Goal: Information Seeking & Learning: Learn about a topic

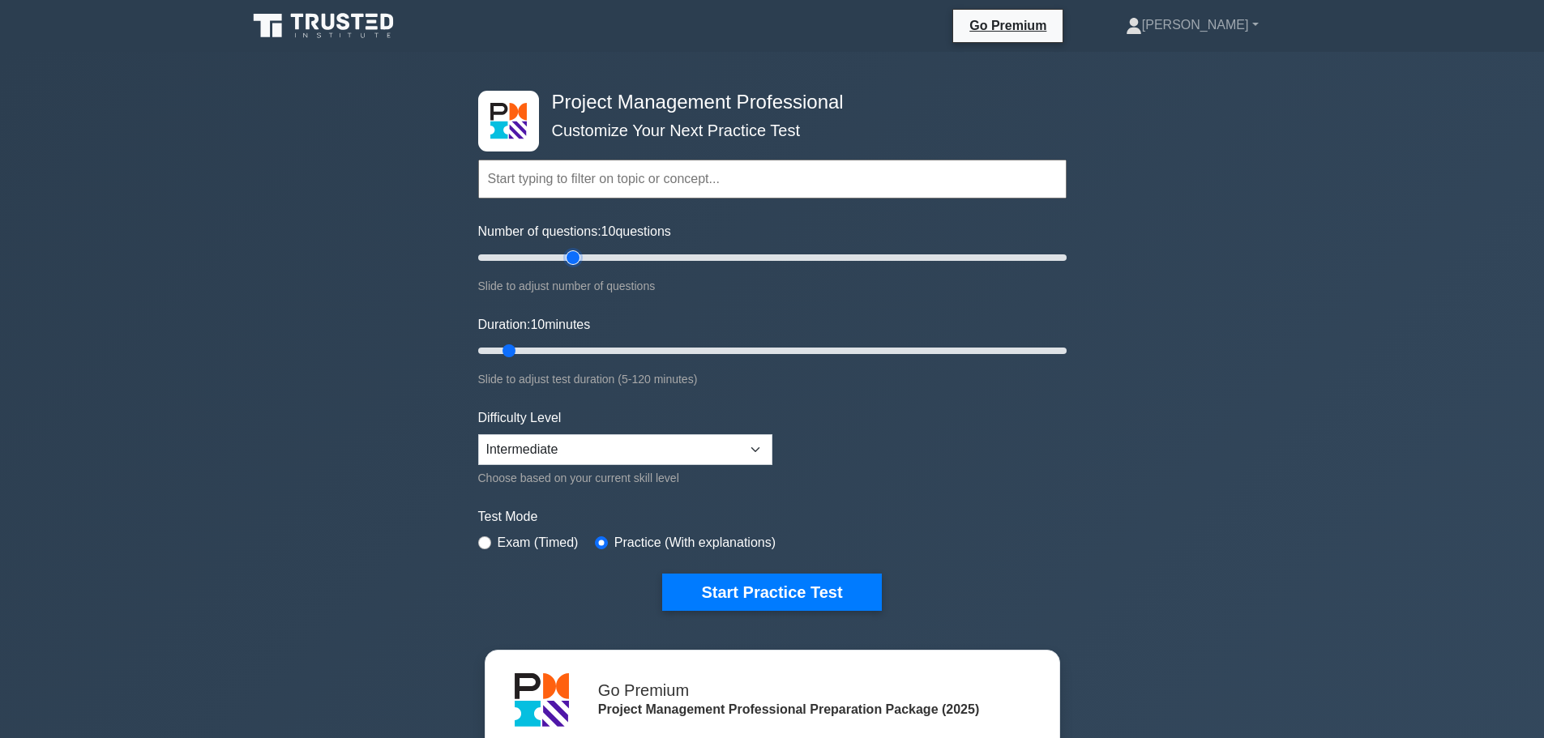
type input "35"
click at [570, 256] on input "Number of questions: 10 questions" at bounding box center [772, 257] width 589 height 19
click at [567, 348] on input "Duration: 20 minutes" at bounding box center [772, 350] width 589 height 19
click at [589, 350] on input "Duration: 20 minutes" at bounding box center [772, 350] width 589 height 19
type input "30"
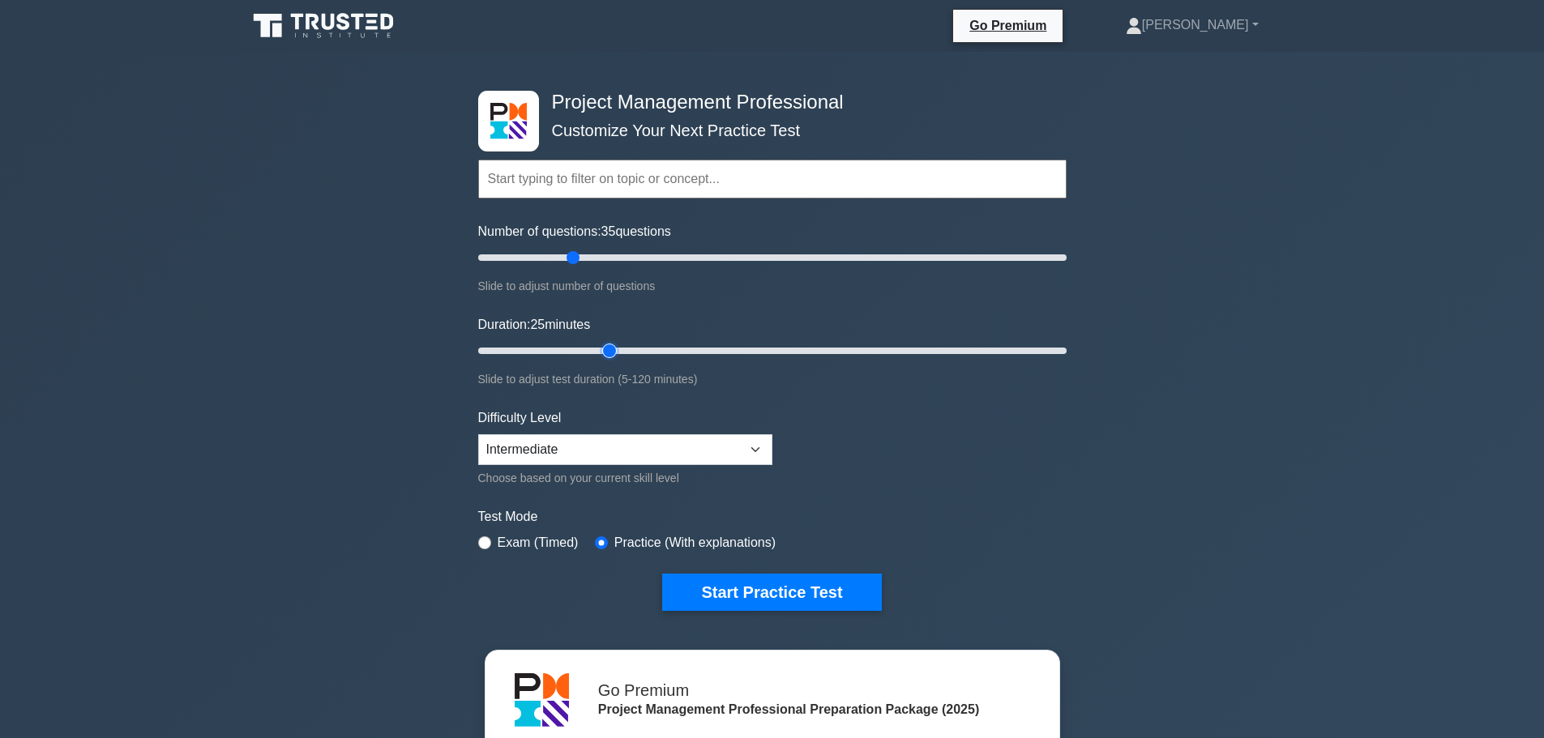
click at [603, 350] on input "Duration: 25 minutes" at bounding box center [772, 350] width 589 height 19
click at [742, 592] on button "Start Practice Test" at bounding box center [771, 592] width 219 height 37
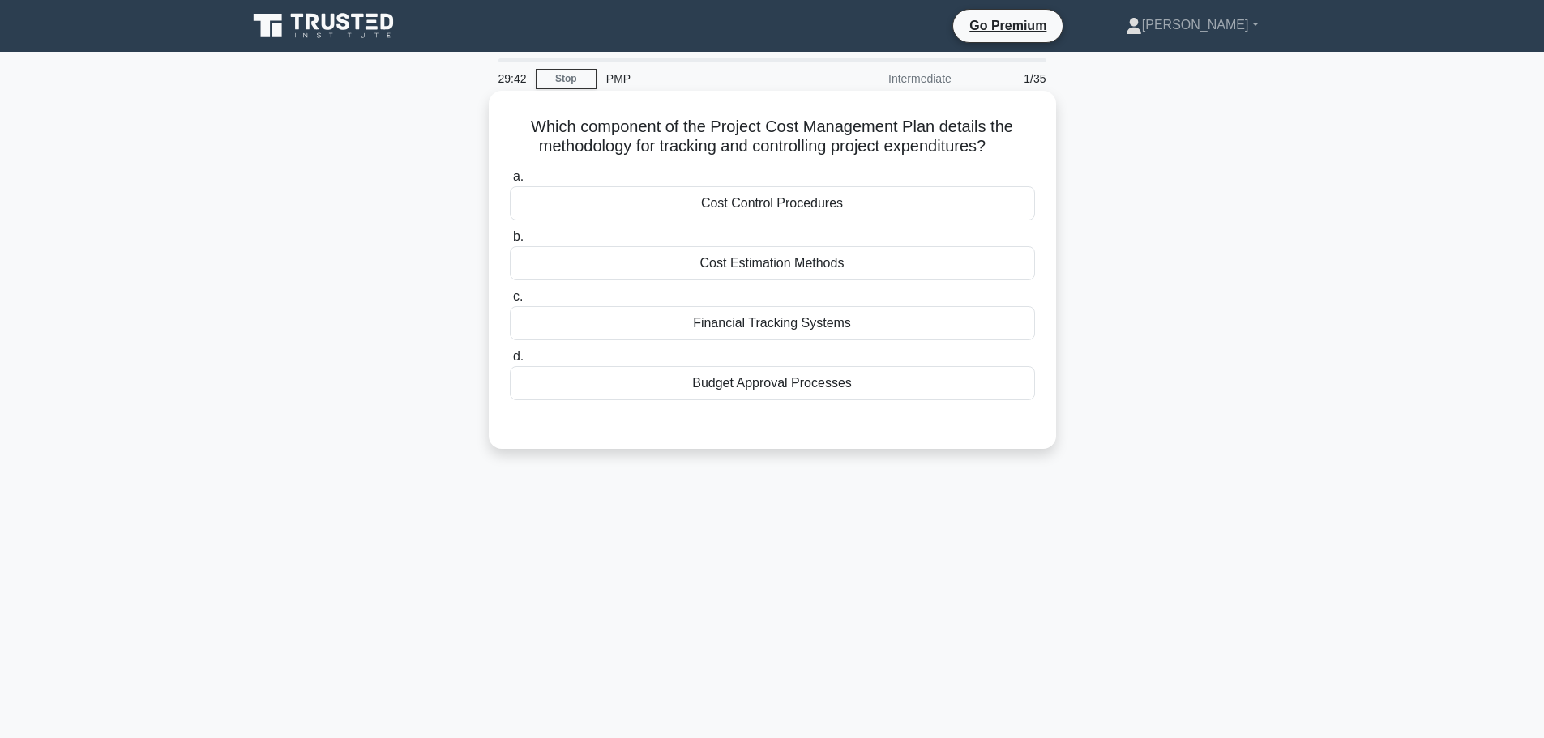
click at [774, 259] on div "Cost Estimation Methods" at bounding box center [772, 263] width 525 height 34
click at [510, 242] on input "b. Cost Estimation Methods" at bounding box center [510, 237] width 0 height 11
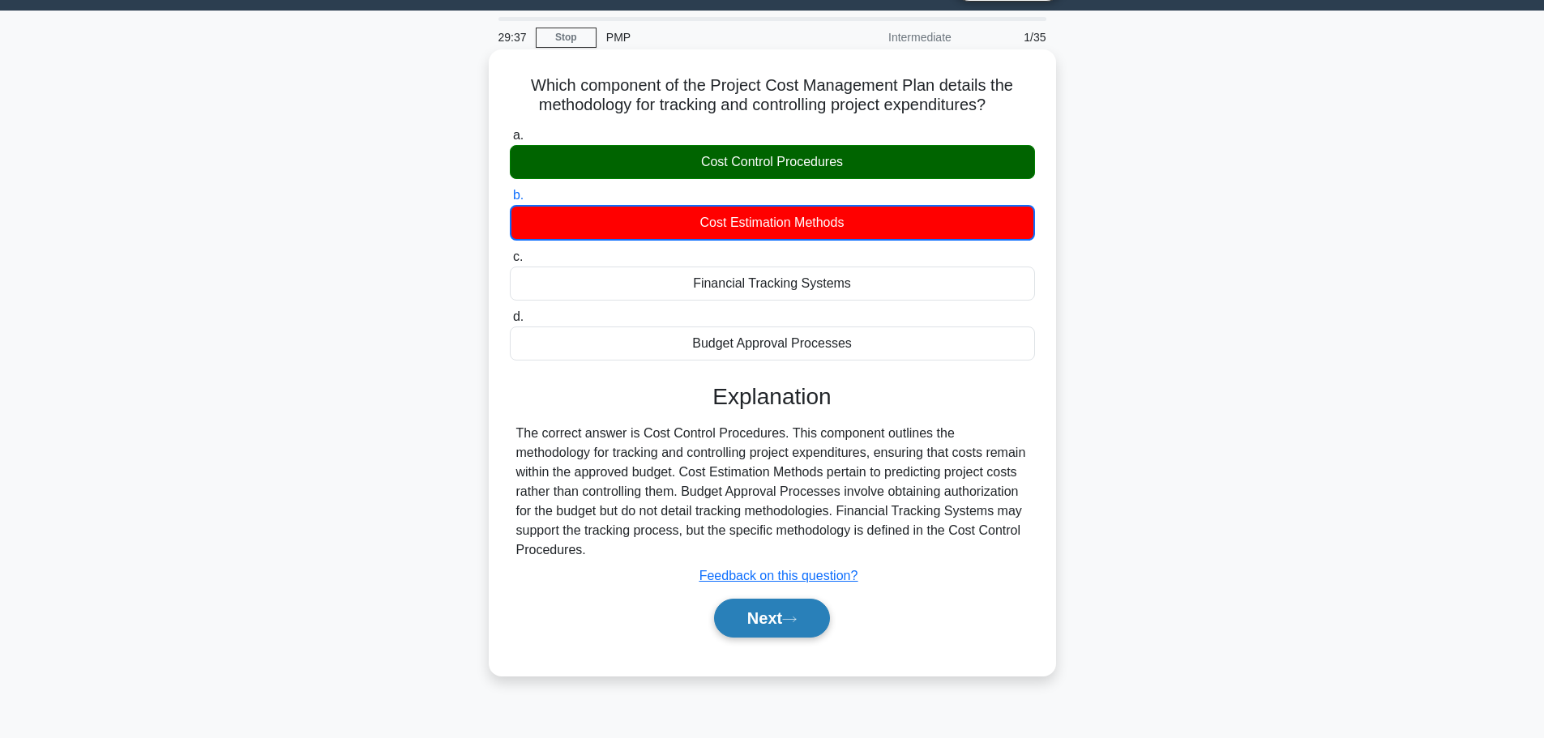
scroll to position [81, 0]
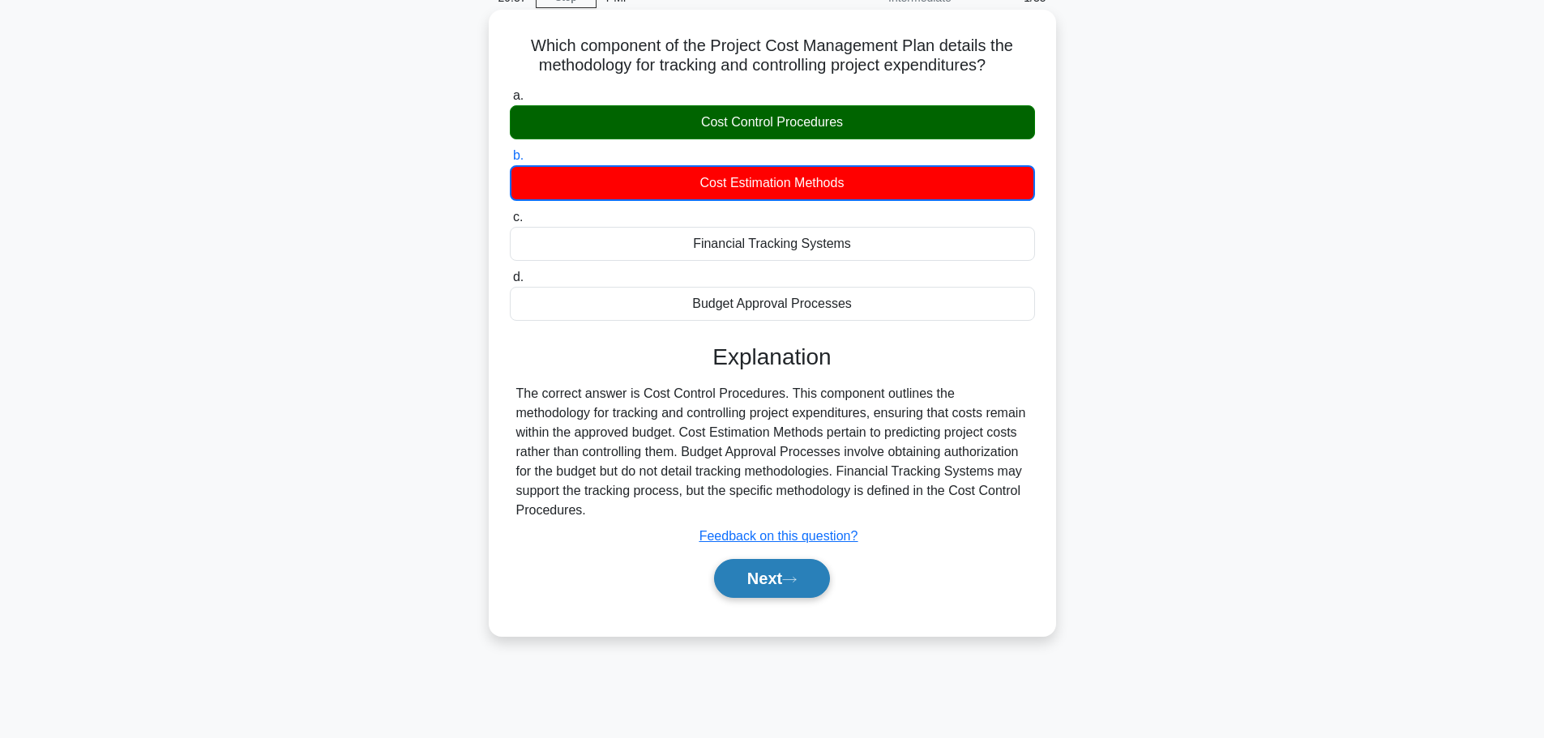
click at [737, 583] on button "Next" at bounding box center [772, 578] width 116 height 39
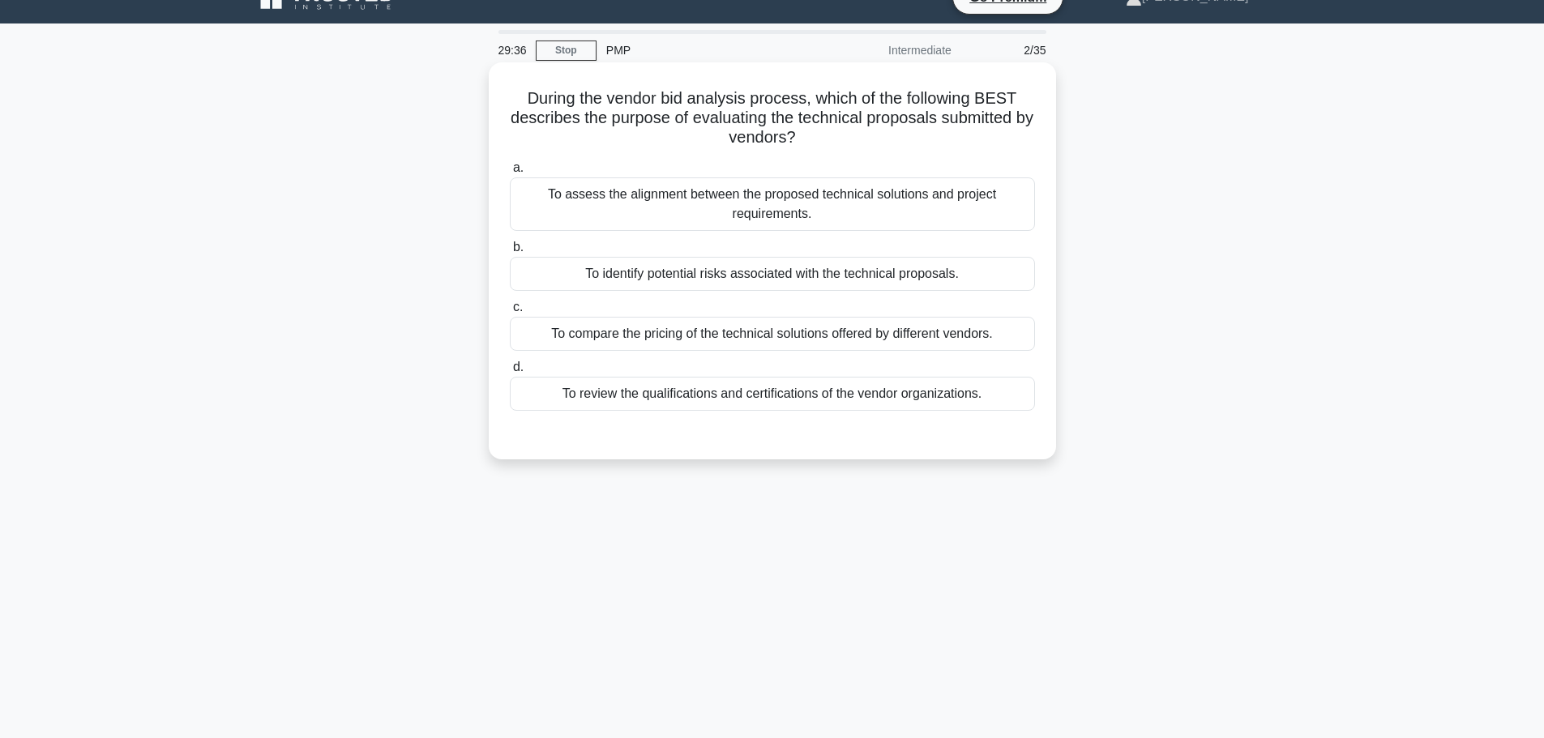
scroll to position [0, 0]
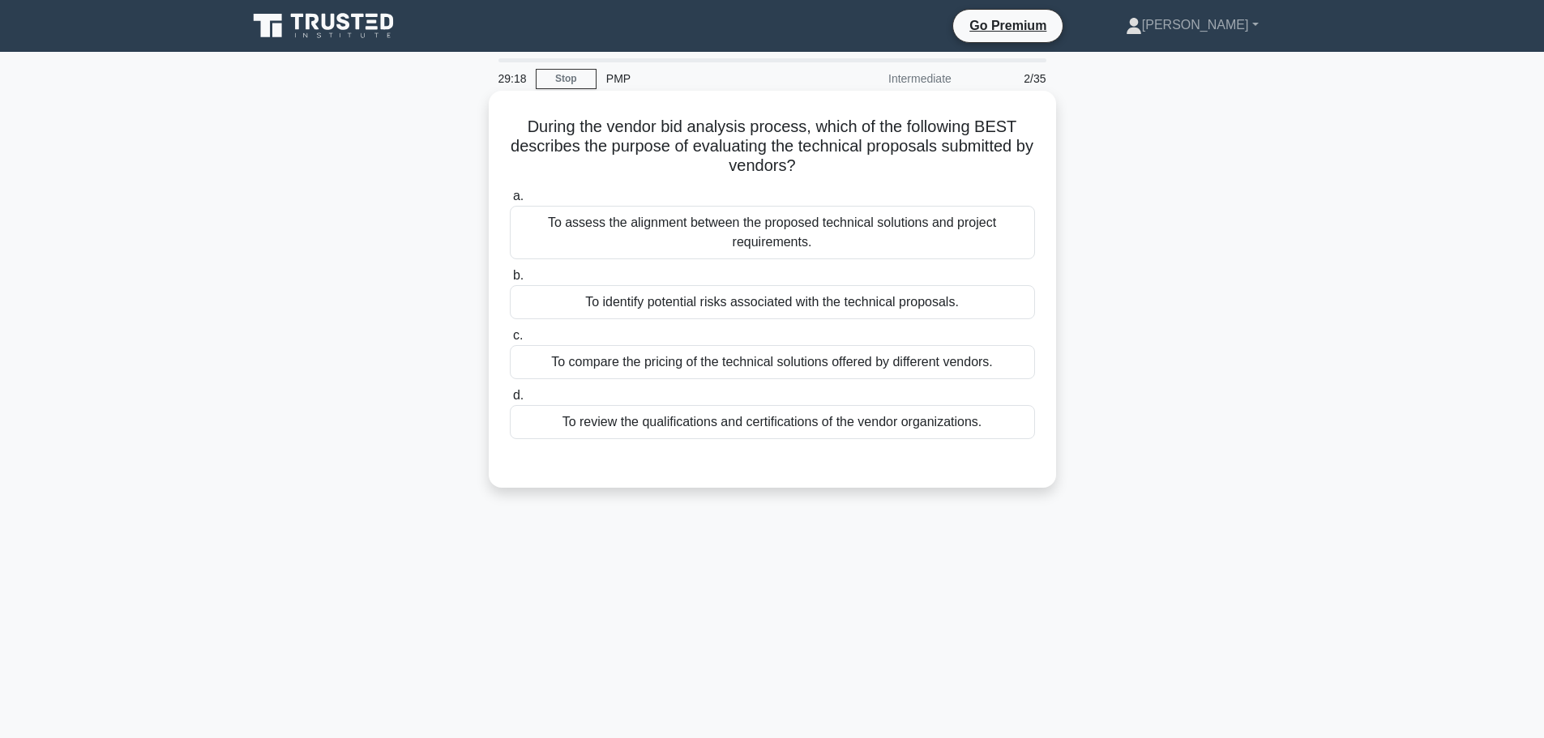
click at [798, 236] on div "To assess the alignment between the proposed technical solutions and project re…" at bounding box center [772, 233] width 525 height 54
click at [510, 202] on input "a. To assess the alignment between the proposed technical solutions and project…" at bounding box center [510, 196] width 0 height 11
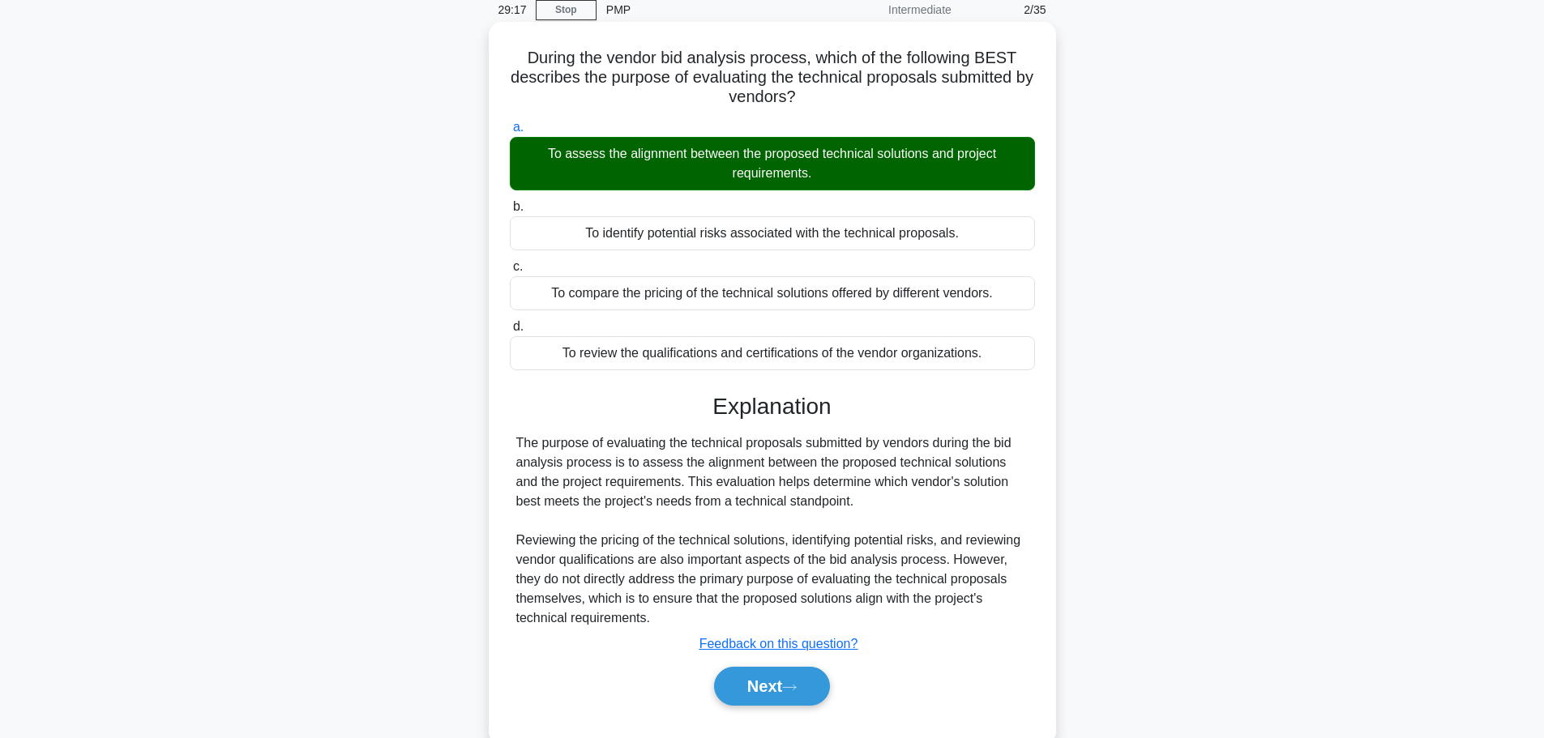
scroll to position [137, 0]
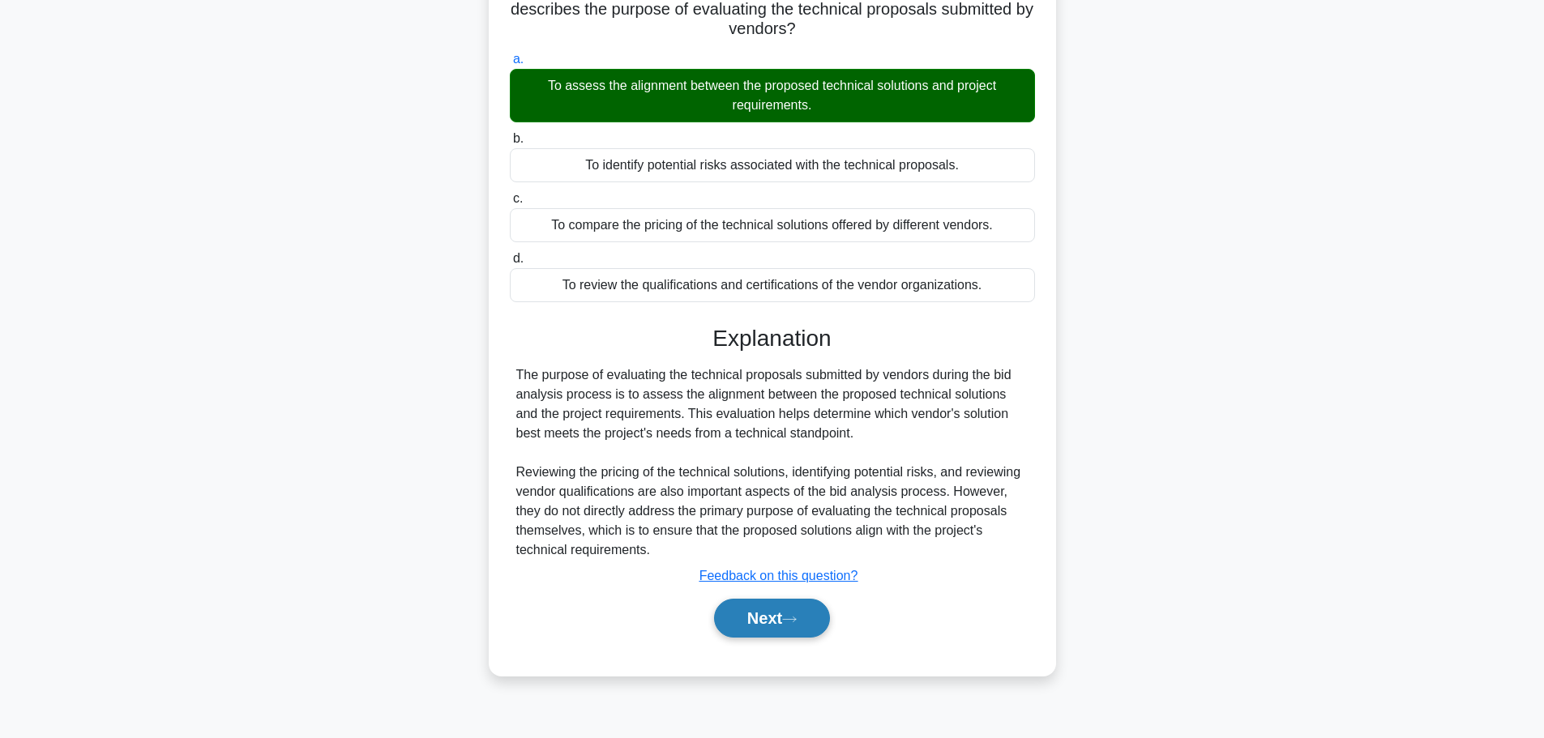
drag, startPoint x: 779, startPoint y: 619, endPoint x: 772, endPoint y: 605, distance: 15.6
click at [779, 619] on button "Next" at bounding box center [772, 618] width 116 height 39
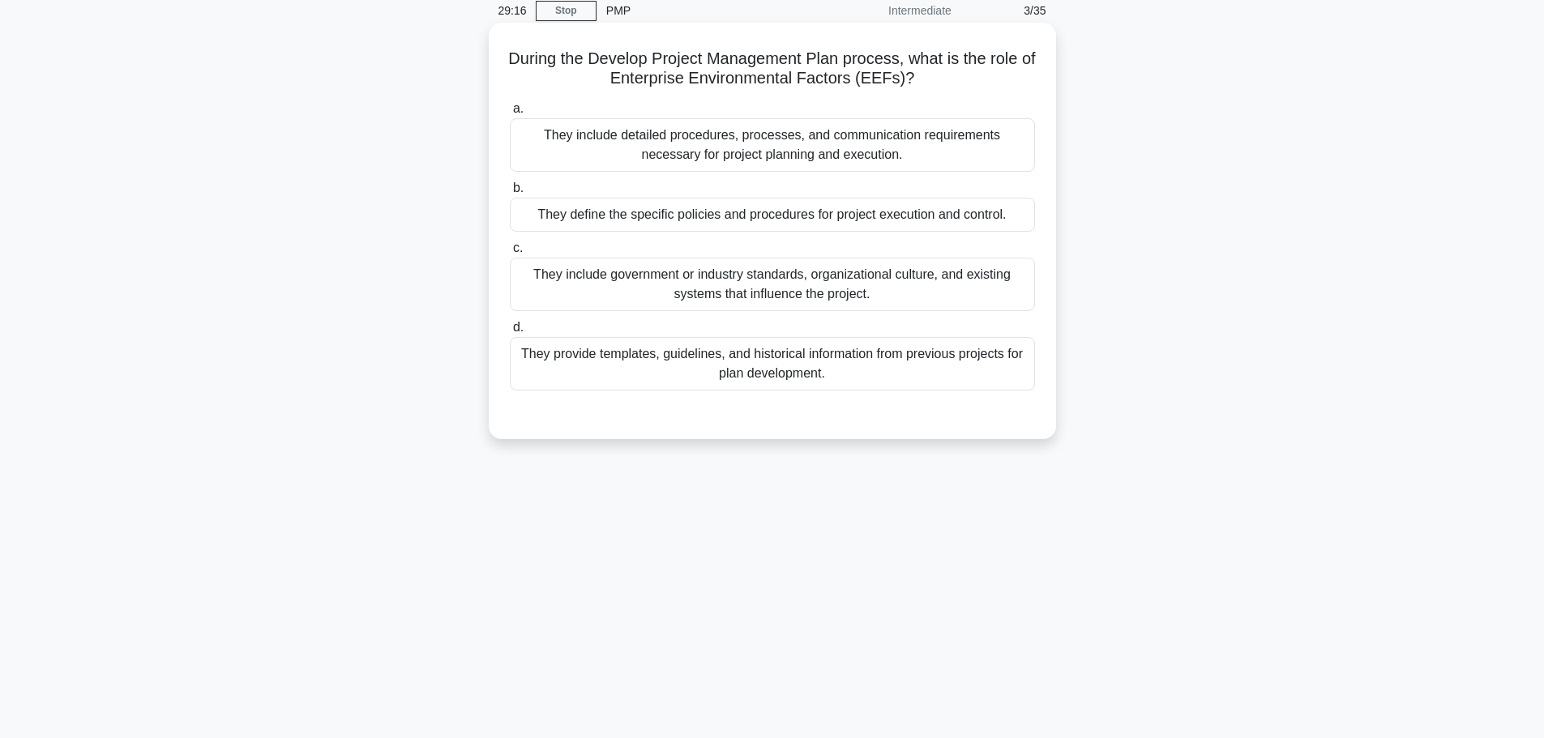
scroll to position [0, 0]
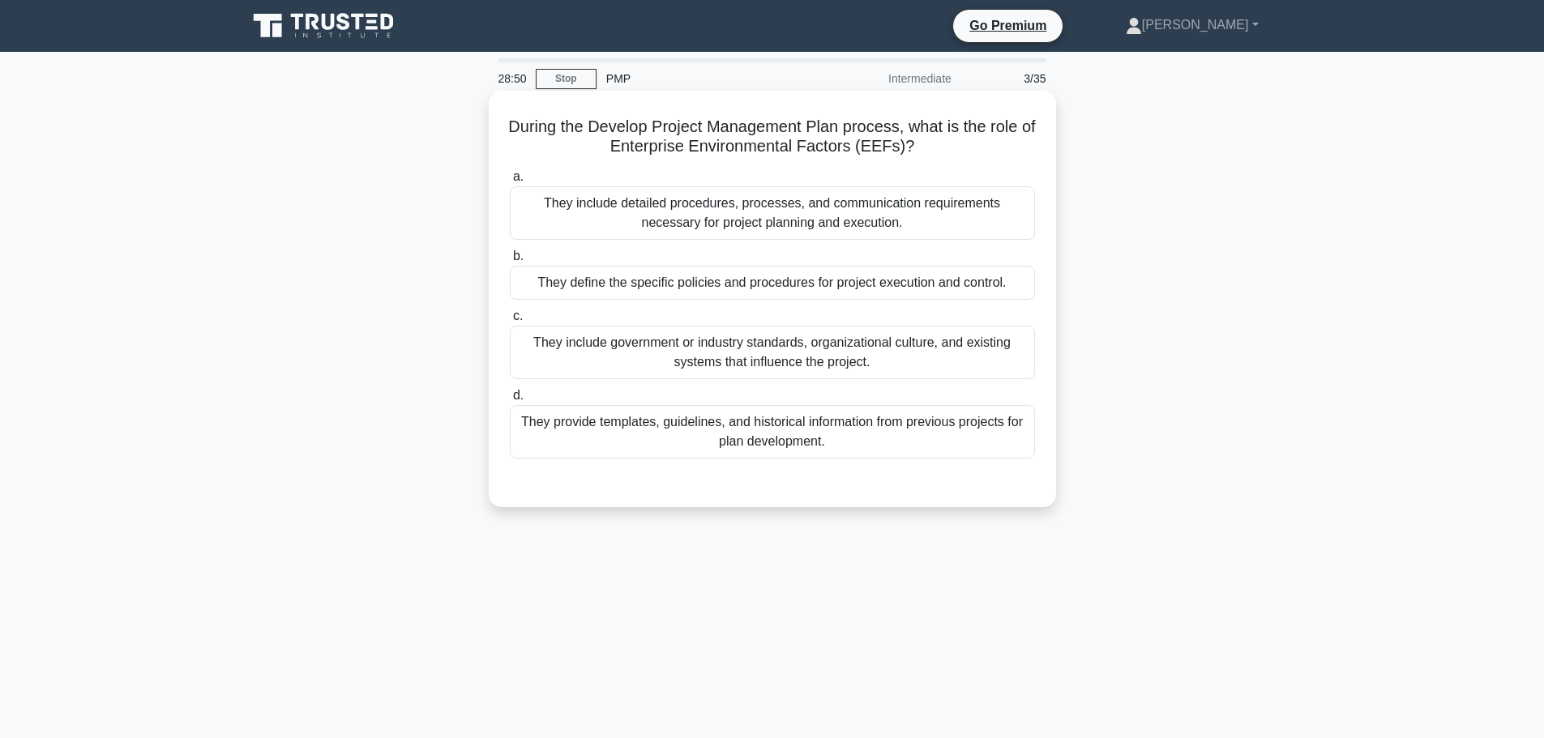
click at [859, 442] on div "They provide templates, guidelines, and historical information from previous pr…" at bounding box center [772, 432] width 525 height 54
click at [510, 401] on input "d. They provide templates, guidelines, and historical information from previous…" at bounding box center [510, 396] width 0 height 11
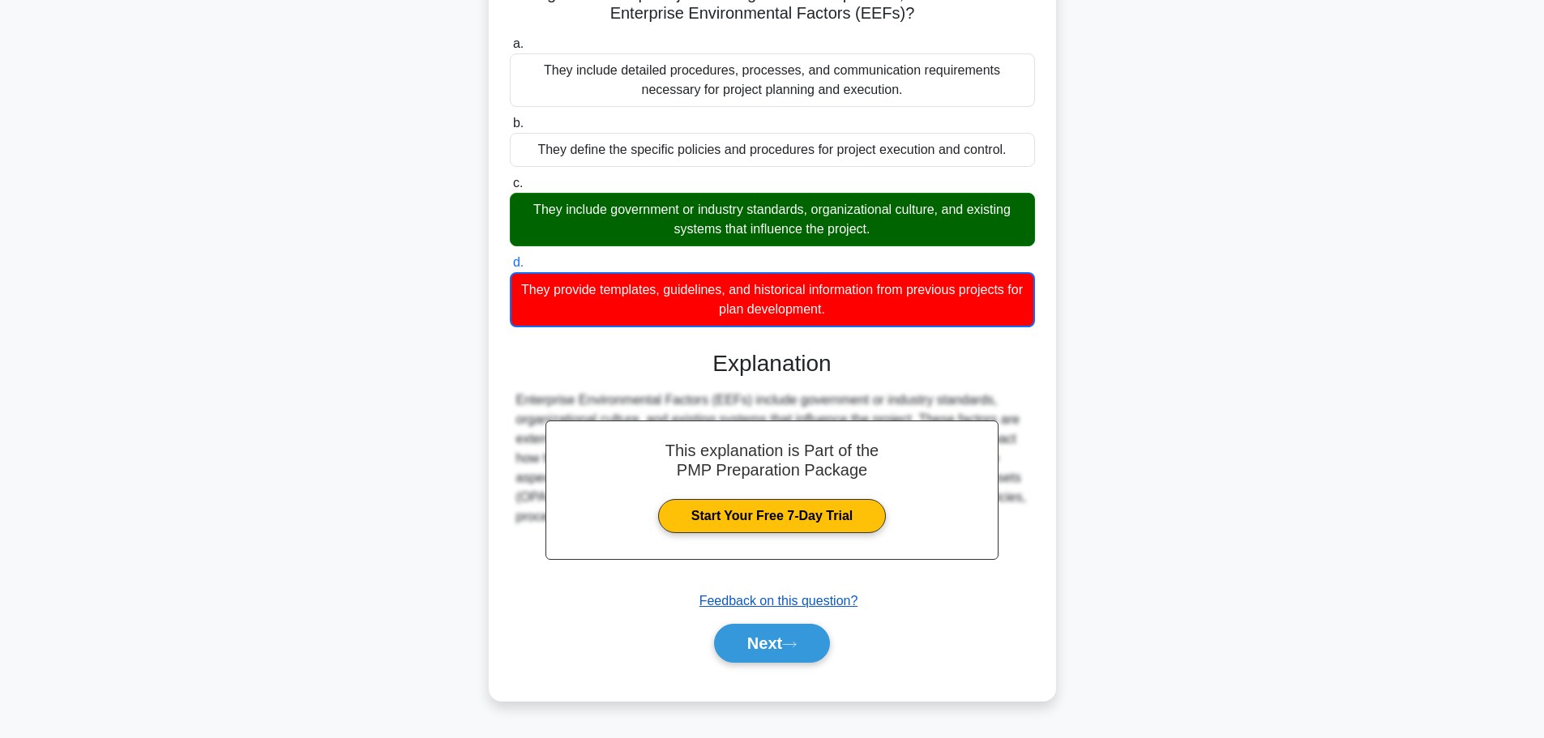
scroll to position [137, 0]
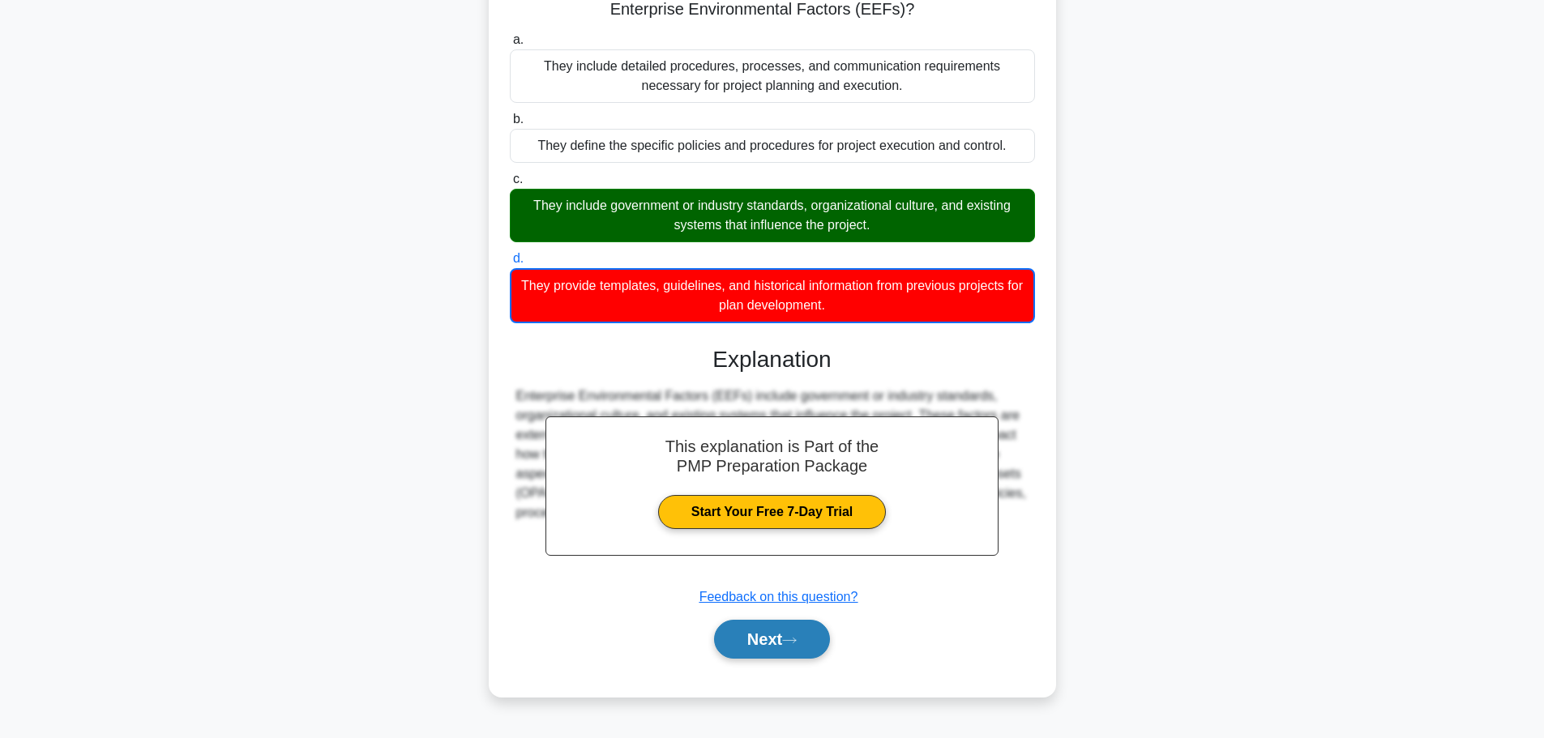
click at [797, 644] on icon at bounding box center [789, 640] width 15 height 9
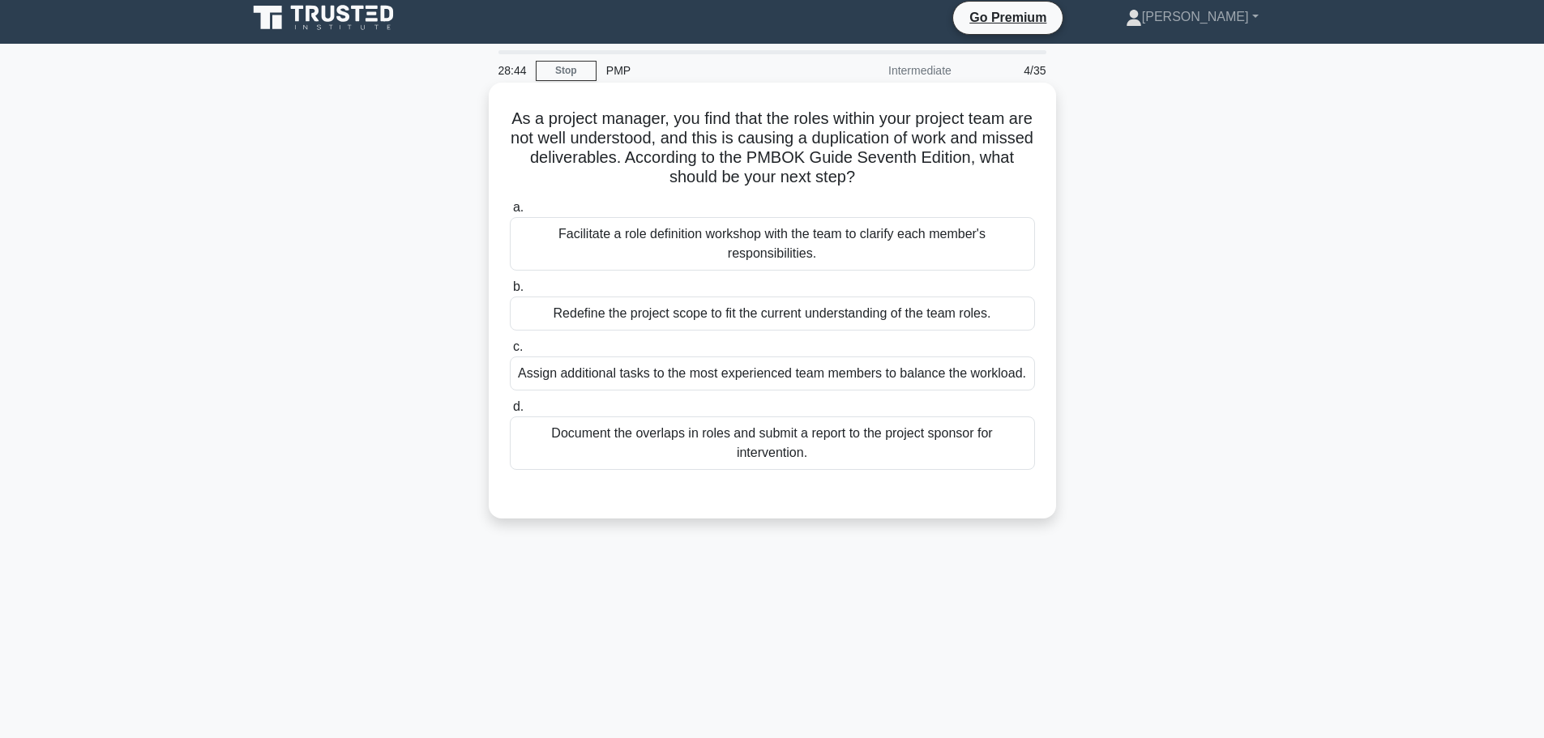
scroll to position [0, 0]
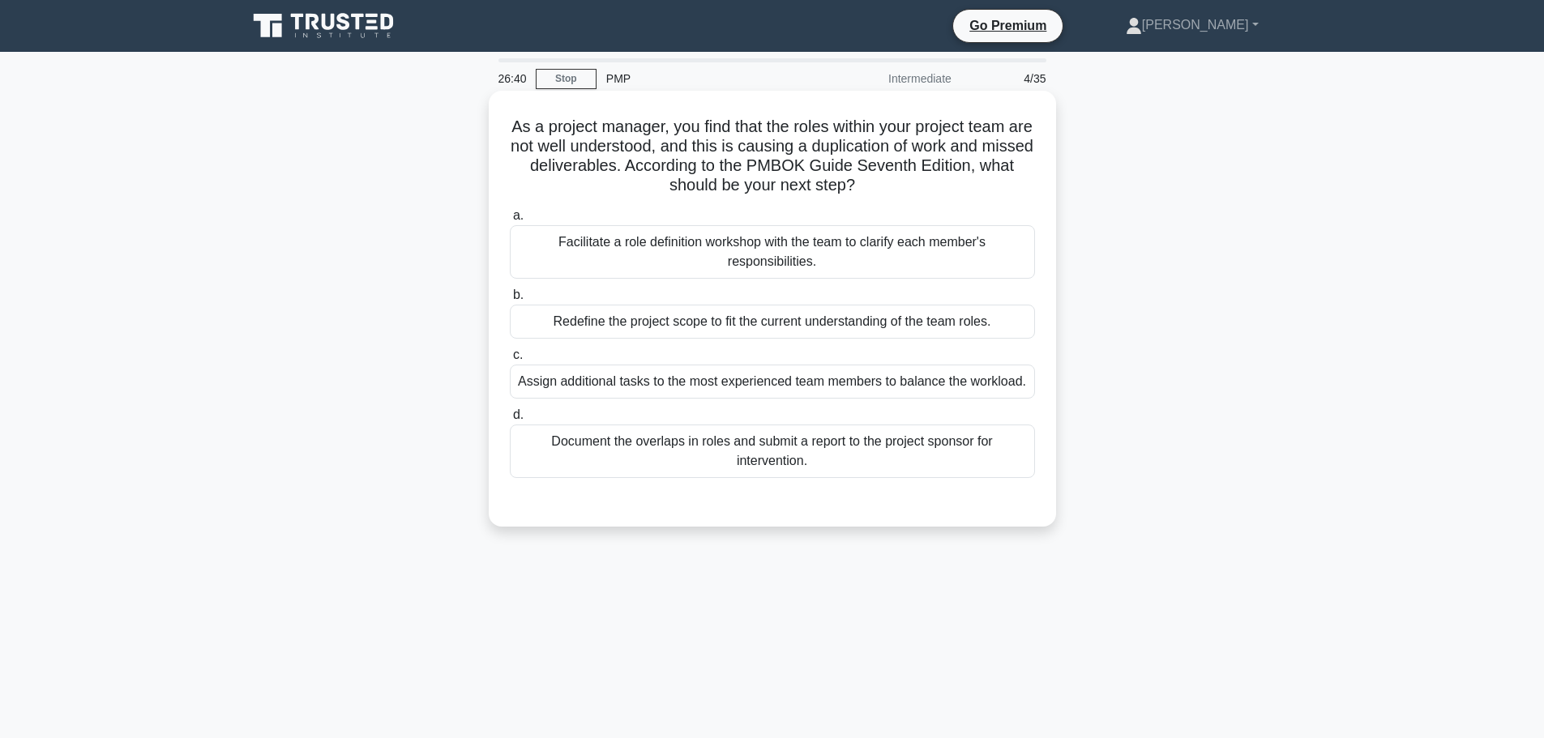
click at [794, 444] on div "Document the overlaps in roles and submit a report to the project sponsor for i…" at bounding box center [772, 452] width 525 height 54
click at [510, 421] on input "d. Document the overlaps in roles and submit a report to the project sponsor fo…" at bounding box center [510, 415] width 0 height 11
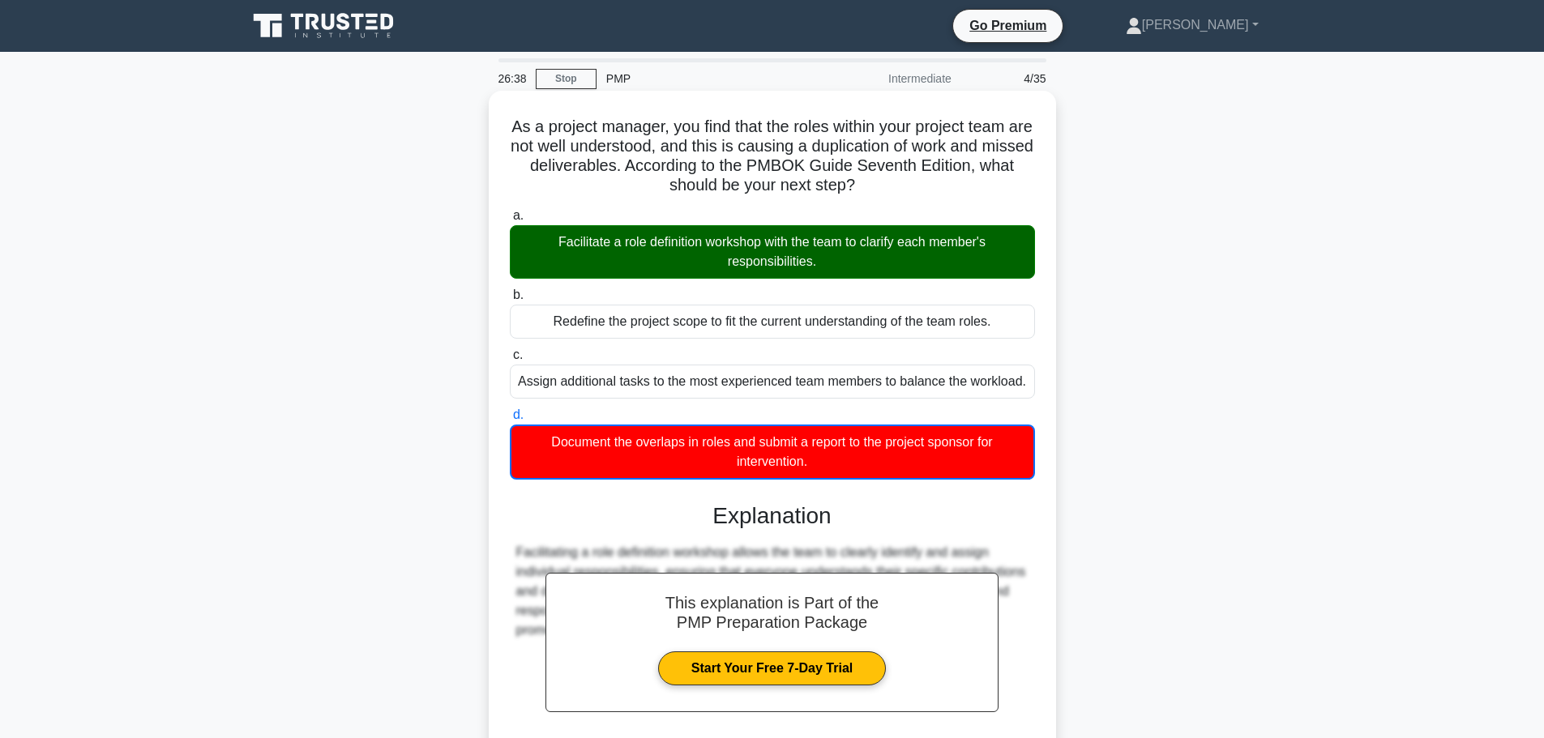
scroll to position [147, 0]
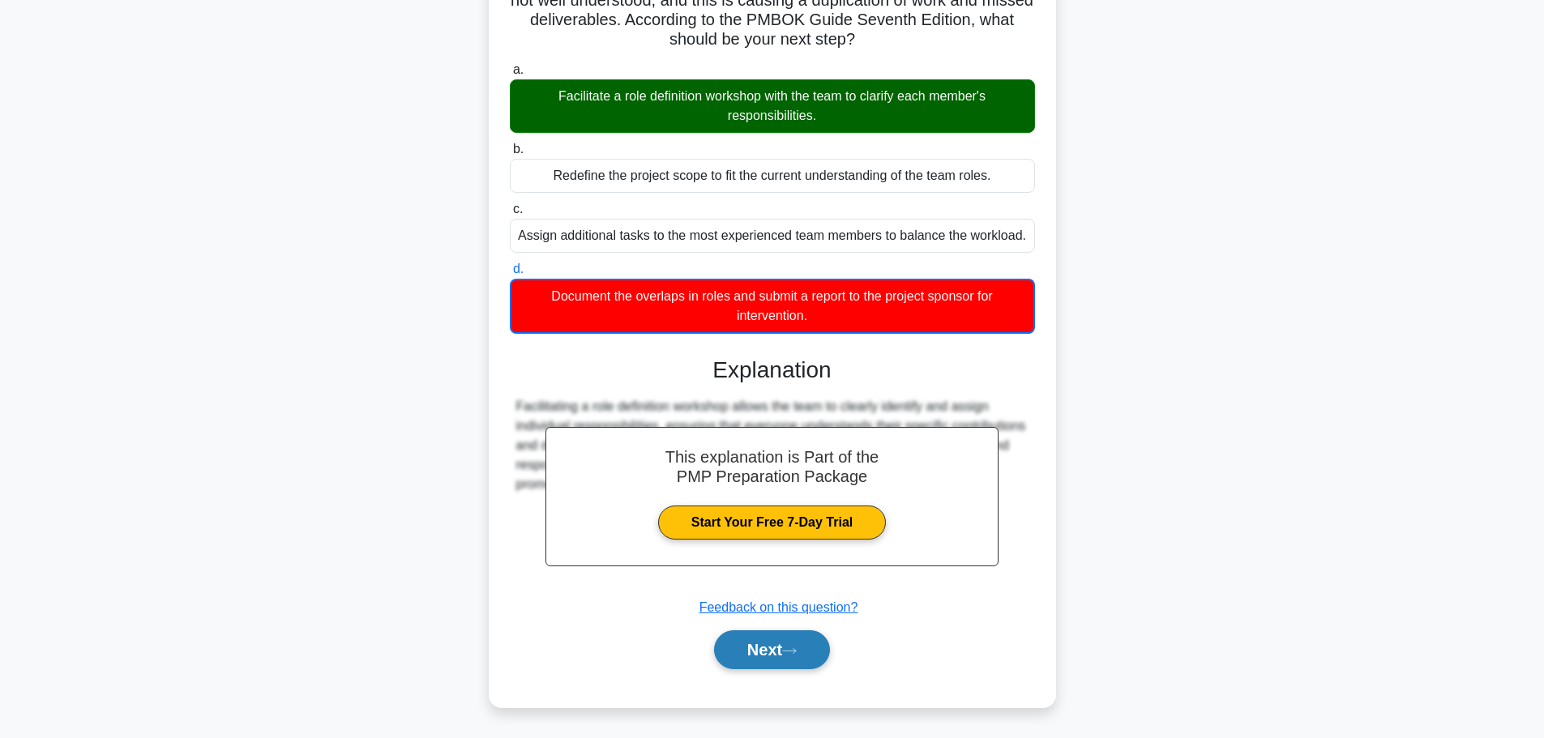
click at [777, 640] on button "Next" at bounding box center [772, 650] width 116 height 39
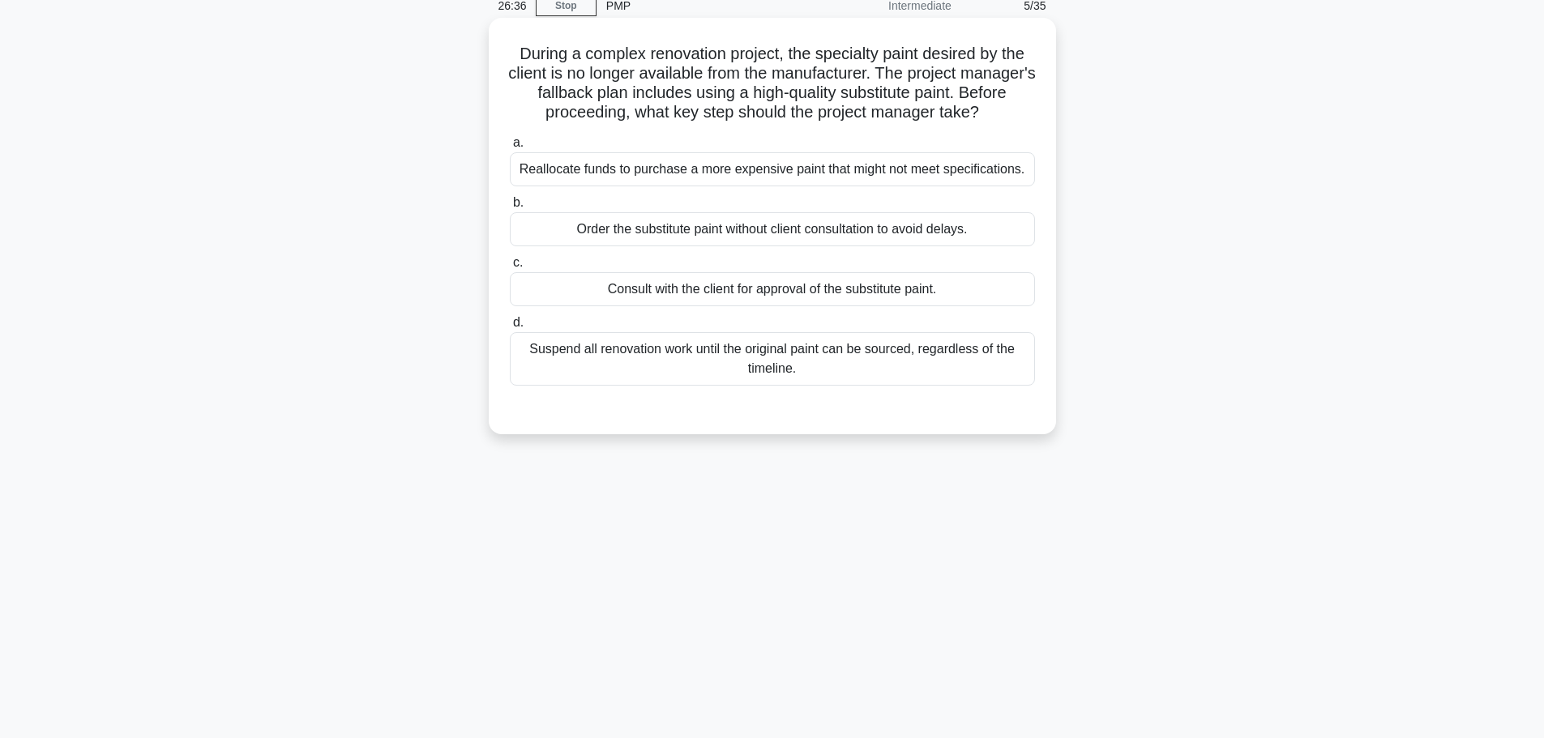
scroll to position [0, 0]
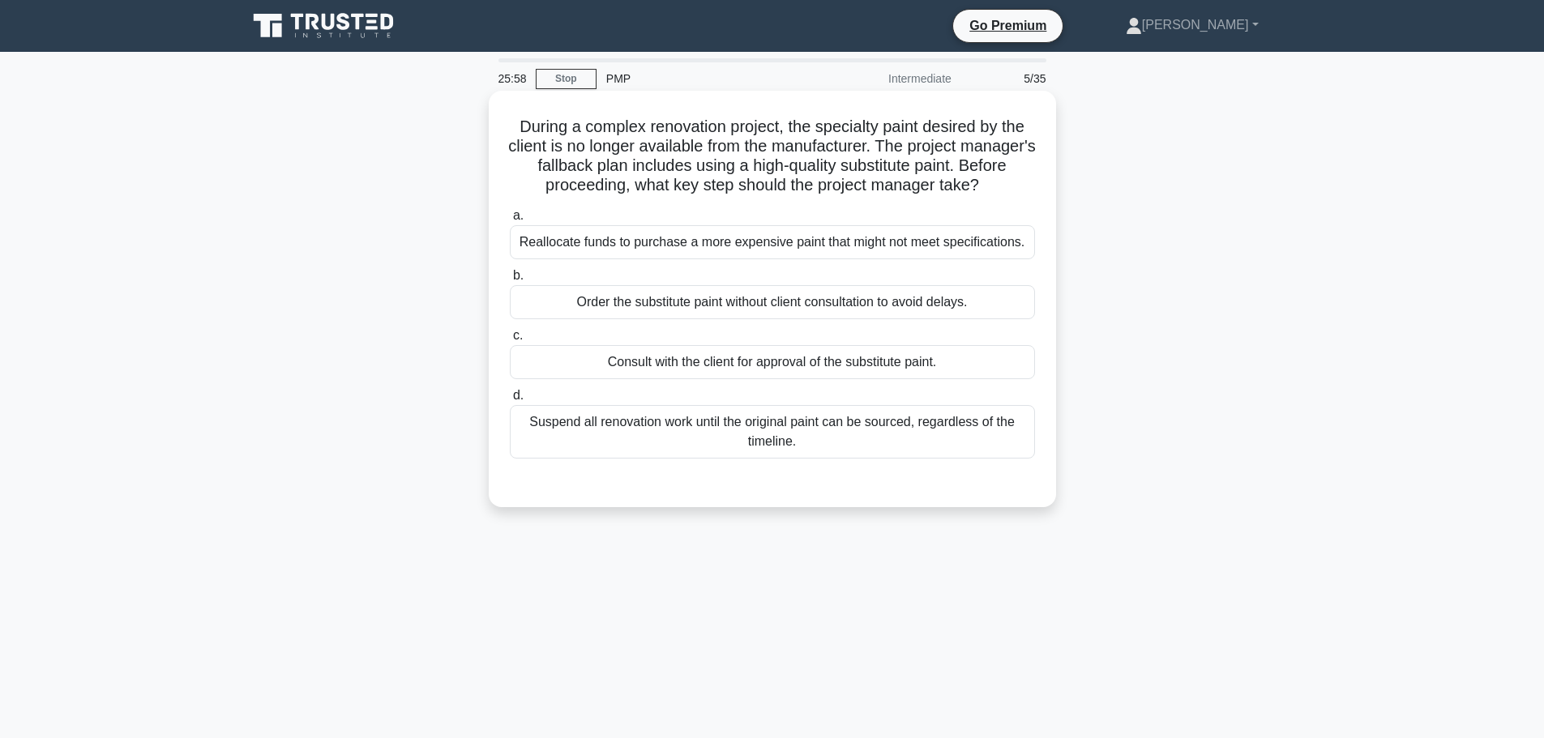
click at [661, 365] on div "Consult with the client for approval of the substitute paint." at bounding box center [772, 362] width 525 height 34
click at [510, 341] on input "c. Consult with the client for approval of the substitute paint." at bounding box center [510, 336] width 0 height 11
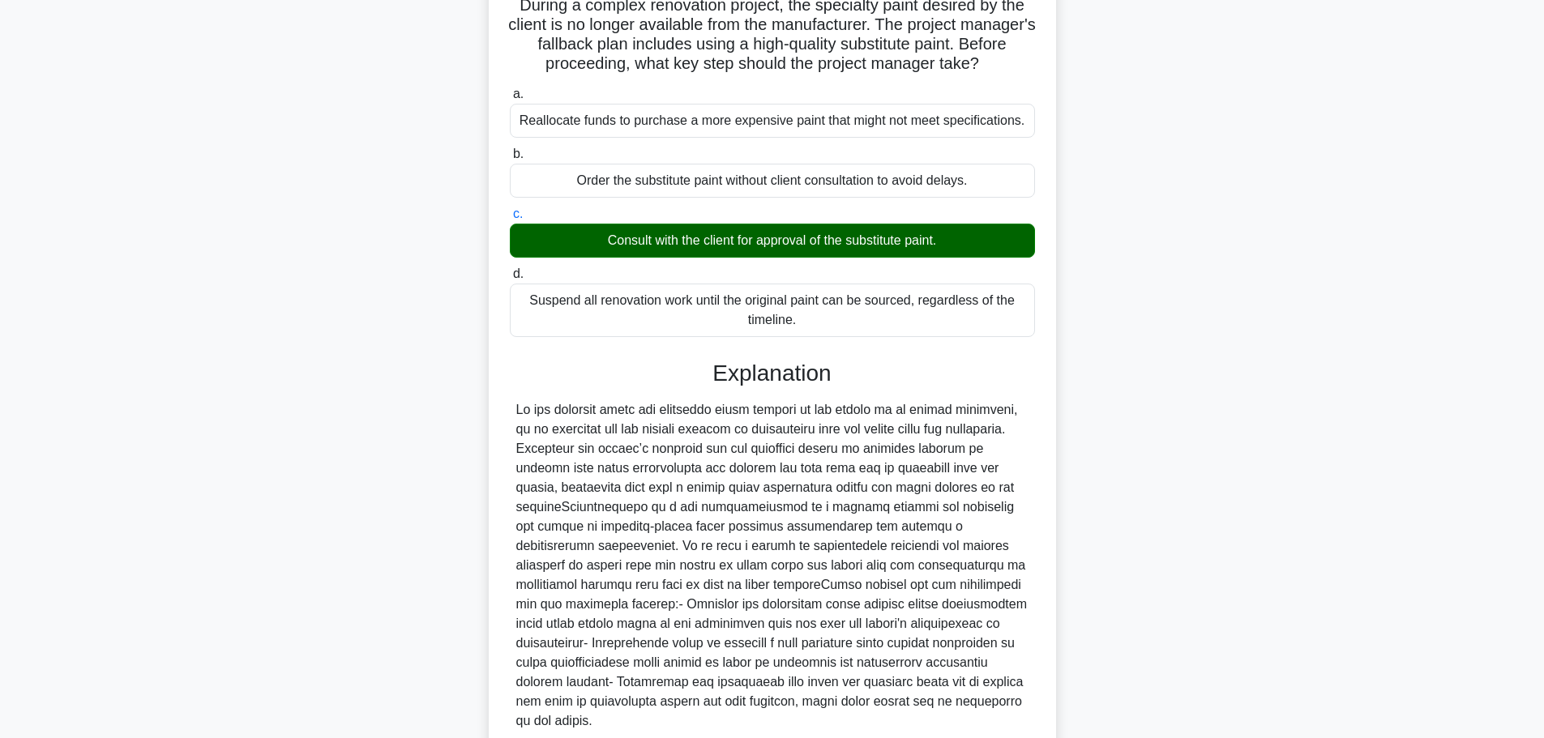
scroll to position [242, 0]
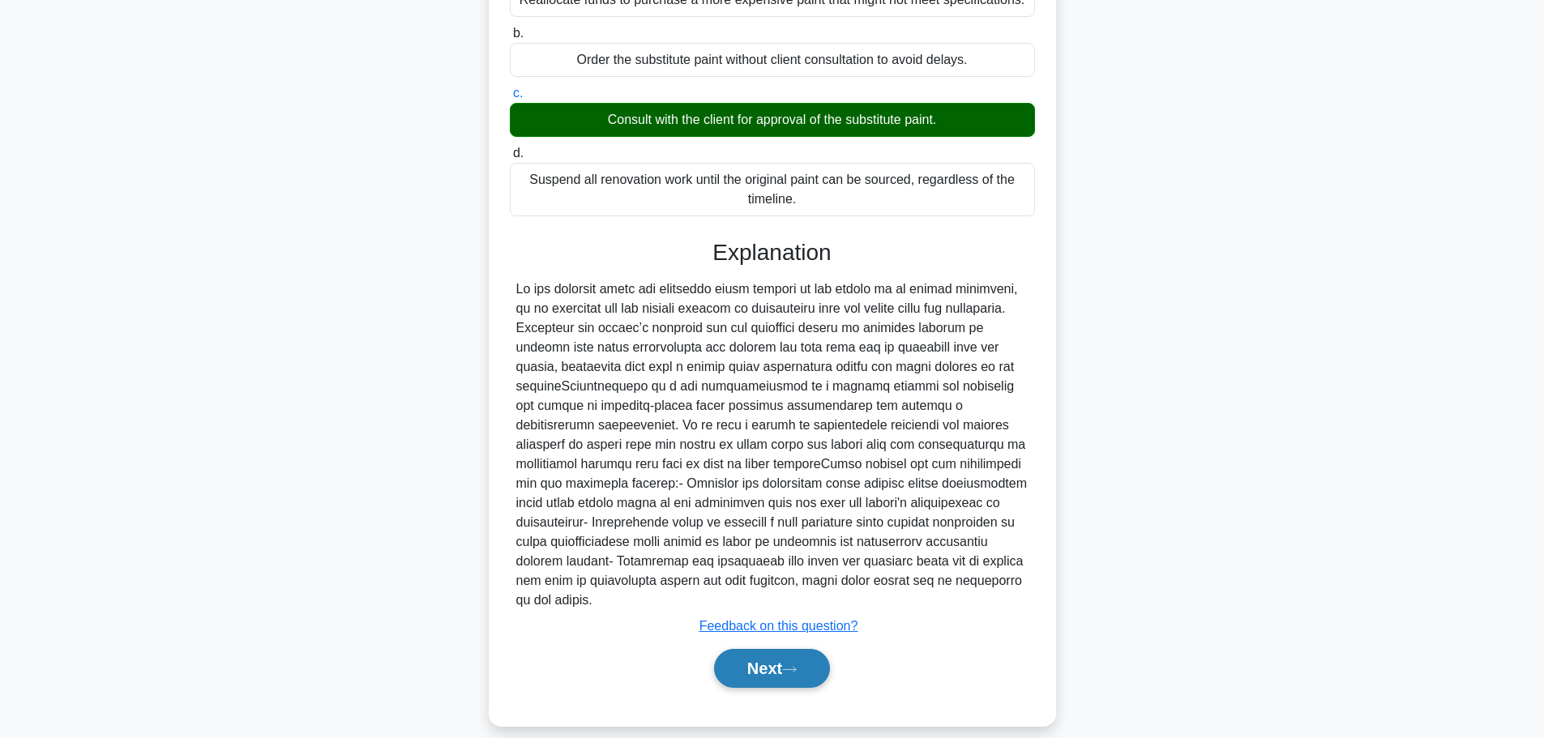
click at [797, 666] on icon at bounding box center [789, 670] width 15 height 9
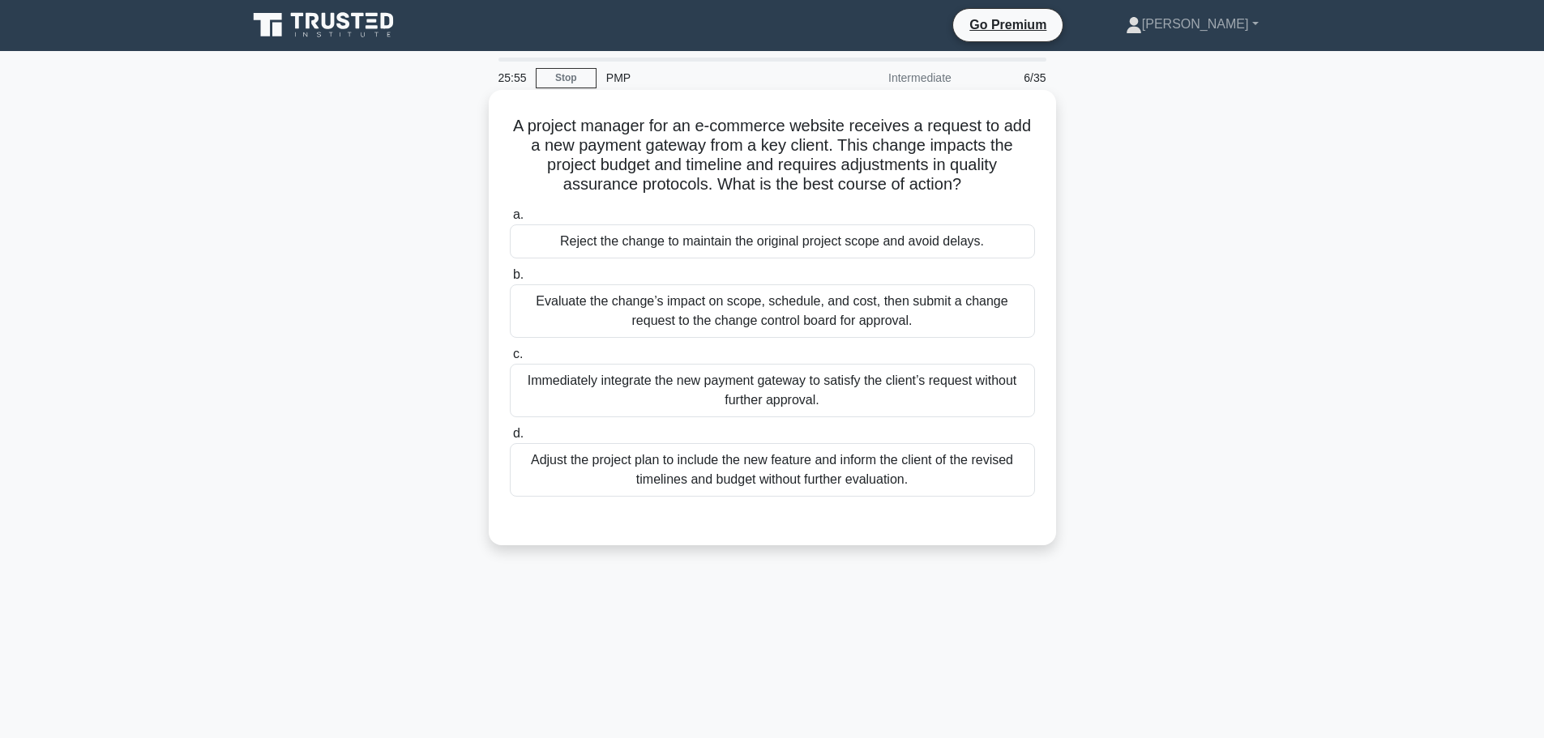
scroll to position [0, 0]
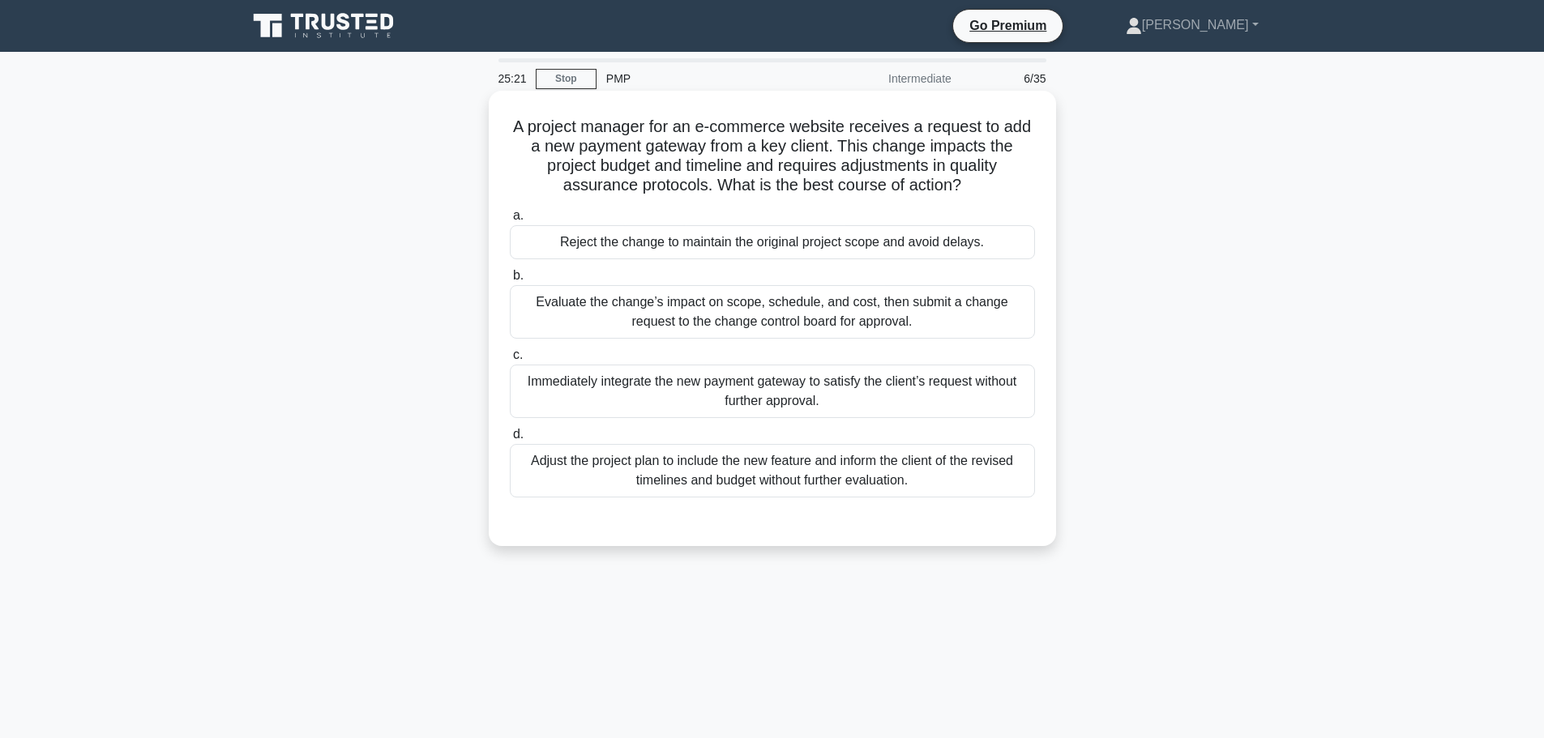
click at [724, 303] on div "Evaluate the change’s impact on scope, schedule, and cost, then submit a change…" at bounding box center [772, 312] width 525 height 54
click at [510, 281] on input "b. Evaluate the change’s impact on scope, schedule, and cost, then submit a cha…" at bounding box center [510, 276] width 0 height 11
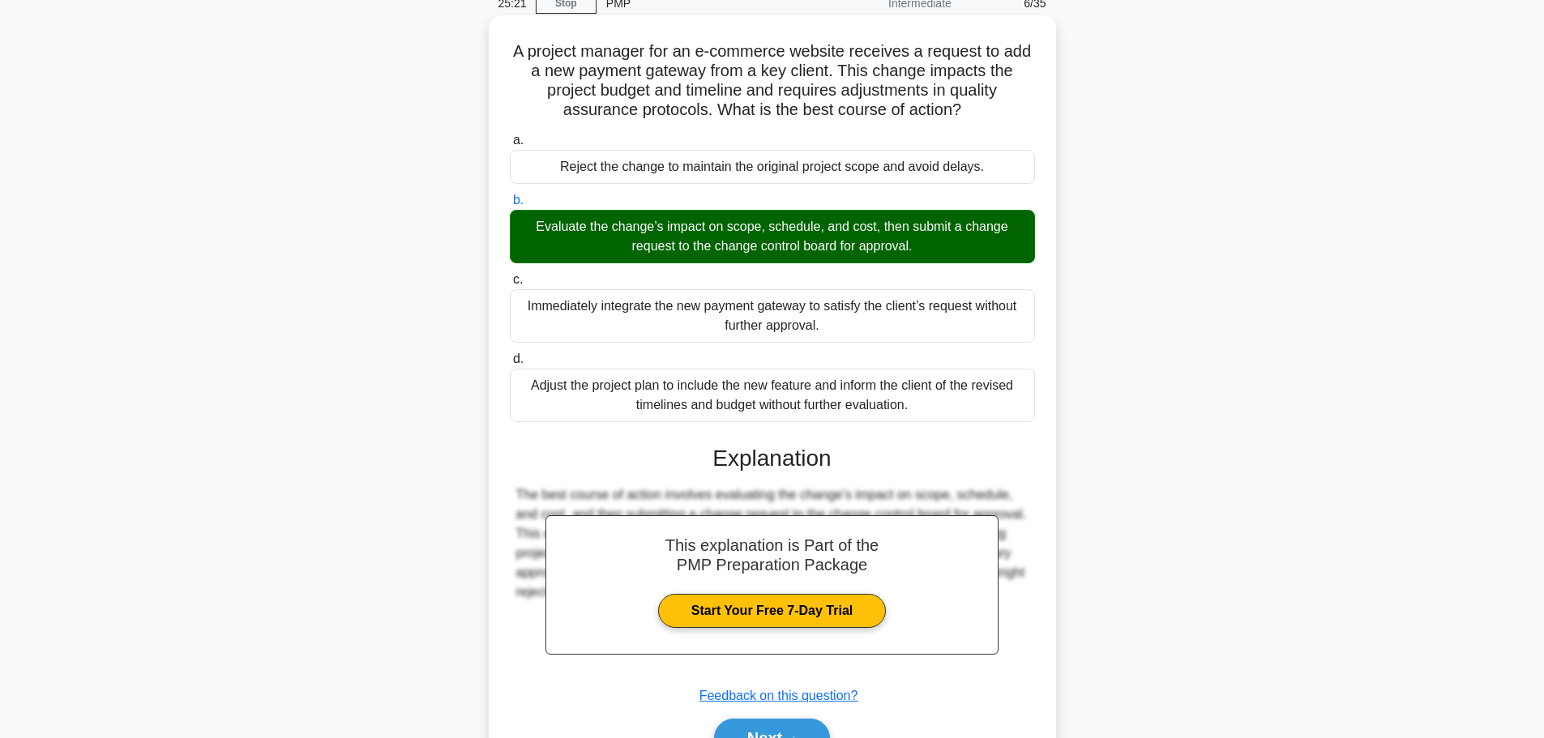
scroll to position [165, 0]
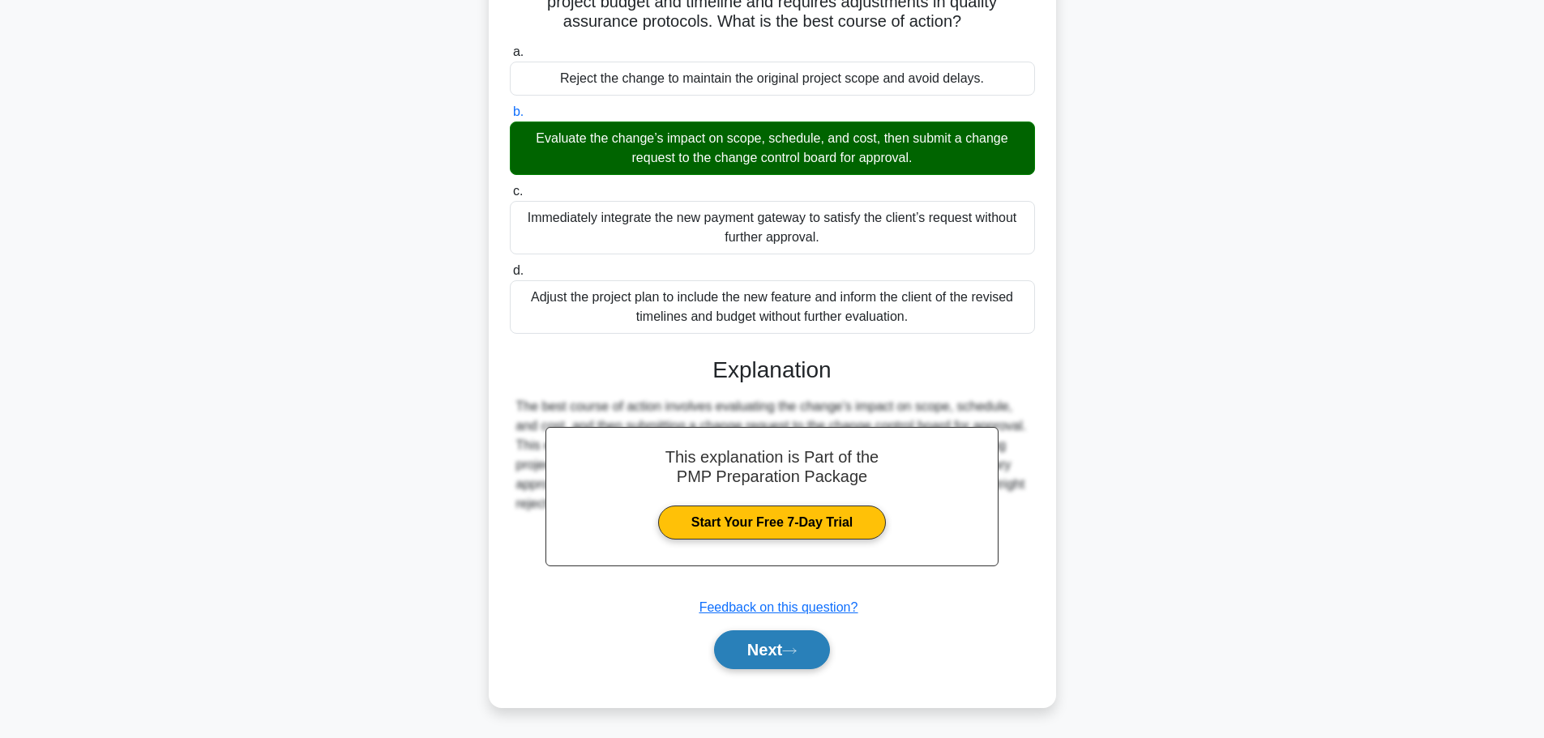
click at [776, 651] on button "Next" at bounding box center [772, 650] width 116 height 39
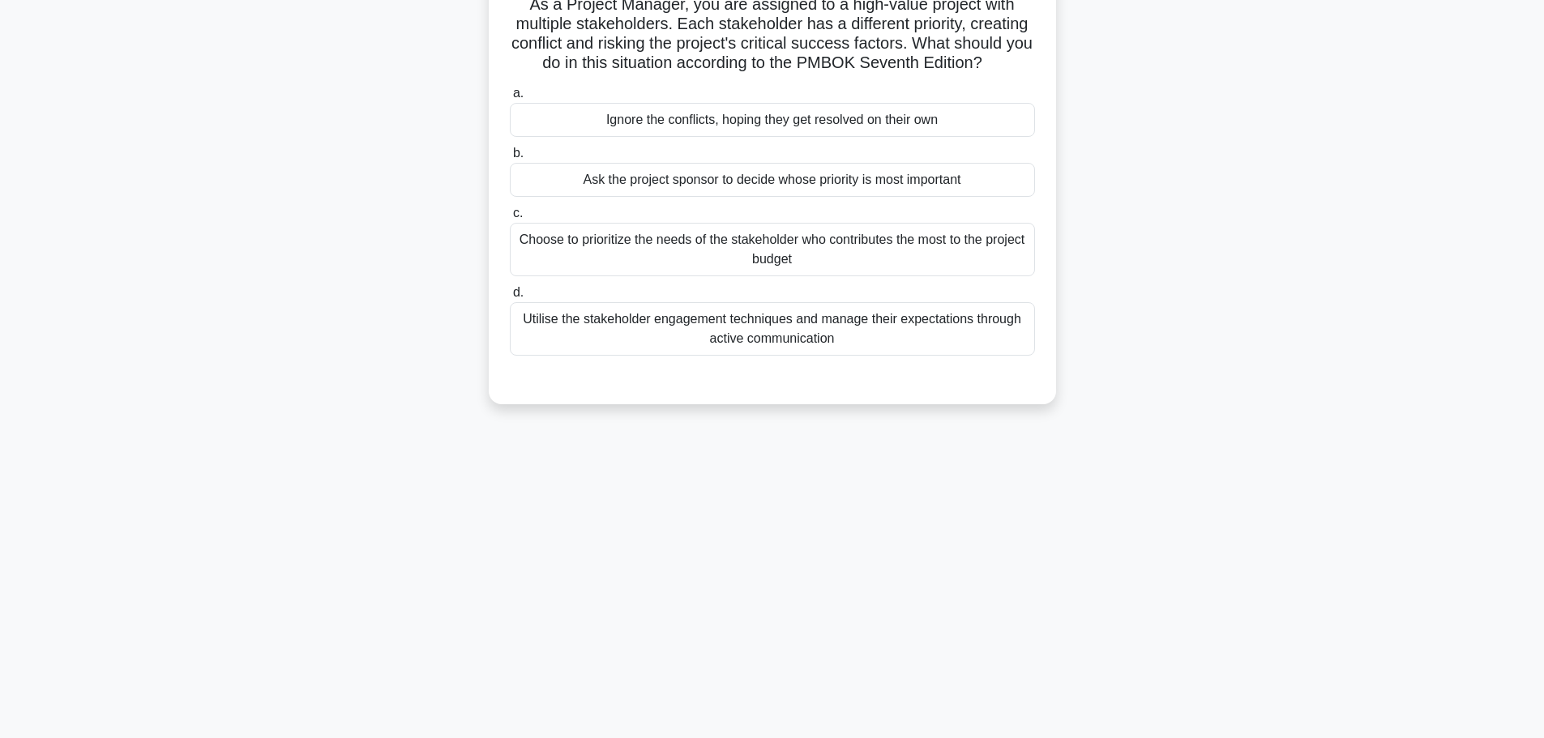
scroll to position [0, 0]
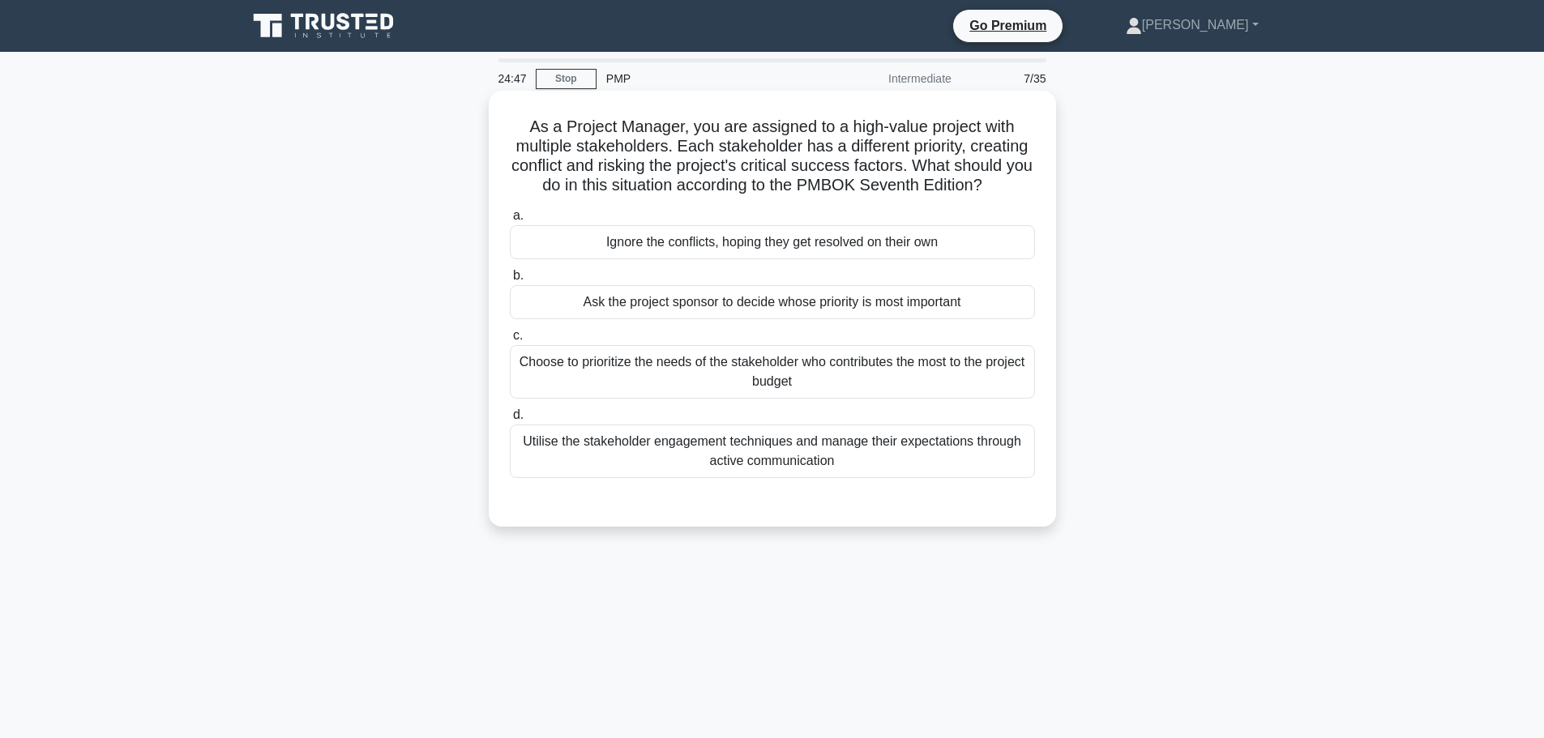
click at [795, 460] on div "Utilise the stakeholder engagement techniques and manage their expectations thr…" at bounding box center [772, 452] width 525 height 54
click at [510, 421] on input "d. Utilise the stakeholder engagement techniques and manage their expectations …" at bounding box center [510, 415] width 0 height 11
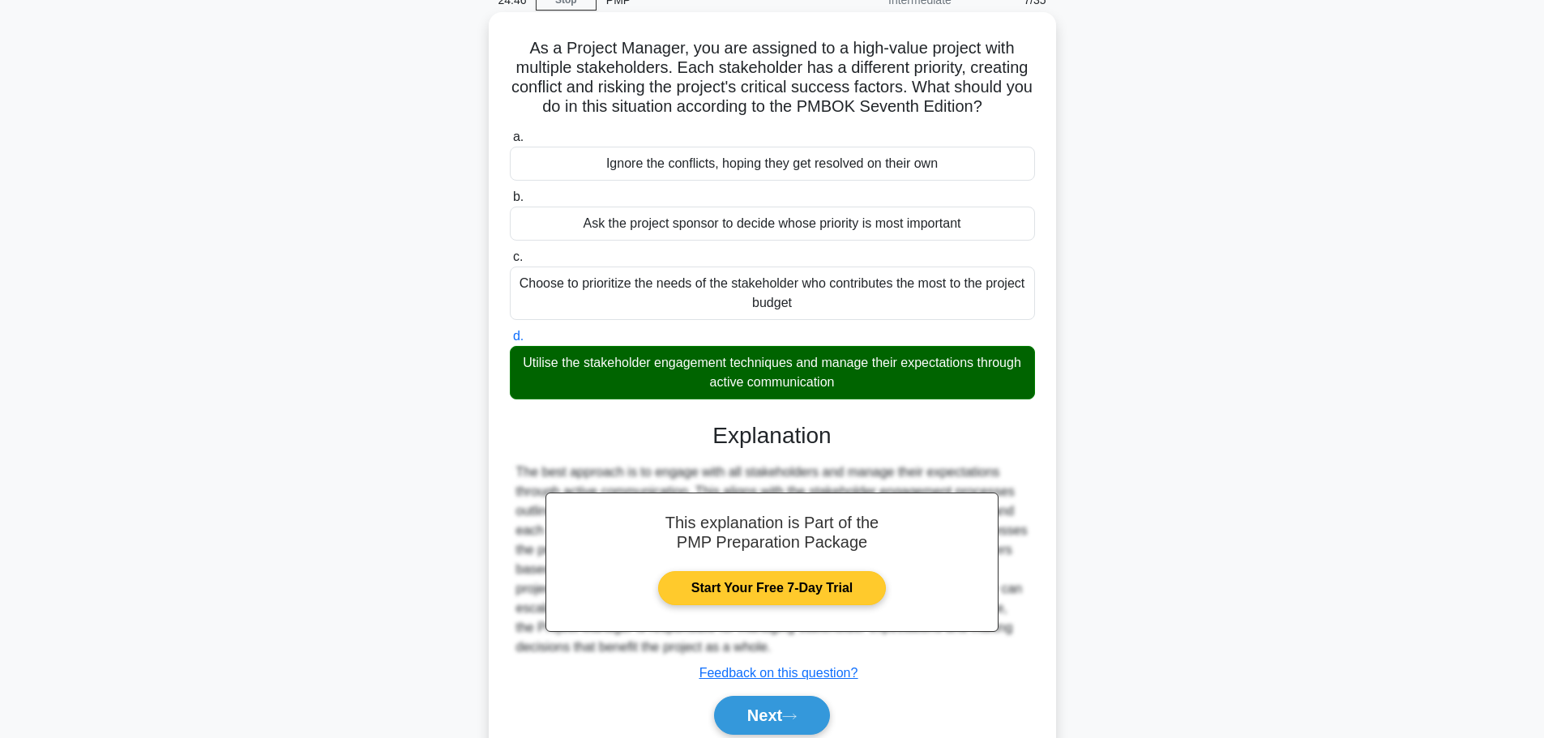
scroll to position [145, 0]
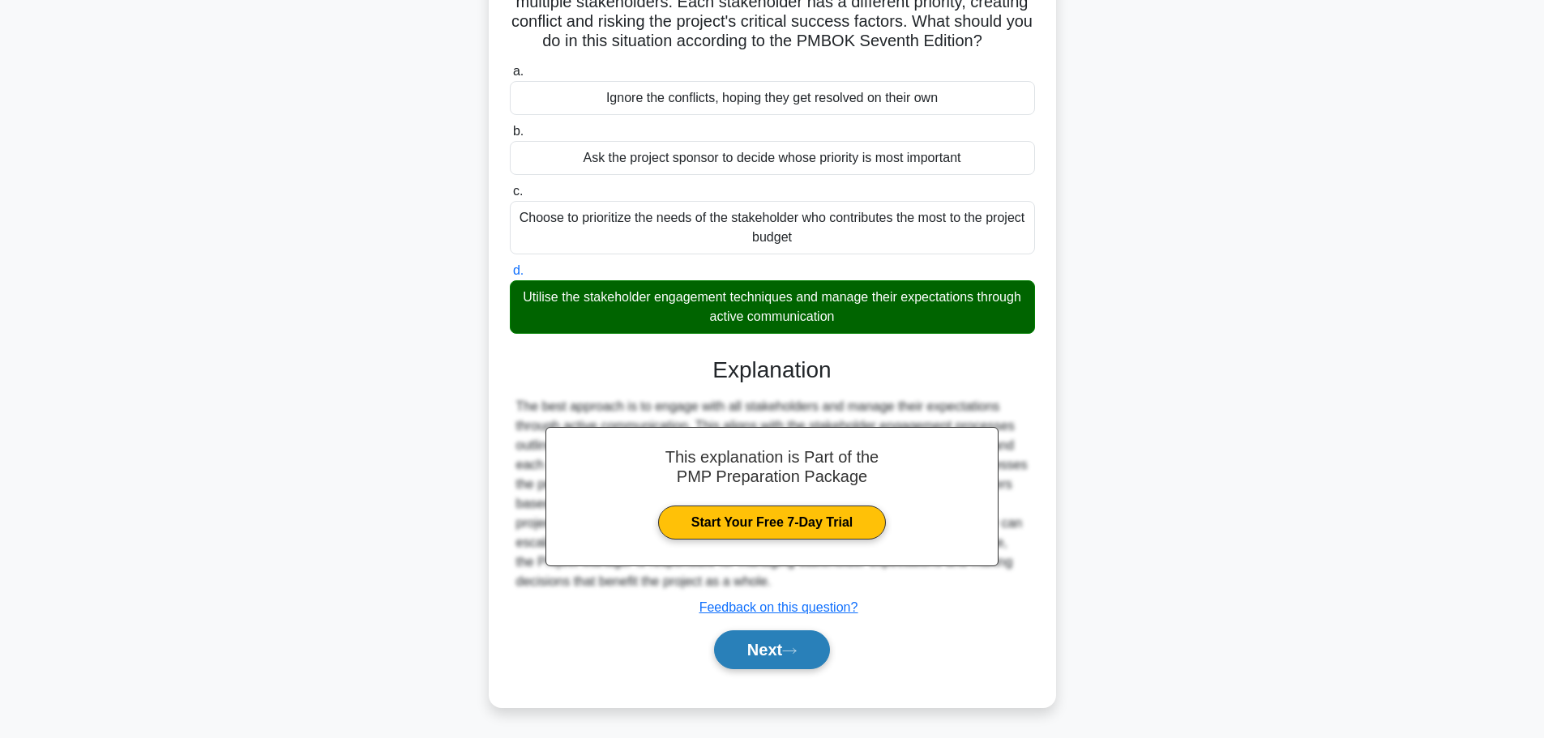
click at [787, 638] on button "Next" at bounding box center [772, 650] width 116 height 39
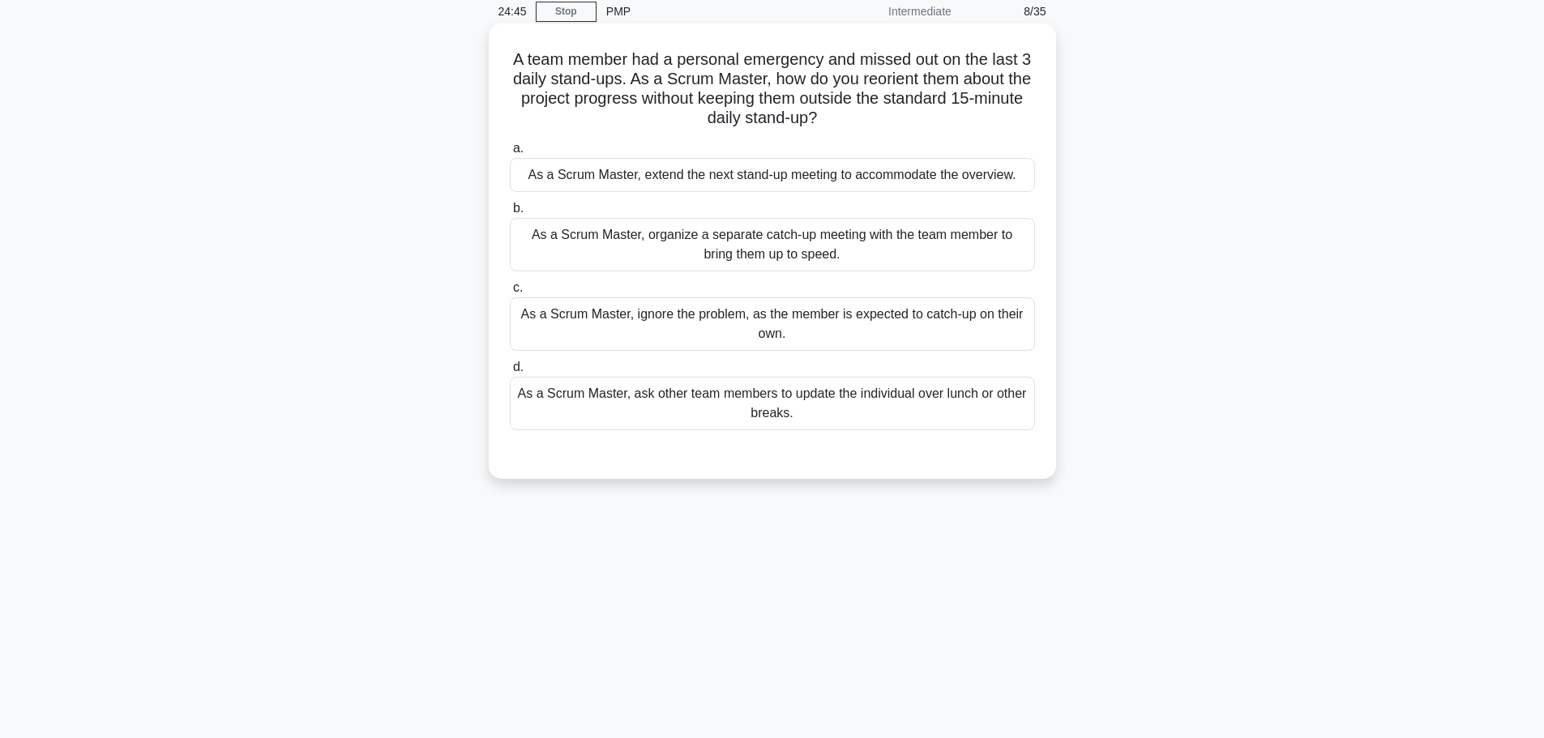
scroll to position [0, 0]
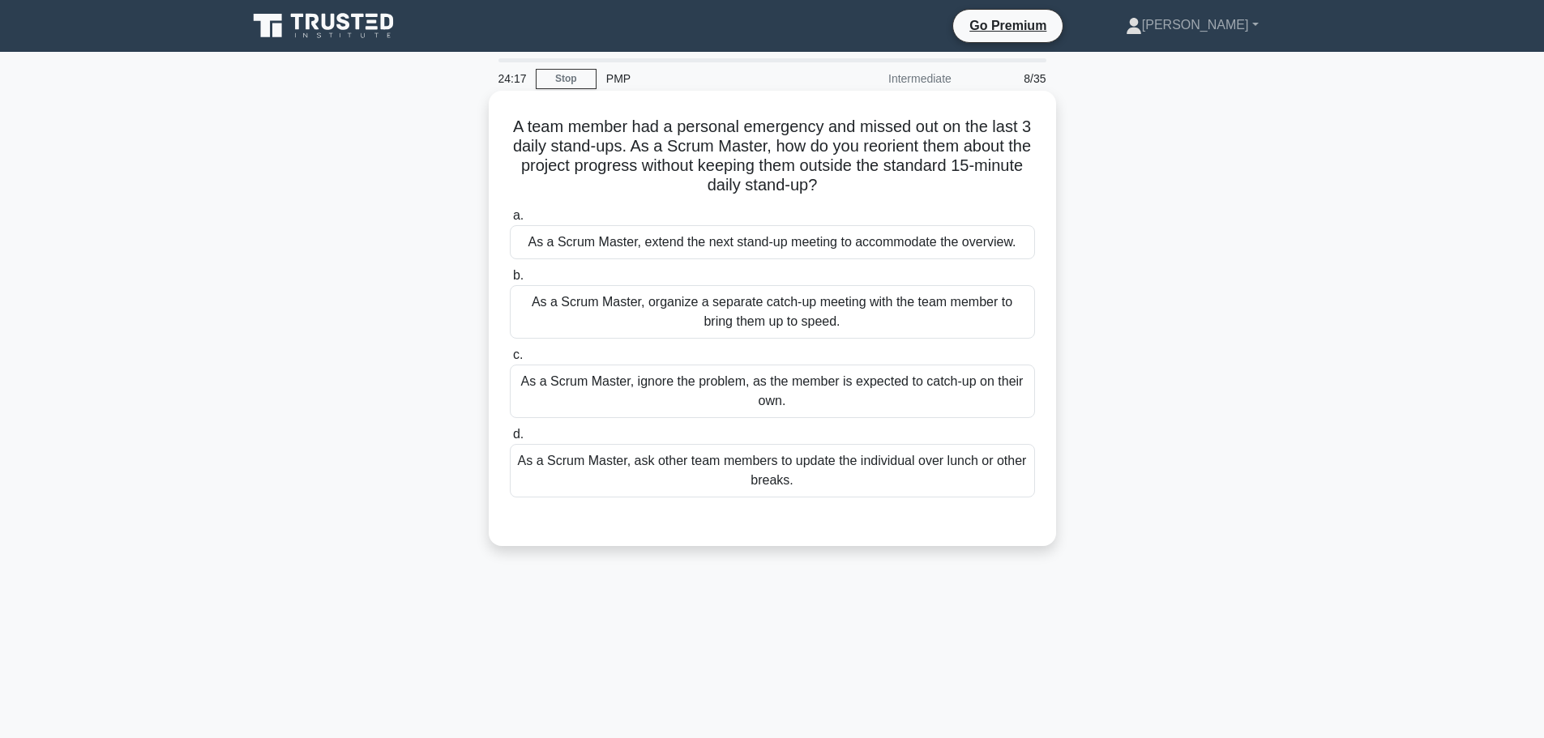
click at [746, 321] on div "As a Scrum Master, organize a separate catch-up meeting with the team member to…" at bounding box center [772, 312] width 525 height 54
click at [510, 281] on input "b. As a Scrum Master, organize a separate catch-up meeting with the team member…" at bounding box center [510, 276] width 0 height 11
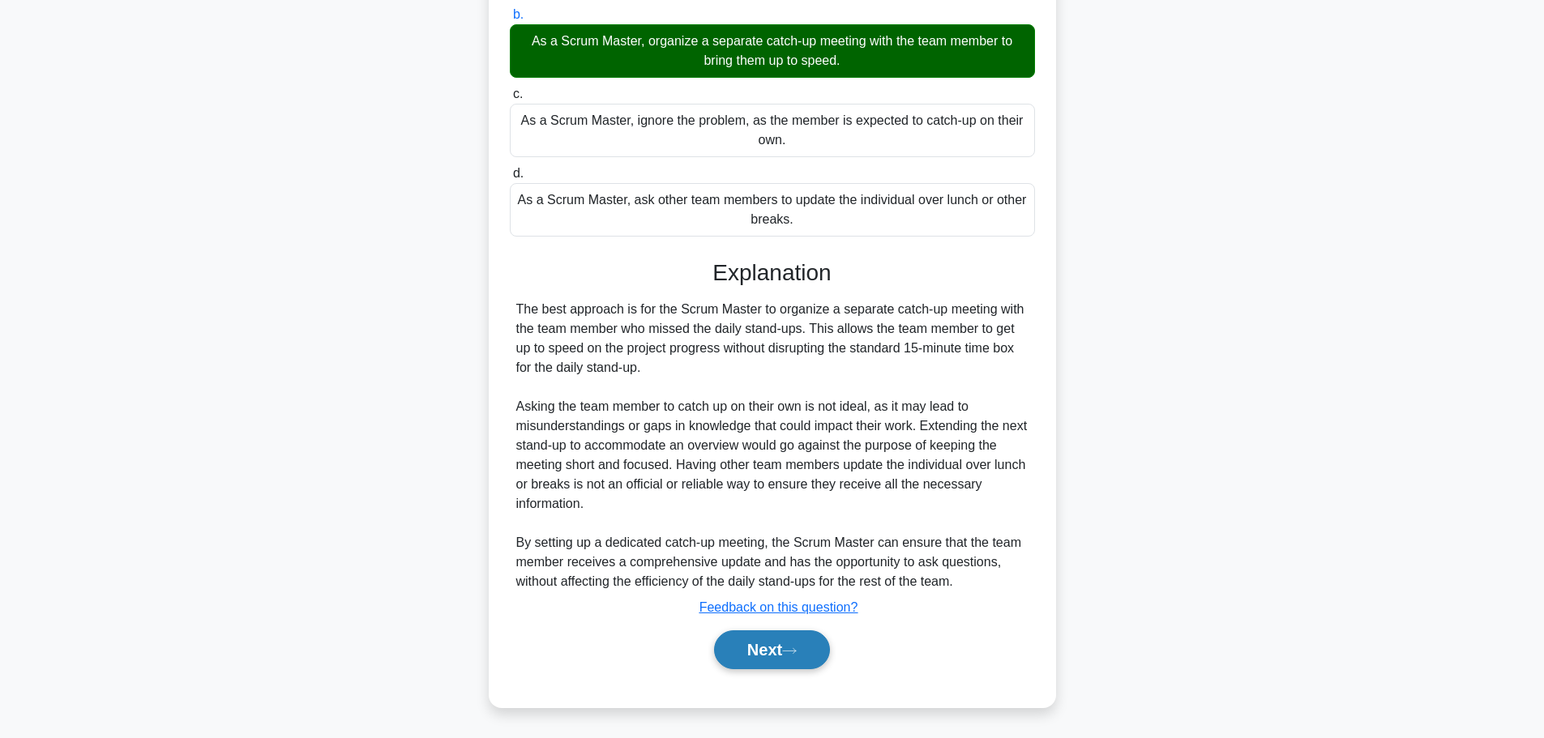
scroll to position [262, 0]
click at [790, 641] on button "Next" at bounding box center [772, 650] width 116 height 39
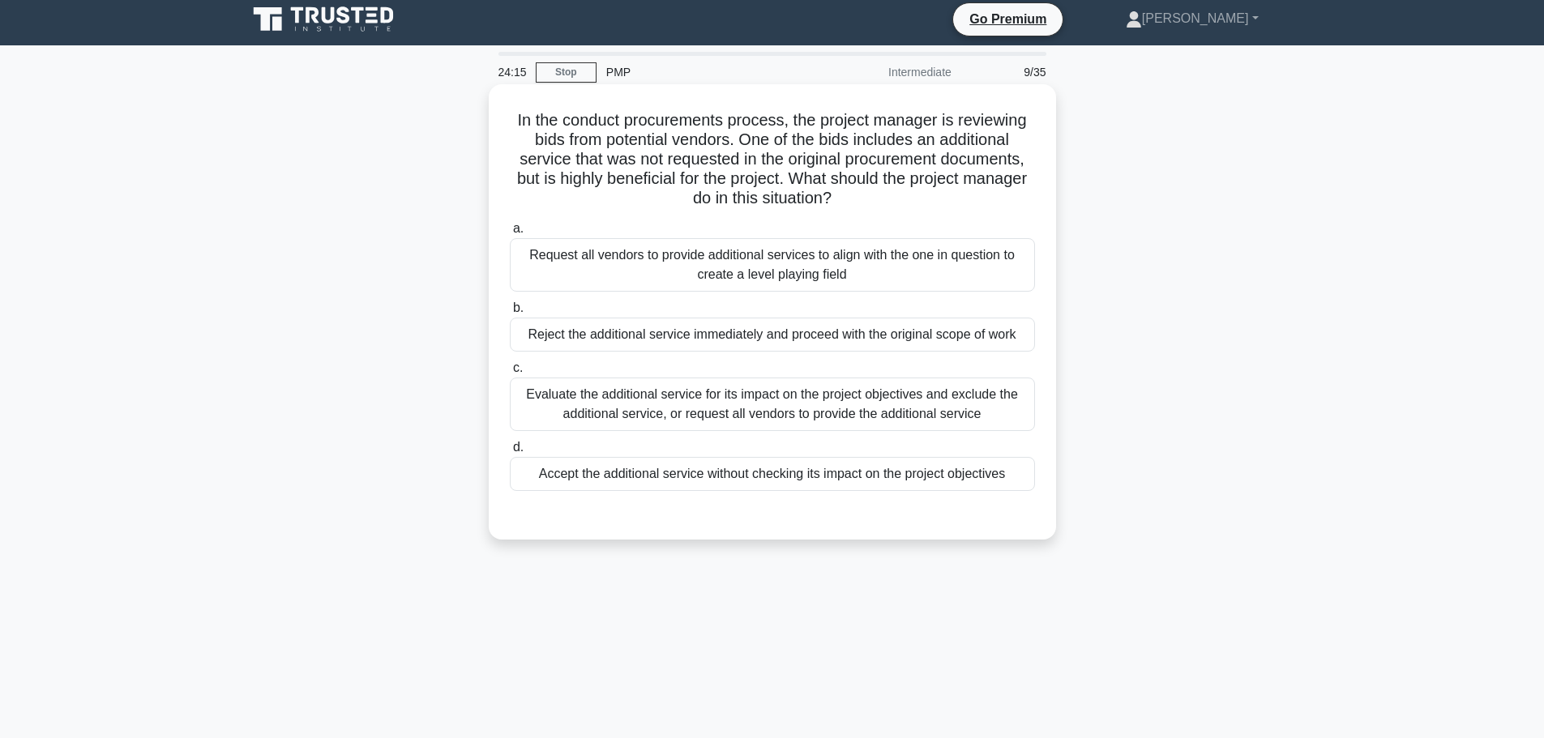
scroll to position [0, 0]
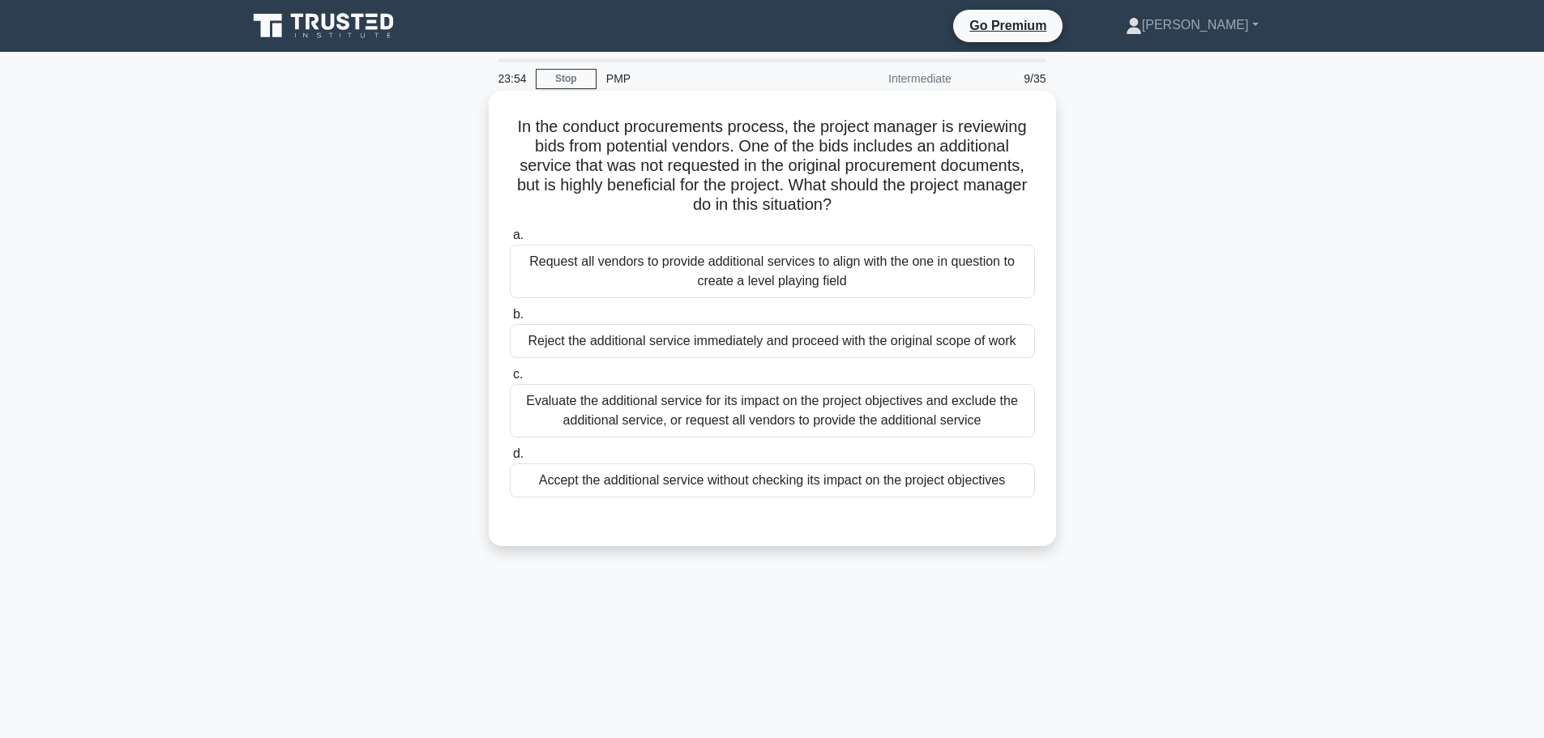
click at [743, 392] on div "Evaluate the additional service for its impact on the project objectives and ex…" at bounding box center [772, 411] width 525 height 54
click at [510, 380] on input "c. Evaluate the additional service for its impact on the project objectives and…" at bounding box center [510, 375] width 0 height 11
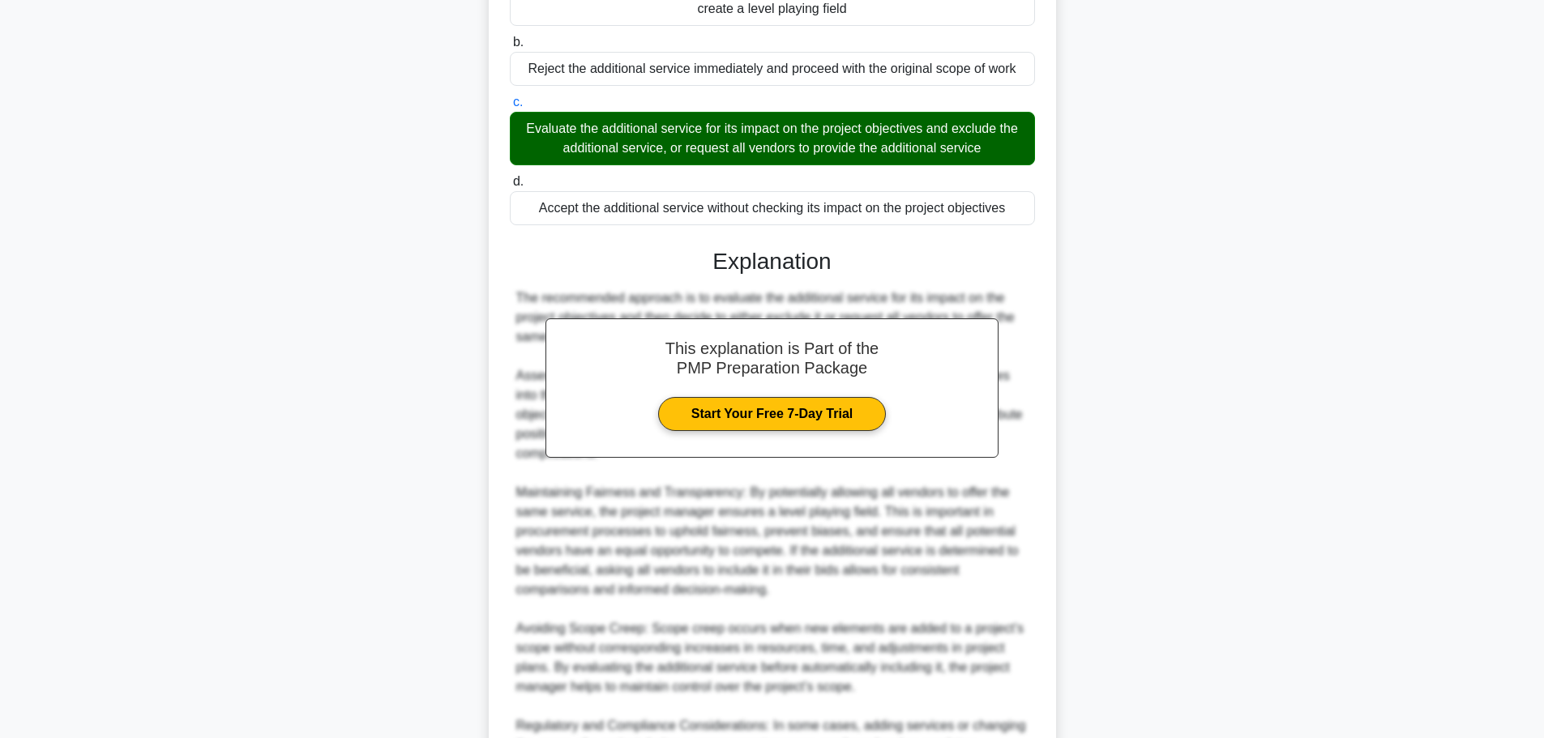
scroll to position [405, 0]
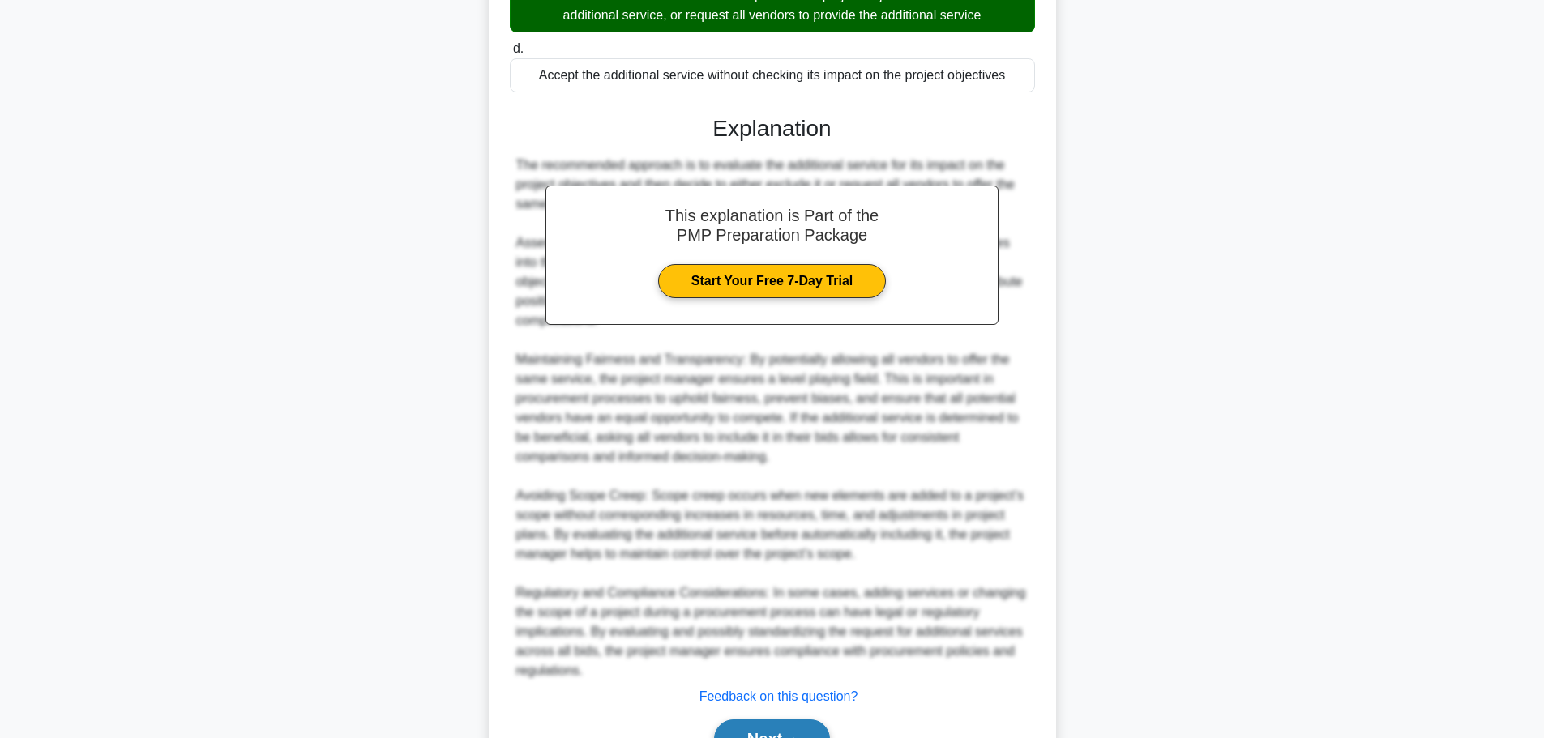
click at [797, 720] on button "Next" at bounding box center [772, 739] width 116 height 39
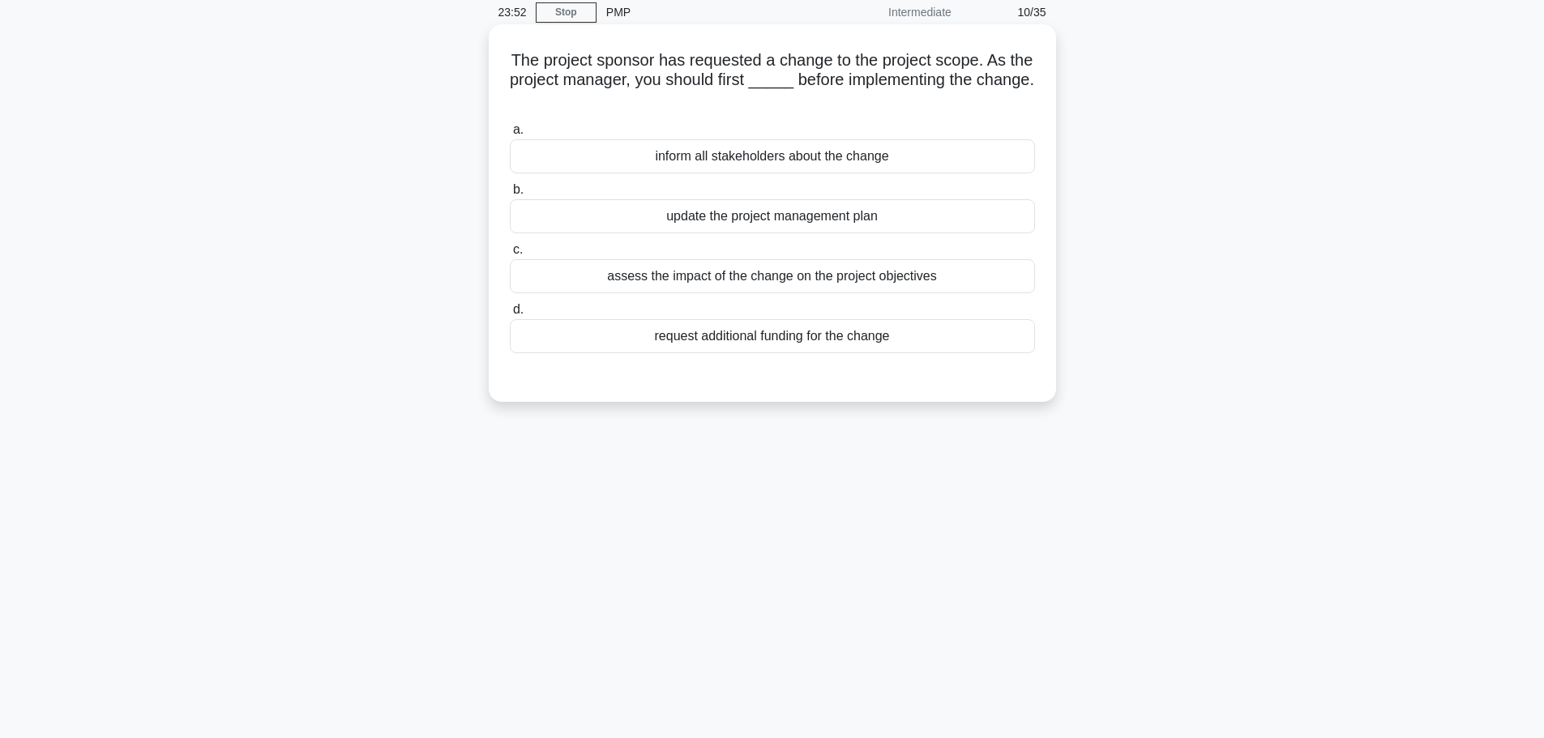
scroll to position [0, 0]
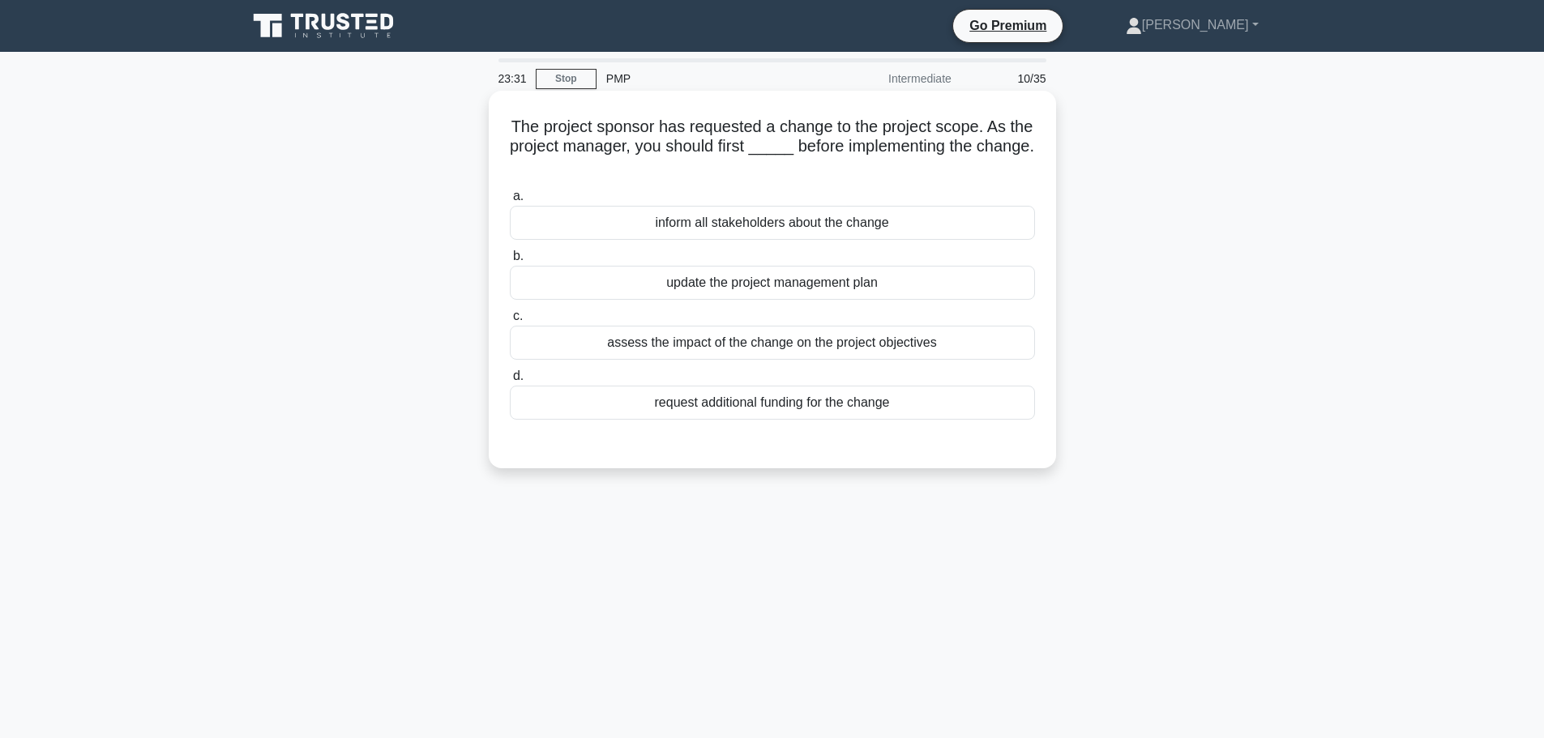
click at [845, 294] on div "update the project management plan" at bounding box center [772, 283] width 525 height 34
click at [510, 262] on input "b. update the project management plan" at bounding box center [510, 256] width 0 height 11
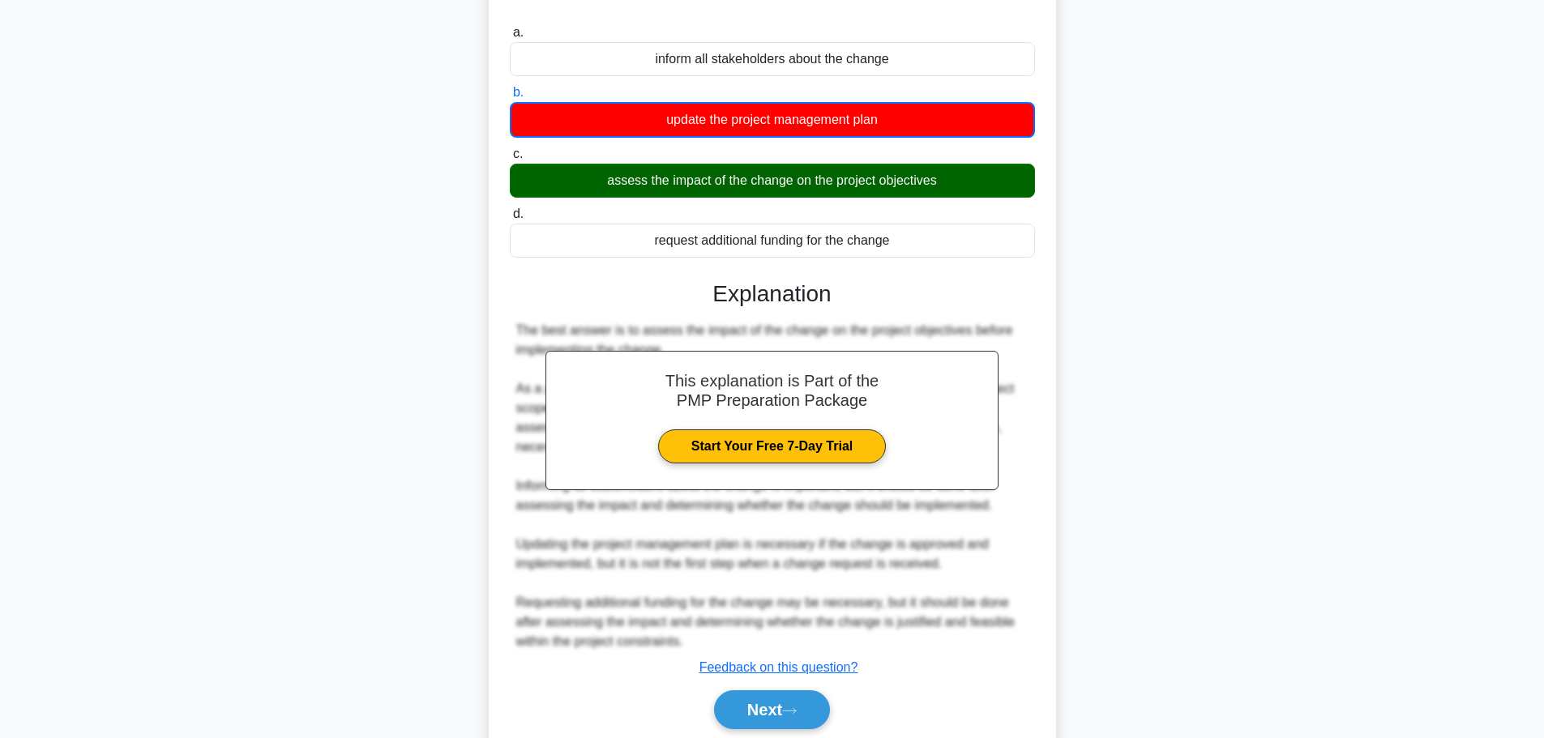
scroll to position [225, 0]
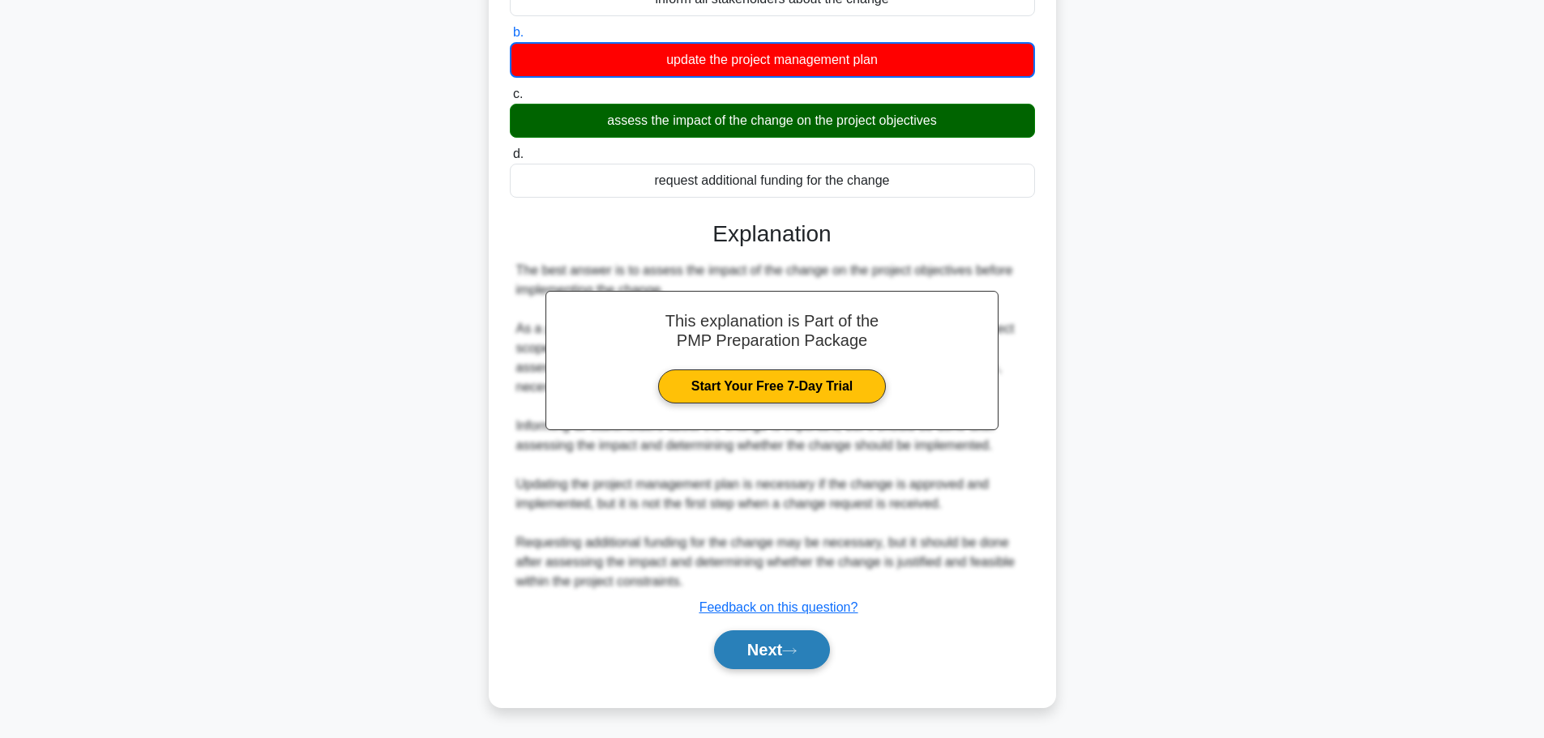
click at [795, 646] on button "Next" at bounding box center [772, 650] width 116 height 39
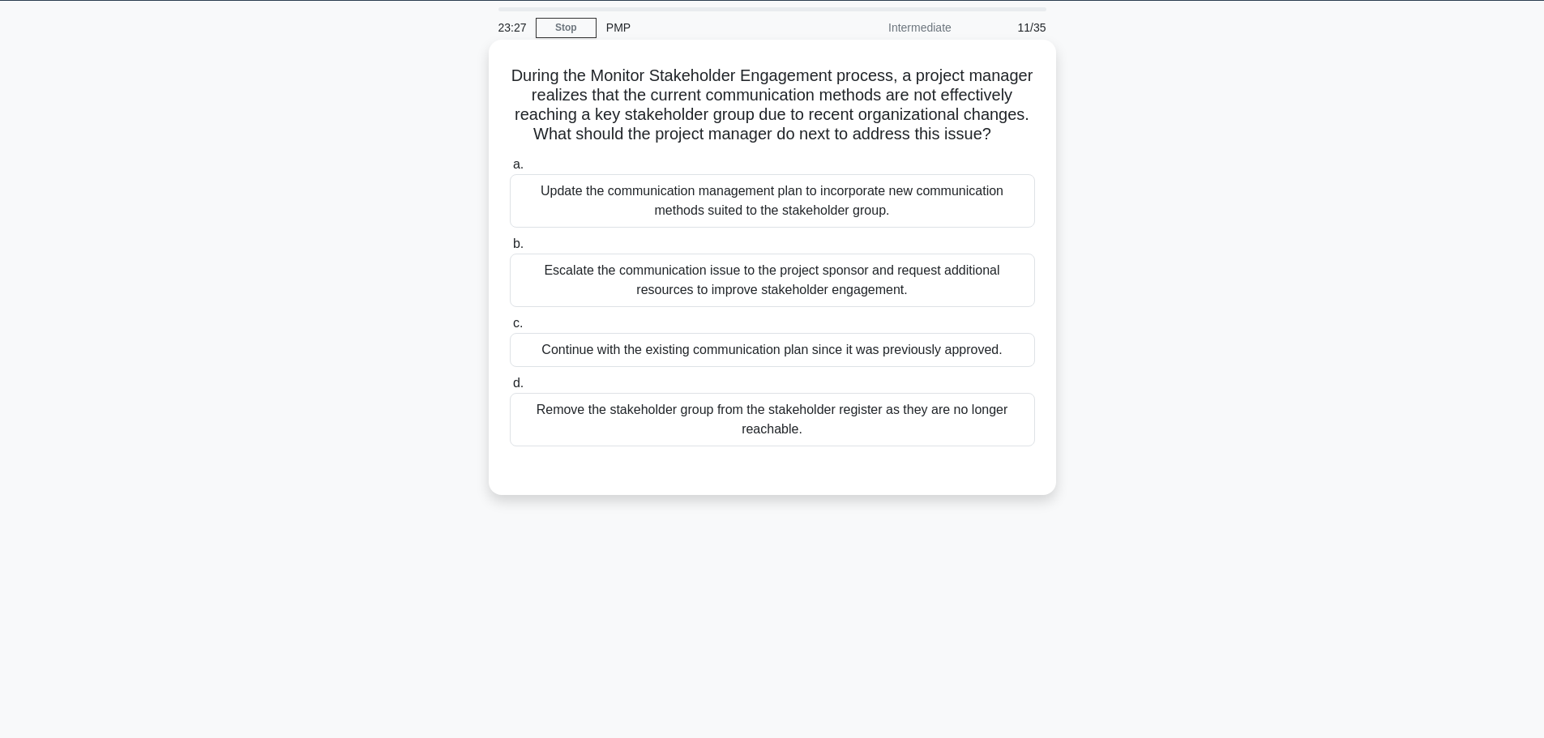
scroll to position [0, 0]
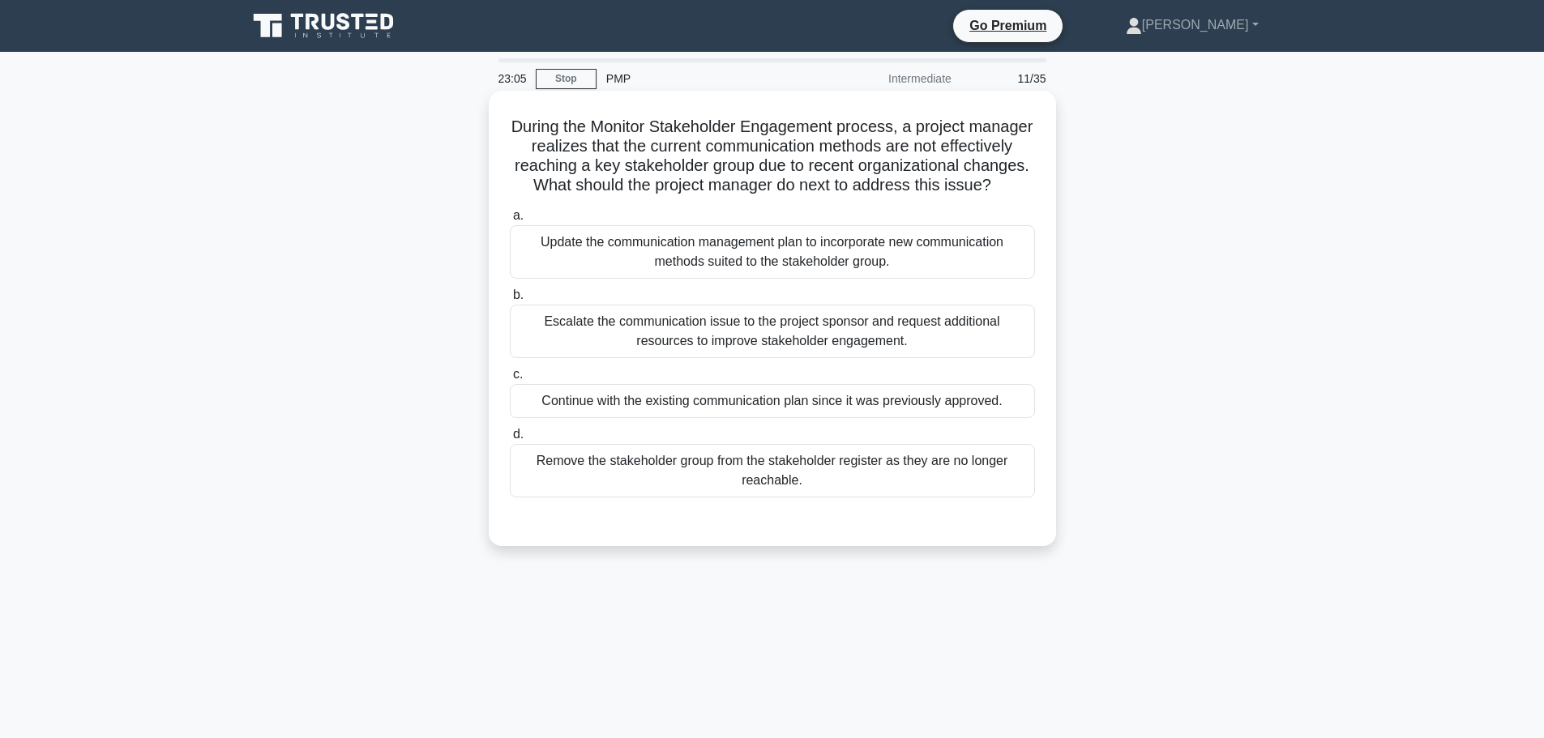
click at [735, 279] on div "Update the communication management plan to incorporate new communication metho…" at bounding box center [772, 252] width 525 height 54
click at [510, 221] on input "a. Update the communication management plan to incorporate new communication me…" at bounding box center [510, 216] width 0 height 11
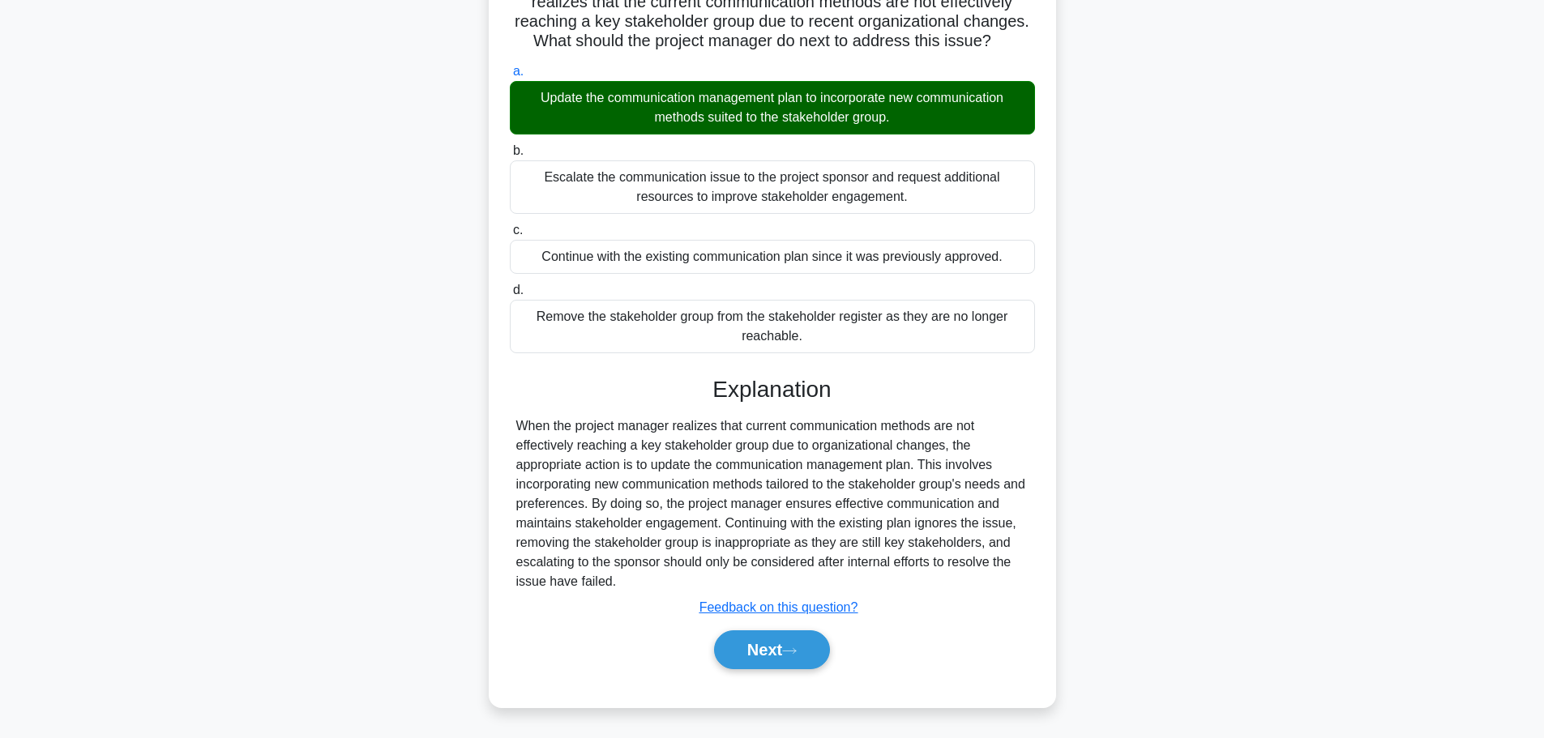
drag, startPoint x: 786, startPoint y: 646, endPoint x: 775, endPoint y: 622, distance: 26.5
click at [786, 646] on button "Next" at bounding box center [772, 650] width 116 height 39
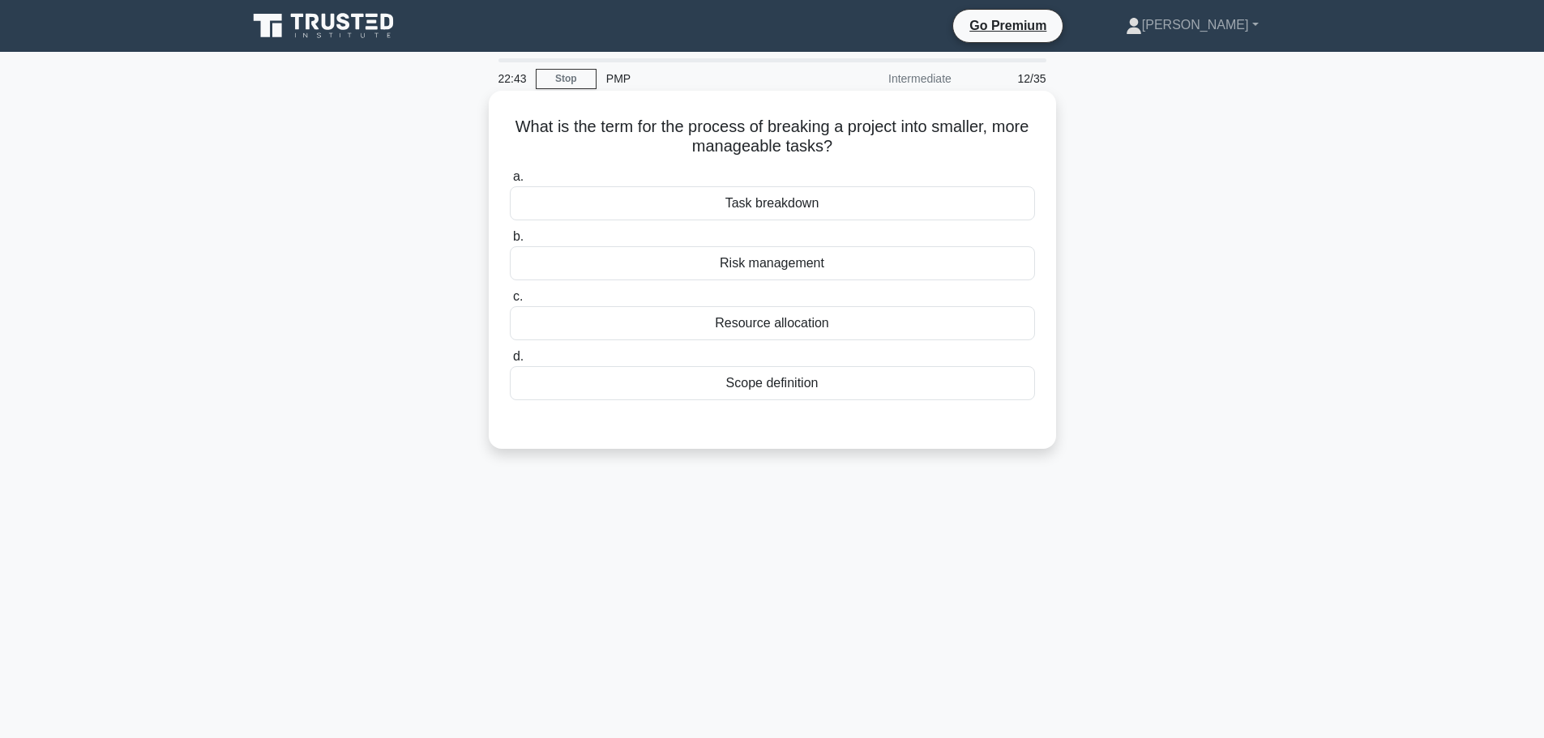
click at [797, 216] on div "Task breakdown" at bounding box center [772, 203] width 525 height 34
click at [510, 182] on input "a. Task breakdown" at bounding box center [510, 177] width 0 height 11
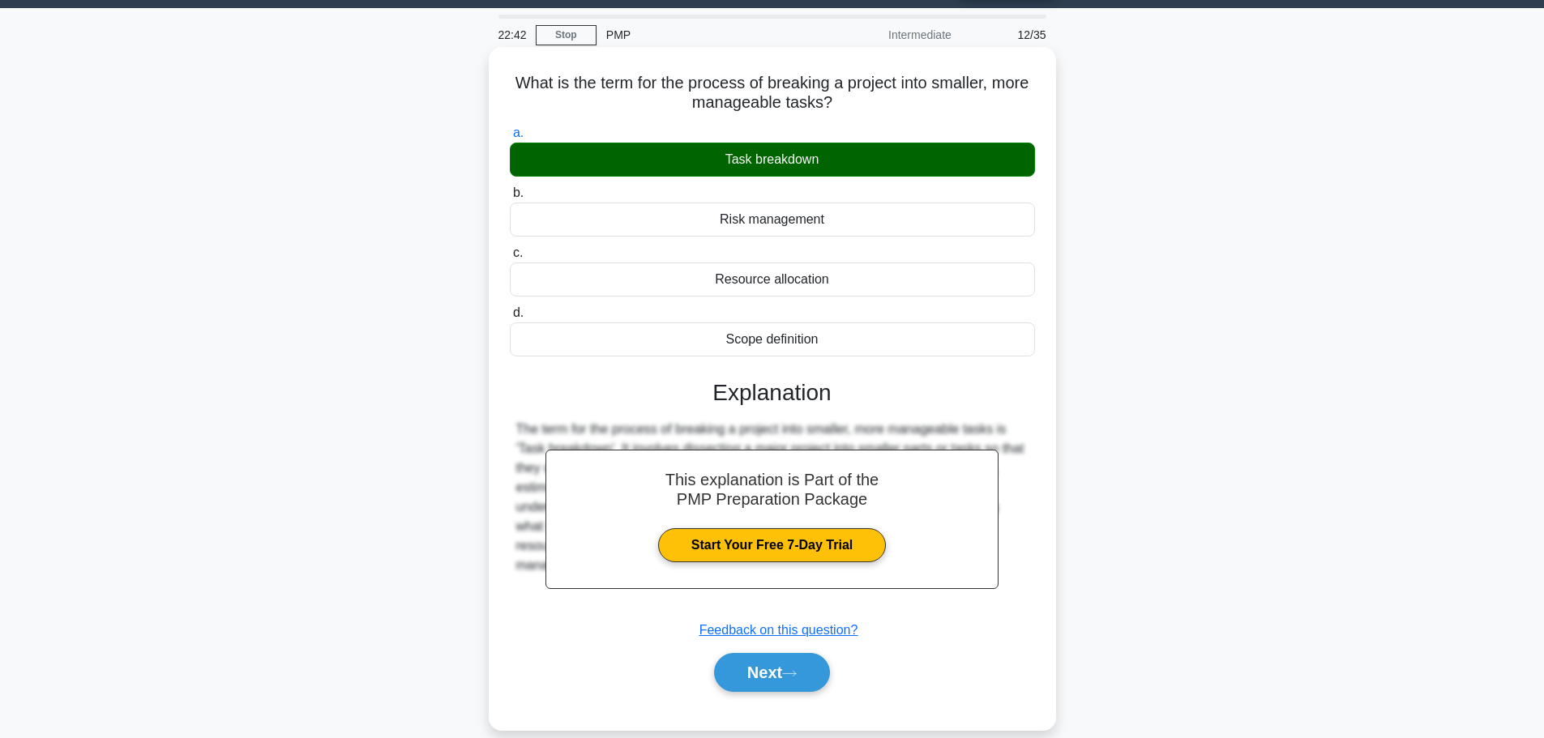
scroll to position [137, 0]
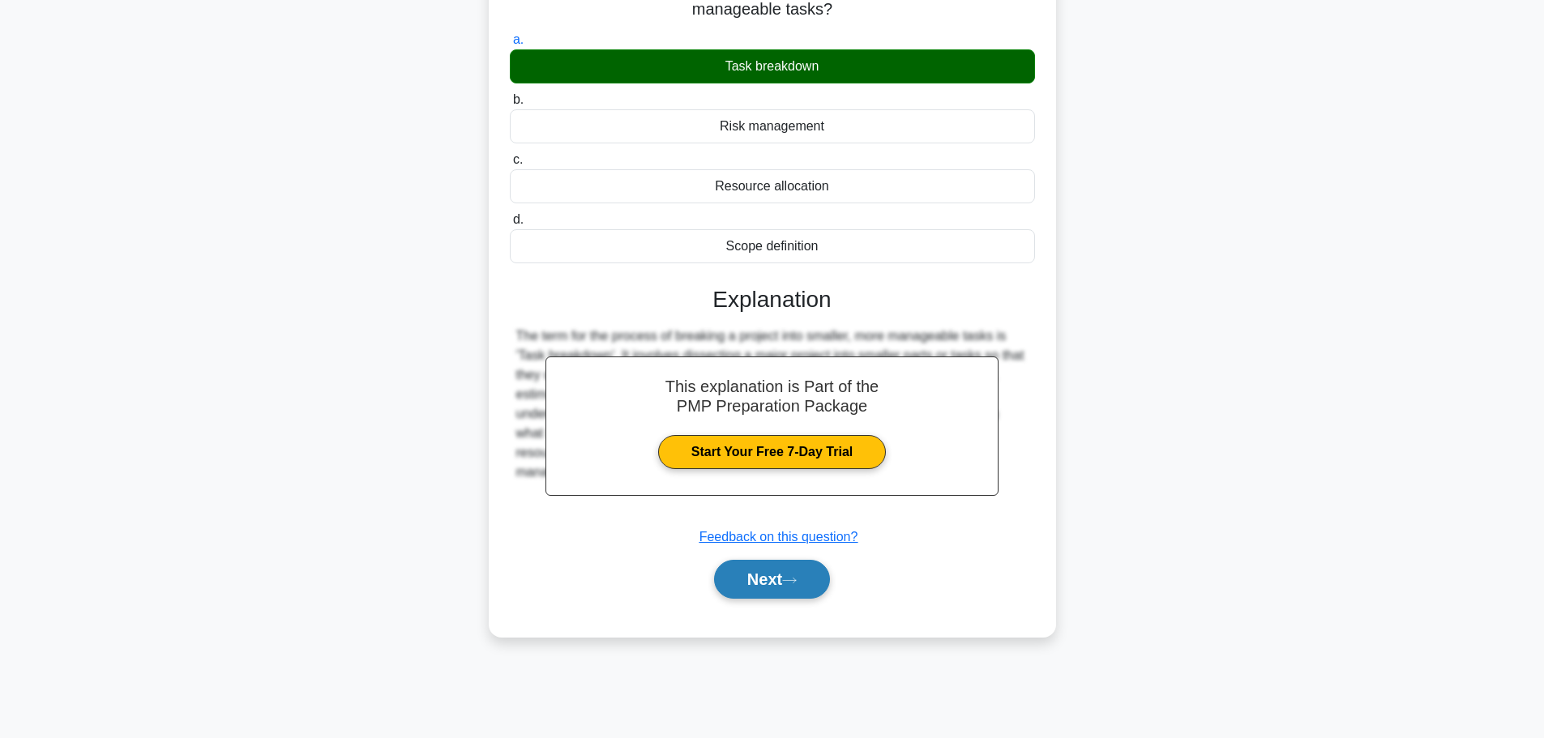
click at [790, 580] on icon at bounding box center [789, 580] width 15 height 9
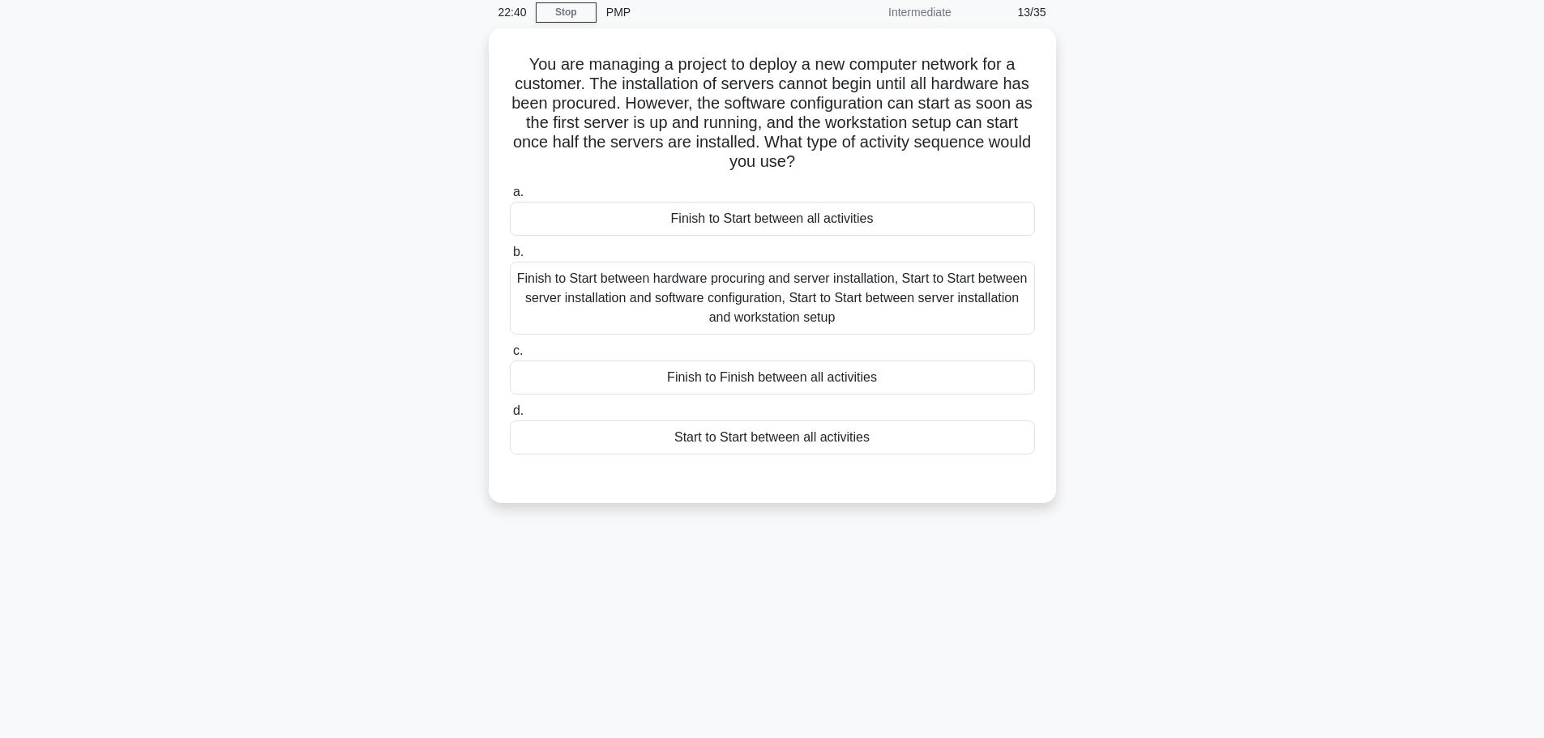
scroll to position [0, 0]
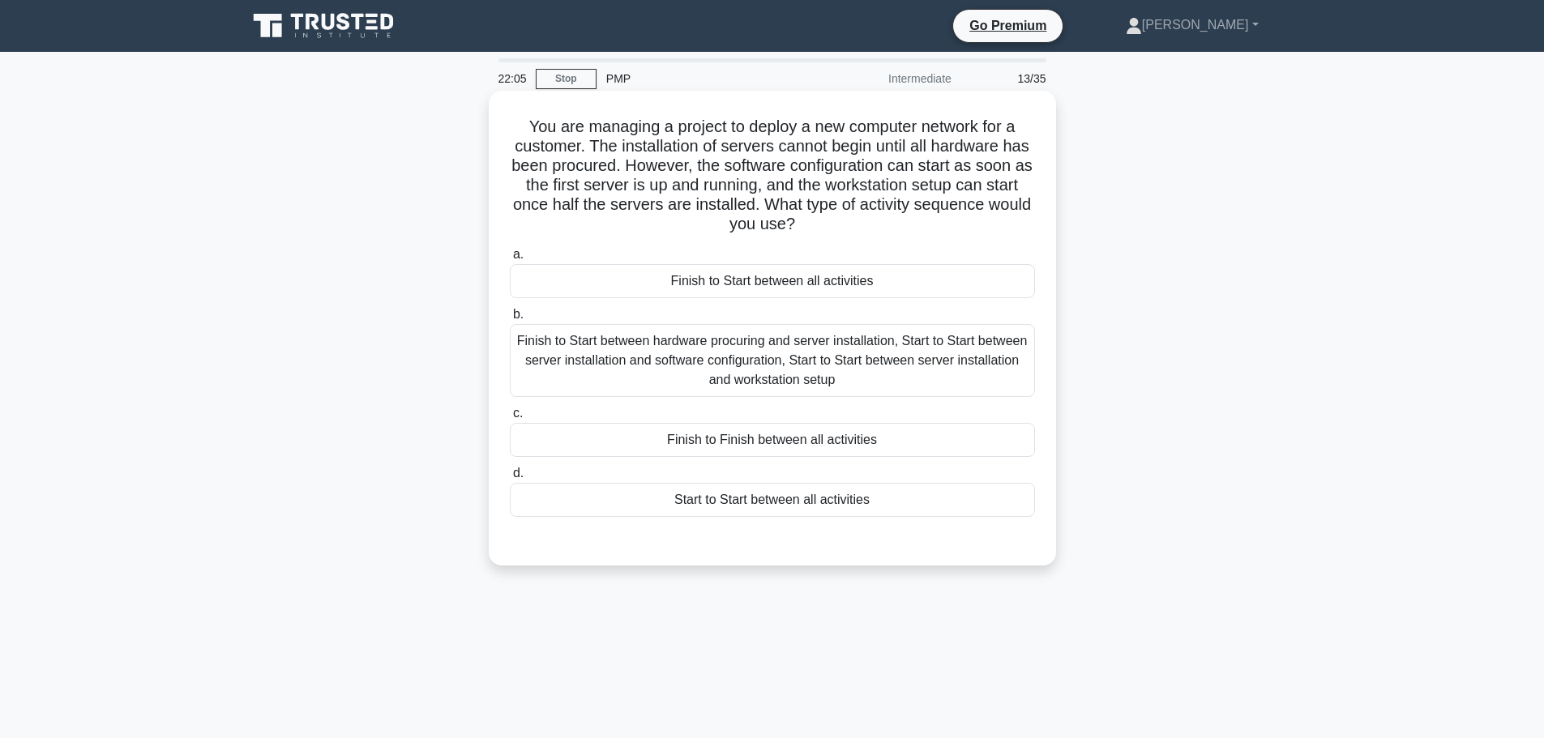
click at [887, 373] on div "Finish to Start between hardware procuring and server installation, Start to St…" at bounding box center [772, 360] width 525 height 73
click at [510, 320] on input "b. Finish to Start between hardware procuring and server installation, Start to…" at bounding box center [510, 315] width 0 height 11
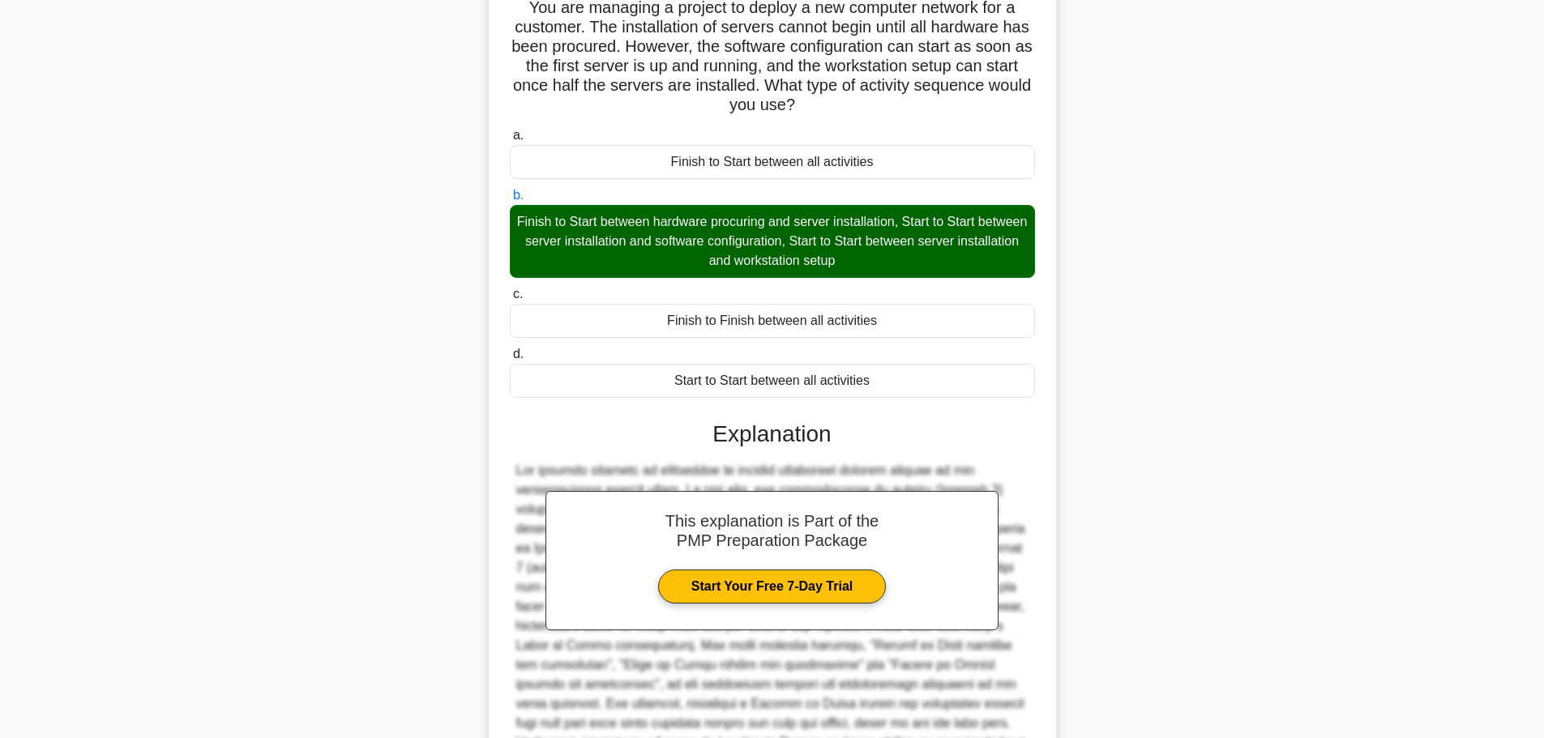
scroll to position [324, 0]
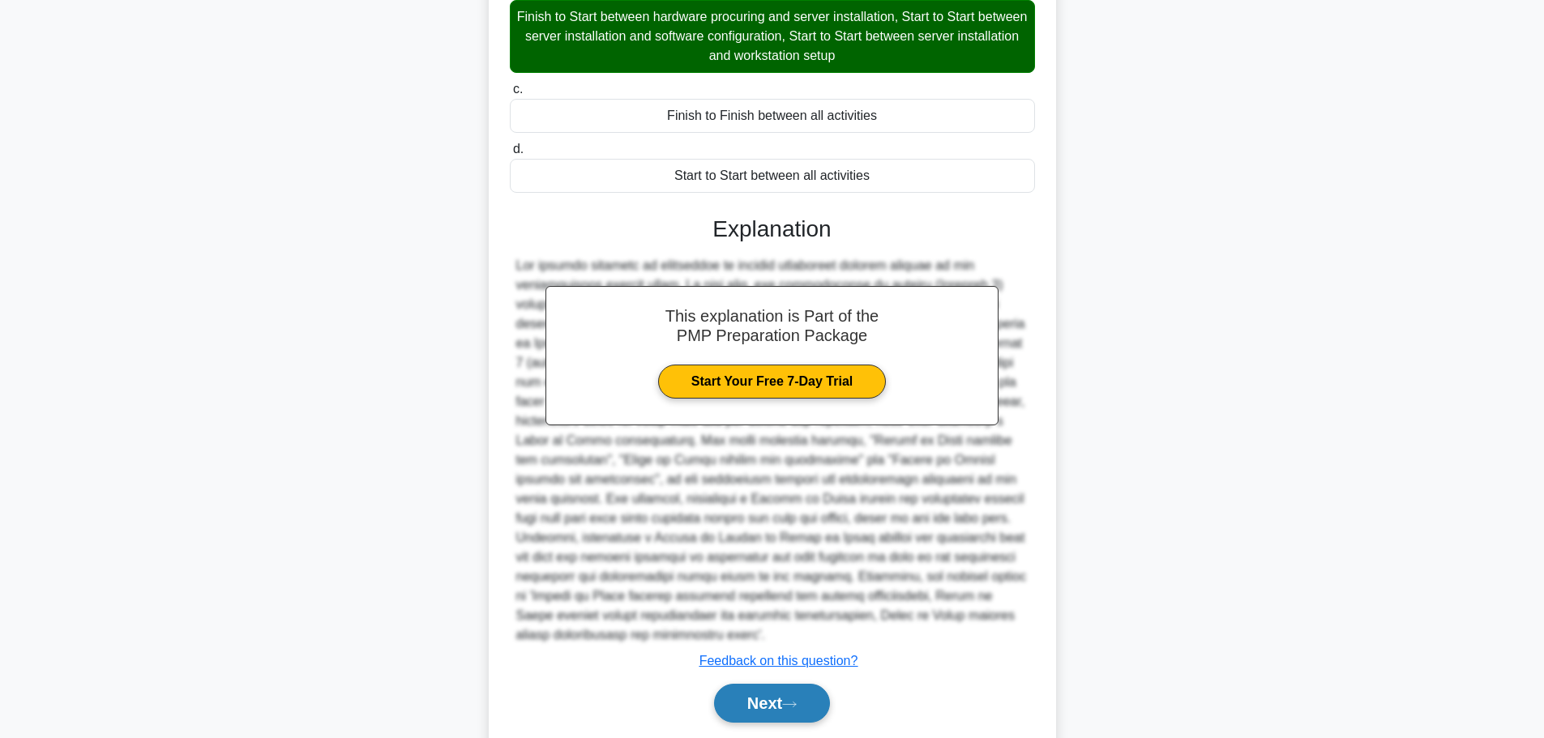
click at [786, 684] on button "Next" at bounding box center [772, 703] width 116 height 39
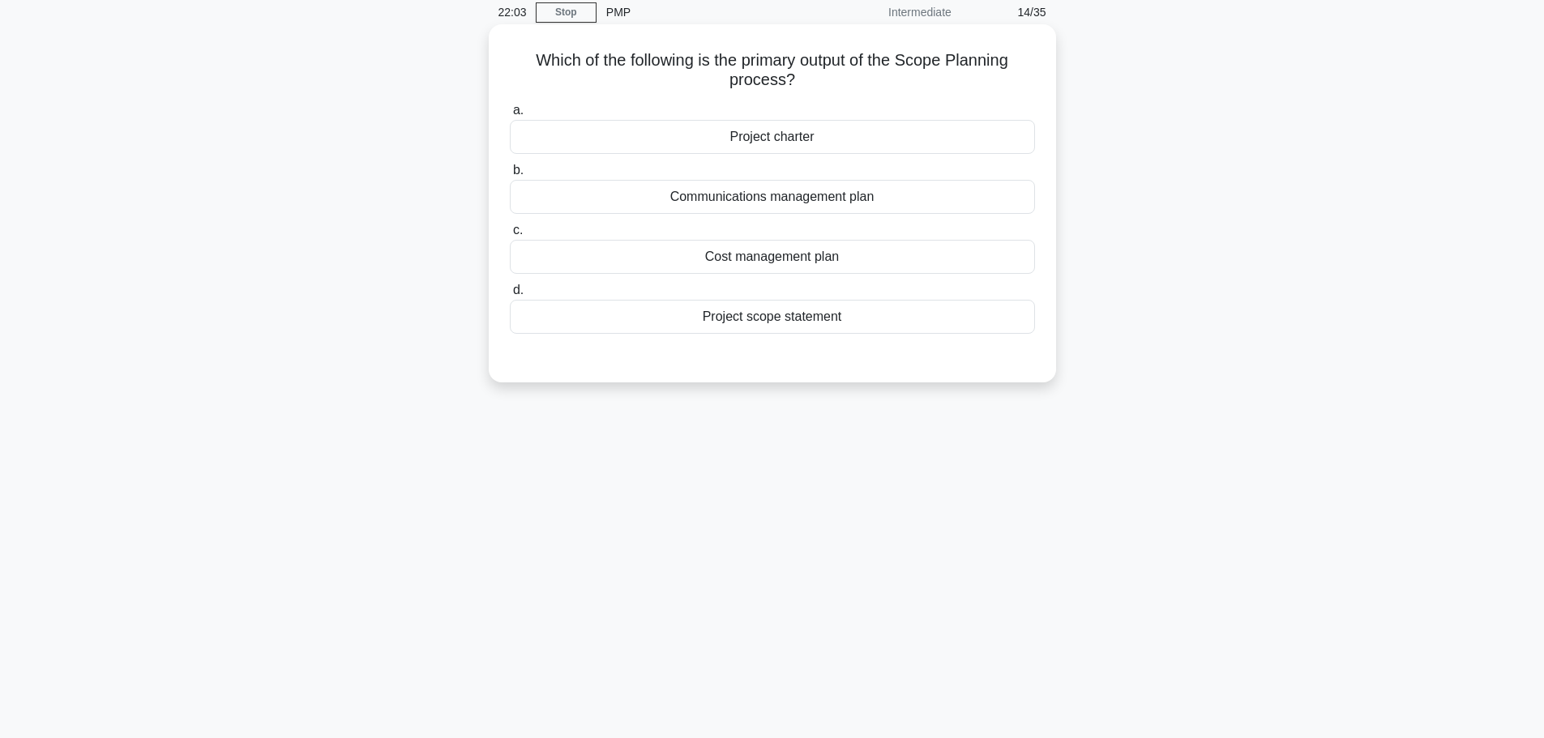
scroll to position [0, 0]
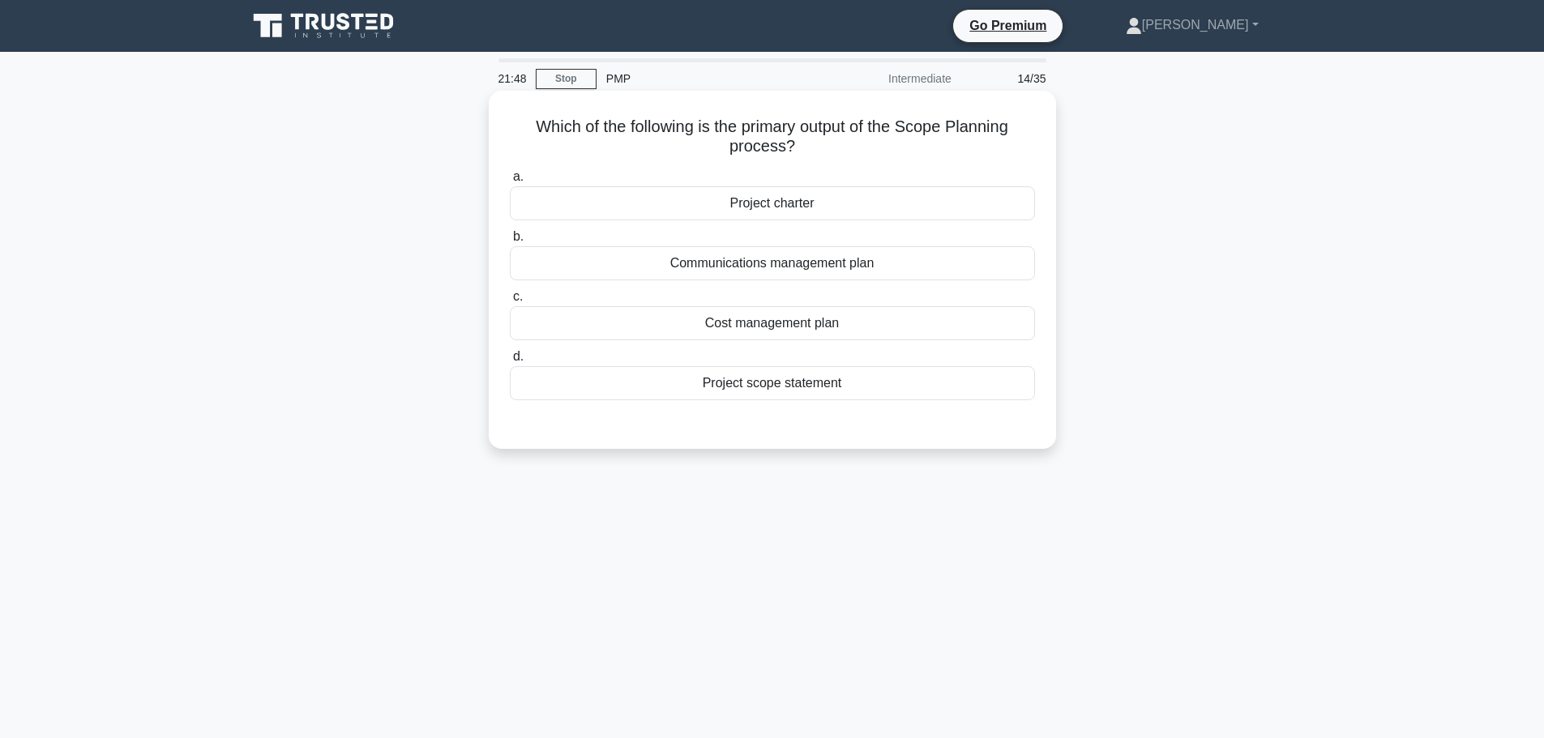
click at [814, 390] on div "Project scope statement" at bounding box center [772, 383] width 525 height 34
click at [510, 362] on input "d. Project scope statement" at bounding box center [510, 357] width 0 height 11
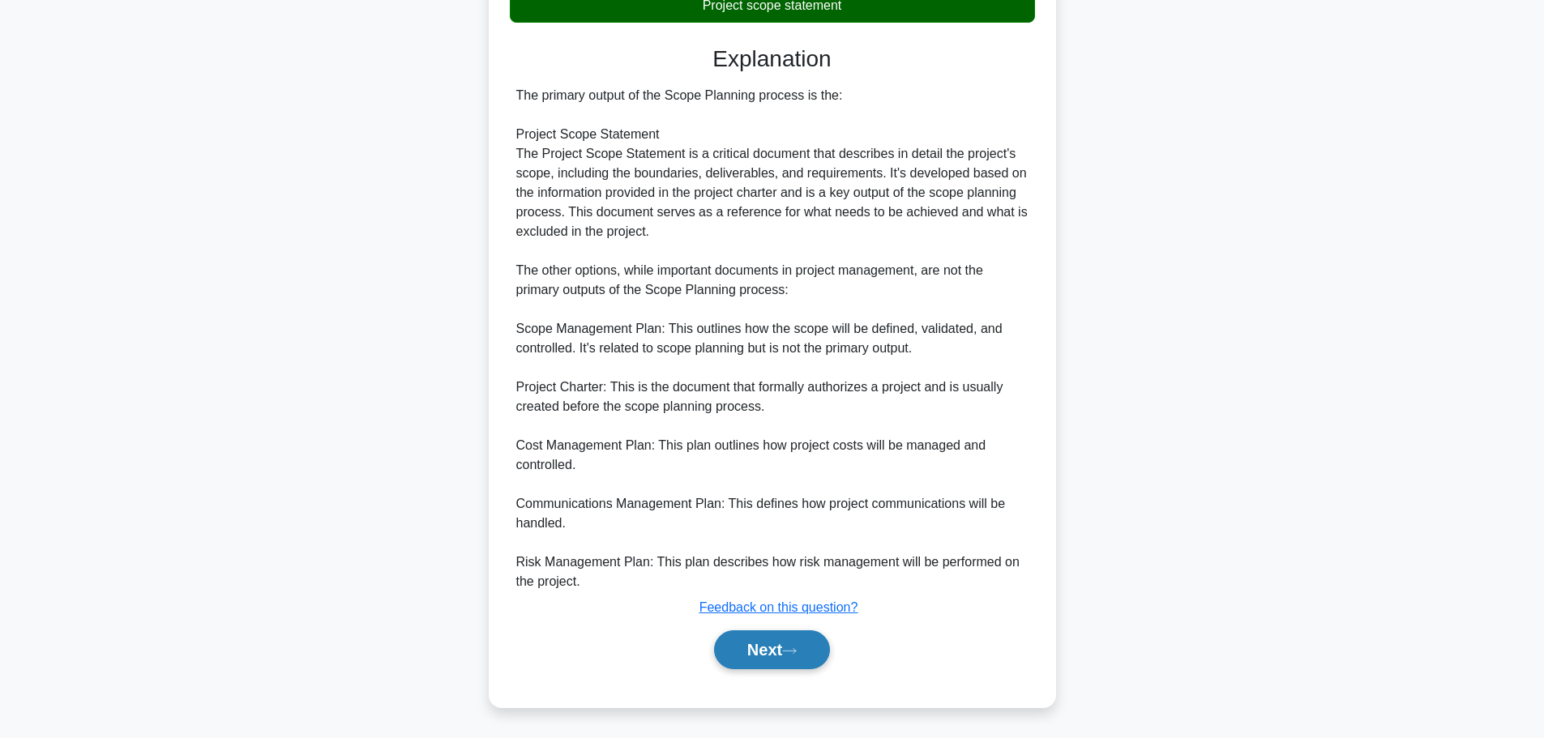
click at [797, 655] on icon at bounding box center [789, 651] width 15 height 9
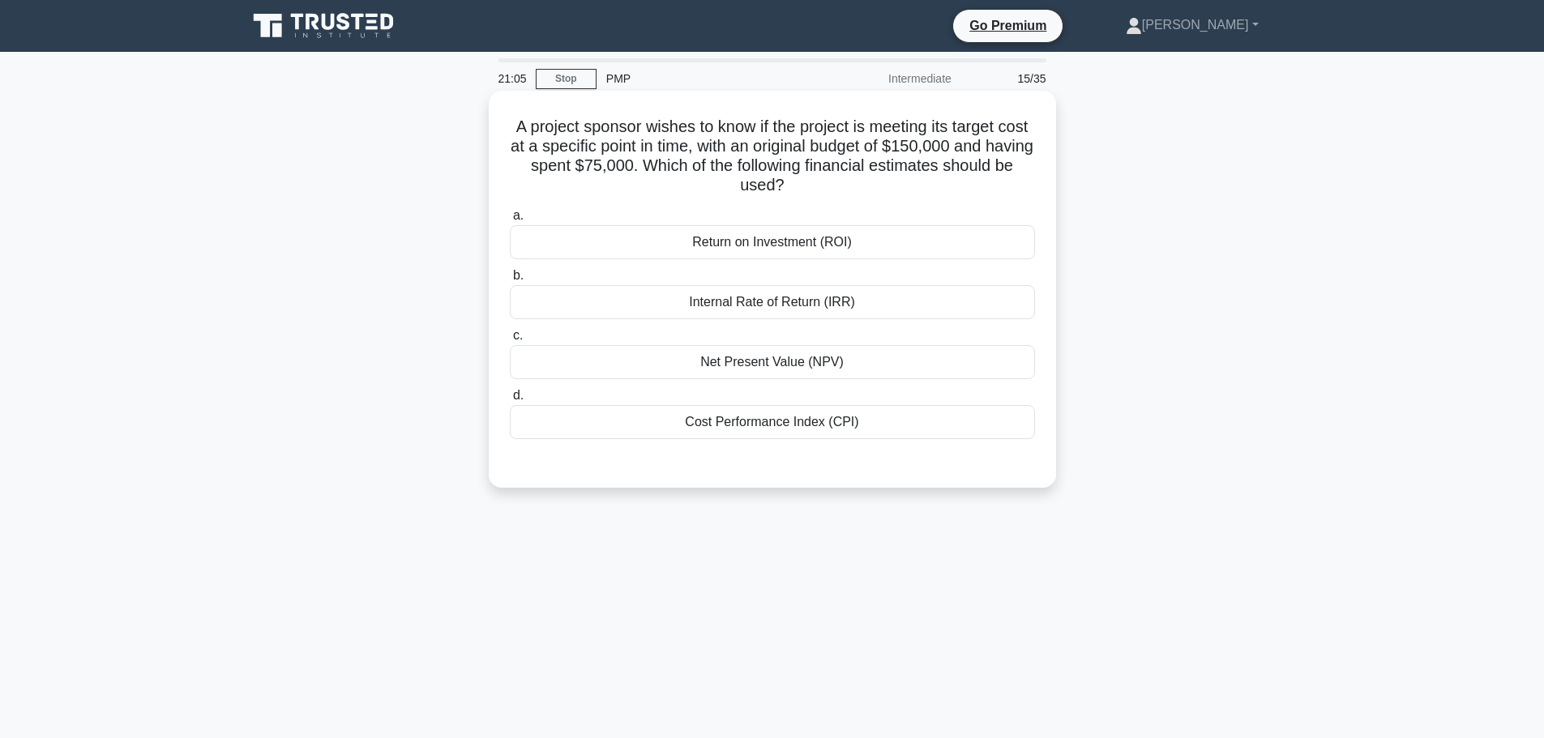
click at [824, 419] on div "Cost Performance Index (CPI)" at bounding box center [772, 422] width 525 height 34
click at [510, 401] on input "d. Cost Performance Index (CPI)" at bounding box center [510, 396] width 0 height 11
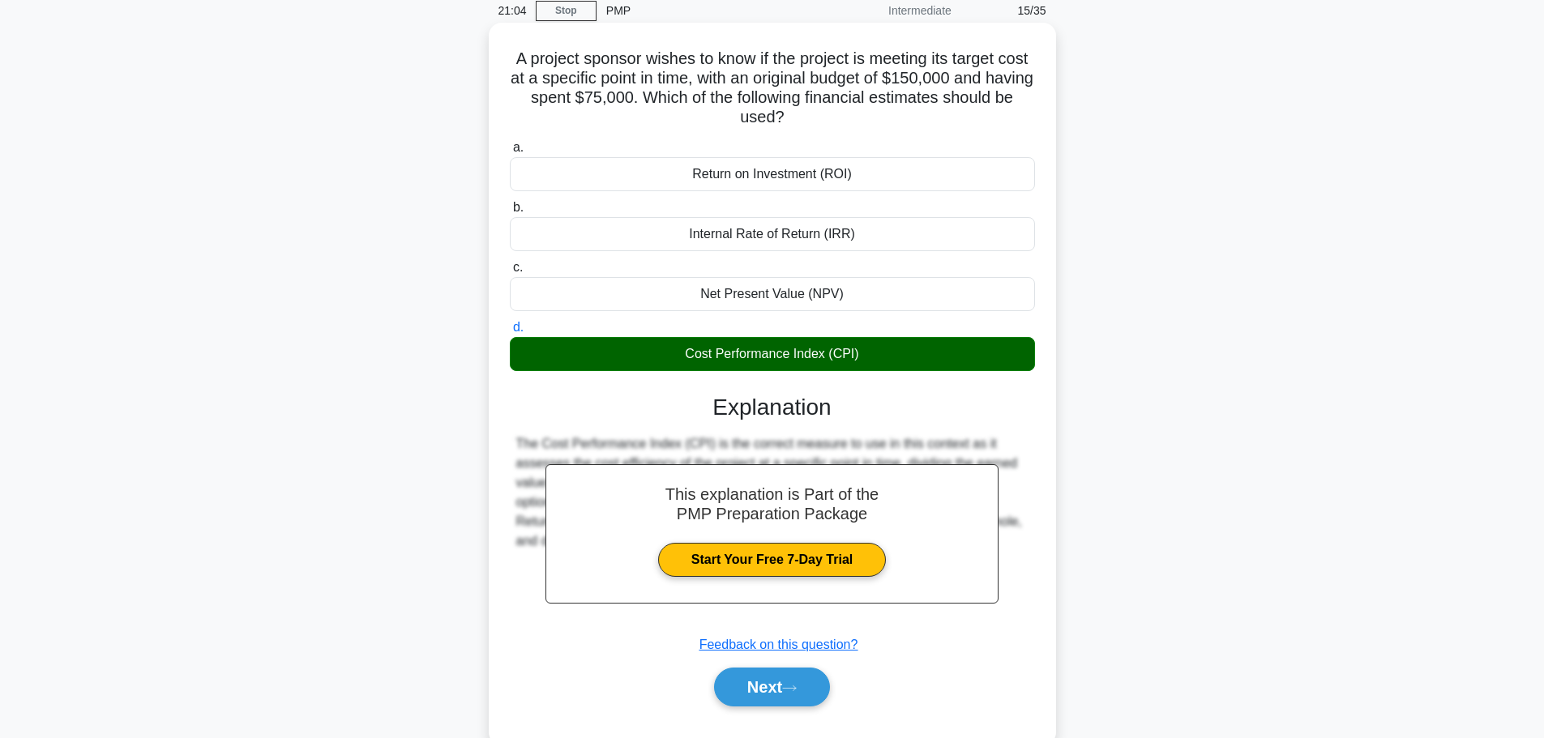
scroll to position [137, 0]
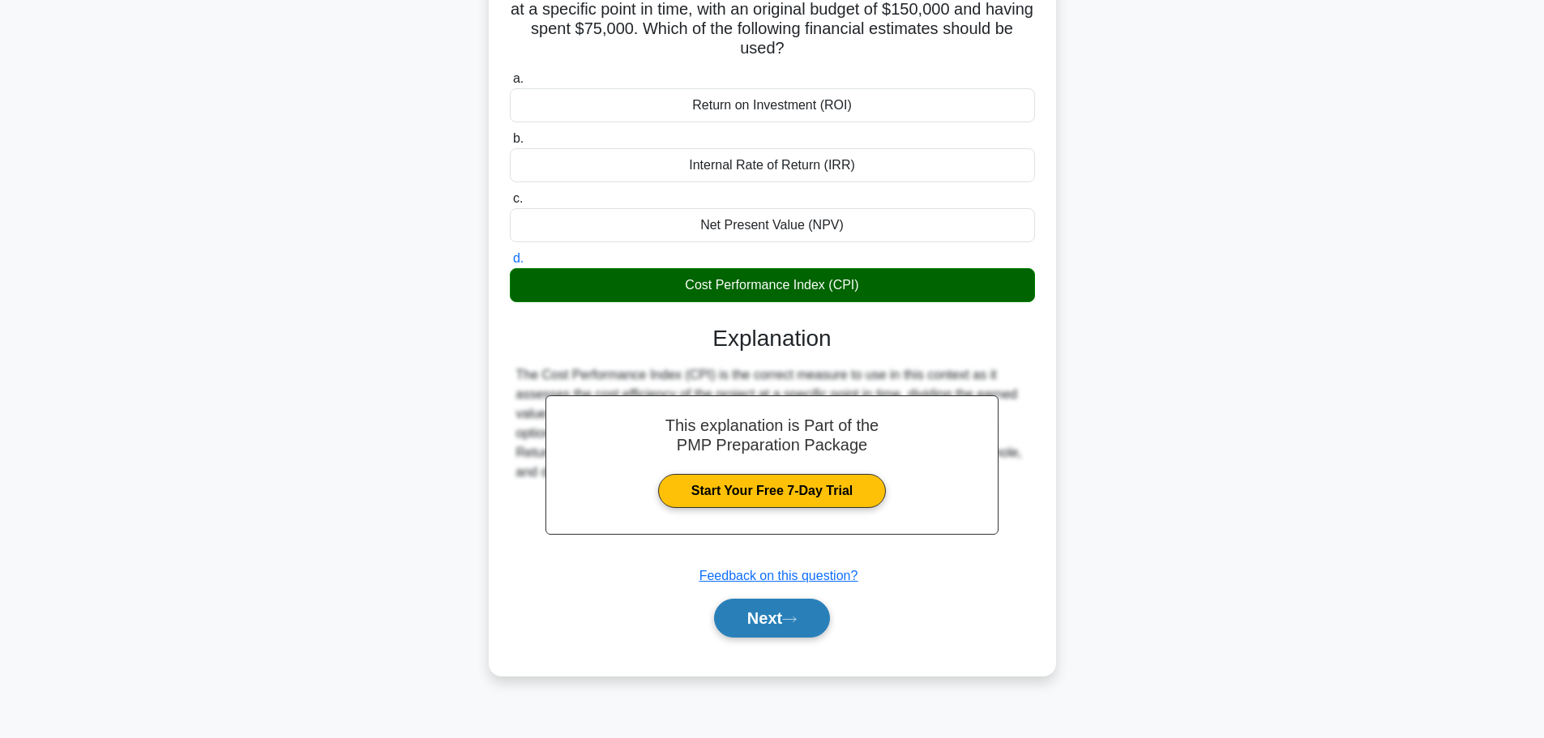
click at [792, 629] on button "Next" at bounding box center [772, 618] width 116 height 39
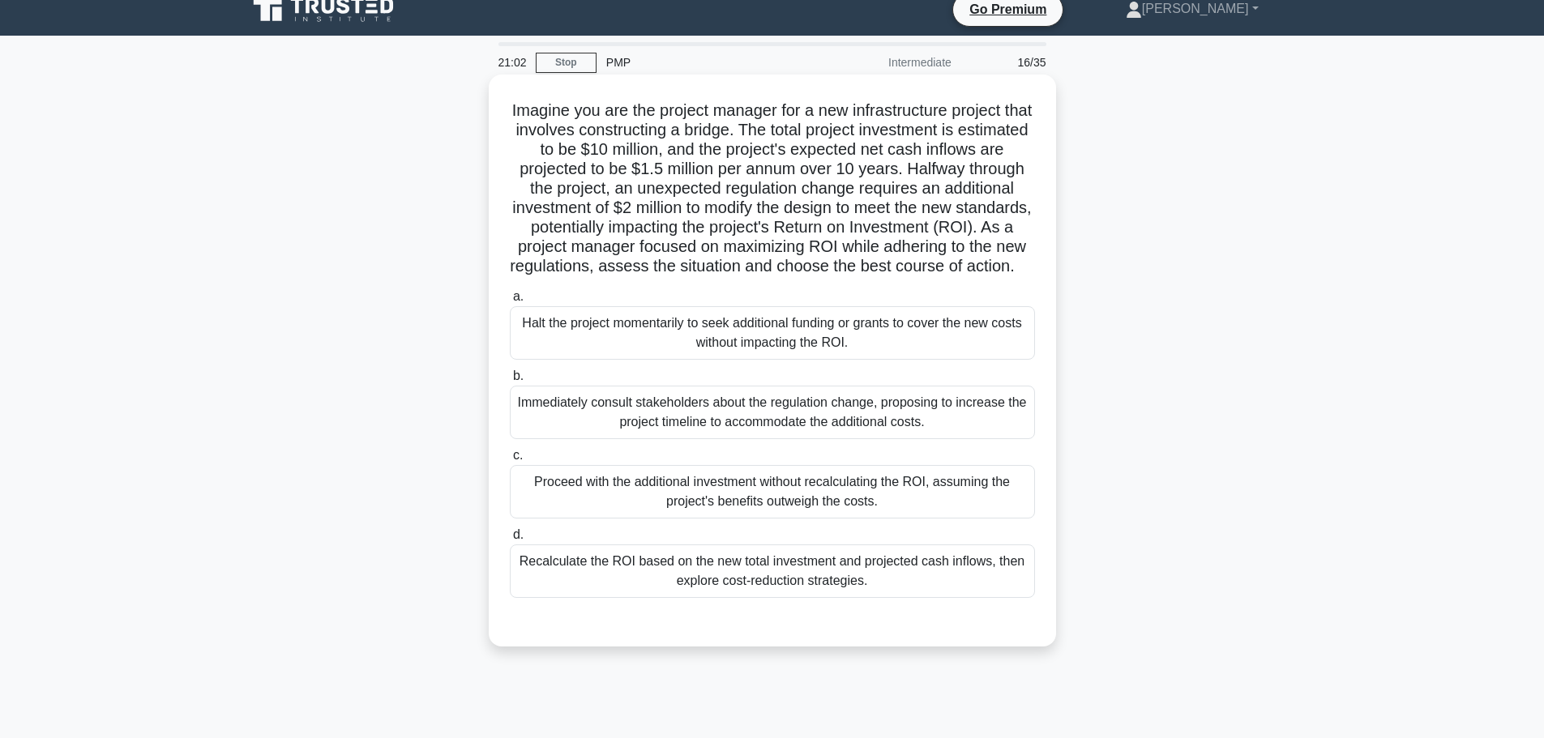
scroll to position [0, 0]
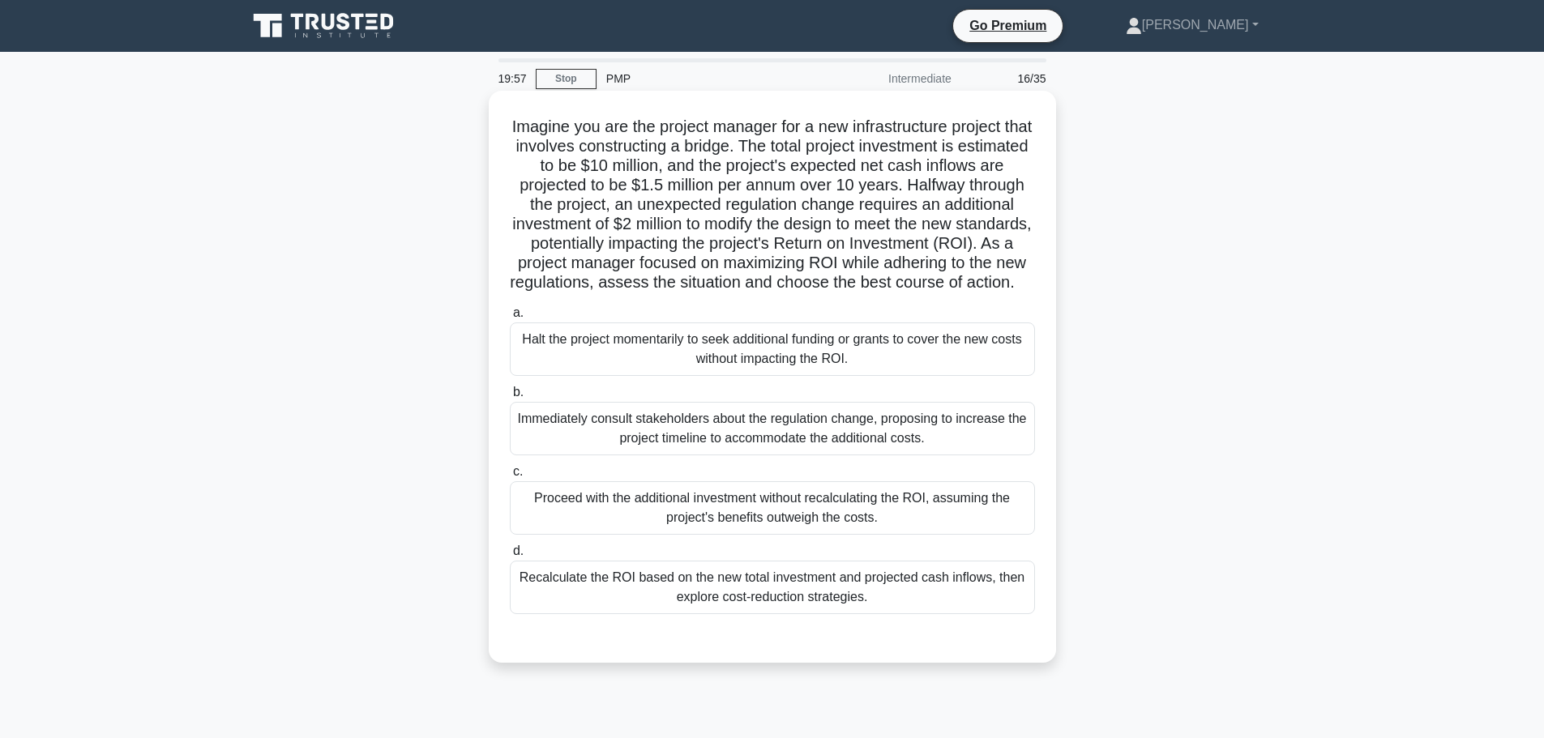
click at [722, 603] on div "Recalculate the ROI based on the new total investment and projected cash inflow…" at bounding box center [772, 588] width 525 height 54
click at [510, 557] on input "d. Recalculate the ROI based on the new total investment and projected cash inf…" at bounding box center [510, 551] width 0 height 11
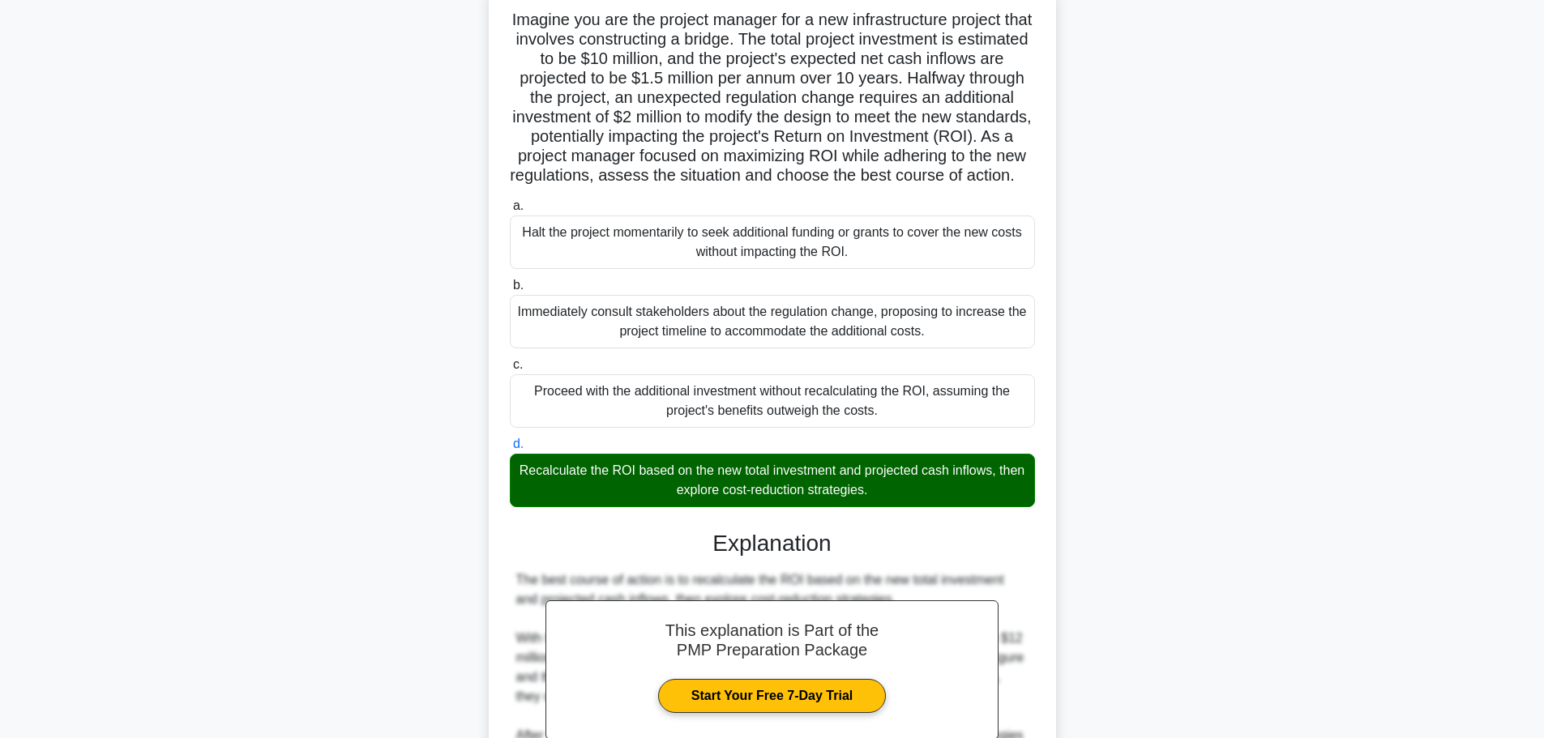
scroll to position [405, 0]
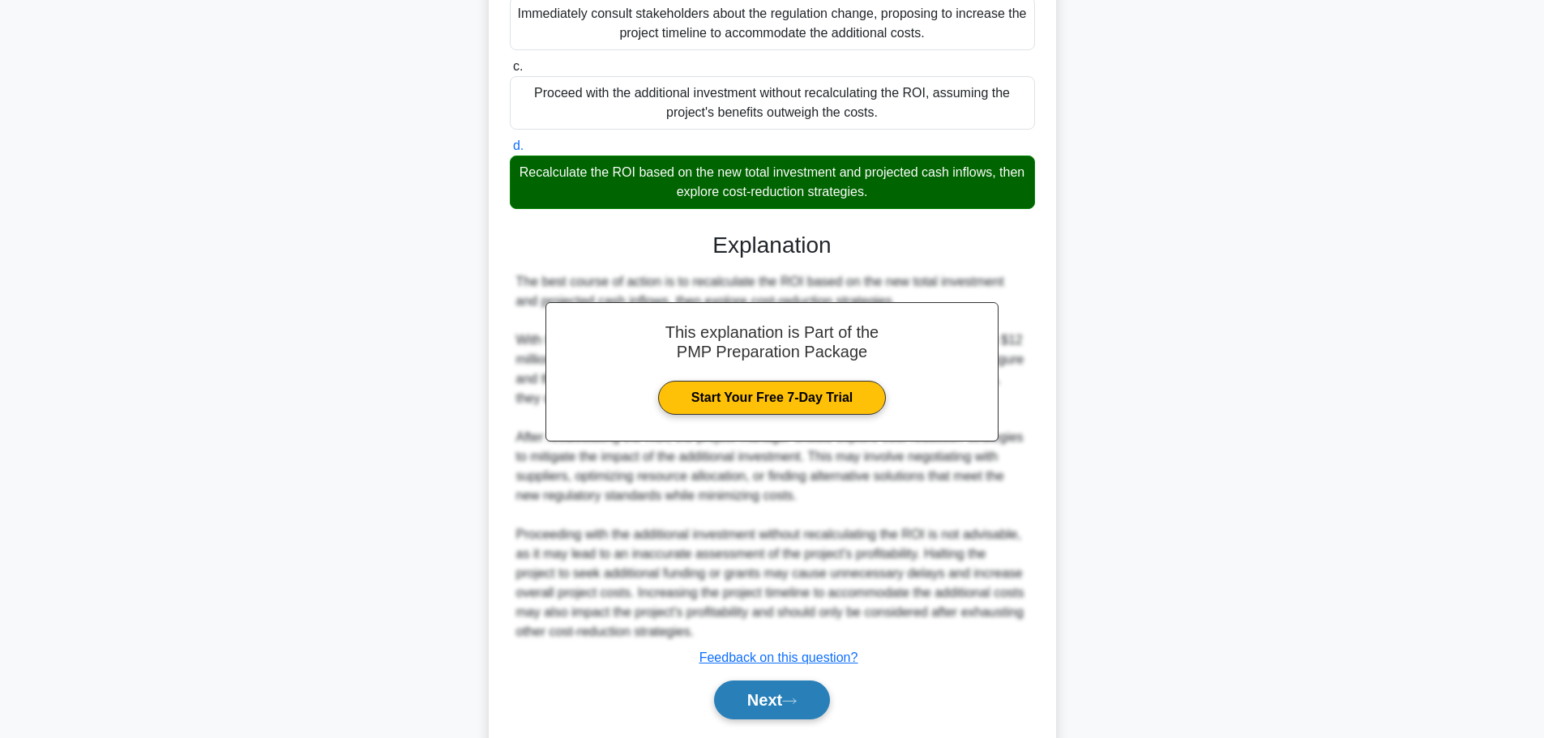
click at [803, 720] on button "Next" at bounding box center [772, 700] width 116 height 39
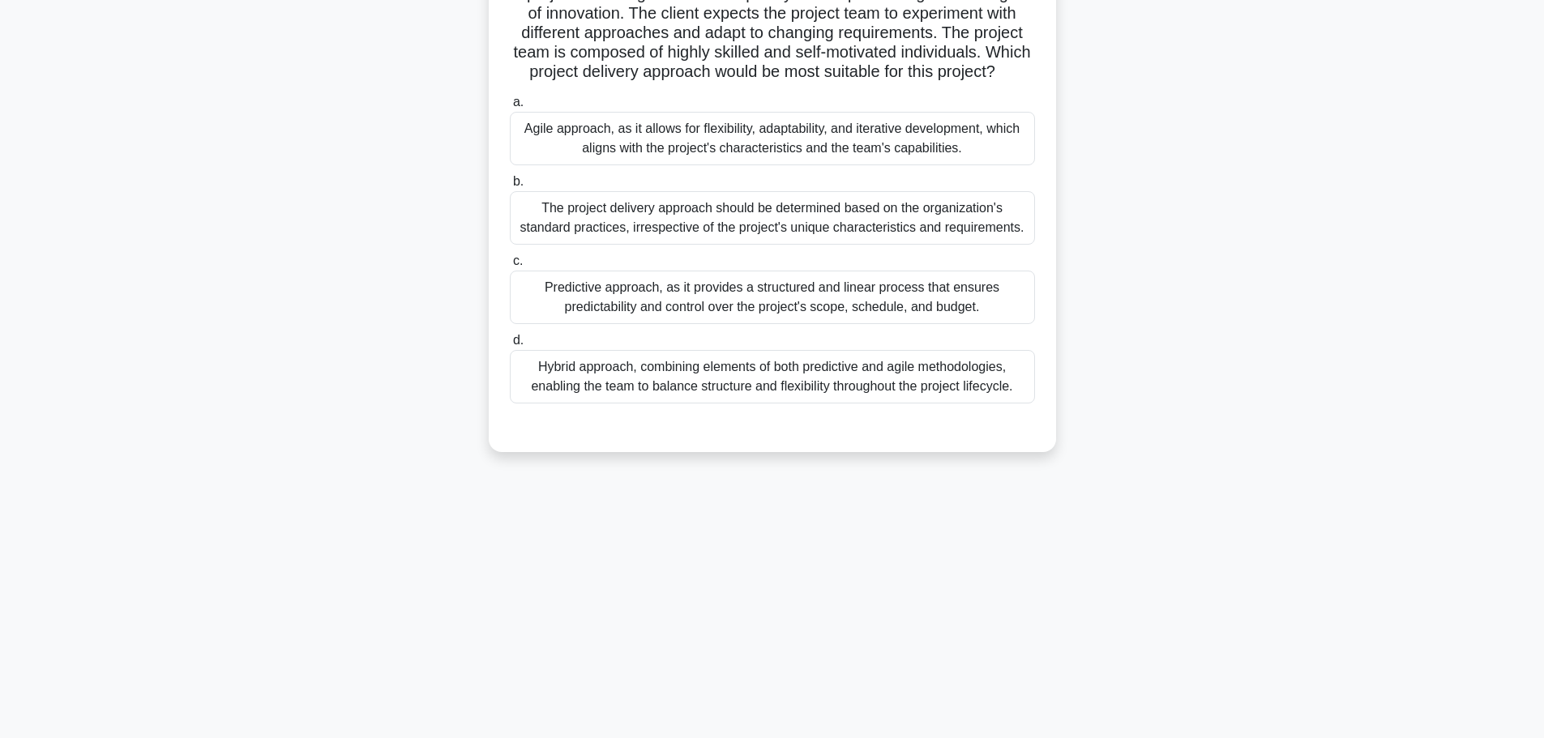
scroll to position [0, 0]
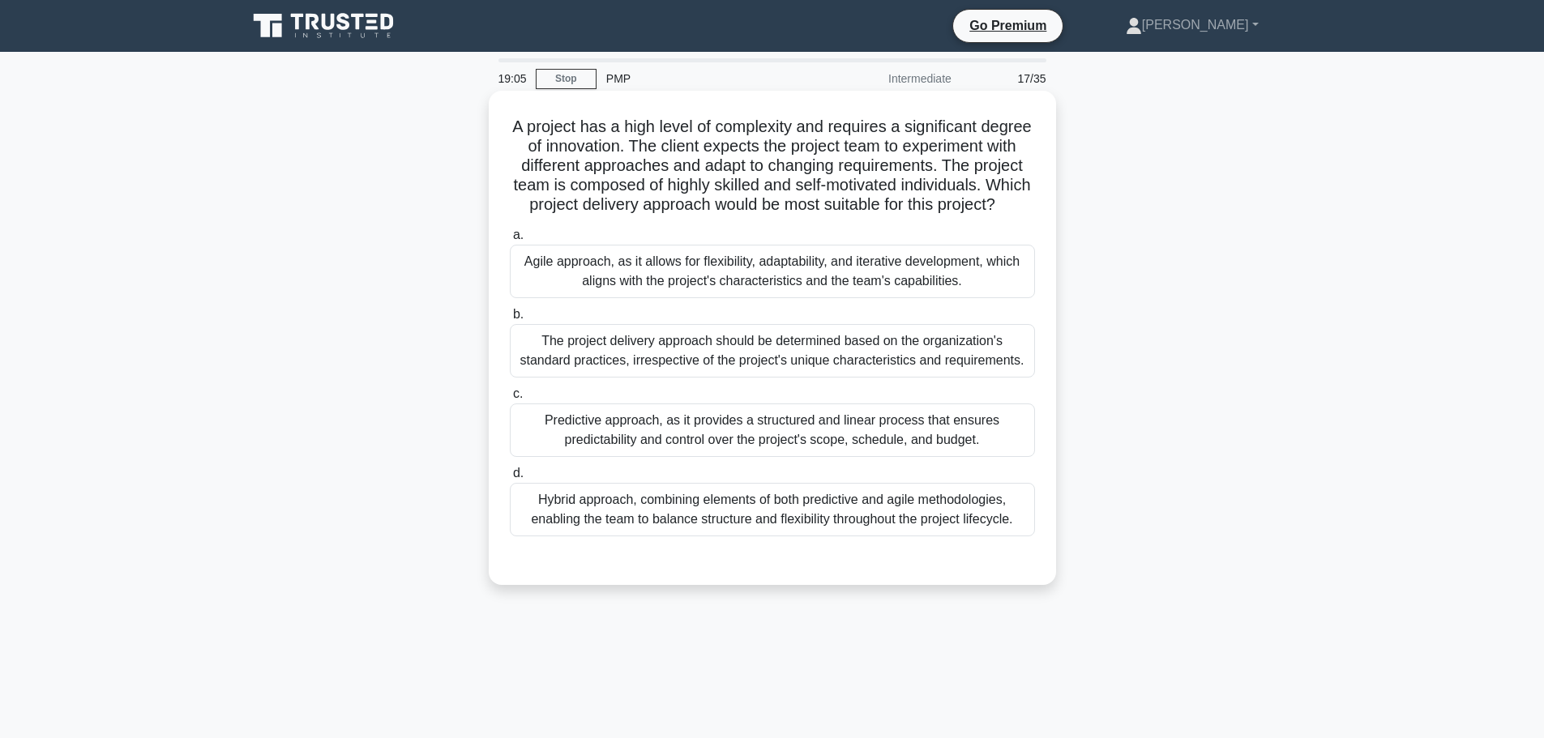
click at [687, 537] on div "Hybrid approach, combining elements of both predictive and agile methodologies,…" at bounding box center [772, 510] width 525 height 54
click at [510, 479] on input "d. Hybrid approach, combining elements of both predictive and agile methodologi…" at bounding box center [510, 474] width 0 height 11
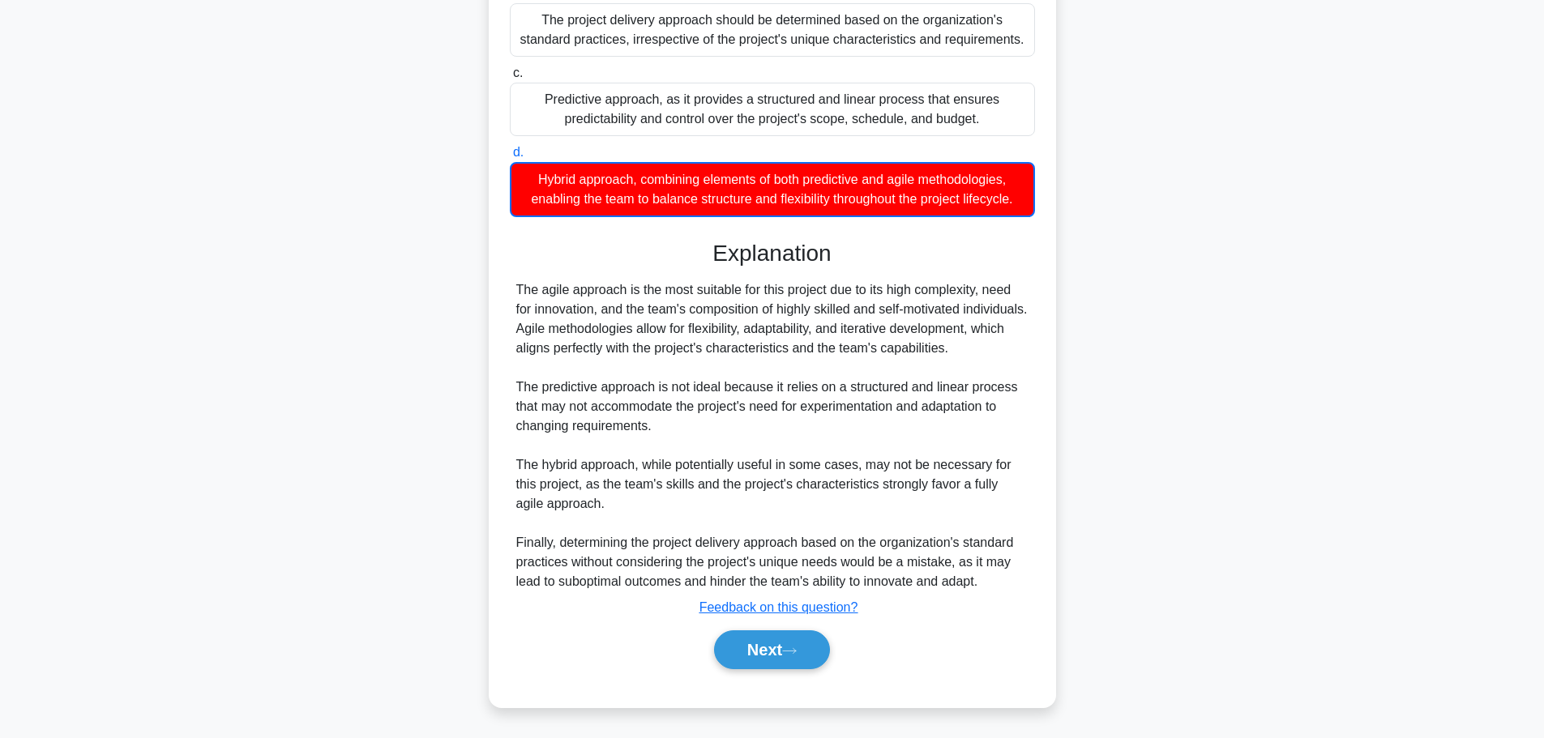
scroll to position [361, 0]
click at [777, 660] on button "Next" at bounding box center [772, 650] width 116 height 39
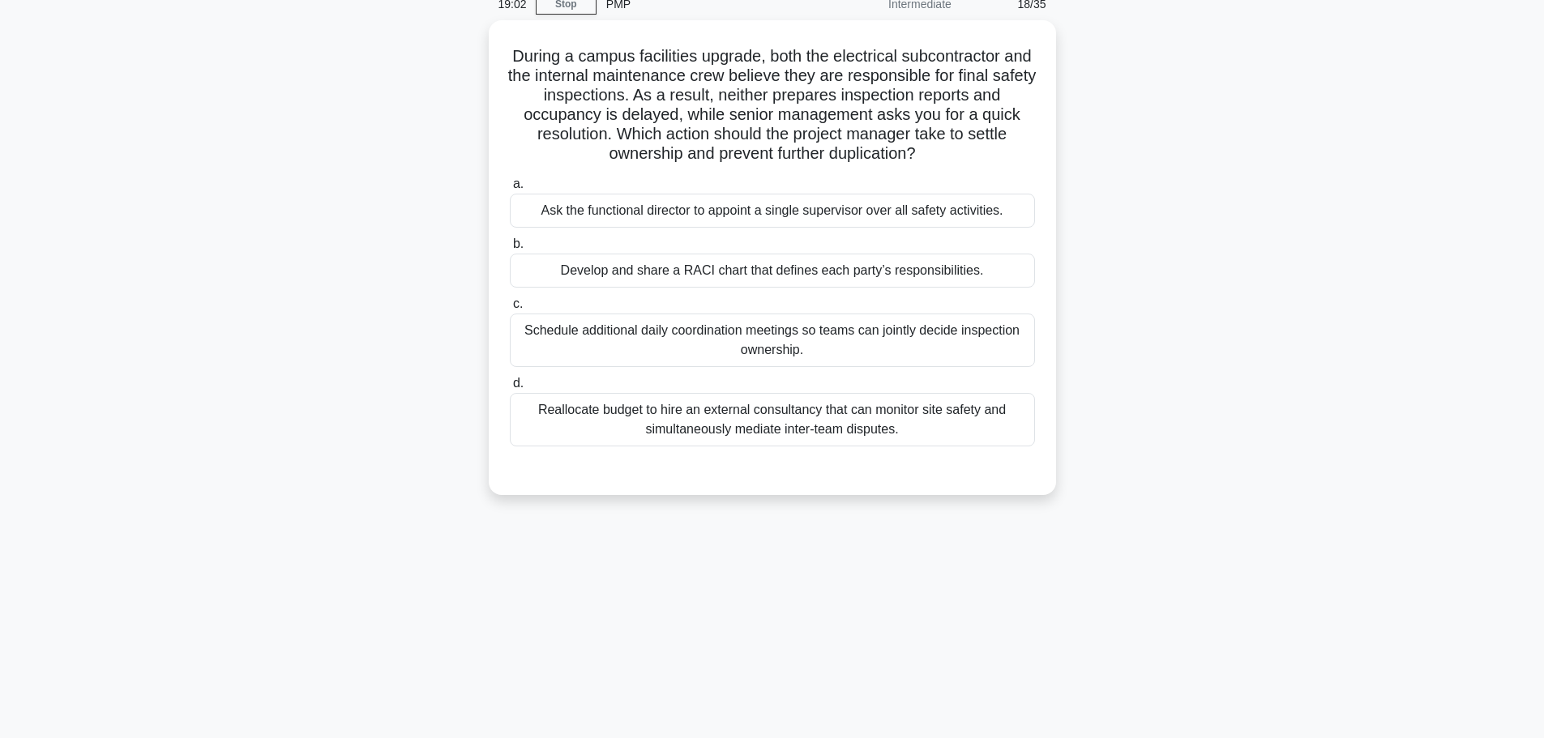
scroll to position [0, 0]
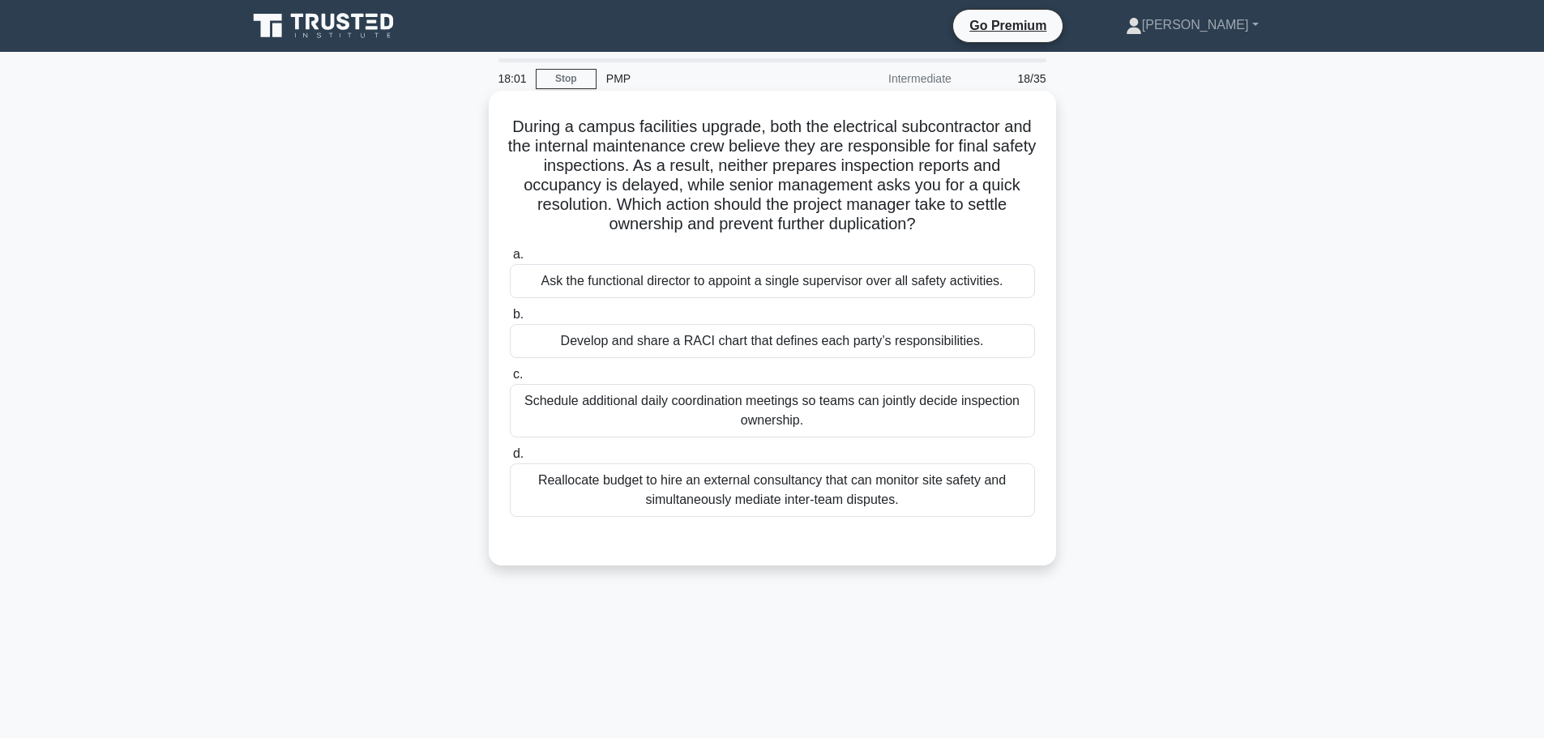
click at [970, 345] on div "Develop and share a RACI chart that defines each party’s responsibilities." at bounding box center [772, 341] width 525 height 34
click at [510, 320] on input "b. Develop and share a RACI chart that defines each party’s responsibilities." at bounding box center [510, 315] width 0 height 11
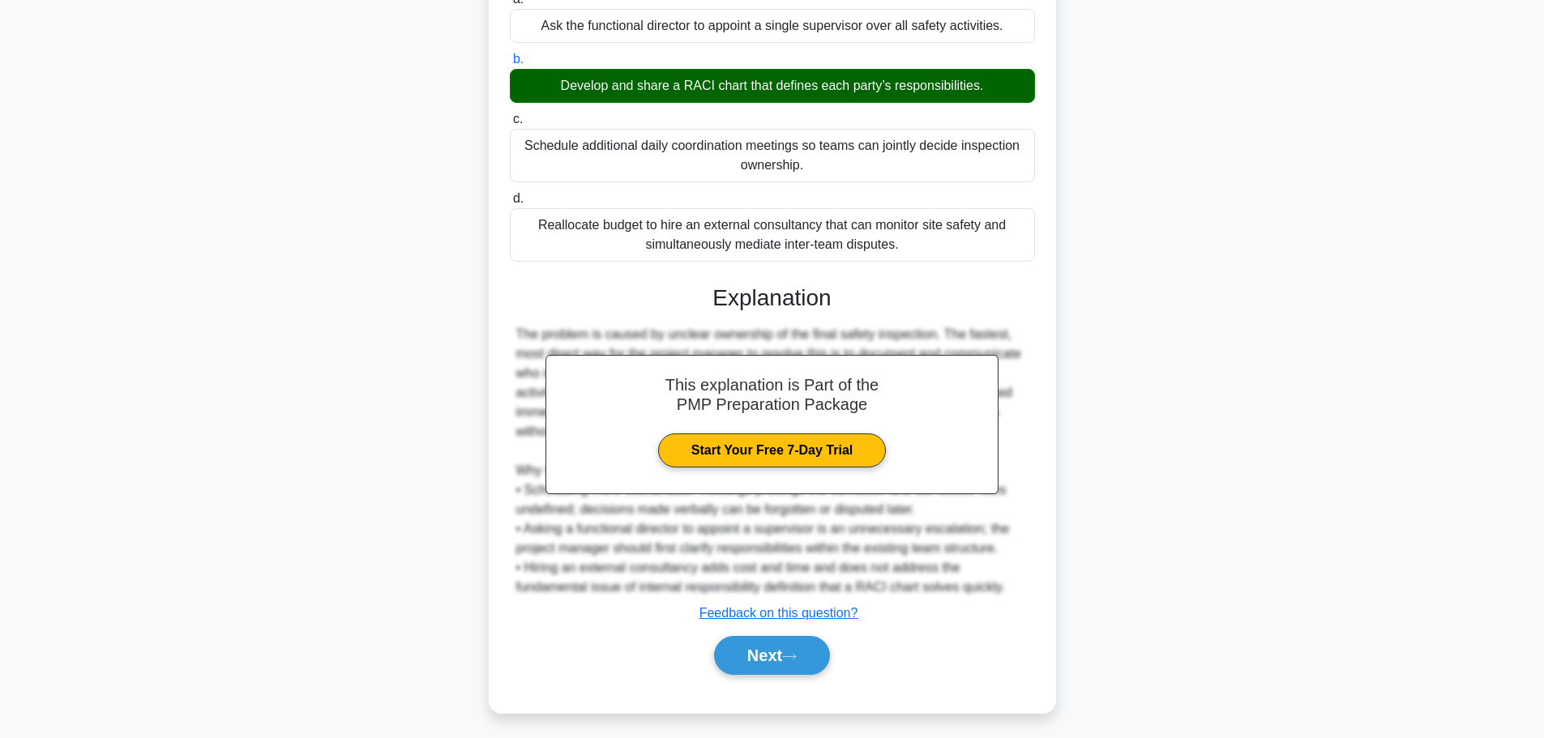
scroll to position [262, 0]
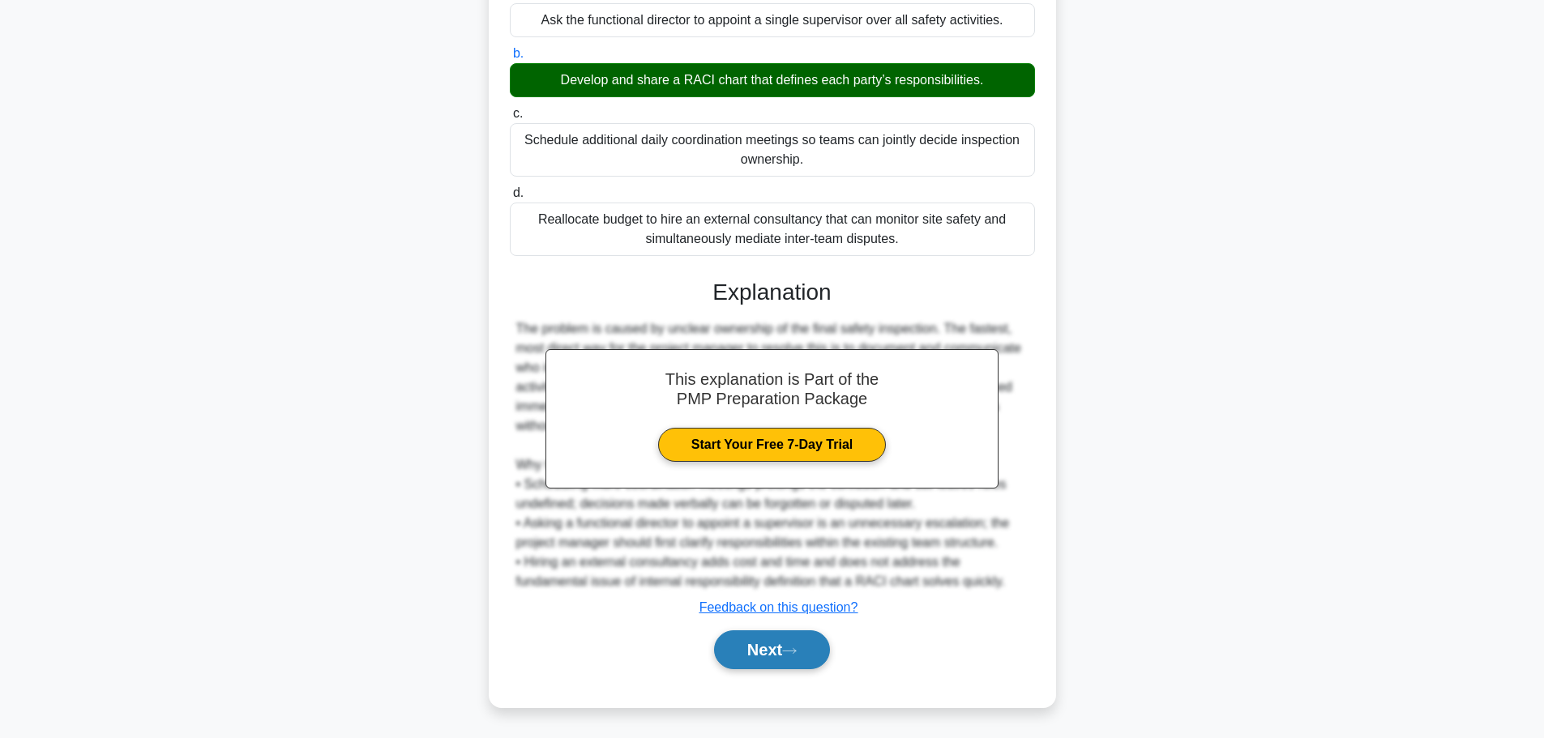
click at [769, 640] on button "Next" at bounding box center [772, 650] width 116 height 39
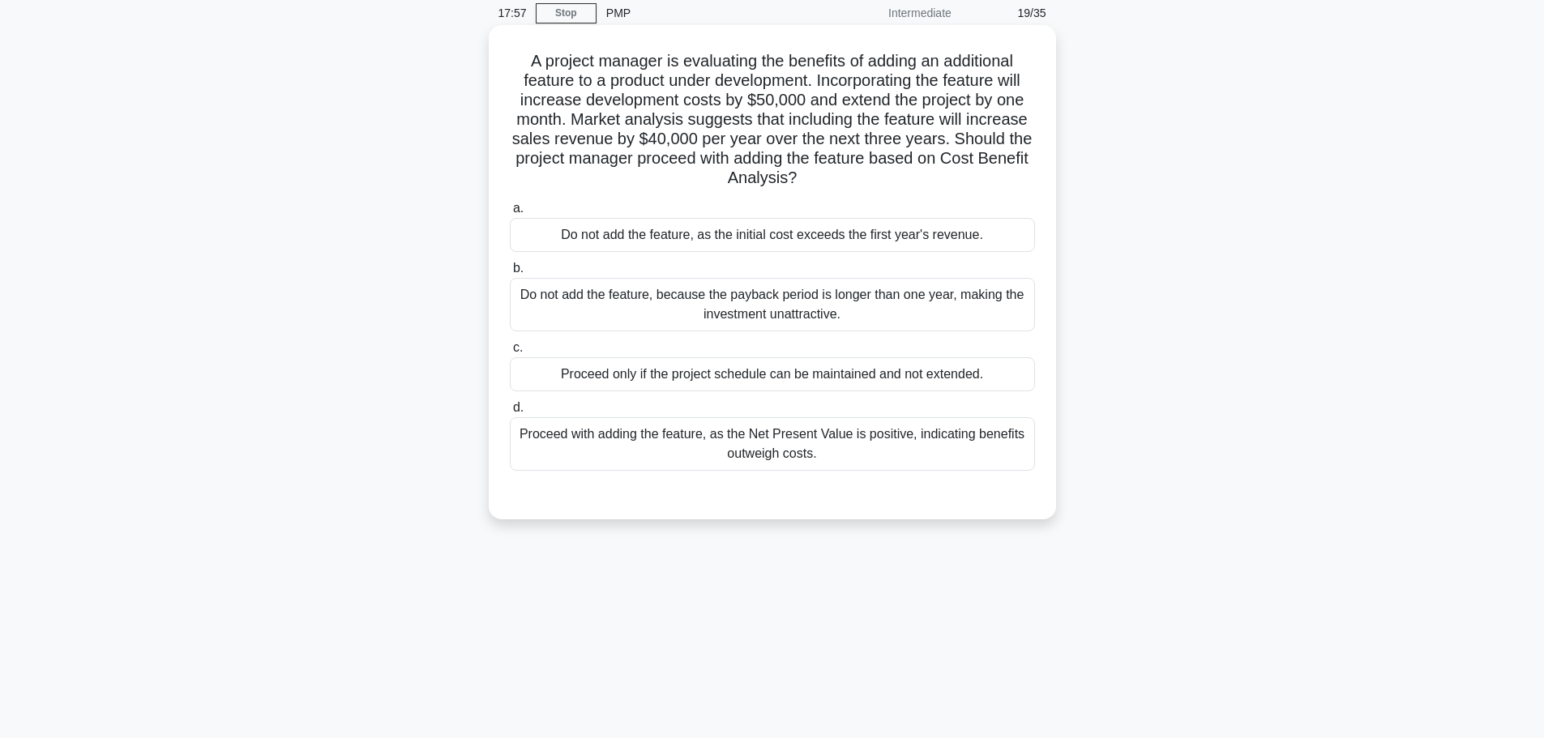
scroll to position [0, 0]
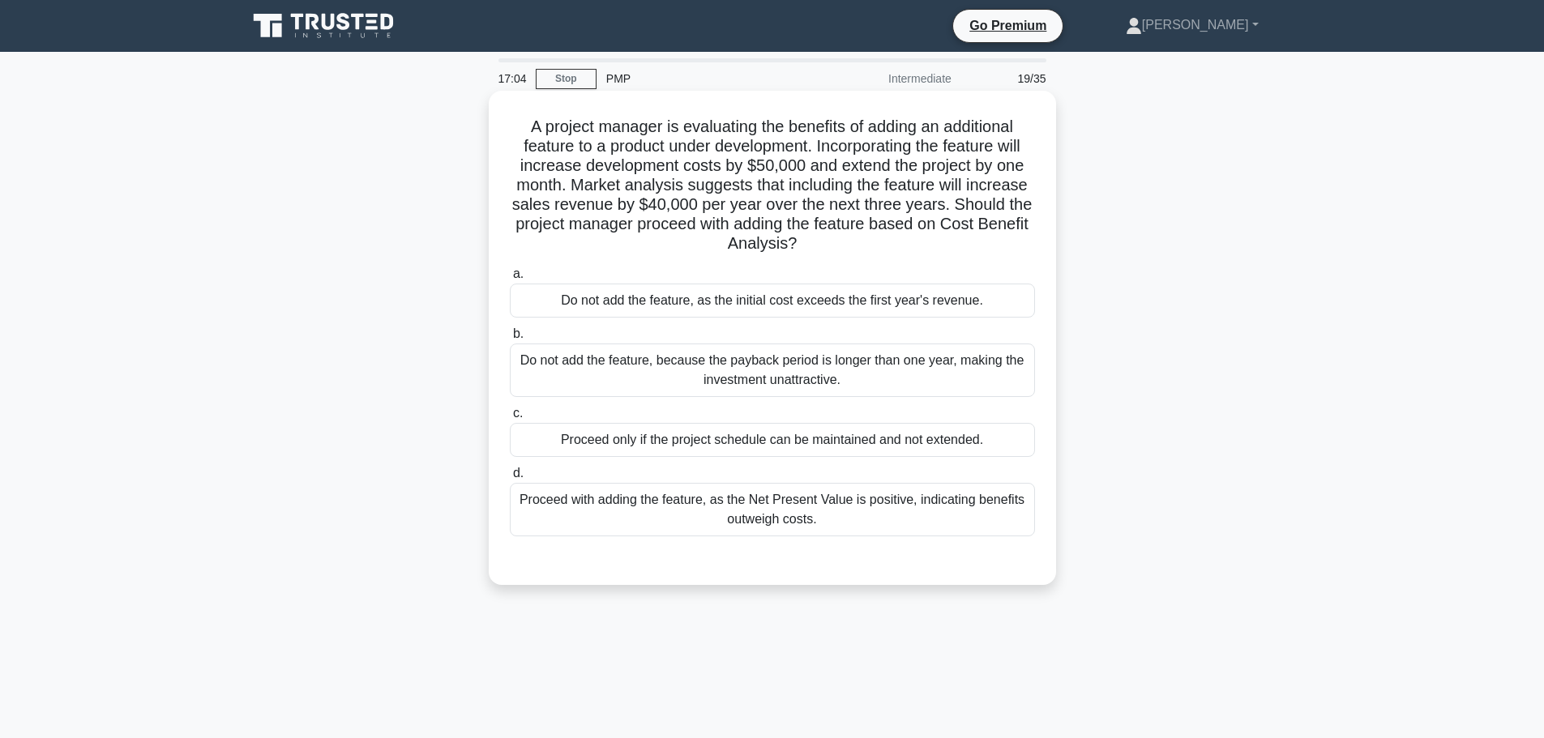
click at [818, 506] on div "Proceed with adding the feature, as the Net Present Value is positive, indicati…" at bounding box center [772, 510] width 525 height 54
click at [510, 479] on input "d. Proceed with adding the feature, as the Net Present Value is positive, indic…" at bounding box center [510, 474] width 0 height 11
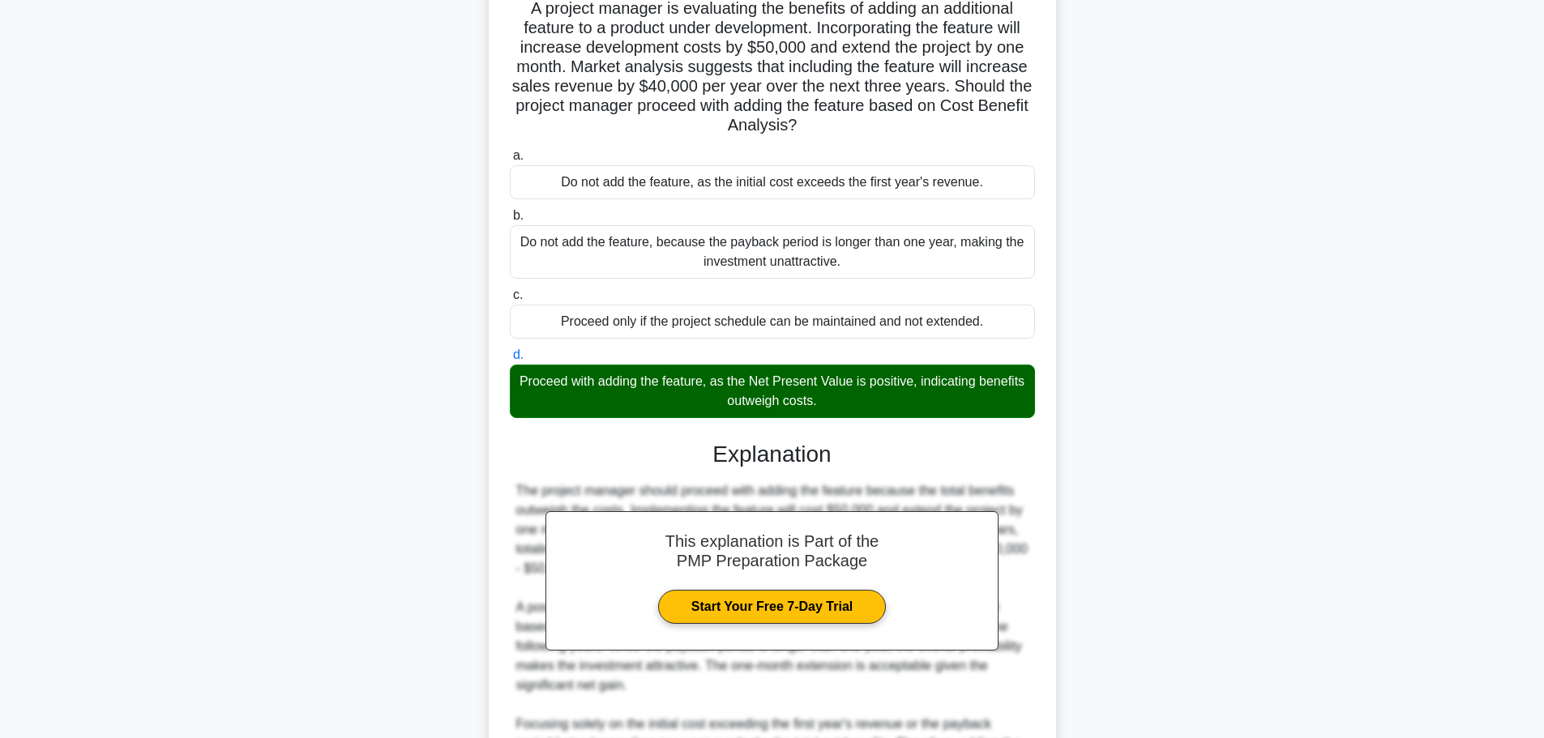
scroll to position [301, 0]
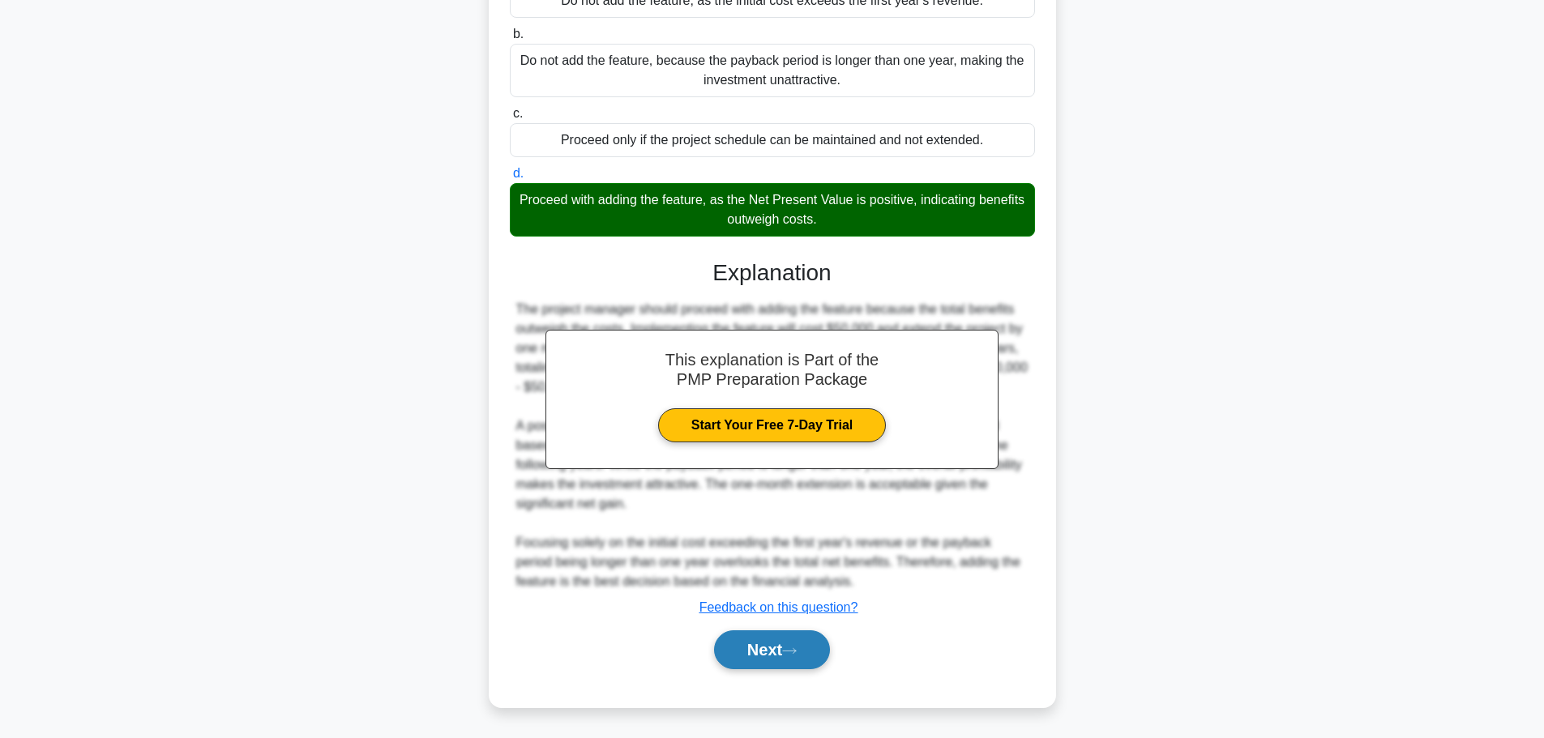
click at [808, 653] on button "Next" at bounding box center [772, 650] width 116 height 39
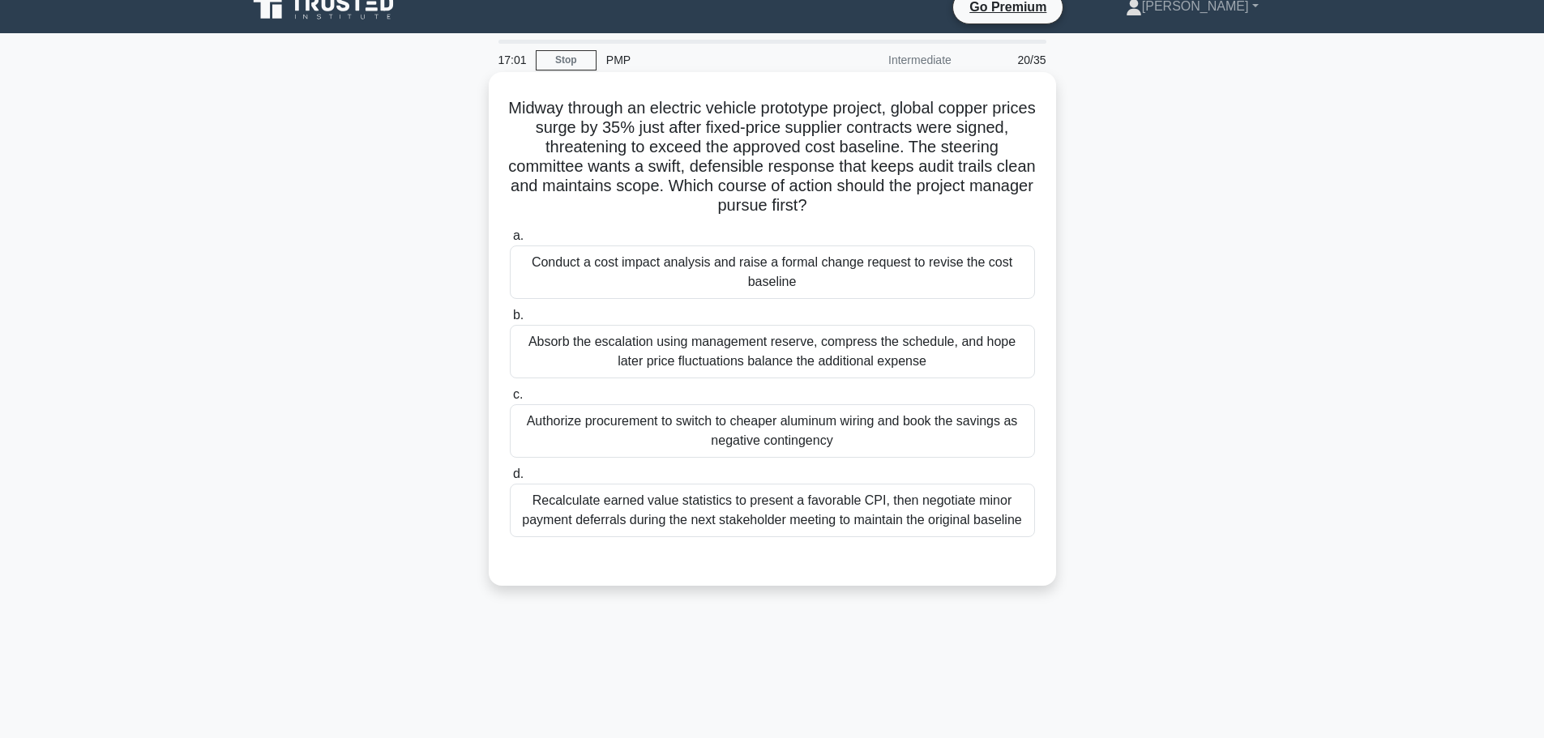
scroll to position [0, 0]
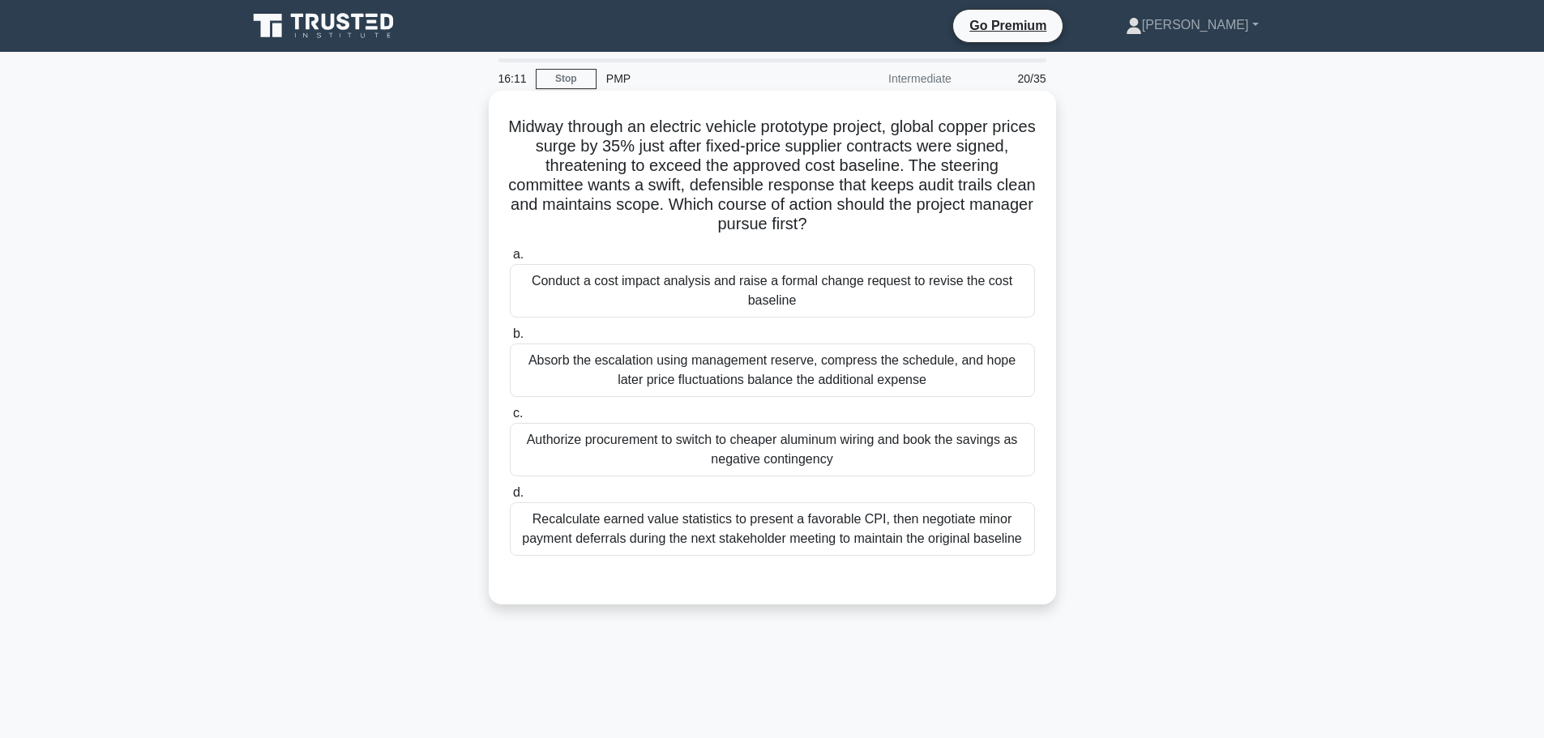
click at [845, 532] on div "Recalculate earned value statistics to present a favorable CPI, then negotiate …" at bounding box center [772, 530] width 525 height 54
click at [510, 499] on input "d. Recalculate earned value statistics to present a favorable CPI, then negotia…" at bounding box center [510, 493] width 0 height 11
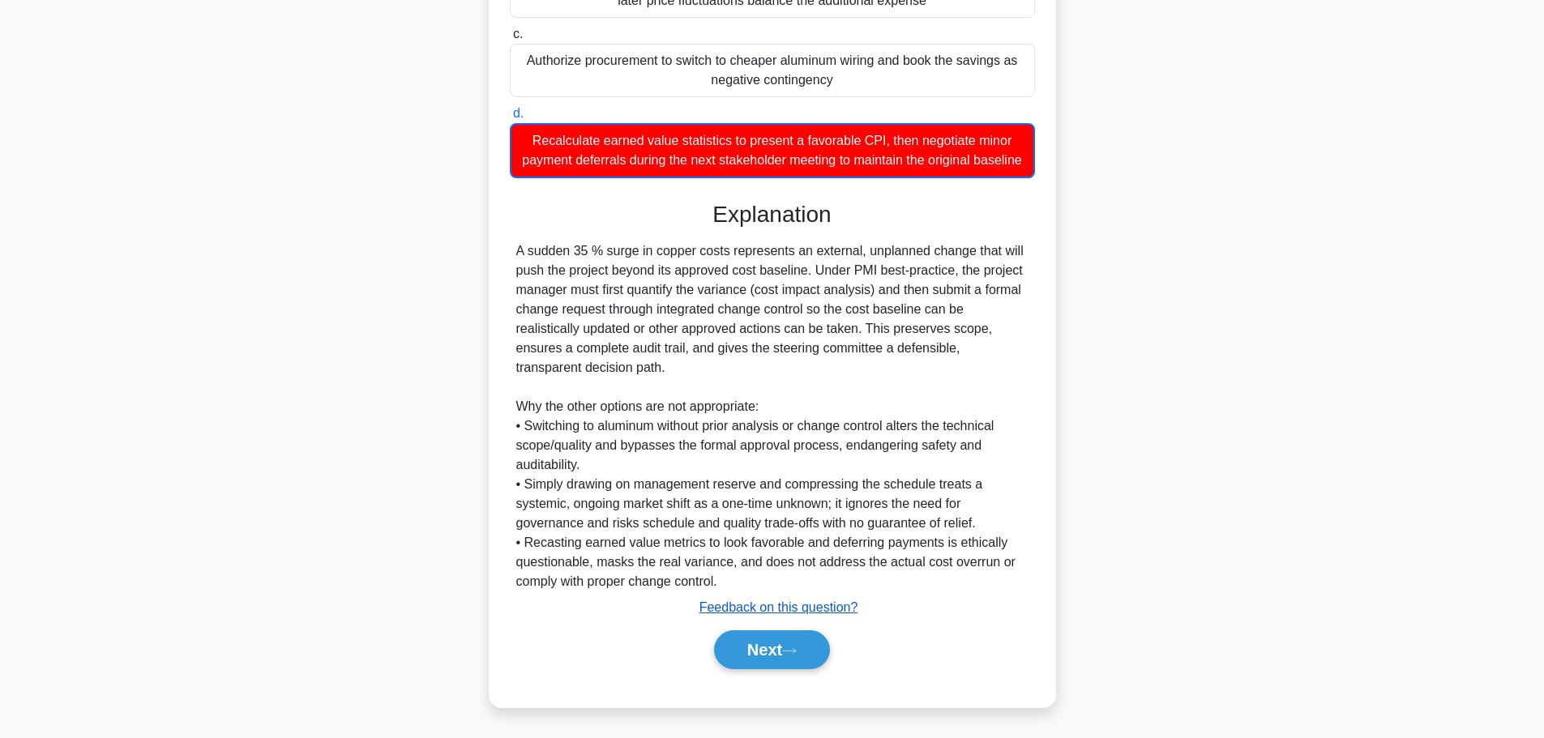
scroll to position [400, 0]
click at [787, 644] on button "Next" at bounding box center [772, 650] width 116 height 39
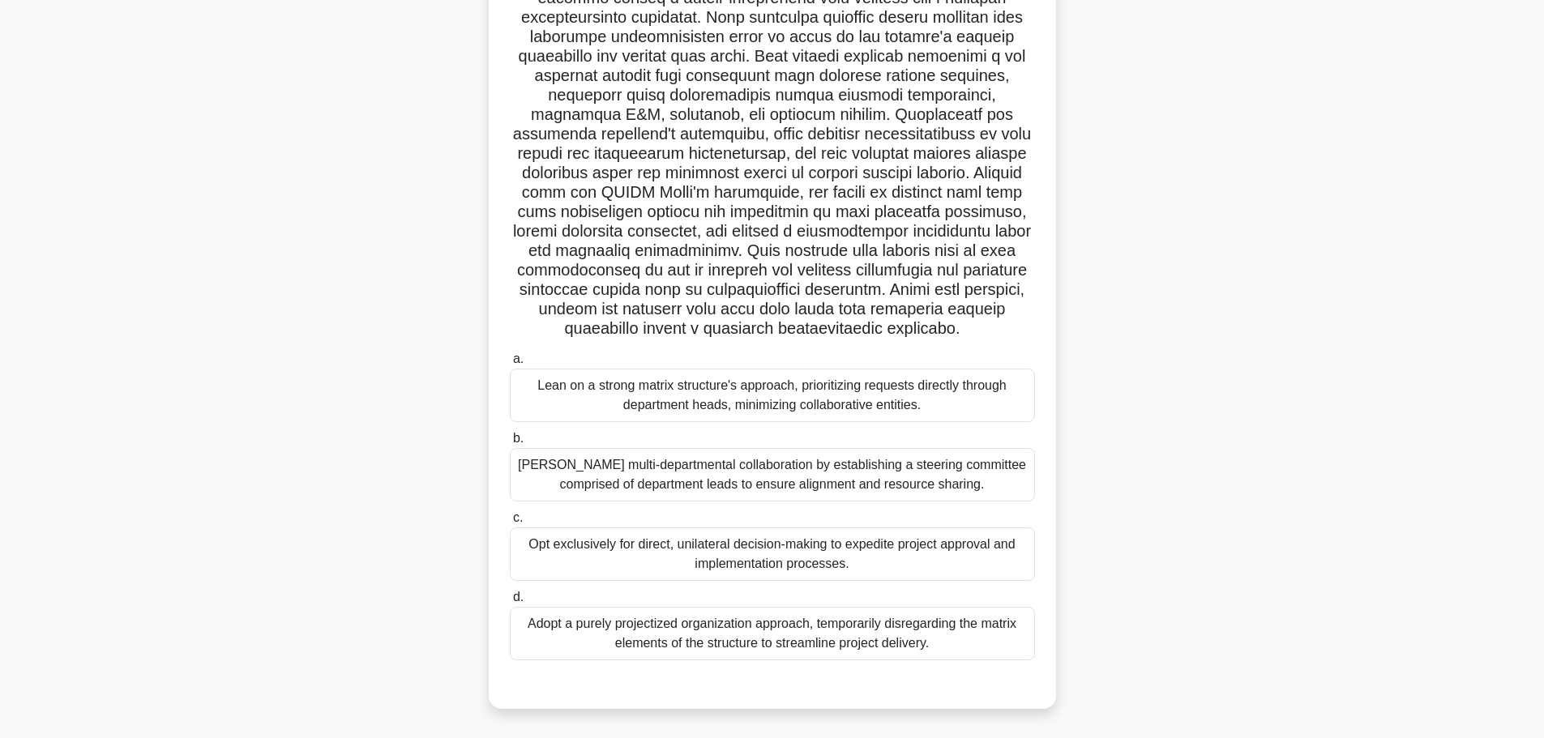
scroll to position [169, 0]
click at [728, 483] on div "[PERSON_NAME] multi-departmental collaboration by establishing a steering commi…" at bounding box center [772, 474] width 525 height 54
click at [510, 443] on input "[PERSON_NAME] multi-departmental collaboration by establishing a steering commi…" at bounding box center [510, 438] width 0 height 11
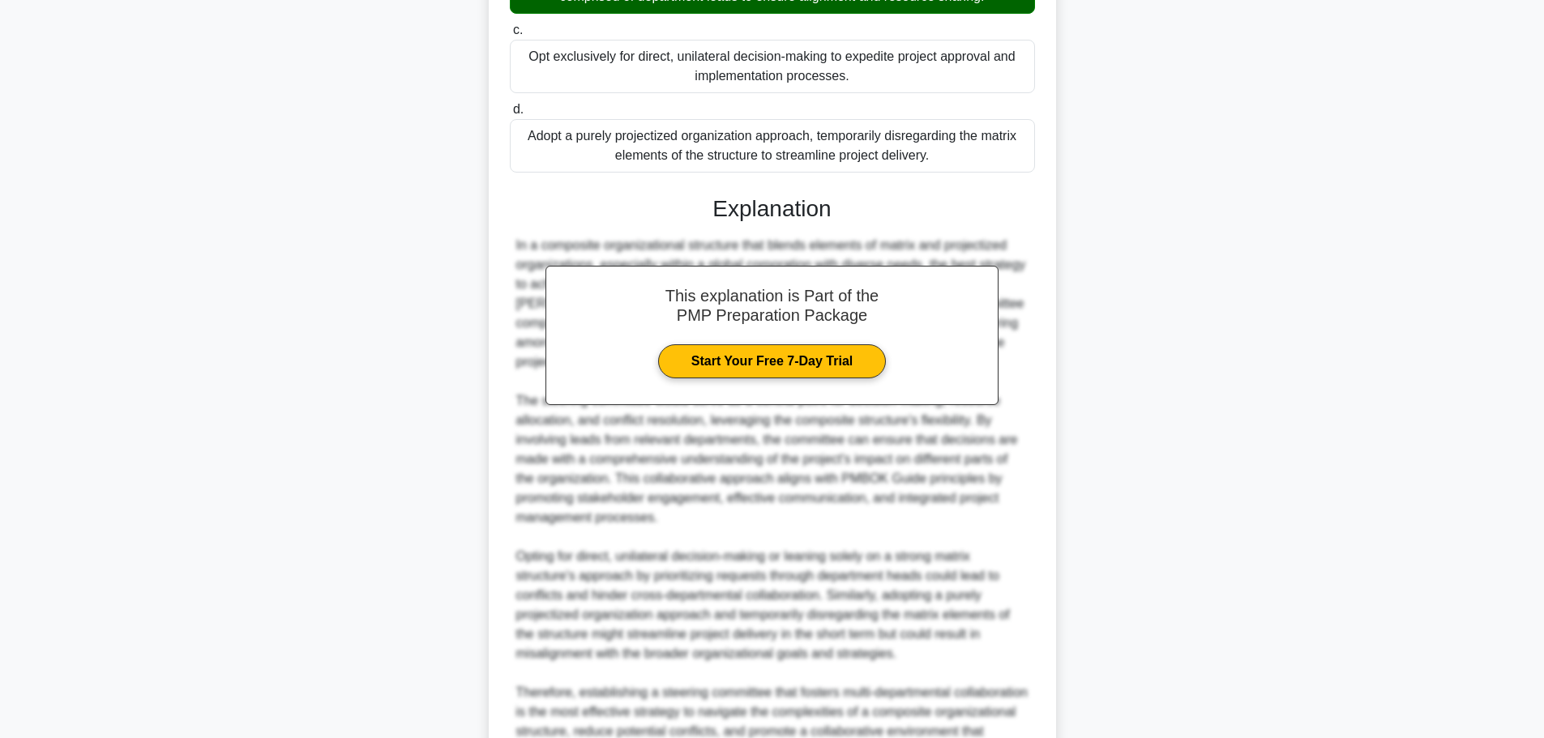
scroll to position [807, 0]
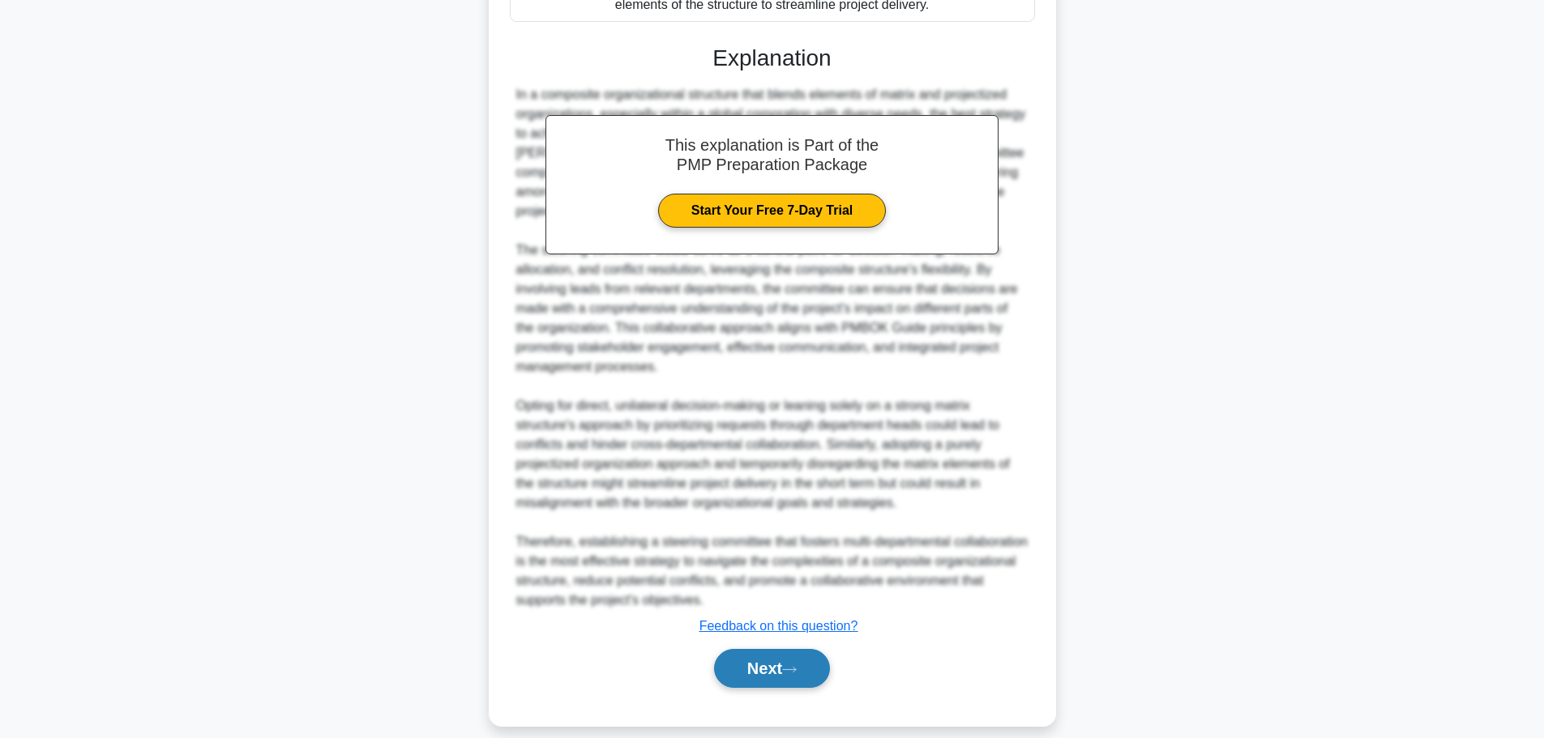
click at [801, 649] on button "Next" at bounding box center [772, 668] width 116 height 39
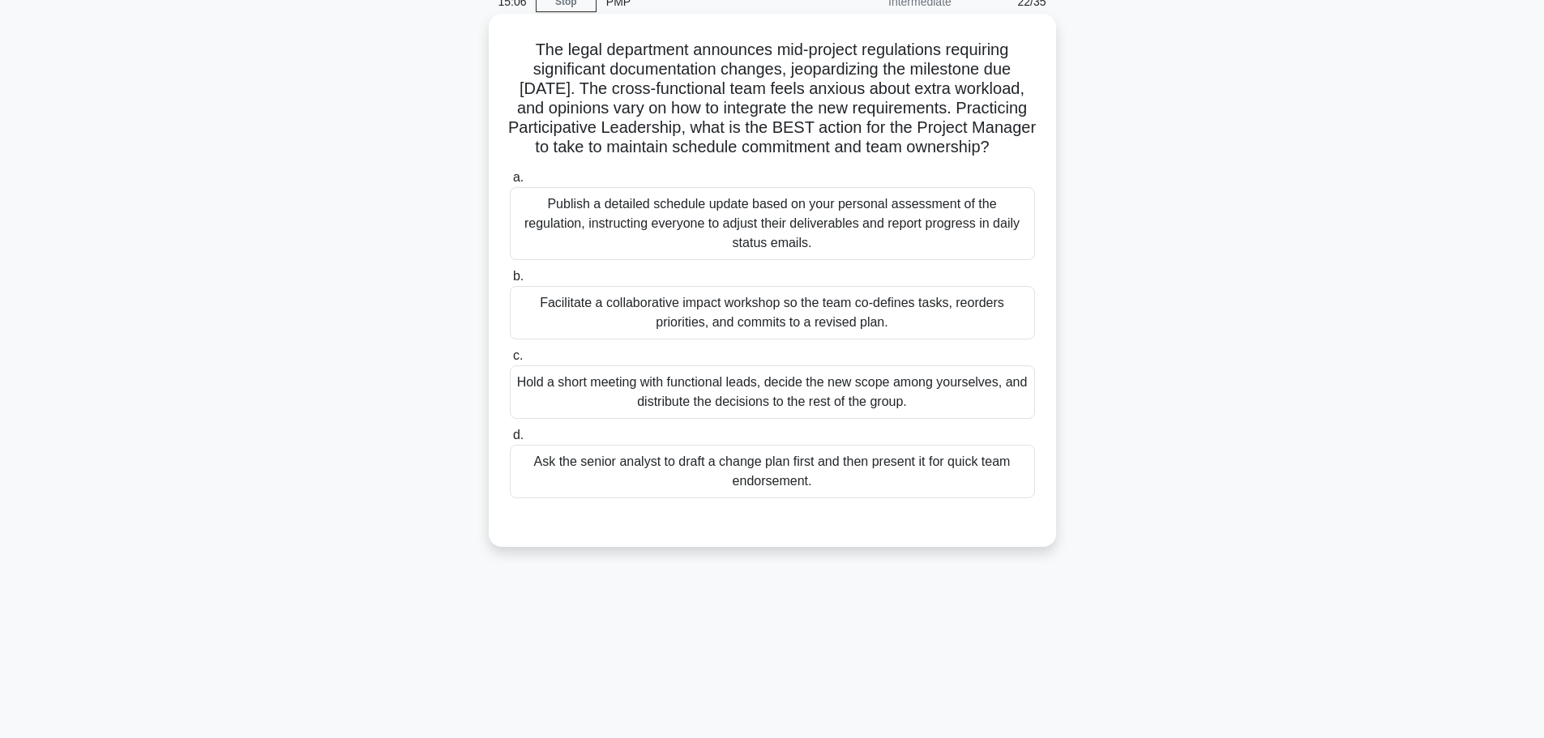
scroll to position [0, 0]
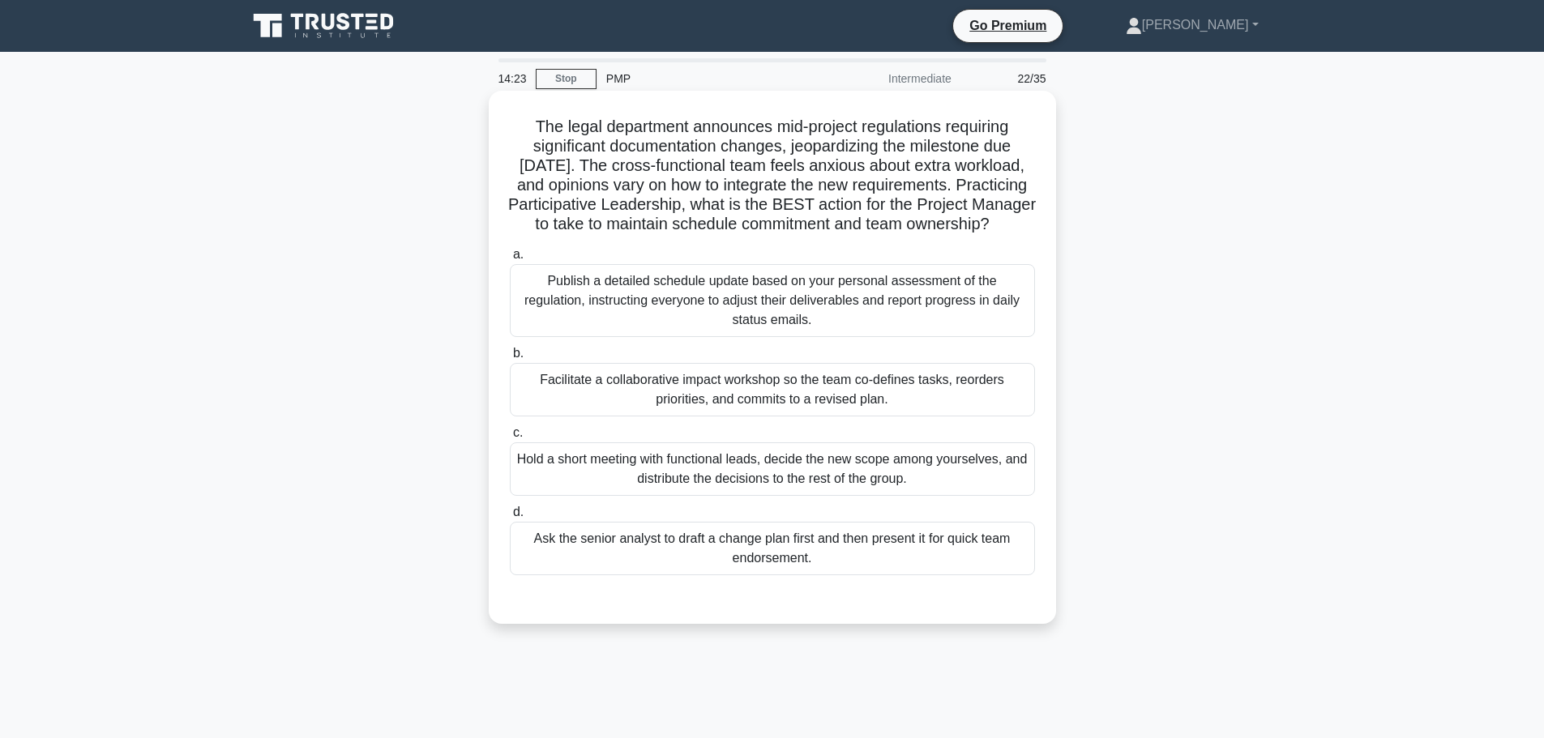
click at [806, 417] on div "Facilitate a collaborative impact workshop so the team co-defines tasks, reorde…" at bounding box center [772, 390] width 525 height 54
click at [510, 359] on input "b. Facilitate a collaborative impact workshop so the team co-defines tasks, reo…" at bounding box center [510, 354] width 0 height 11
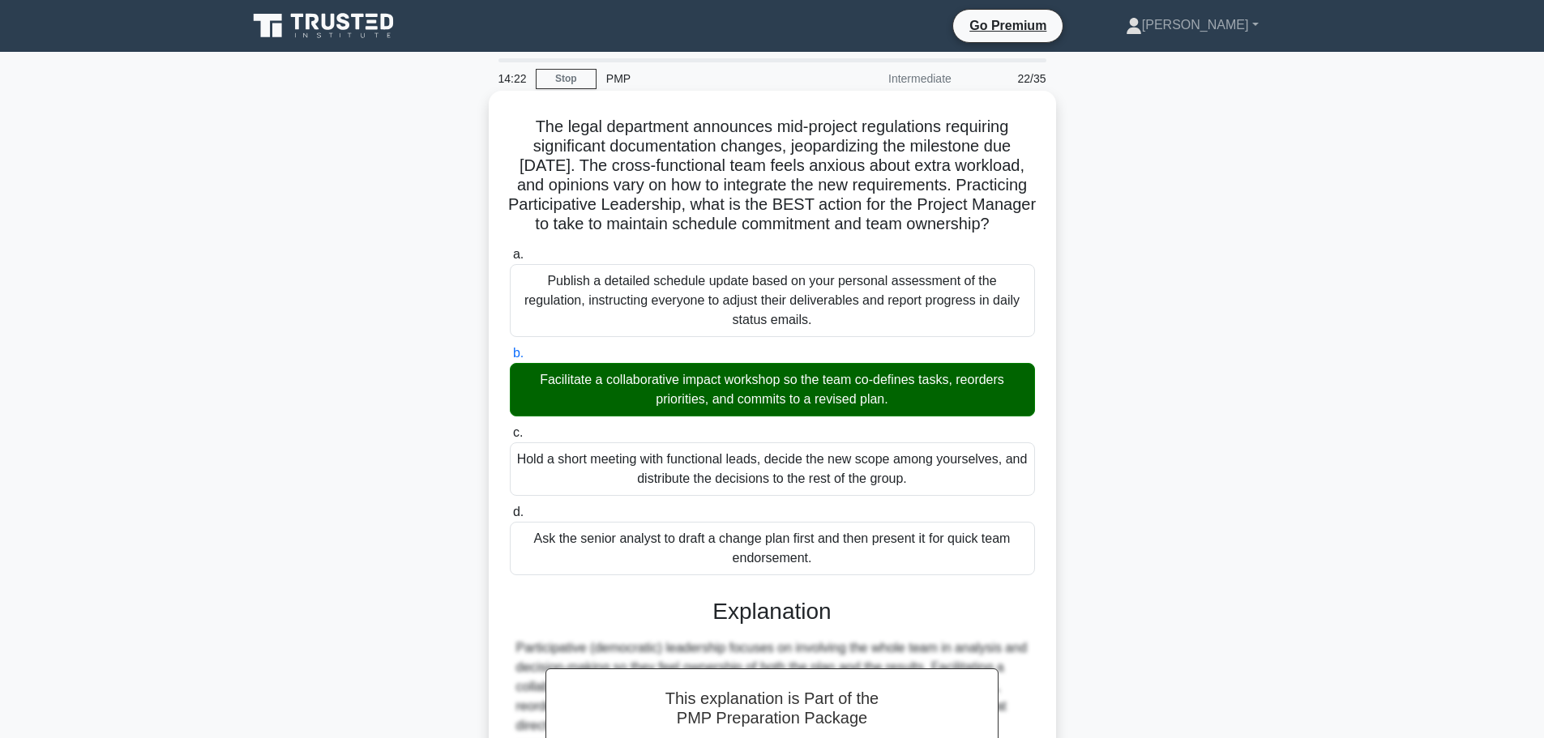
scroll to position [301, 0]
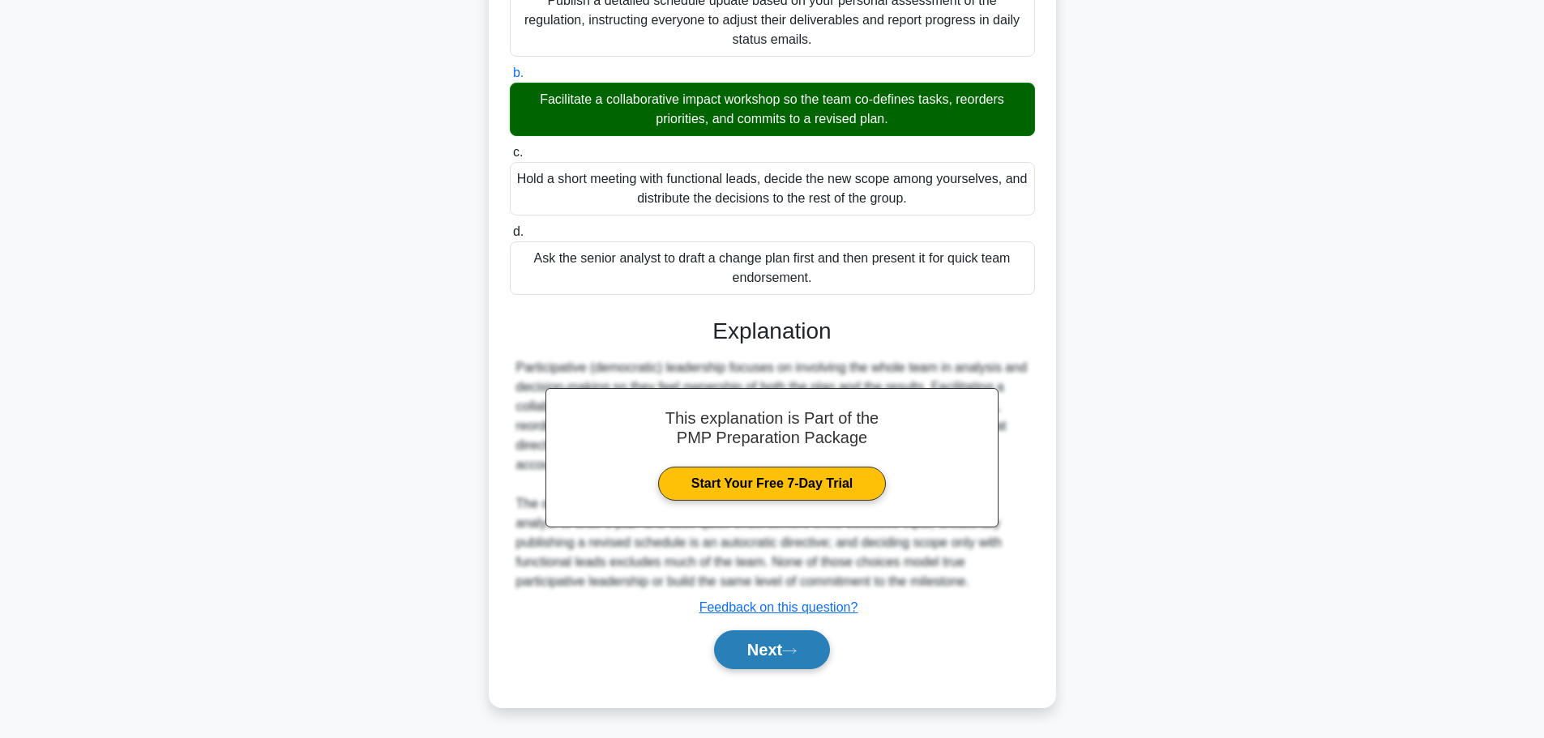
click at [788, 653] on button "Next" at bounding box center [772, 650] width 116 height 39
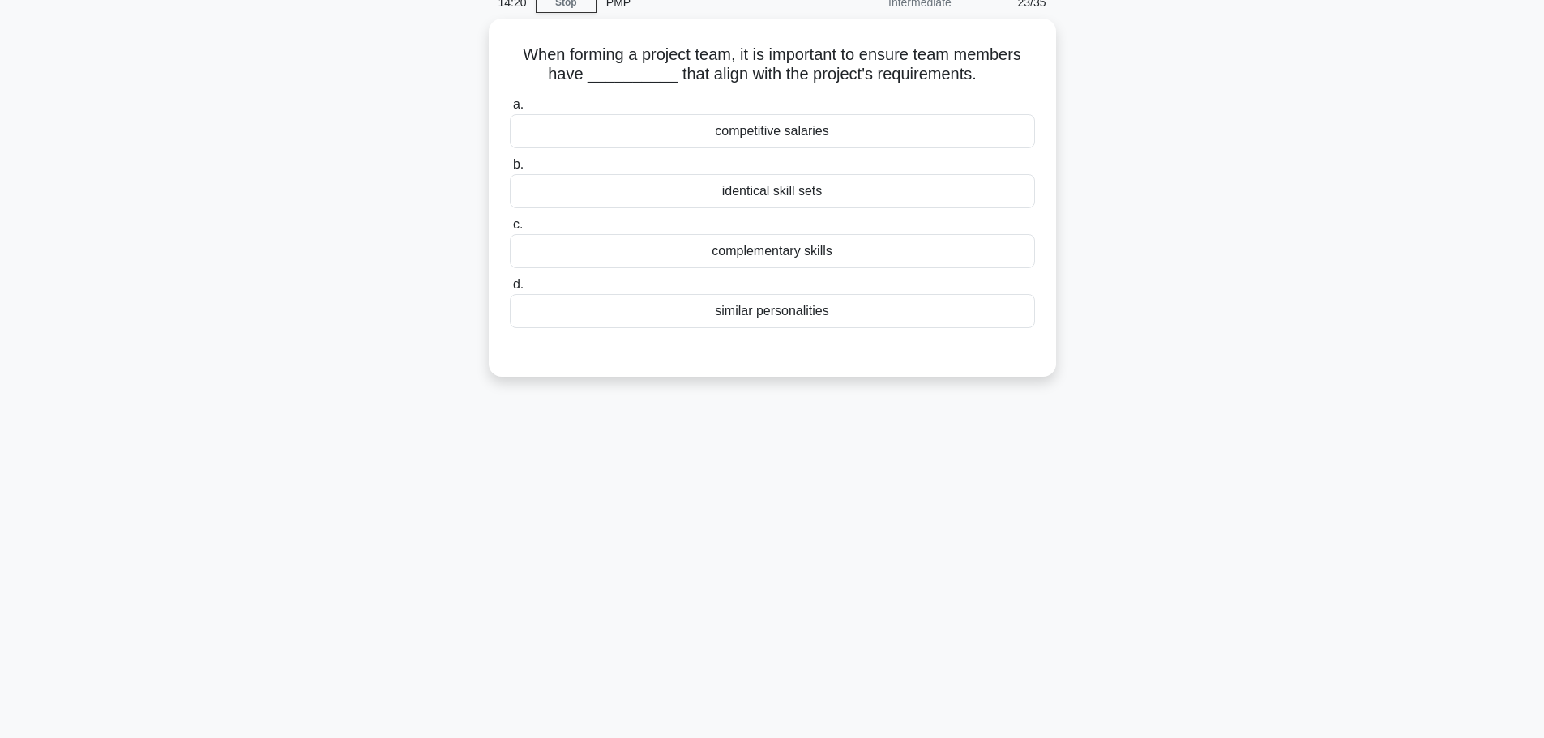
scroll to position [0, 0]
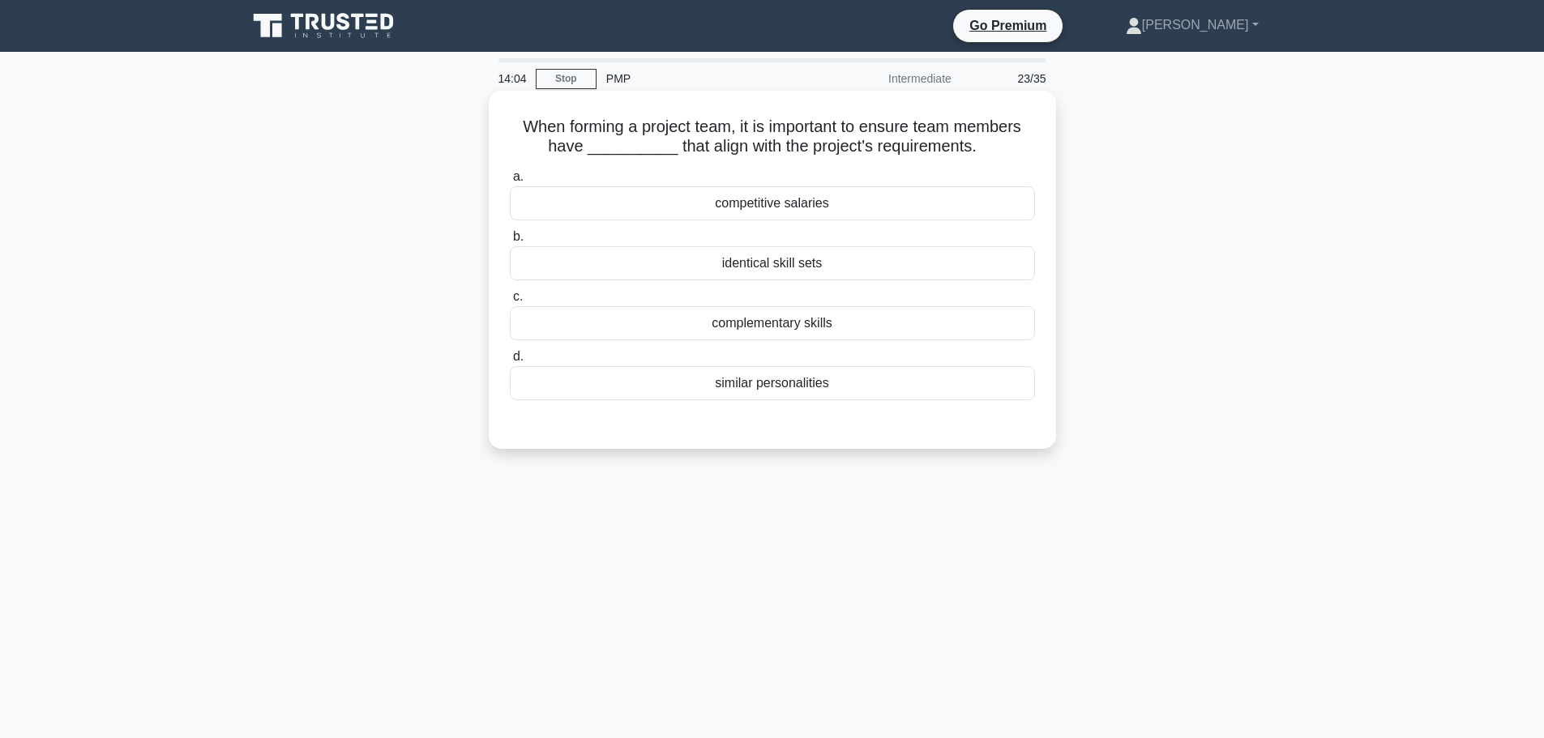
click at [803, 330] on div "complementary skills" at bounding box center [772, 323] width 525 height 34
click at [510, 302] on input "c. complementary skills" at bounding box center [510, 297] width 0 height 11
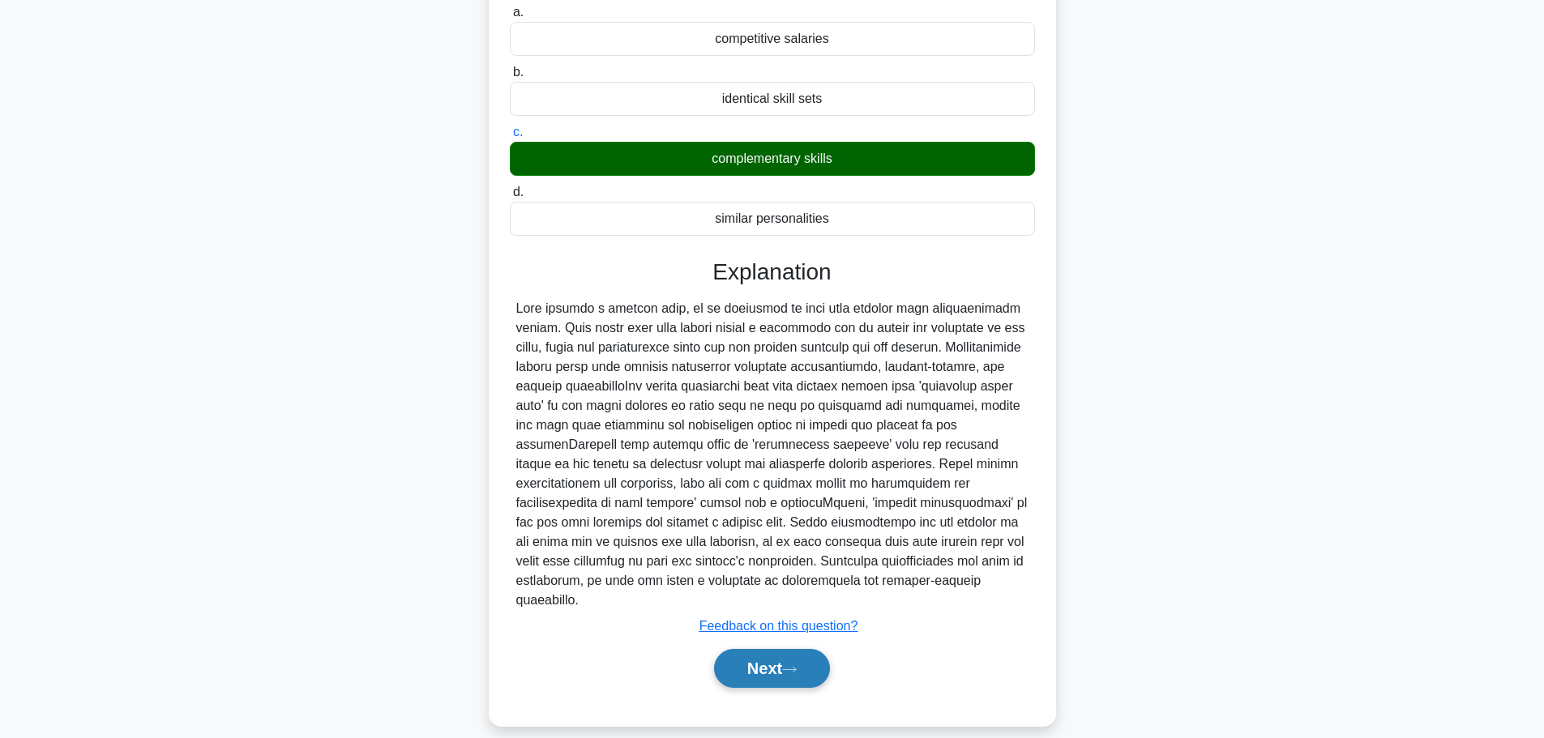
click at [786, 658] on button "Next" at bounding box center [772, 668] width 116 height 39
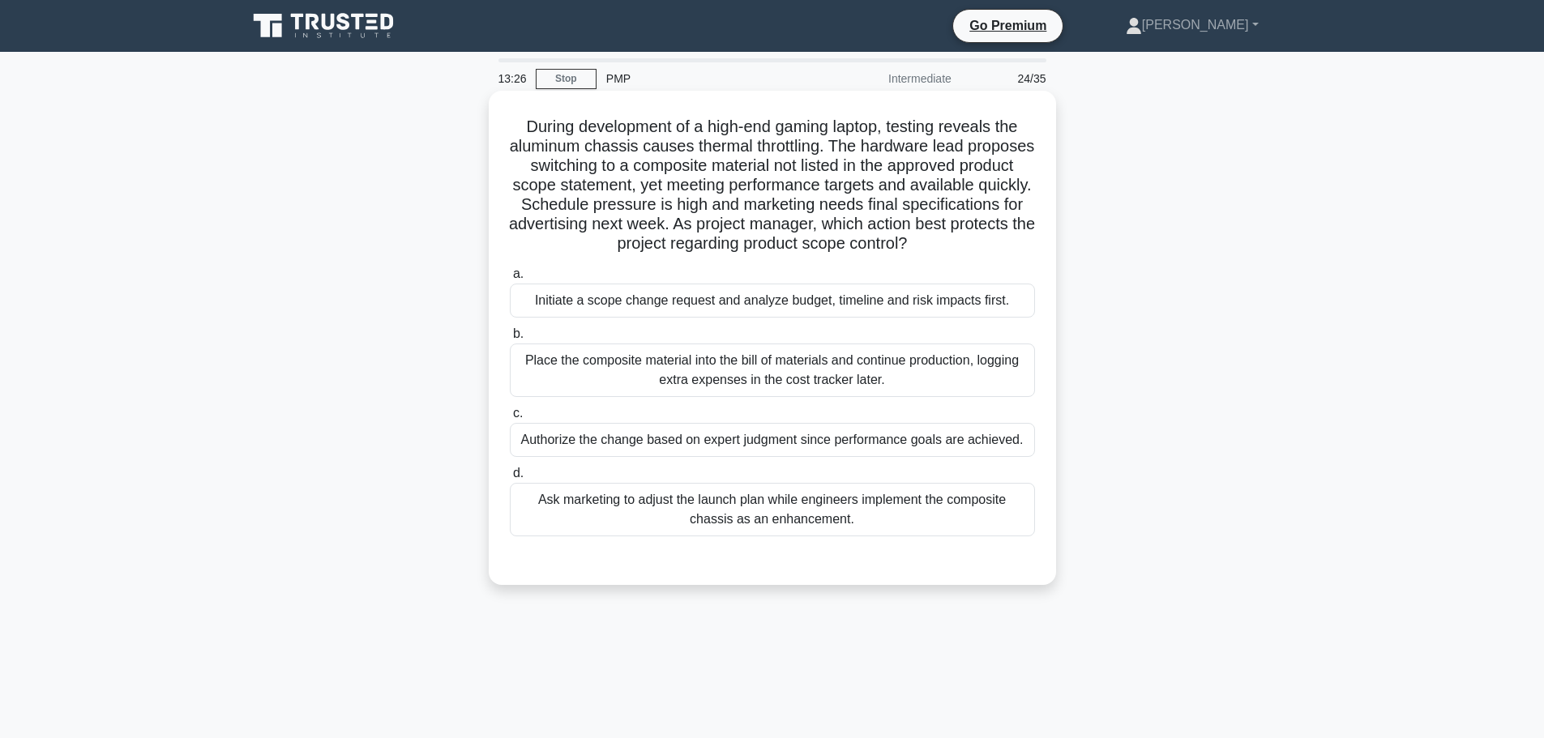
click at [721, 309] on div "Initiate a scope change request and analyze budget, timeline and risk impacts f…" at bounding box center [772, 301] width 525 height 34
click at [510, 280] on input "a. Initiate a scope change request and analyze budget, timeline and risk impact…" at bounding box center [510, 274] width 0 height 11
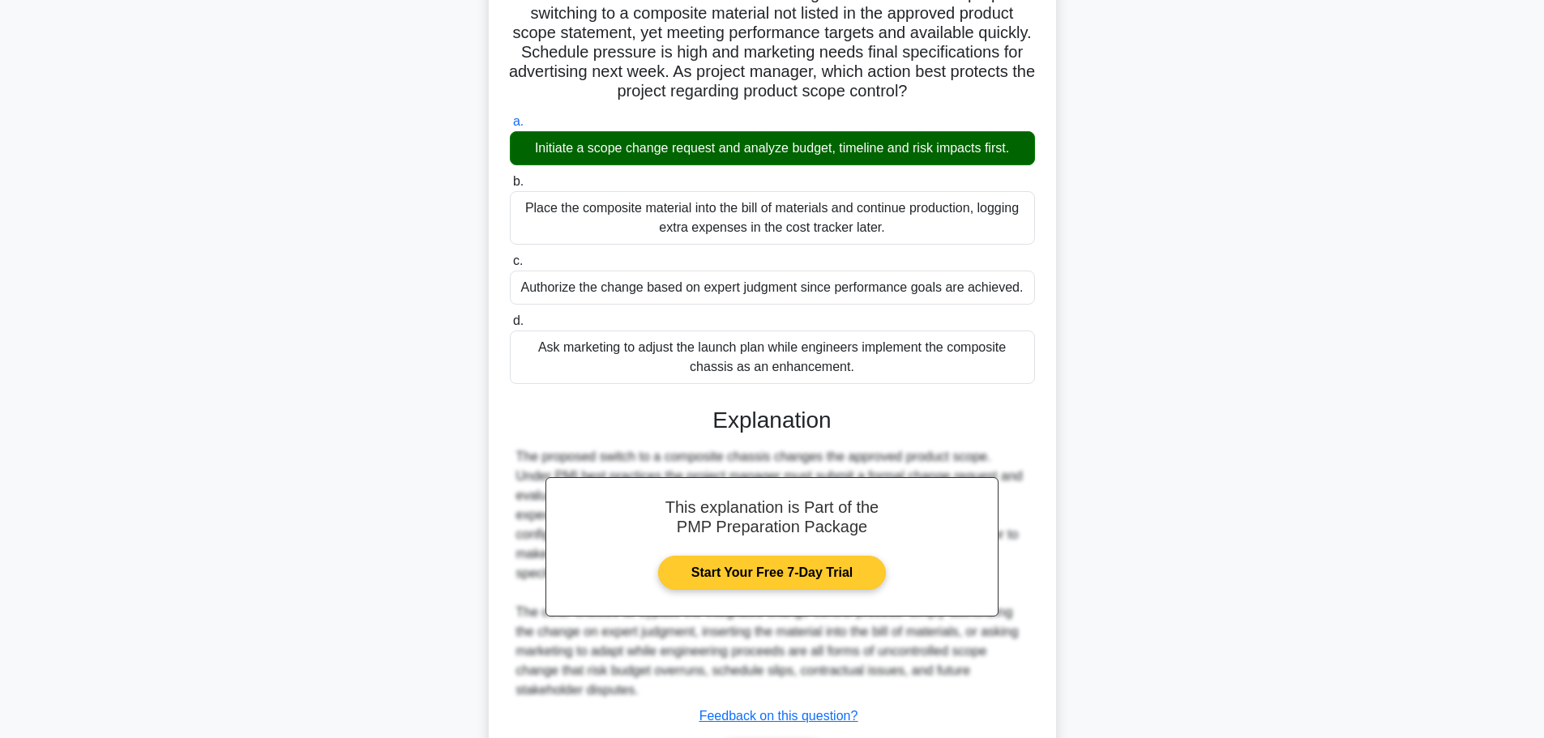
scroll to position [242, 0]
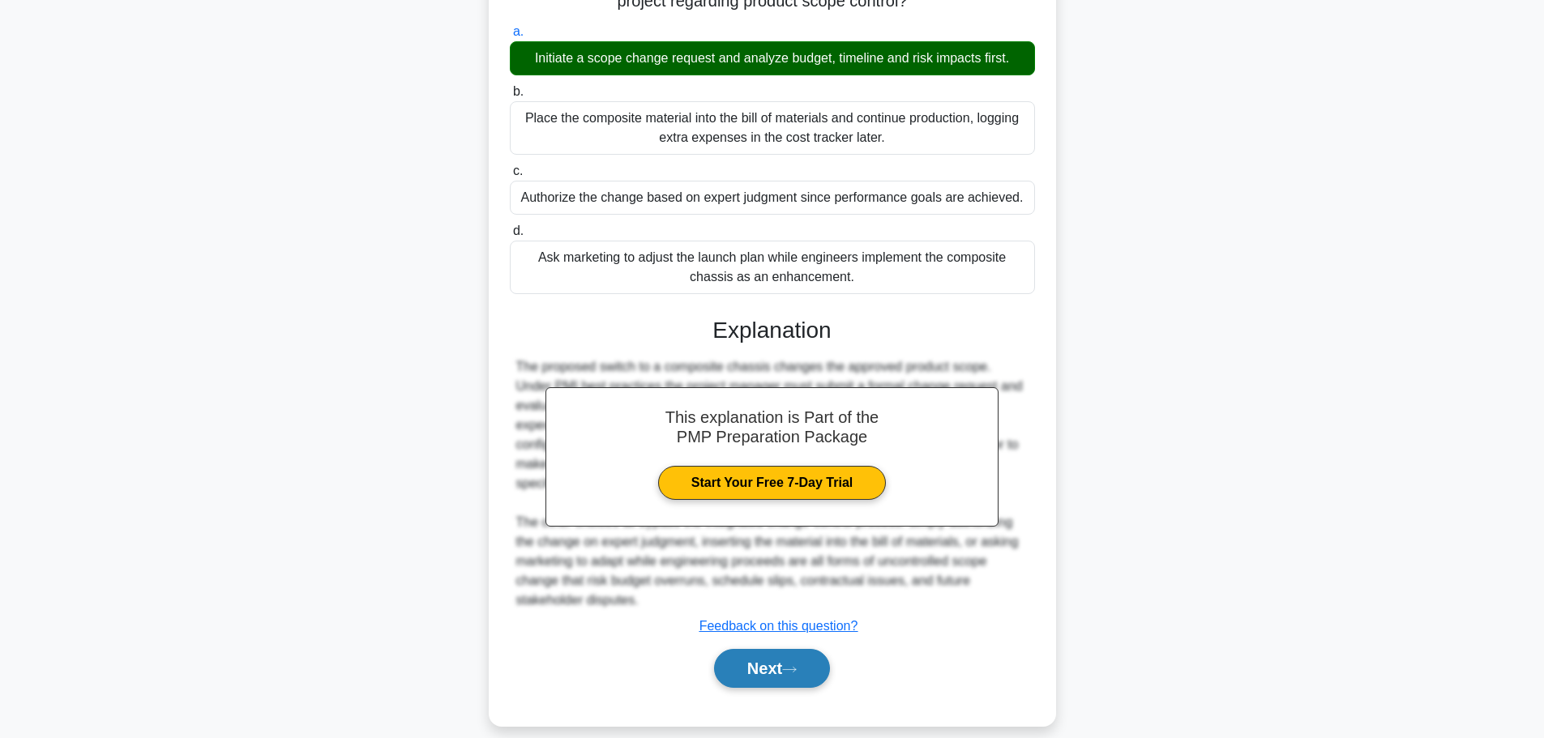
click at [772, 649] on button "Next" at bounding box center [772, 668] width 116 height 39
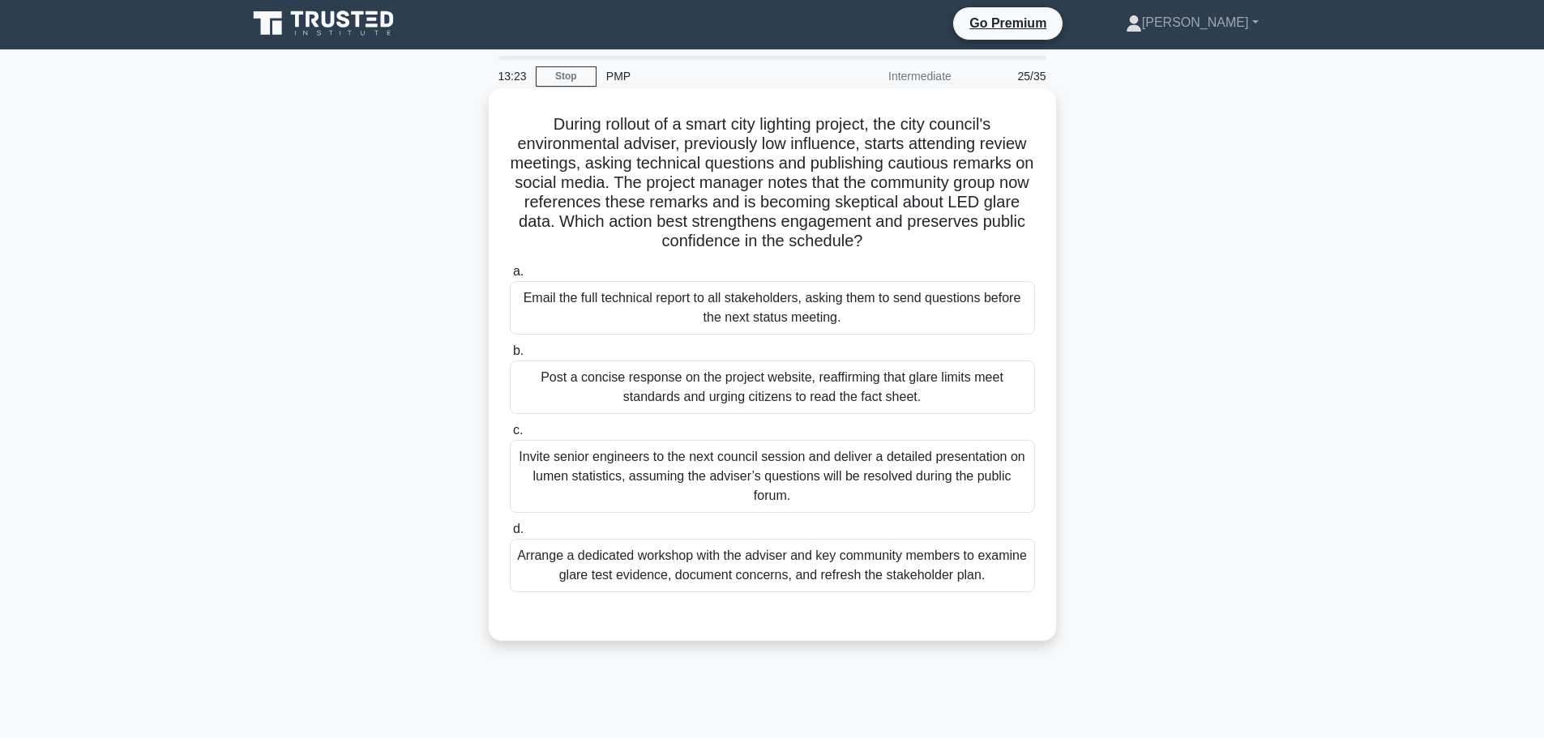
scroll to position [0, 0]
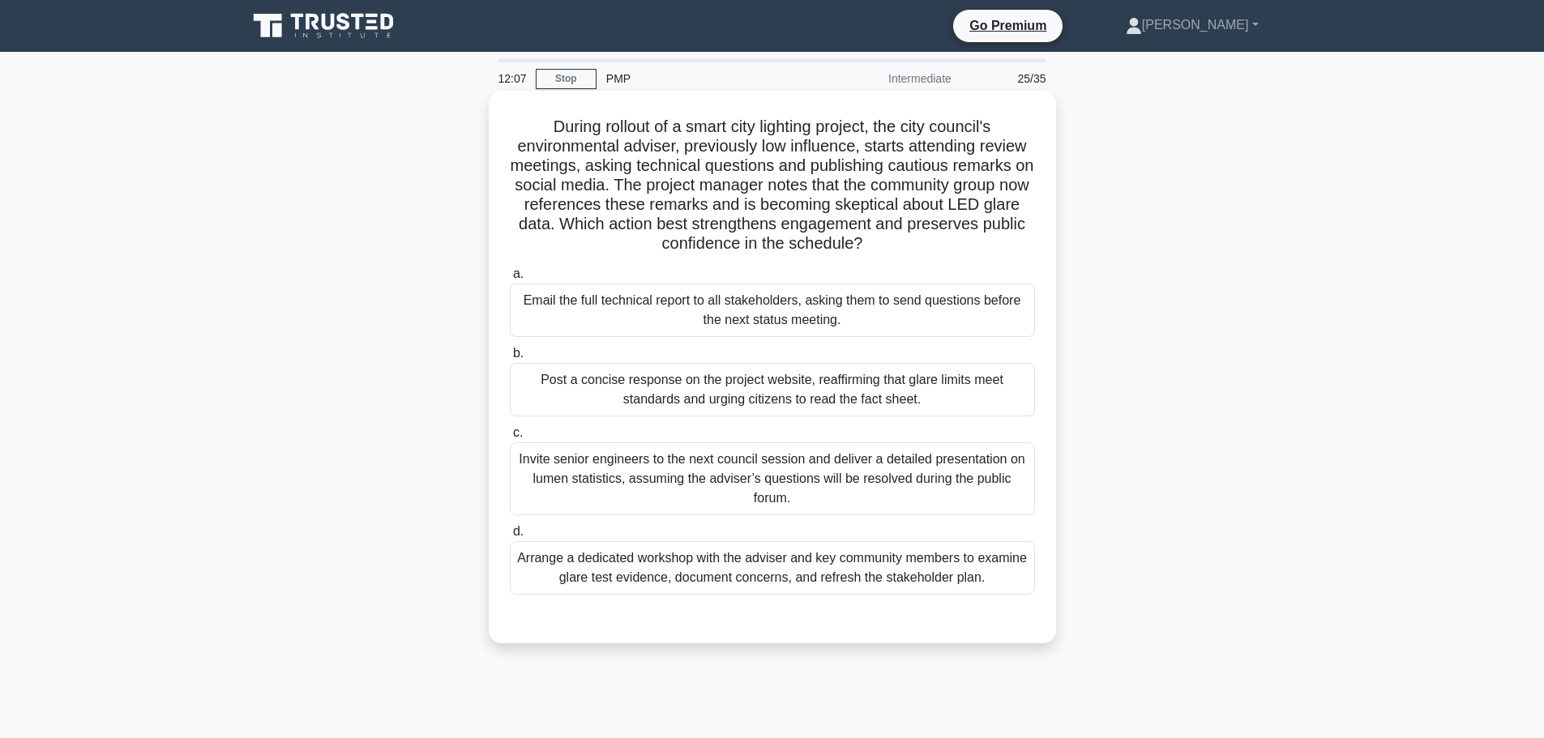
click at [871, 574] on div "Arrange a dedicated workshop with the adviser and key community members to exam…" at bounding box center [772, 569] width 525 height 54
click at [510, 537] on input "d. Arrange a dedicated workshop with the adviser and key community members to e…" at bounding box center [510, 532] width 0 height 11
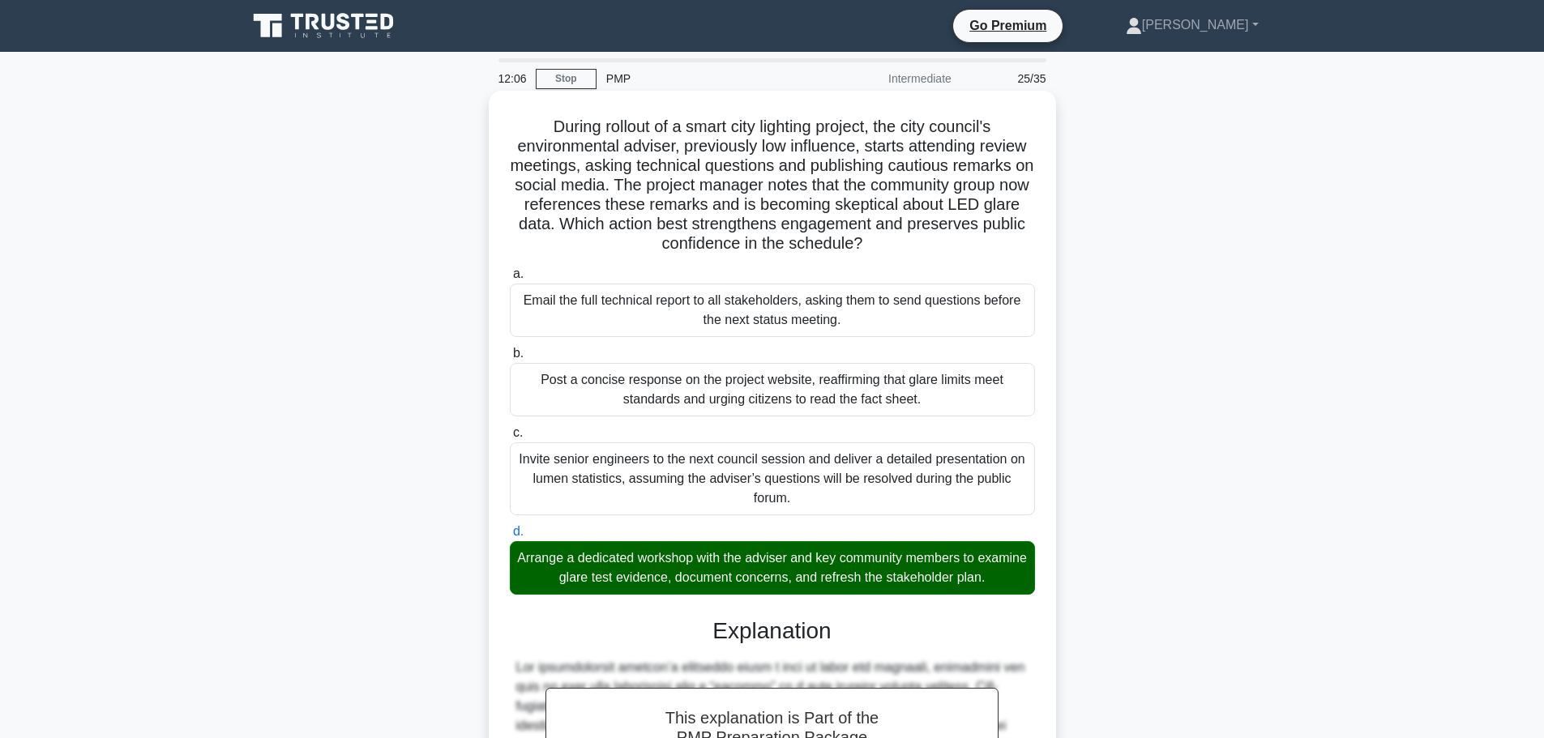
scroll to position [359, 0]
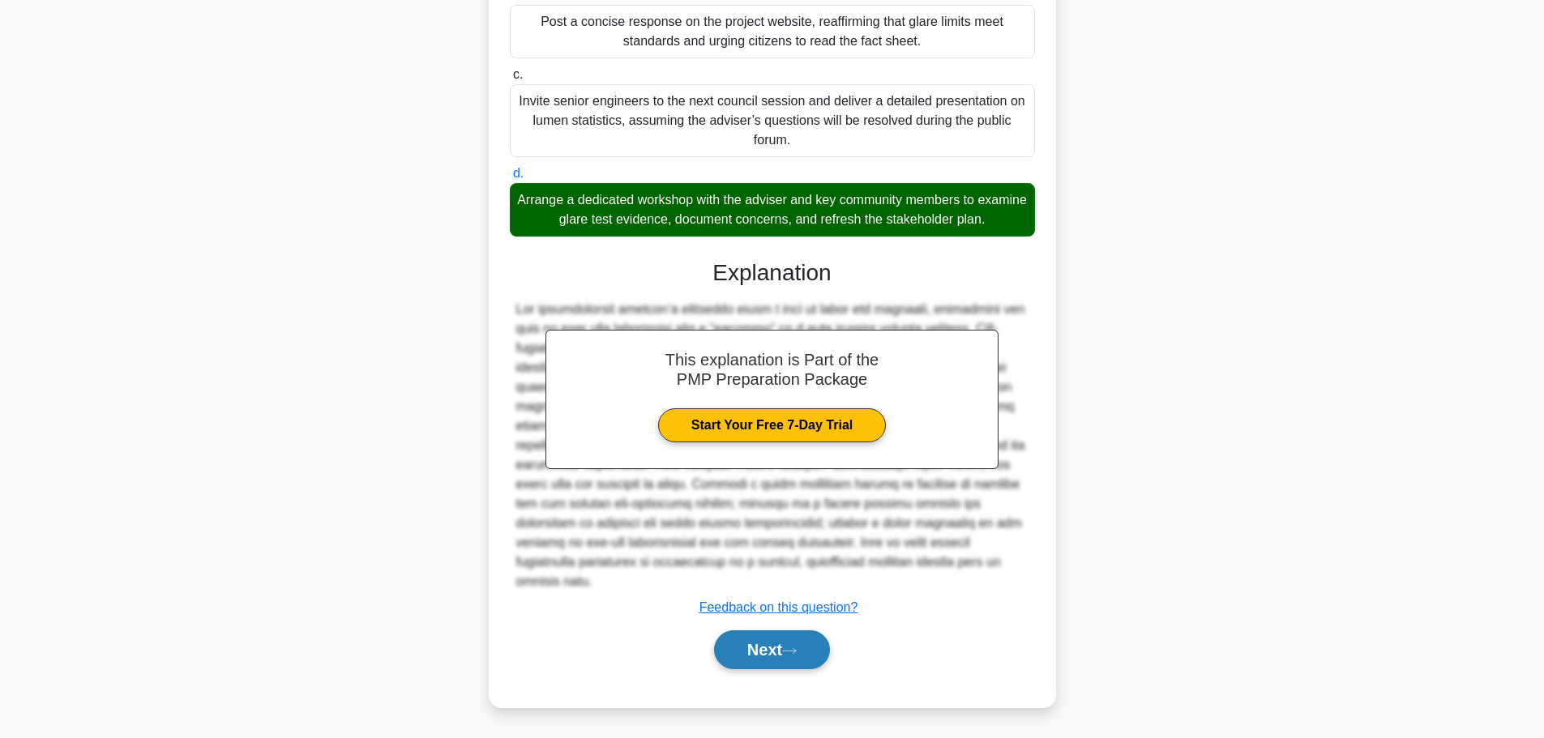
click at [806, 653] on button "Next" at bounding box center [772, 650] width 116 height 39
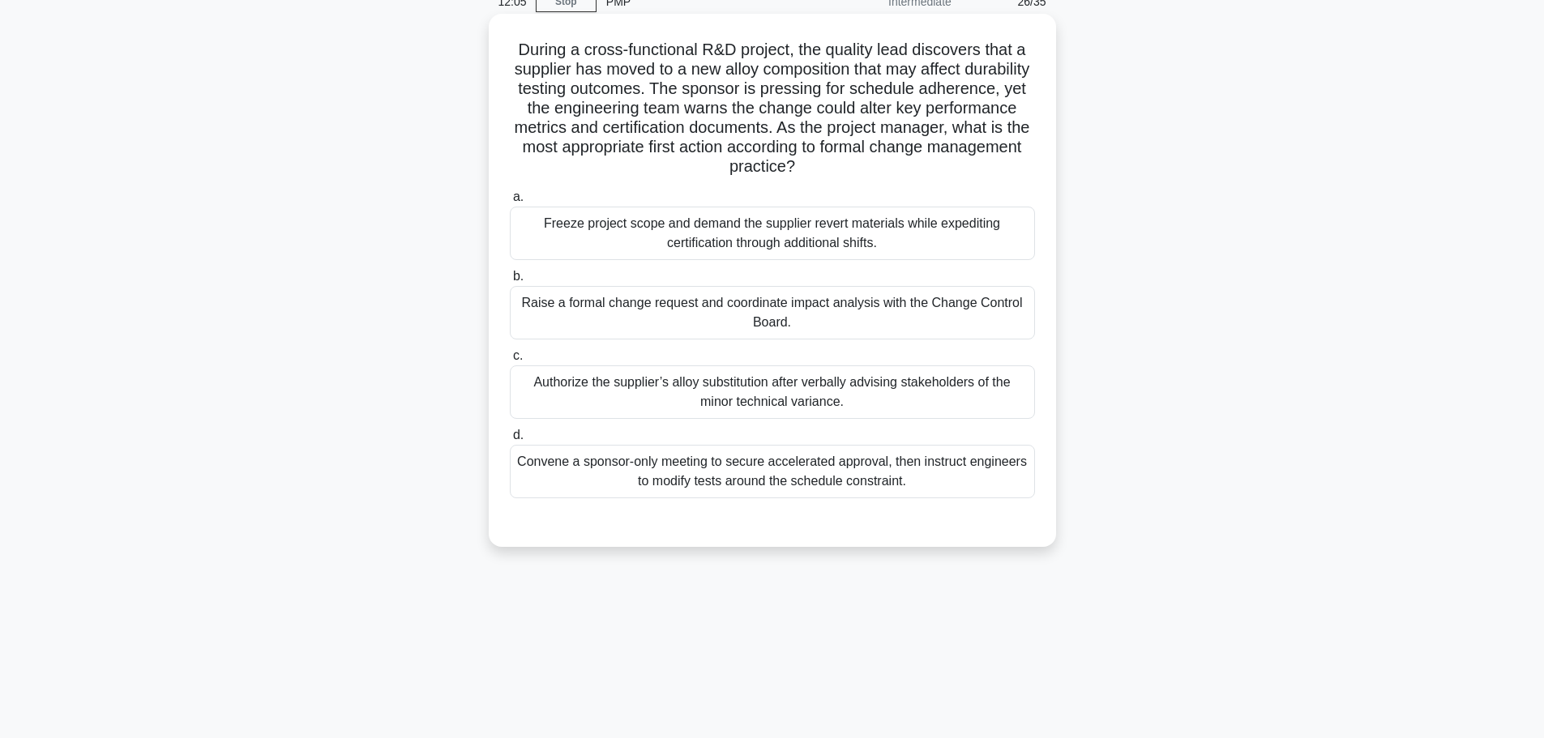
scroll to position [0, 0]
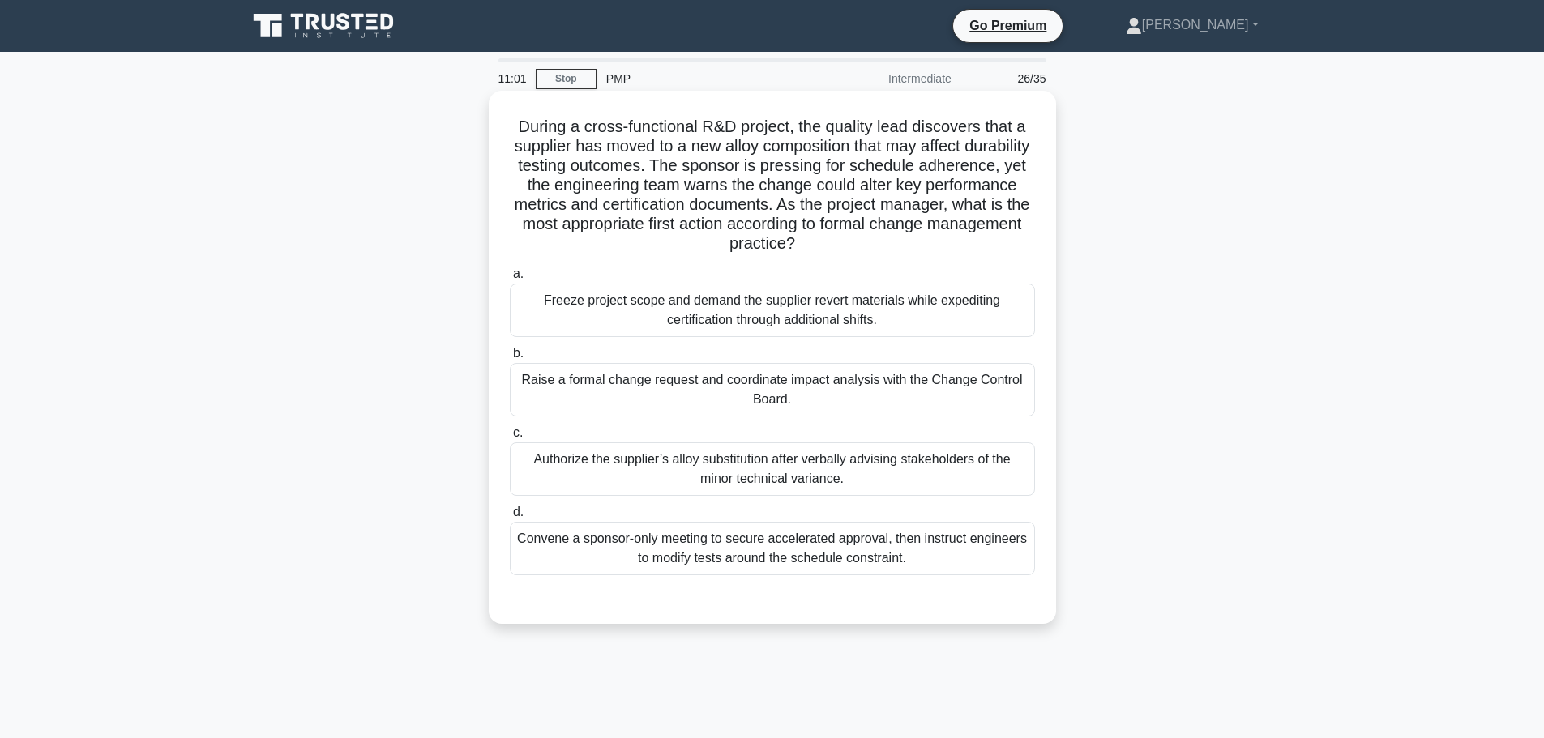
click at [786, 397] on div "Raise a formal change request and coordinate impact analysis with the Change Co…" at bounding box center [772, 390] width 525 height 54
click at [510, 359] on input "b. Raise a formal change request and coordinate impact analysis with the Change…" at bounding box center [510, 354] width 0 height 11
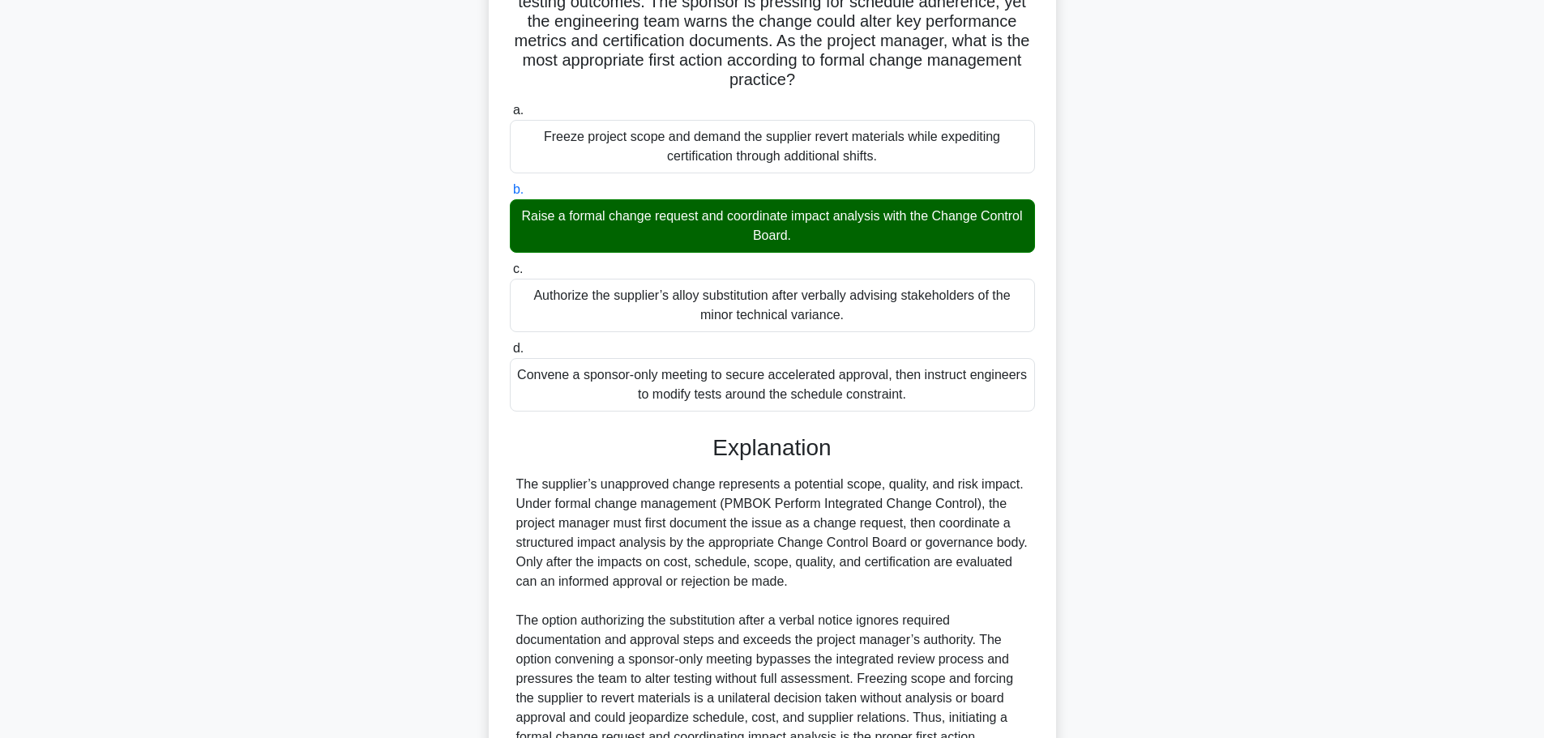
scroll to position [320, 0]
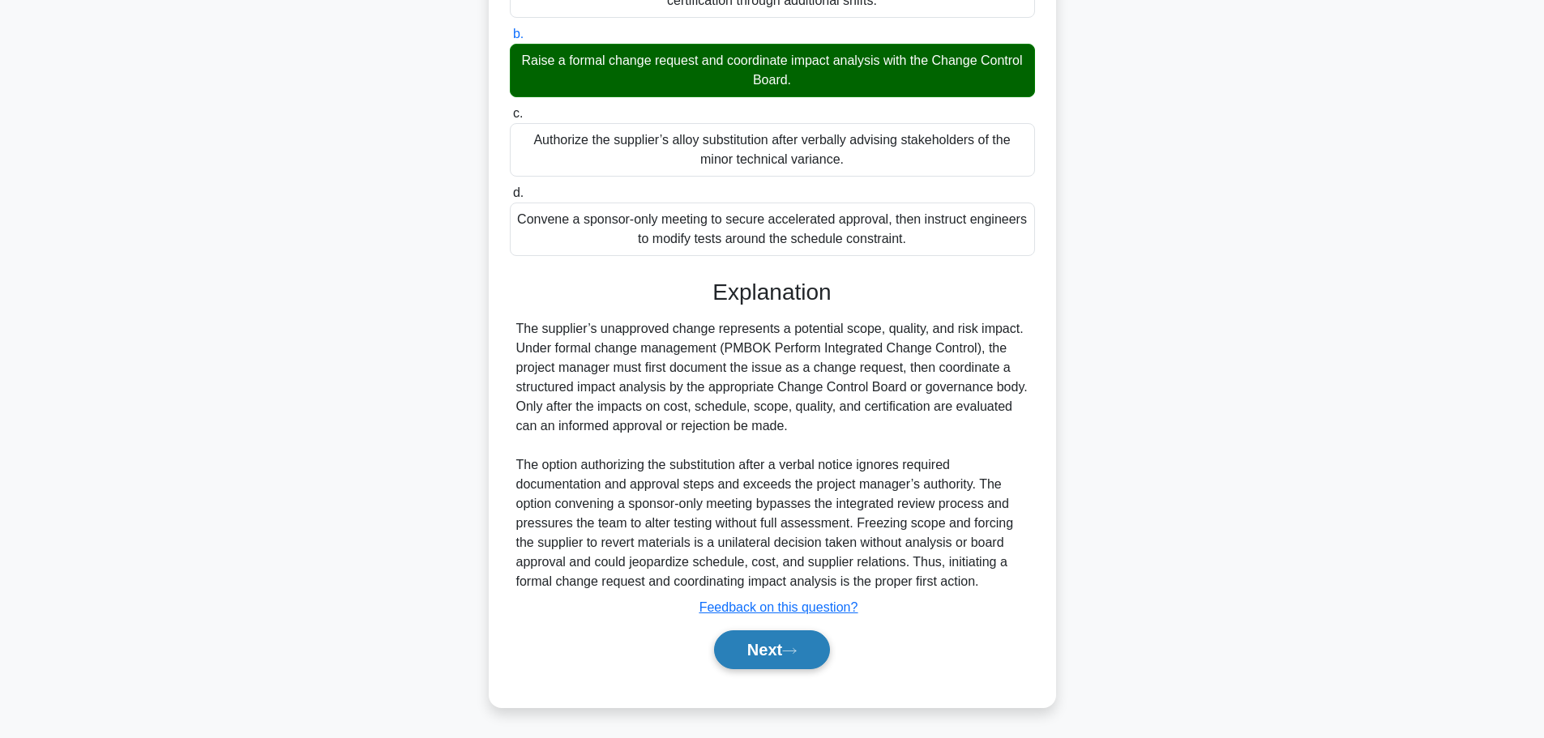
click at [781, 640] on button "Next" at bounding box center [772, 650] width 116 height 39
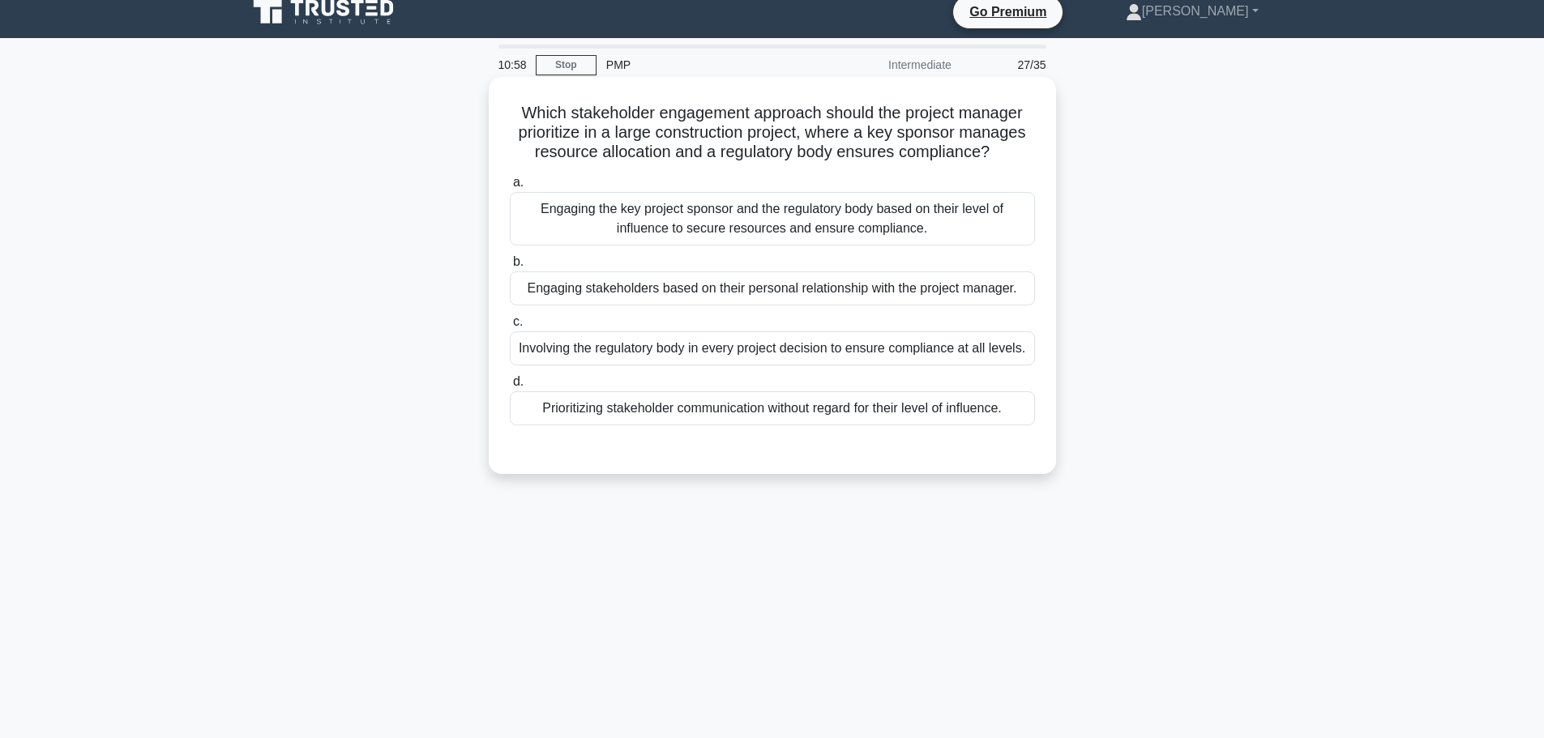
scroll to position [0, 0]
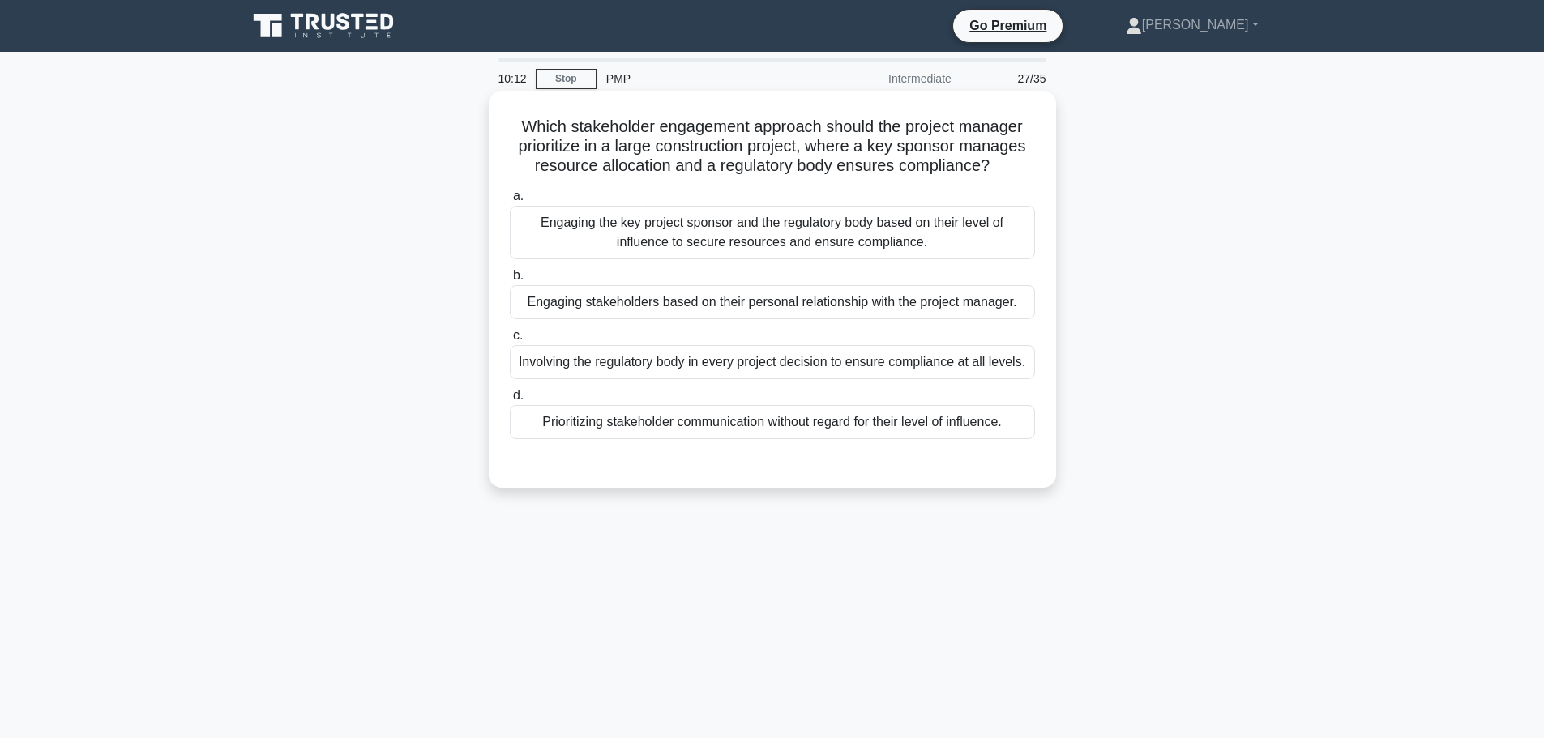
click at [700, 242] on div "Engaging the key project sponsor and the regulatory body based on their level o…" at bounding box center [772, 233] width 525 height 54
click at [510, 202] on input "a. Engaging the key project sponsor and the regulatory body based on their leve…" at bounding box center [510, 196] width 0 height 11
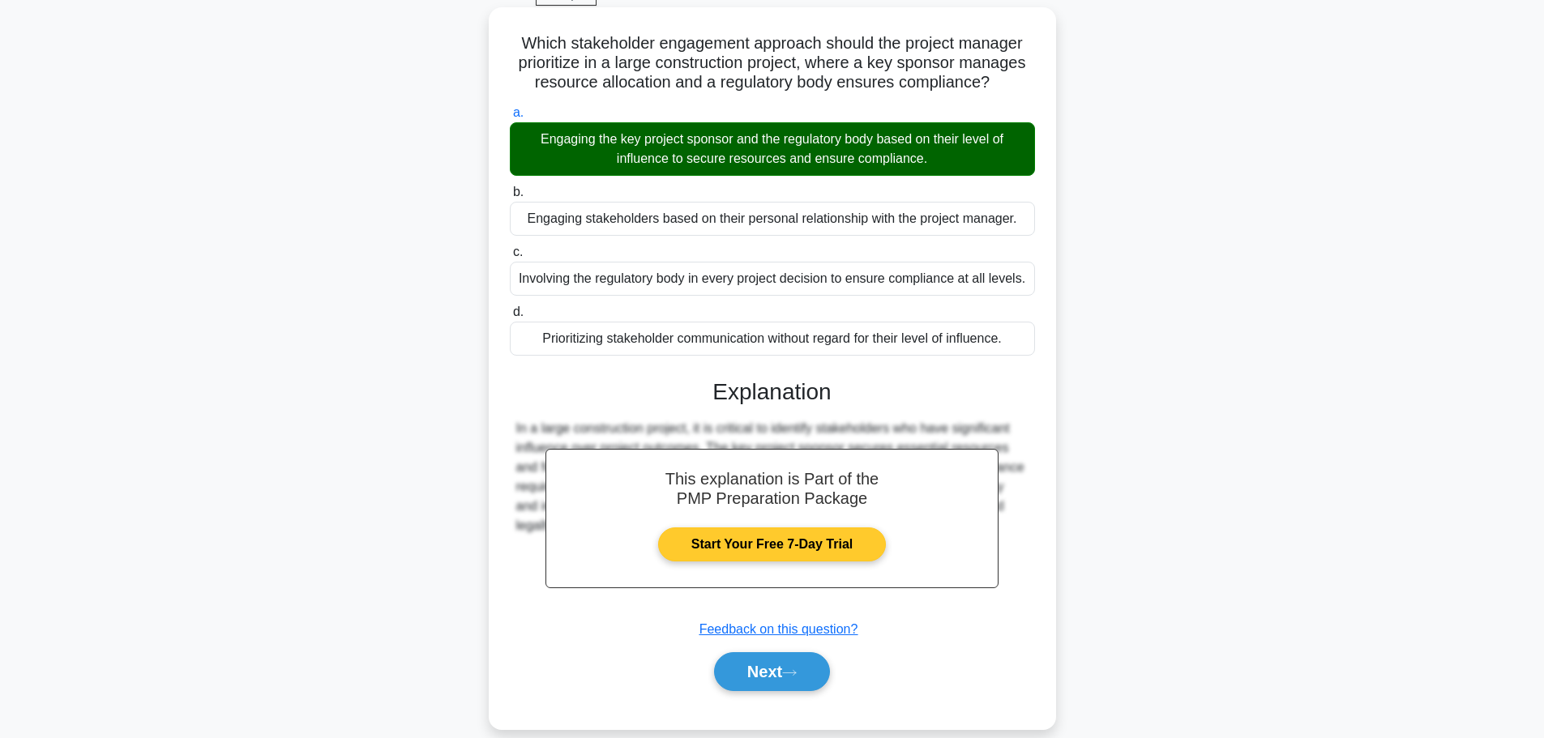
scroll to position [137, 0]
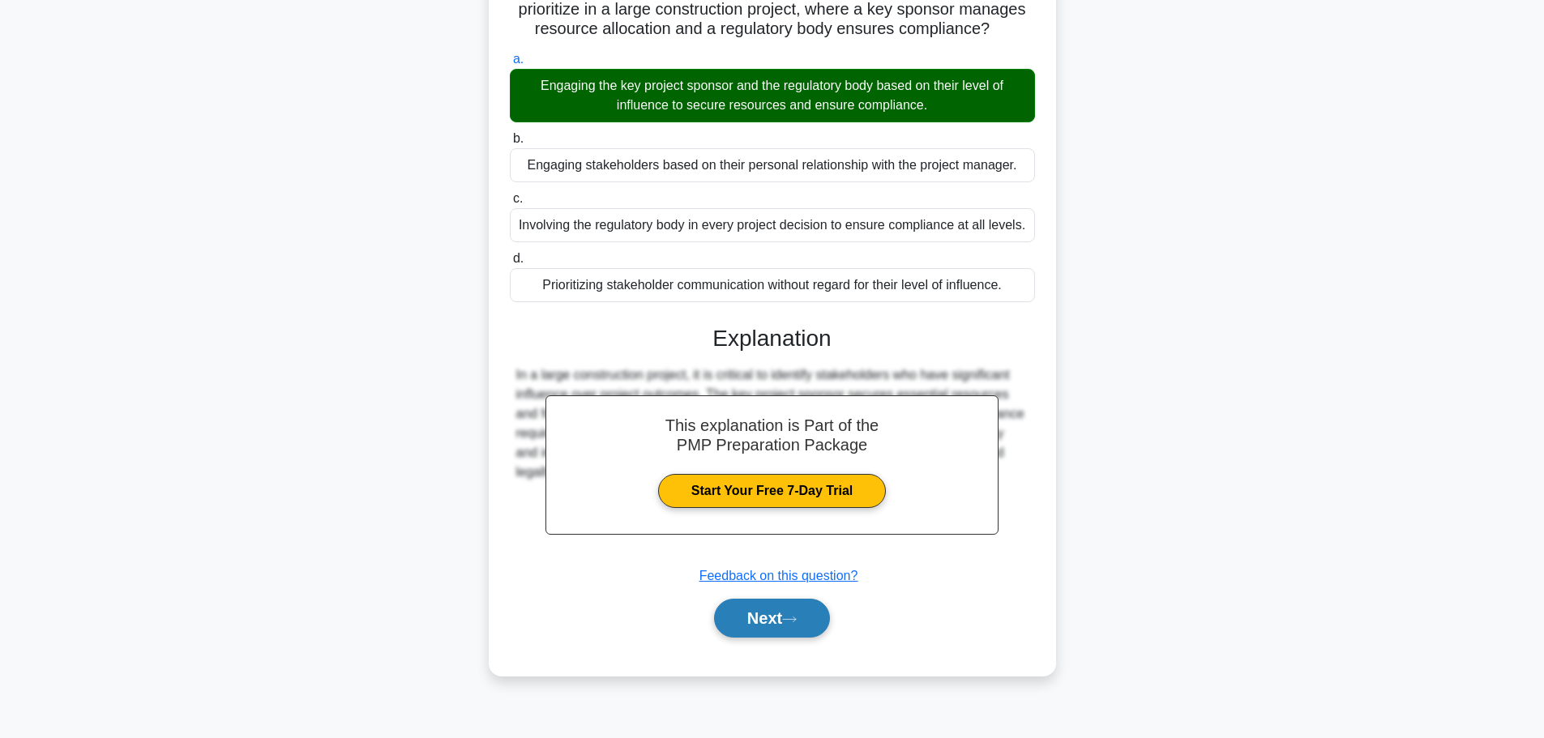
click at [769, 627] on button "Next" at bounding box center [772, 618] width 116 height 39
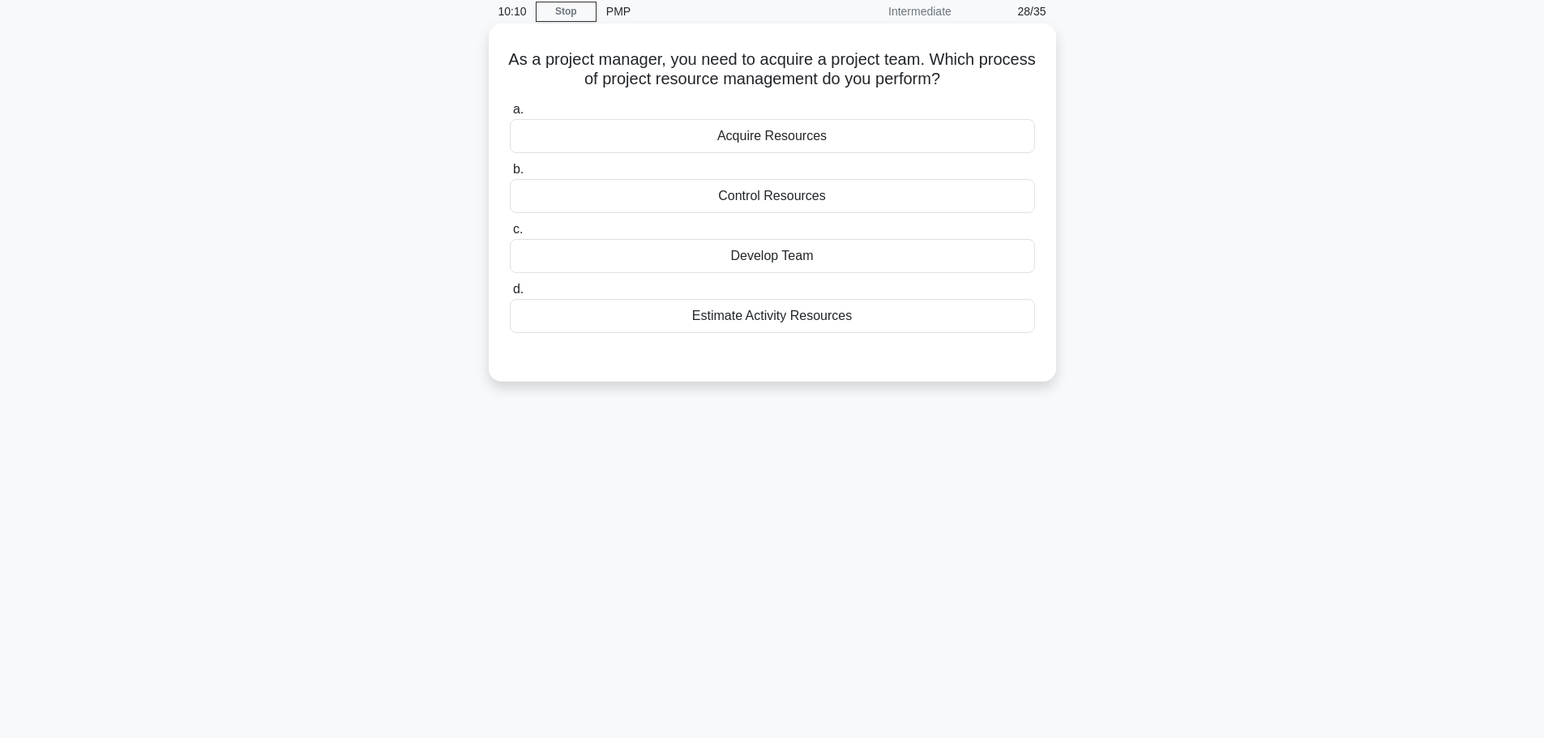
scroll to position [0, 0]
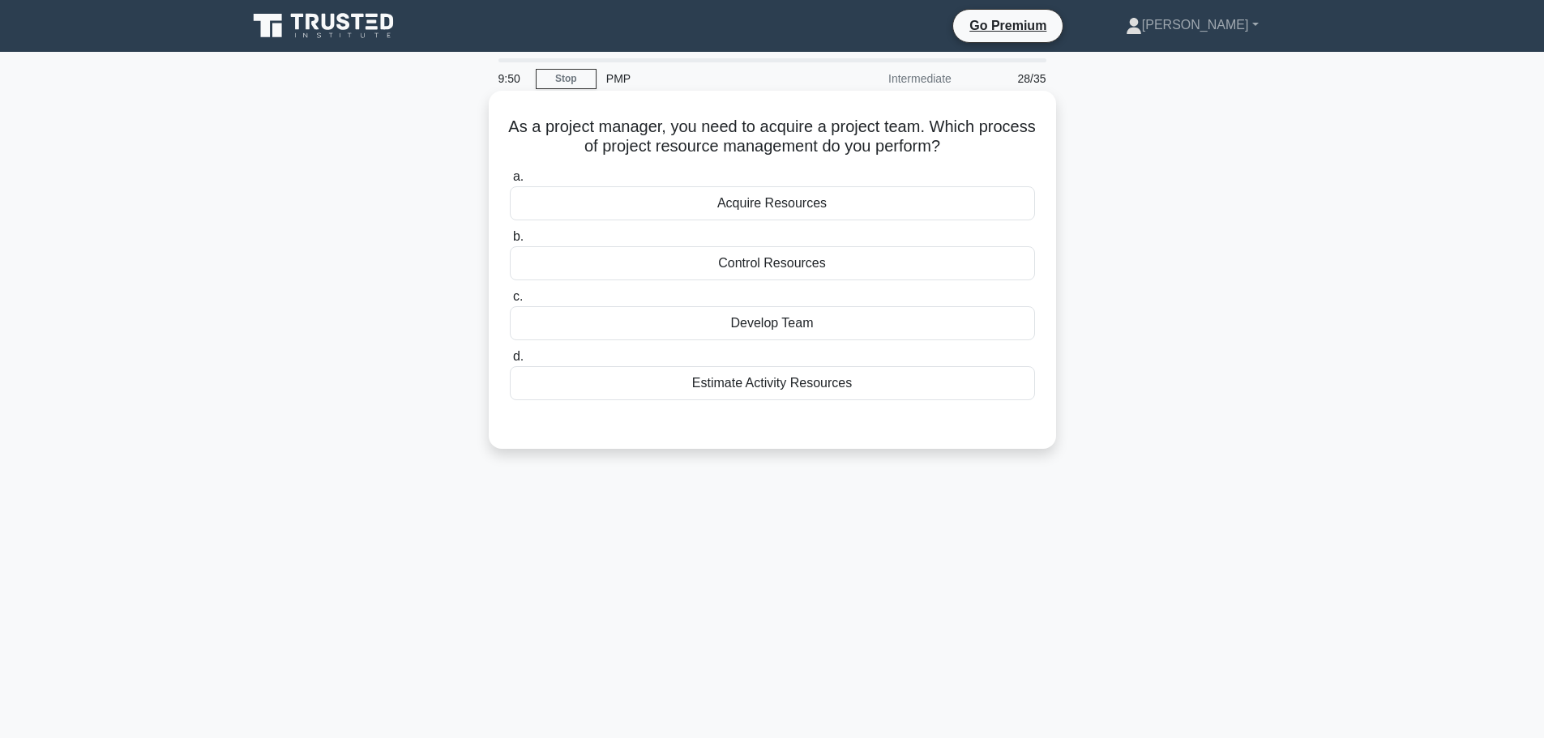
click at [730, 209] on div "Acquire Resources" at bounding box center [772, 203] width 525 height 34
click at [510, 182] on input "a. Acquire Resources" at bounding box center [510, 177] width 0 height 11
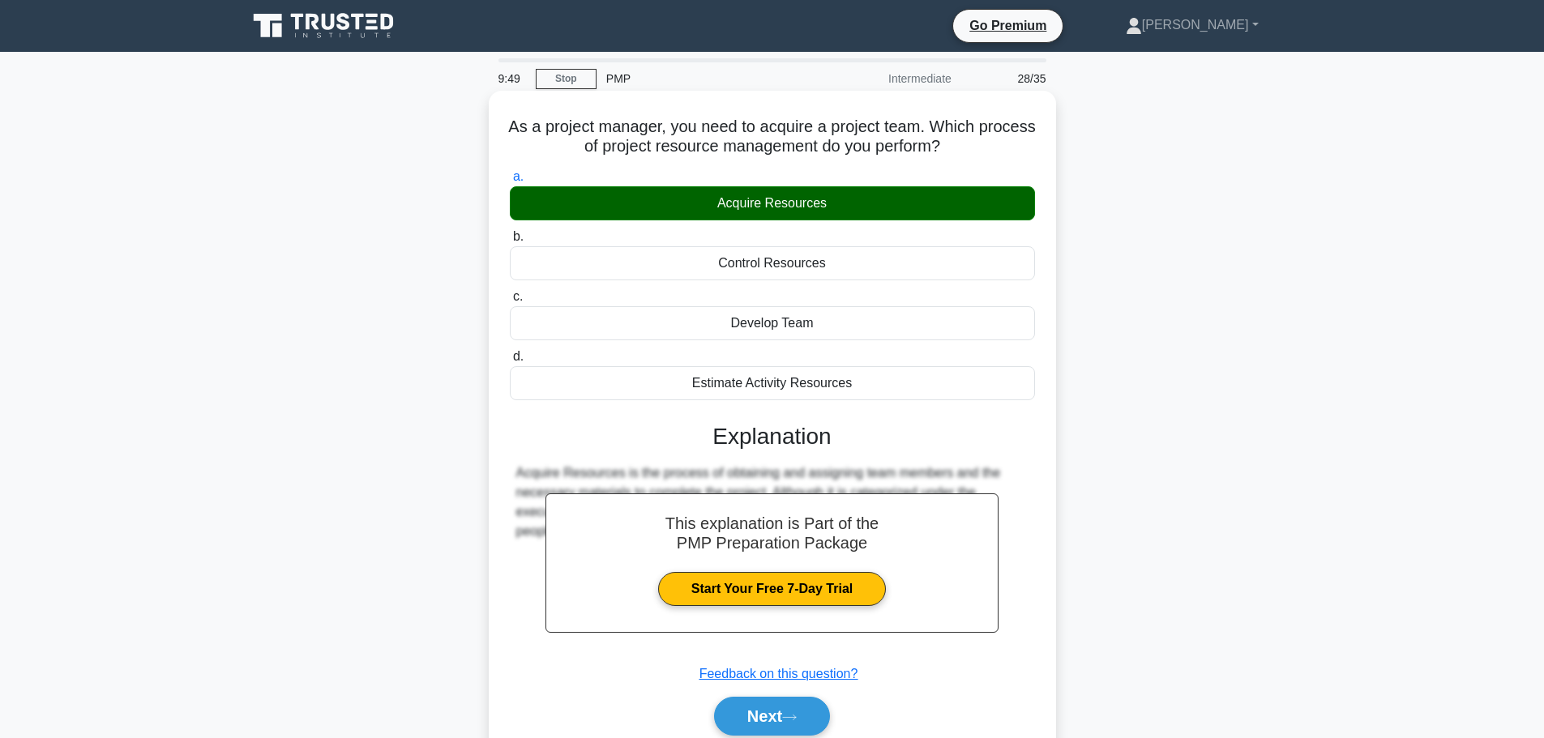
scroll to position [137, 0]
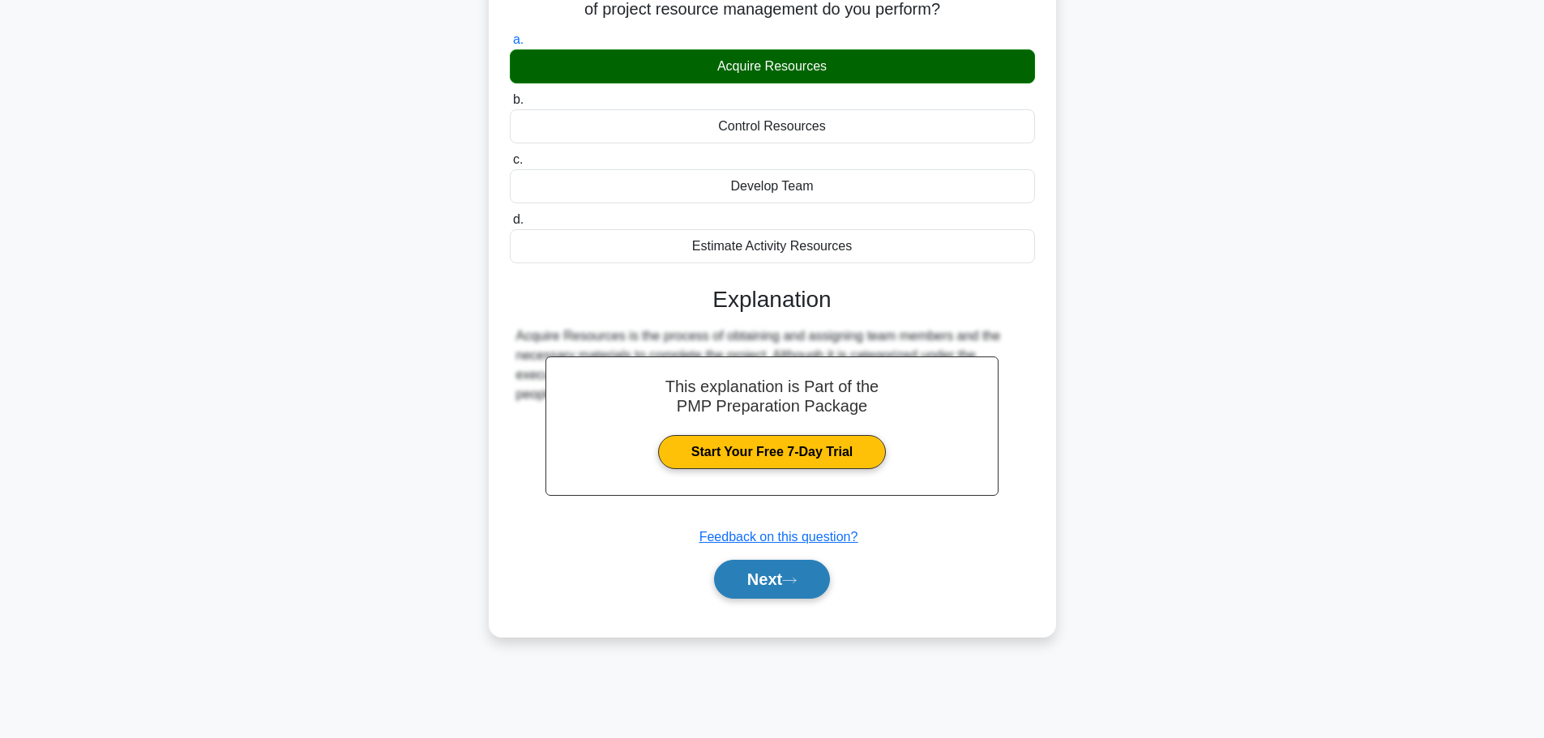
click at [777, 572] on button "Next" at bounding box center [772, 579] width 116 height 39
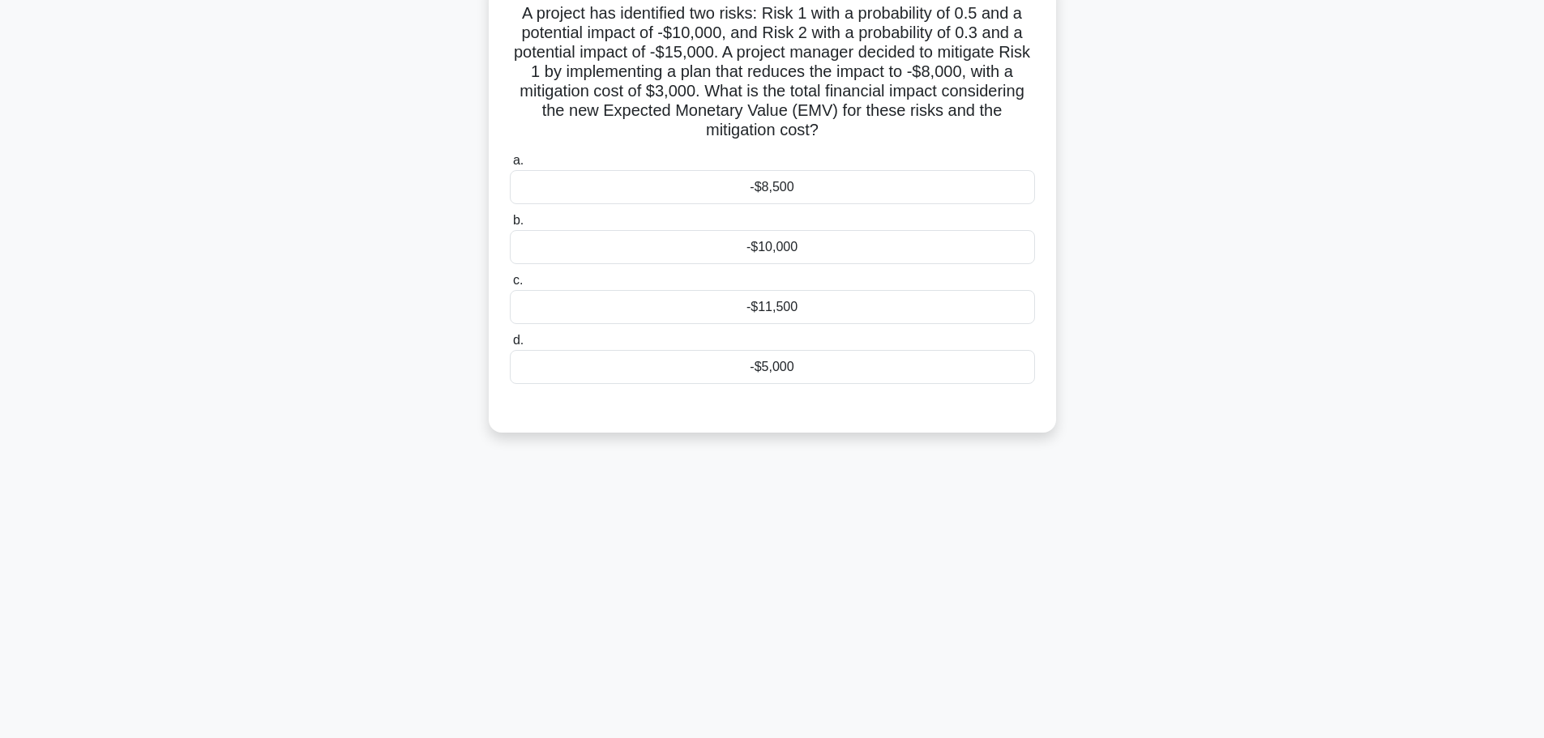
scroll to position [0, 0]
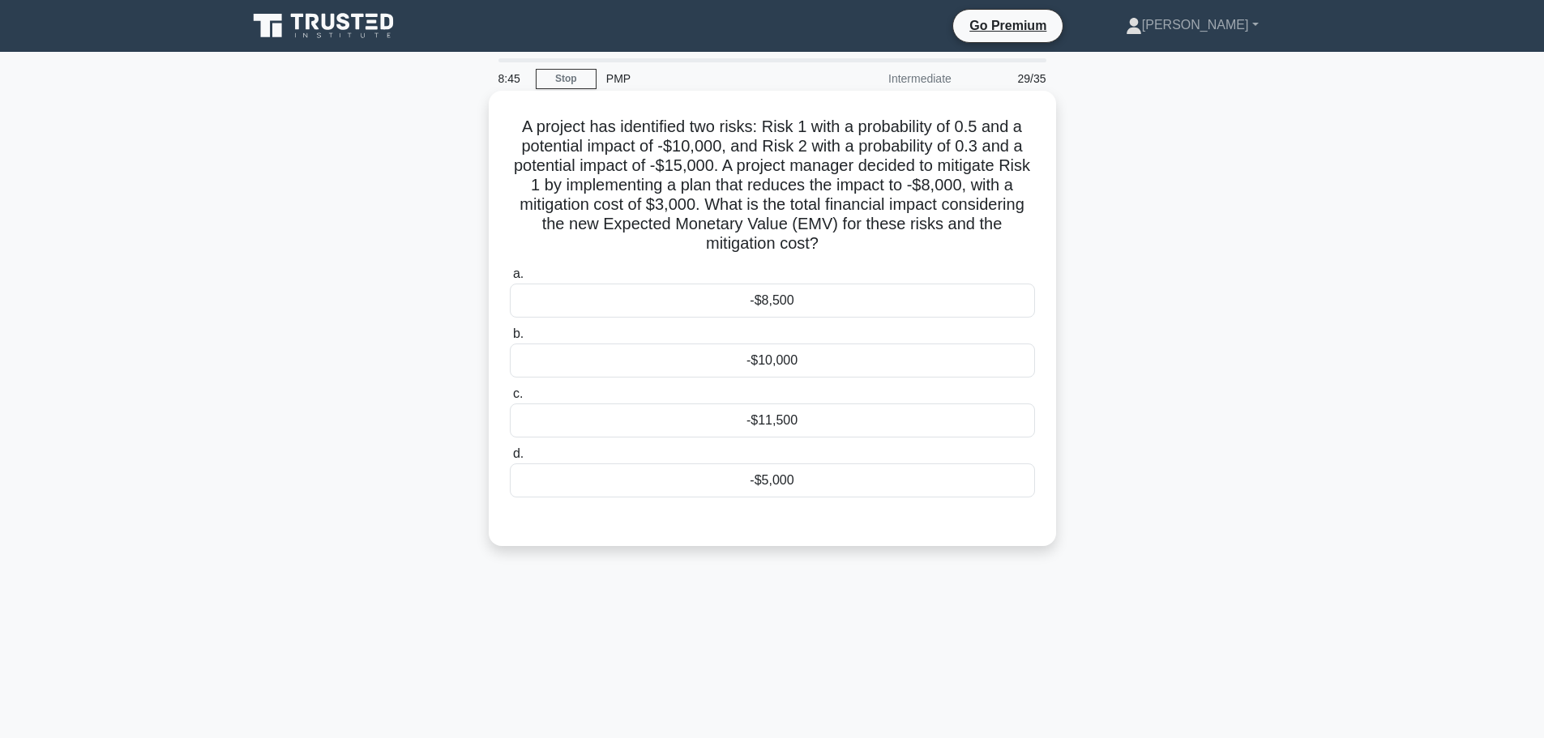
click at [786, 480] on div "-$5,000" at bounding box center [772, 481] width 525 height 34
click at [510, 460] on input "d. -$5,000" at bounding box center [510, 454] width 0 height 11
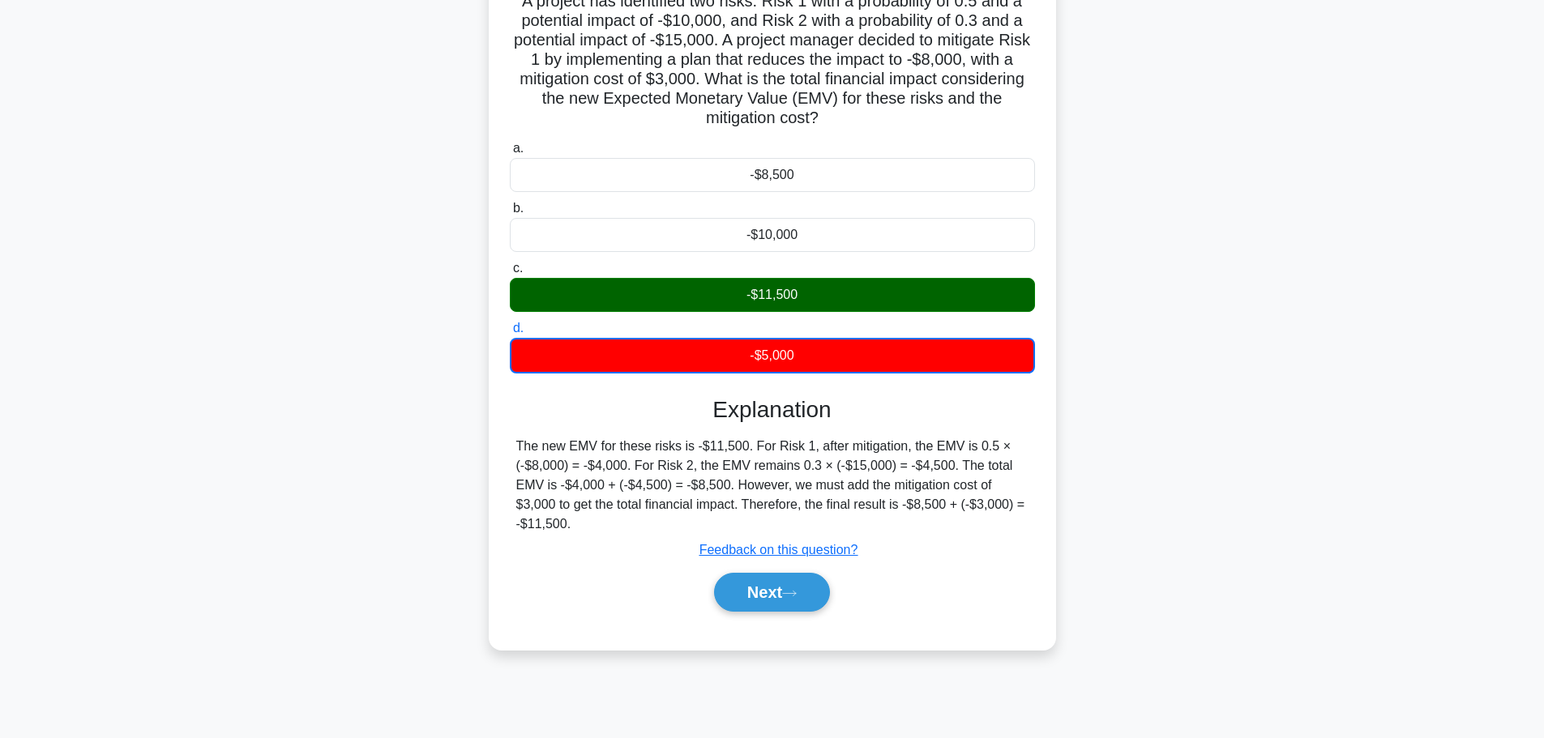
scroll to position [137, 0]
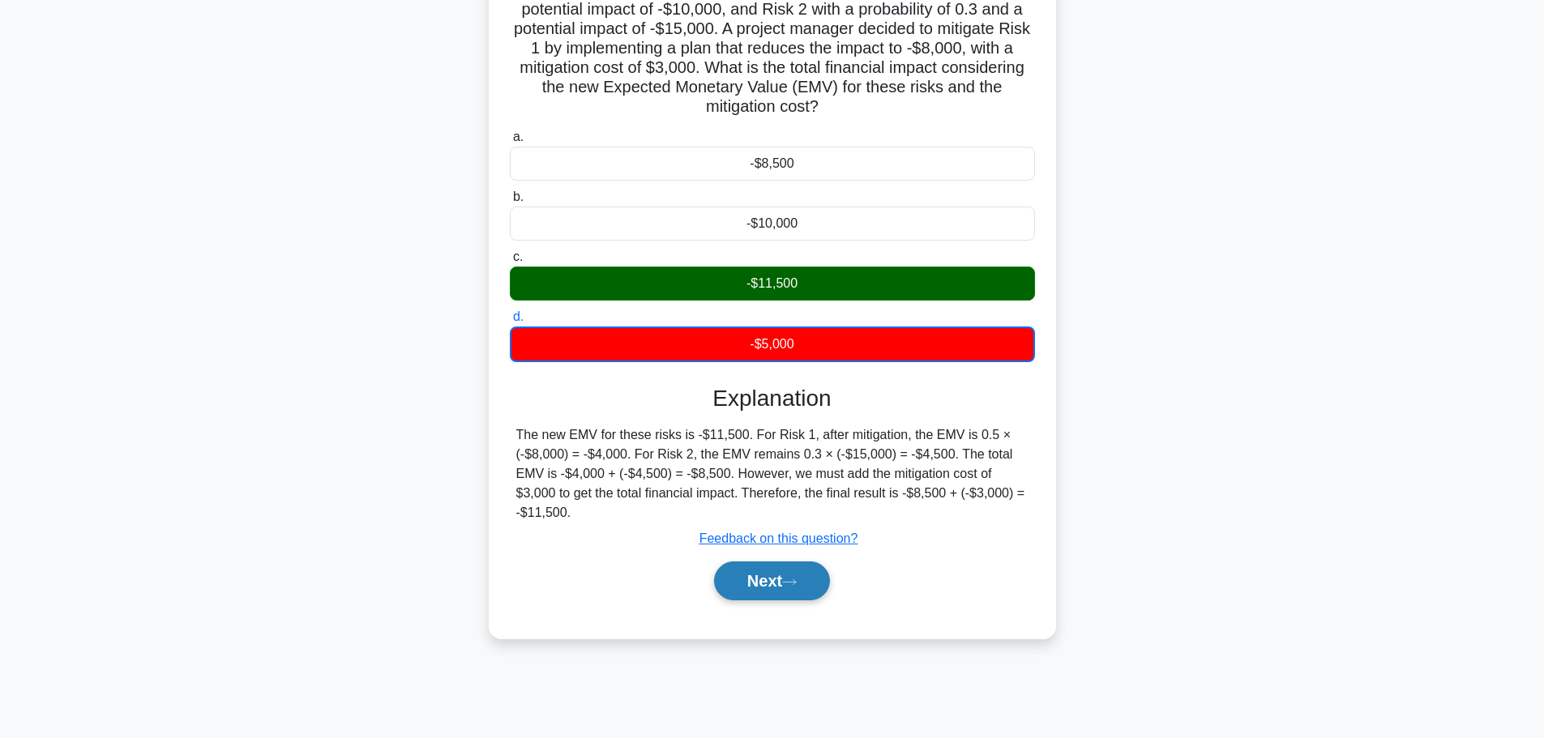
click at [778, 576] on button "Next" at bounding box center [772, 581] width 116 height 39
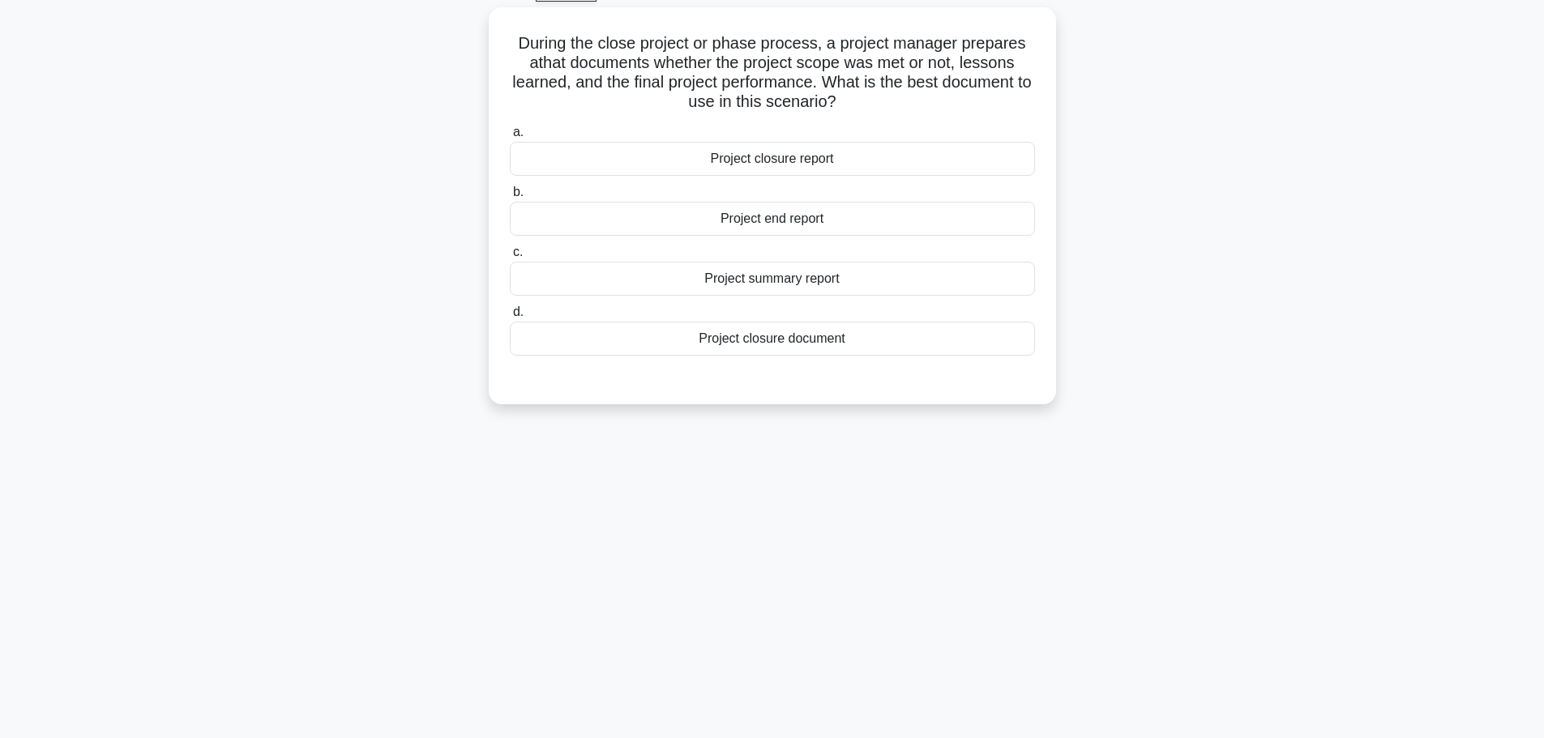
scroll to position [0, 0]
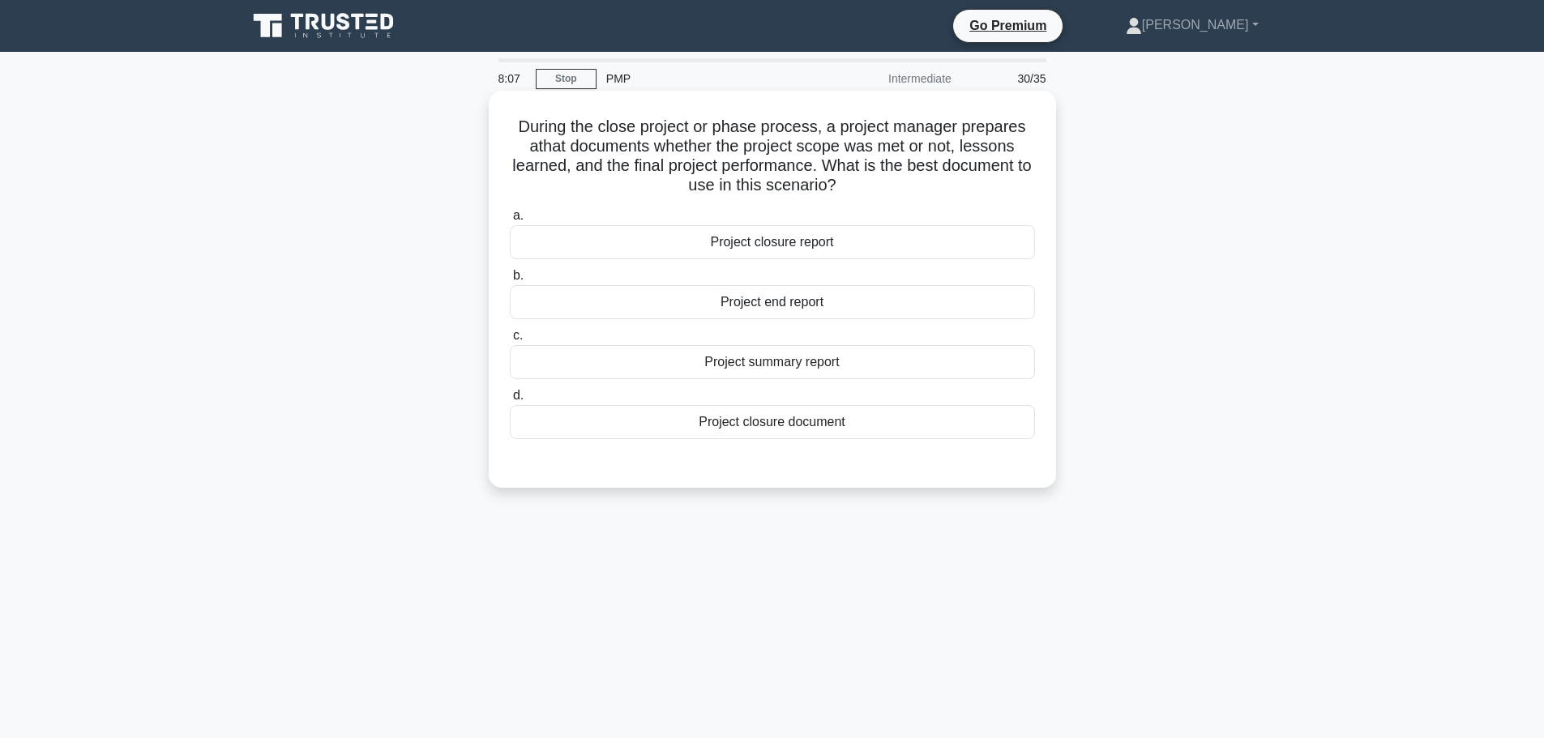
click at [833, 246] on div "Project closure report" at bounding box center [772, 242] width 525 height 34
click at [510, 221] on input "a. Project closure report" at bounding box center [510, 216] width 0 height 11
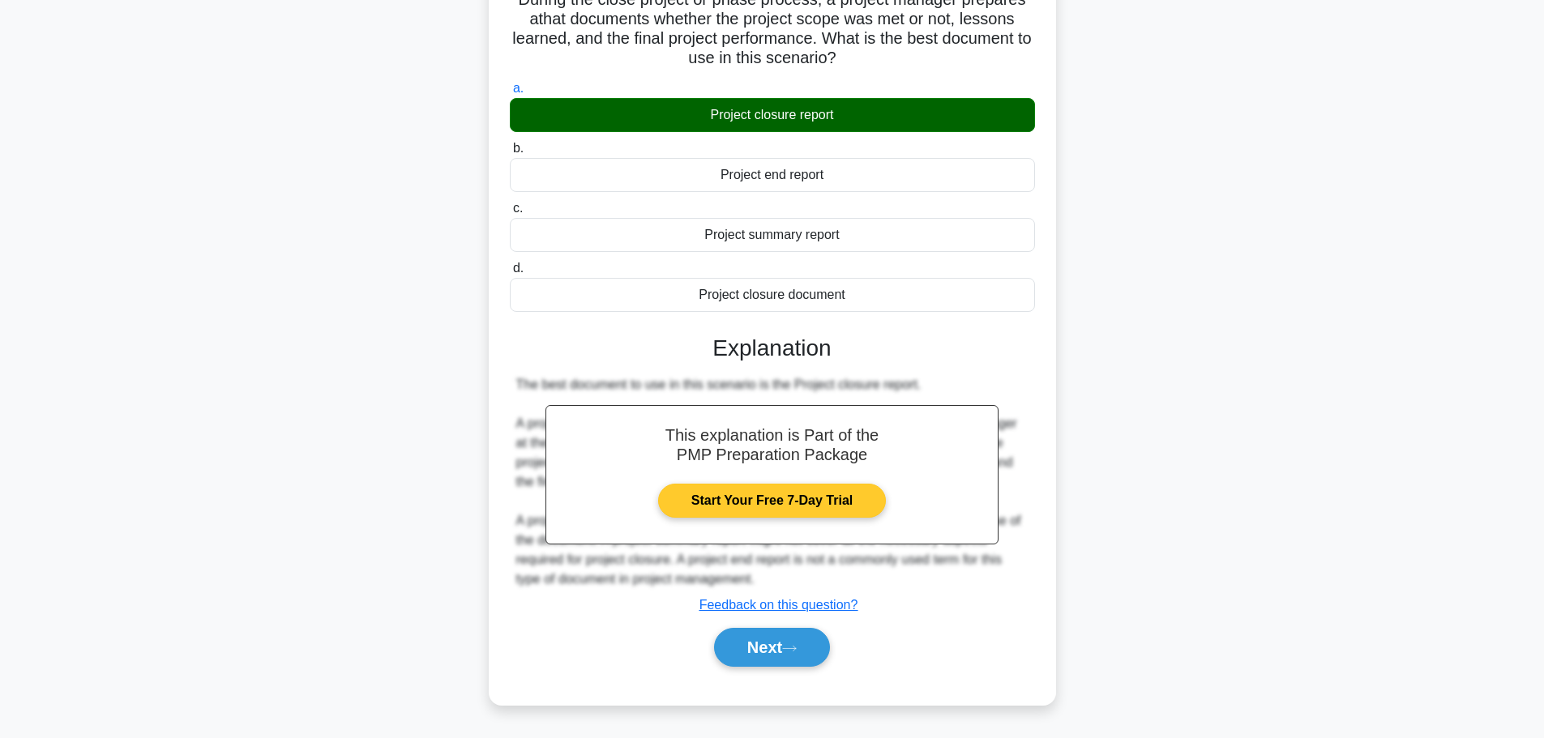
scroll to position [137, 0]
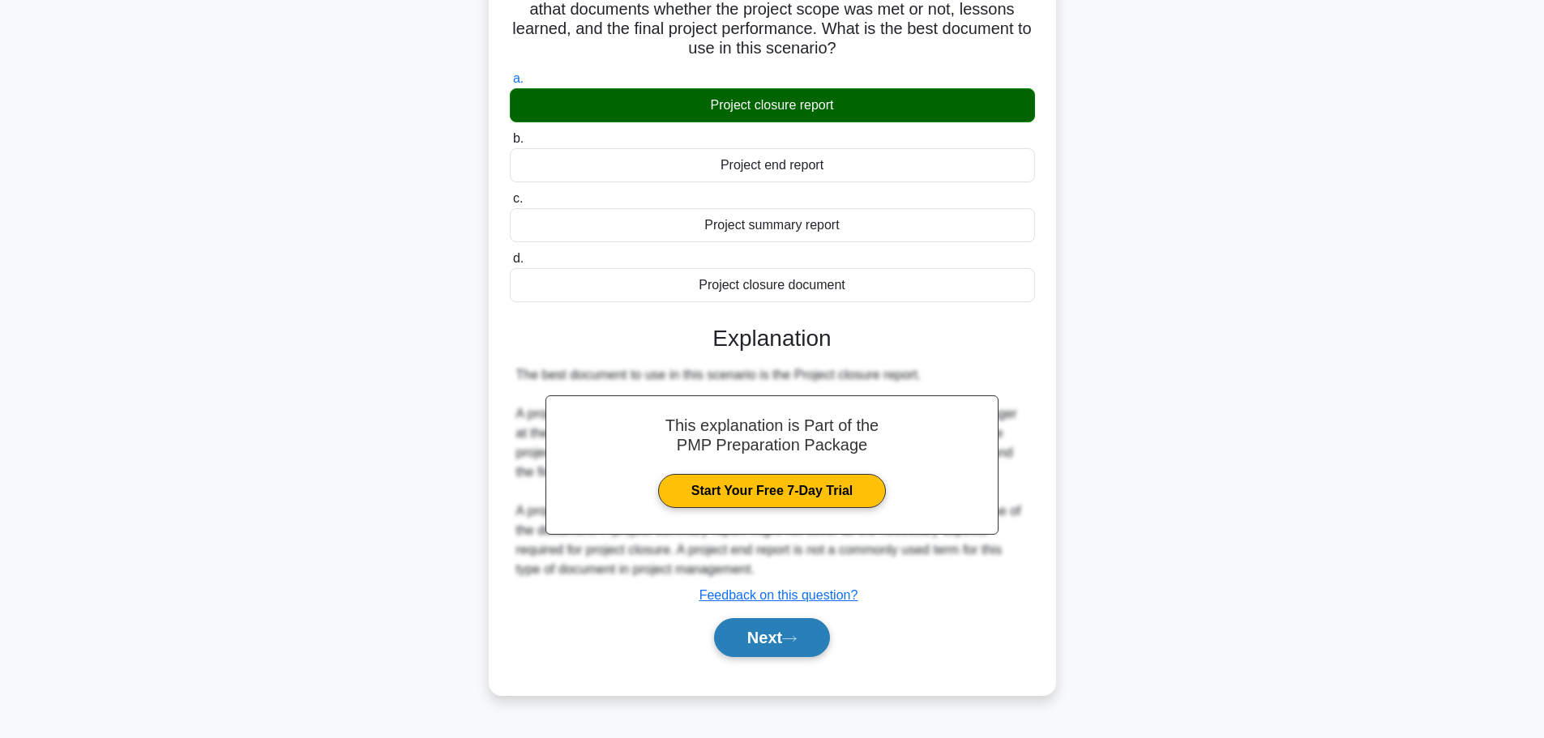
click at [792, 637] on icon at bounding box center [789, 639] width 15 height 9
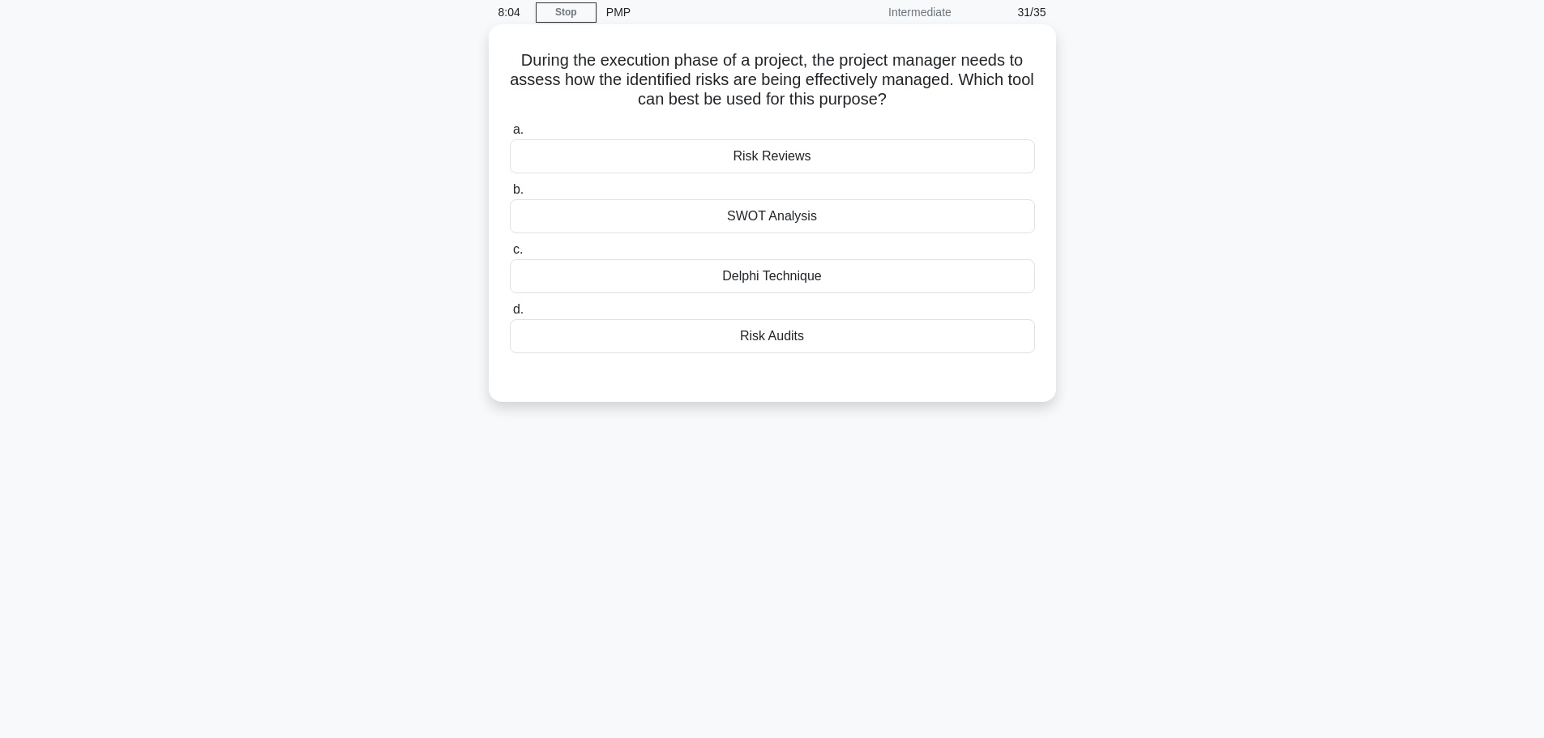
scroll to position [0, 0]
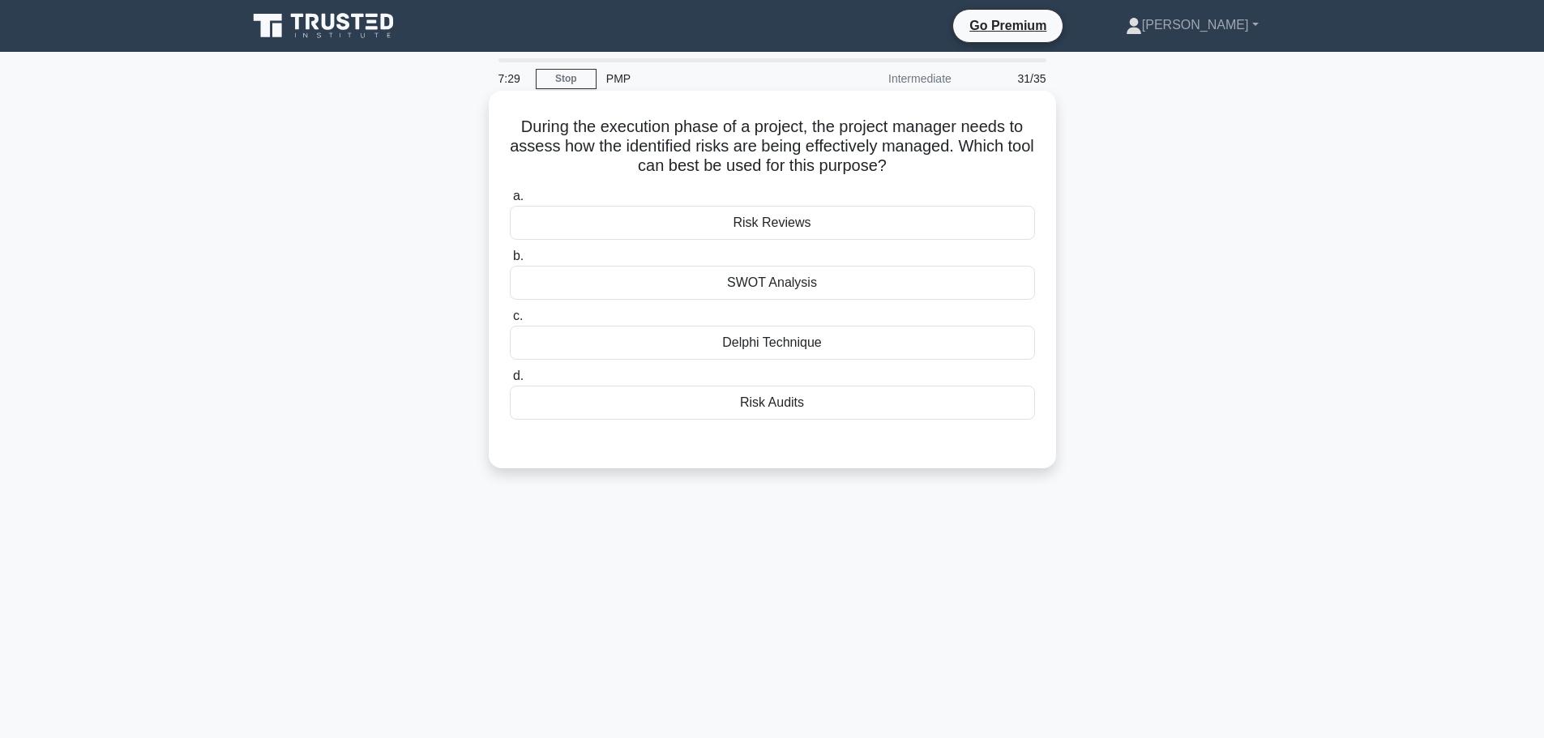
click at [824, 292] on div "SWOT Analysis" at bounding box center [772, 283] width 525 height 34
click at [510, 262] on input "b. SWOT Analysis" at bounding box center [510, 256] width 0 height 11
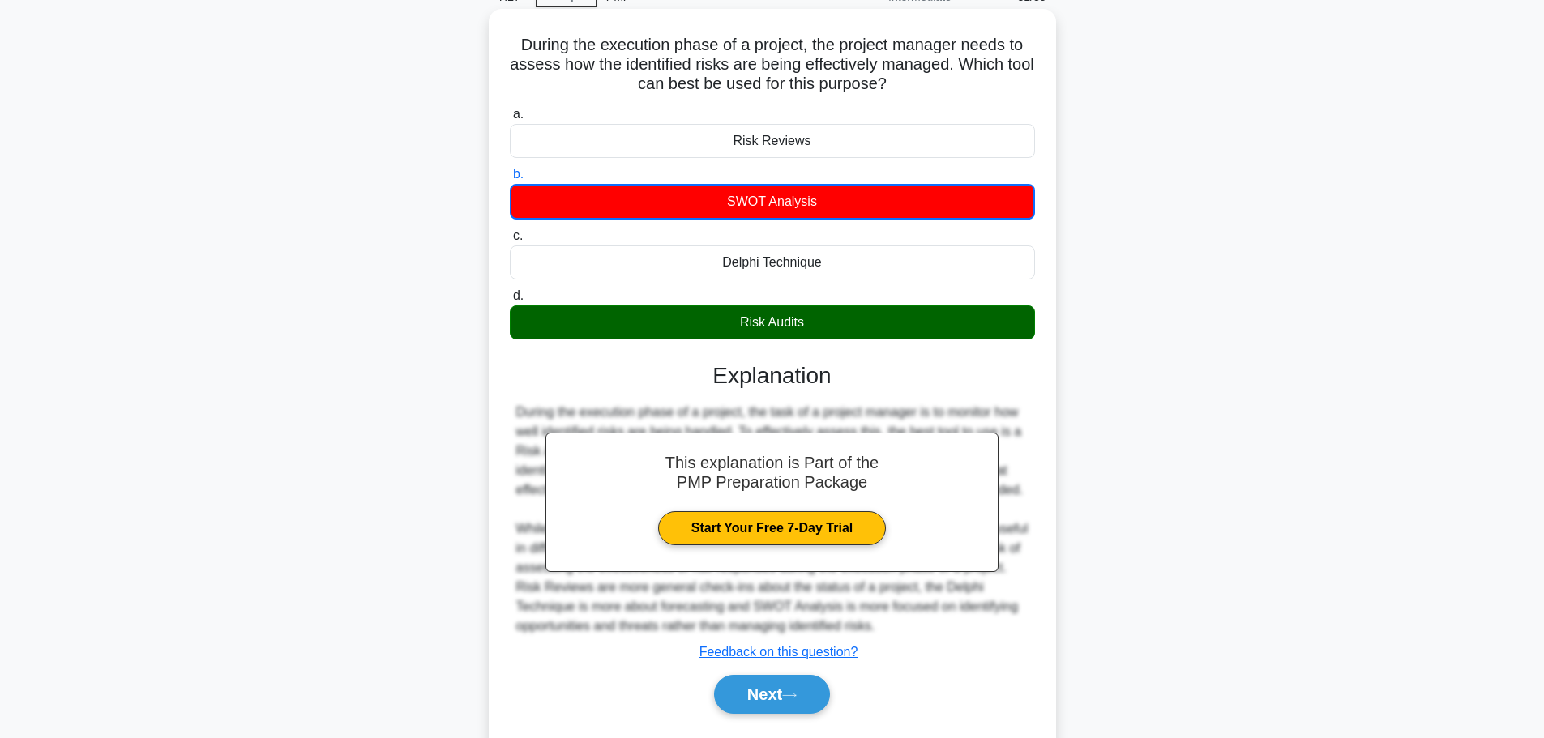
scroll to position [137, 0]
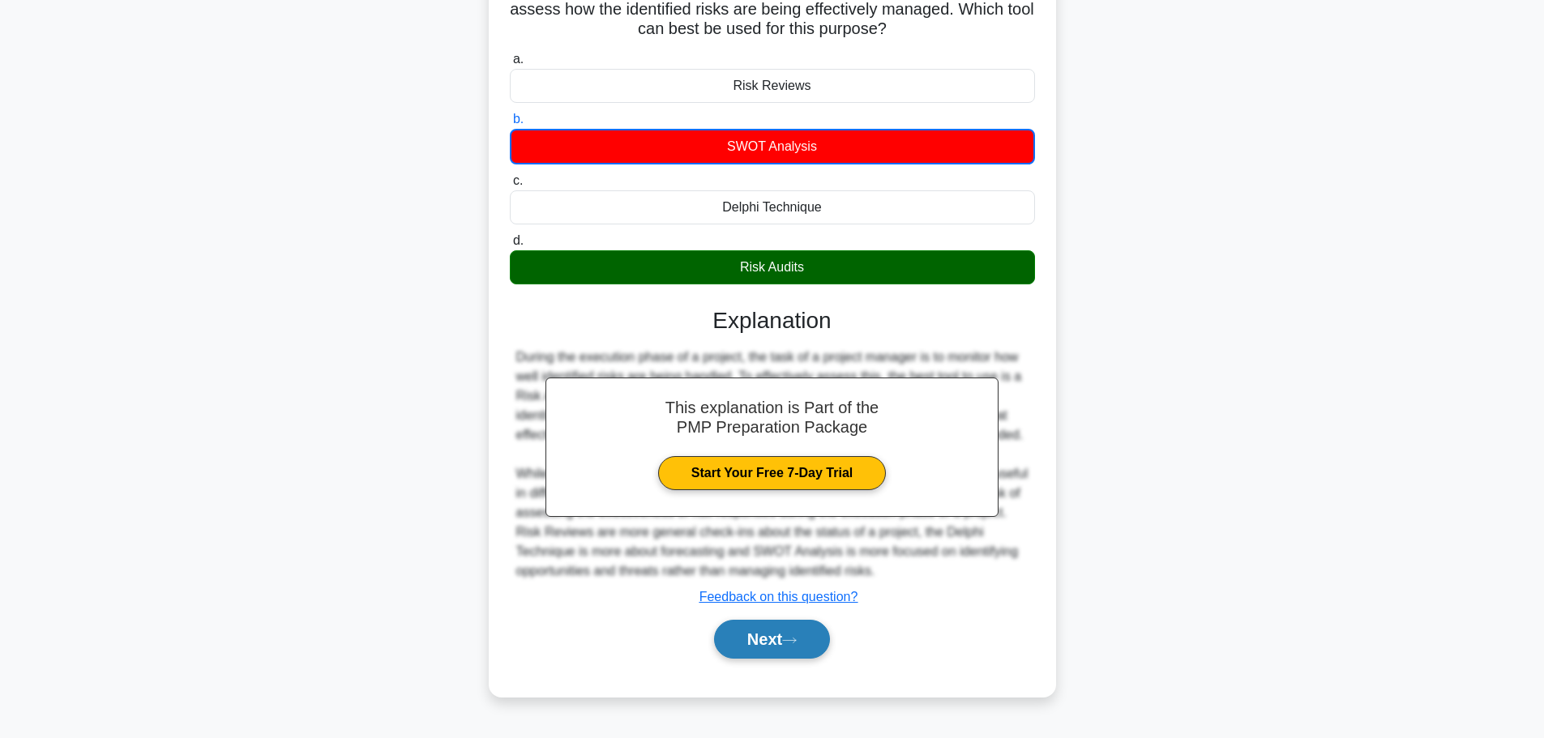
click at [789, 638] on icon at bounding box center [789, 640] width 15 height 9
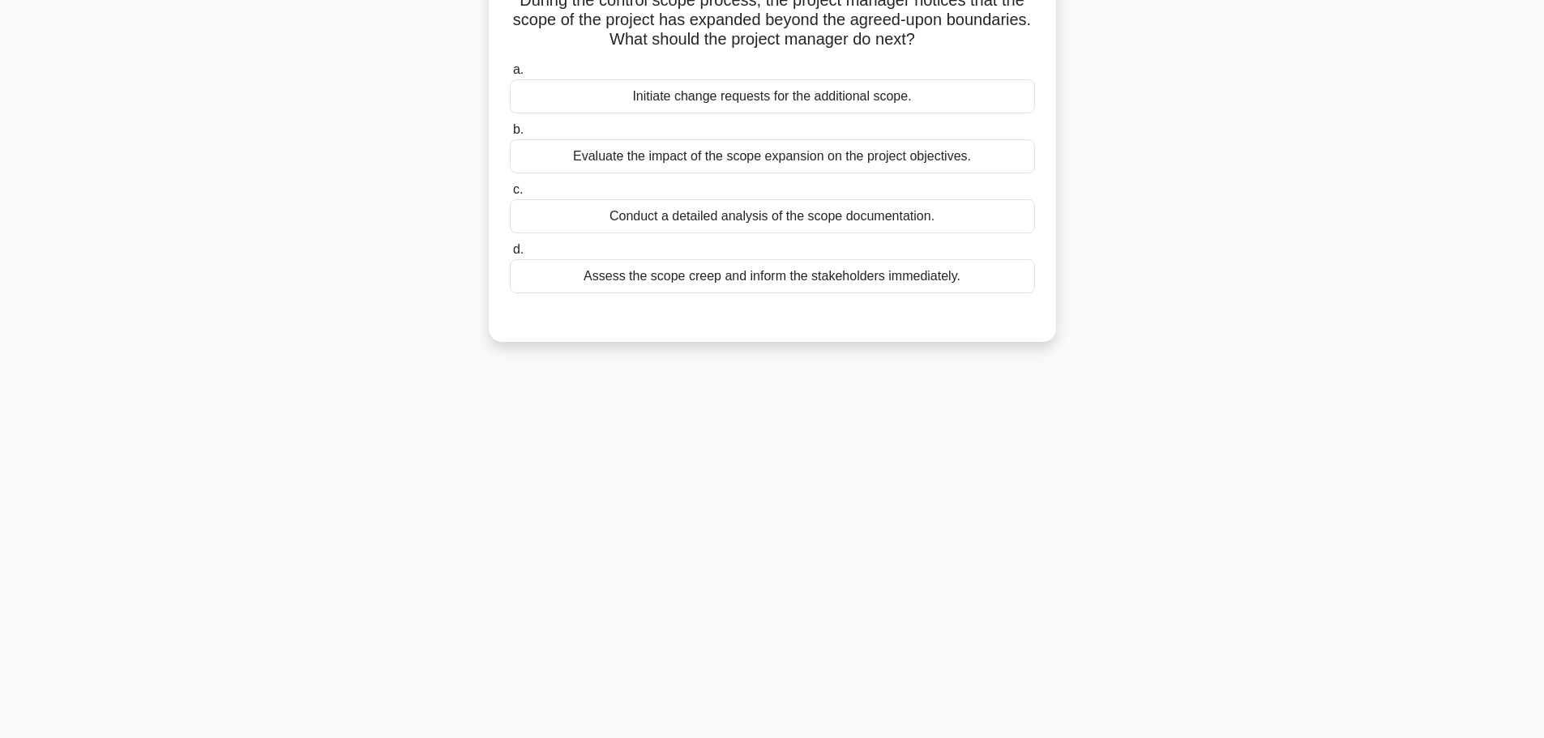
scroll to position [0, 0]
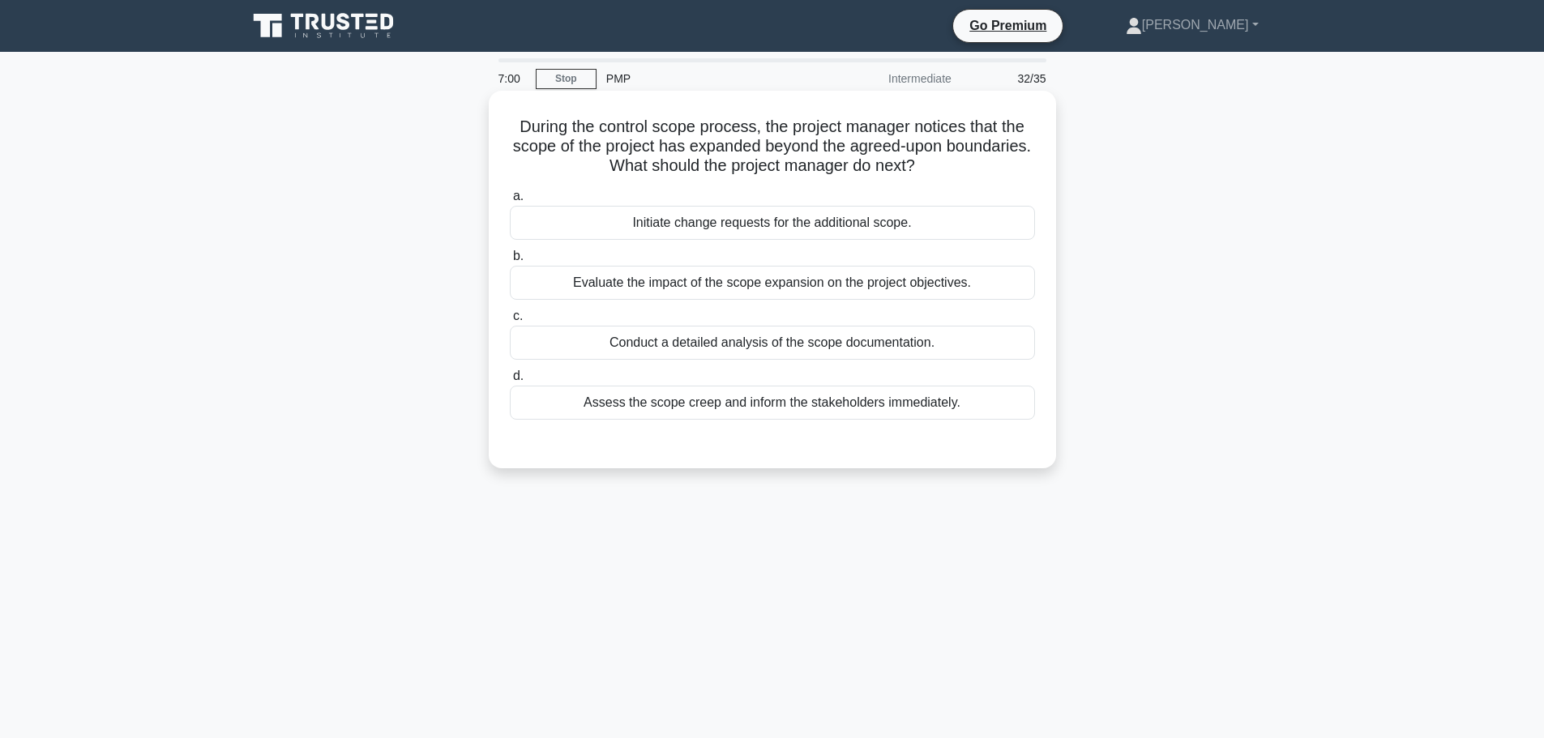
click at [803, 285] on div "Evaluate the impact of the scope expansion on the project objectives." at bounding box center [772, 283] width 525 height 34
click at [510, 262] on input "b. Evaluate the impact of the scope expansion on the project objectives." at bounding box center [510, 256] width 0 height 11
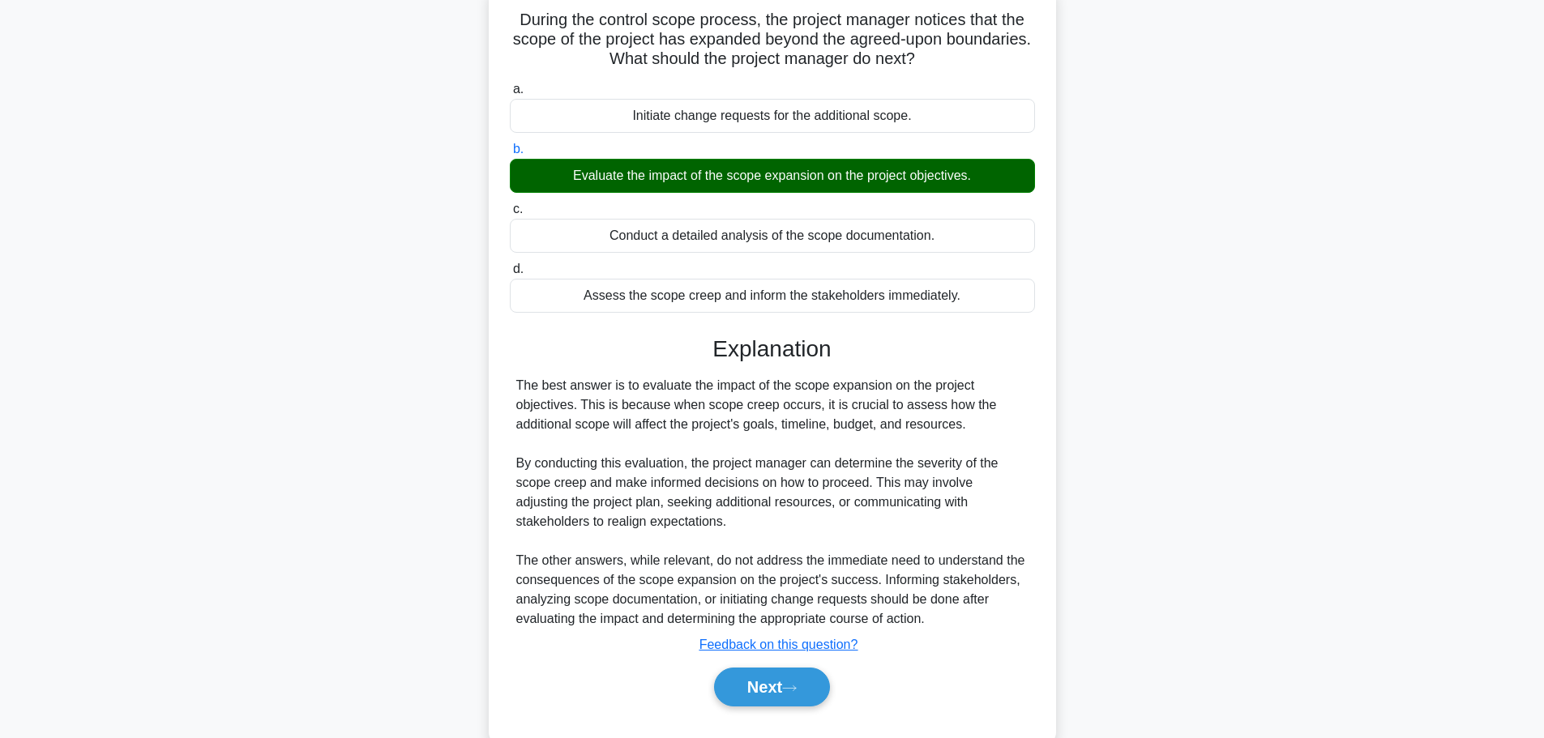
scroll to position [145, 0]
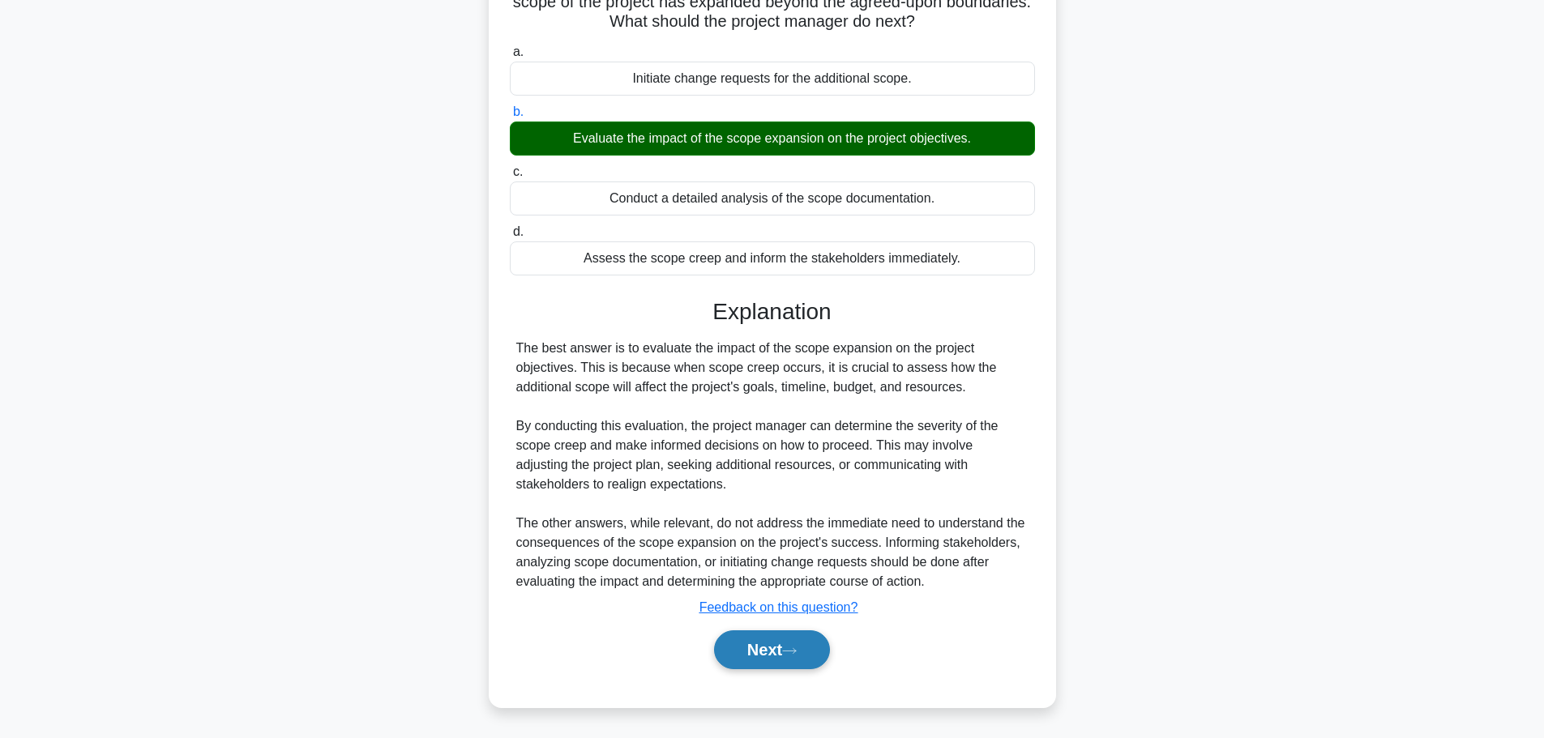
click at [797, 648] on icon at bounding box center [789, 651] width 15 height 9
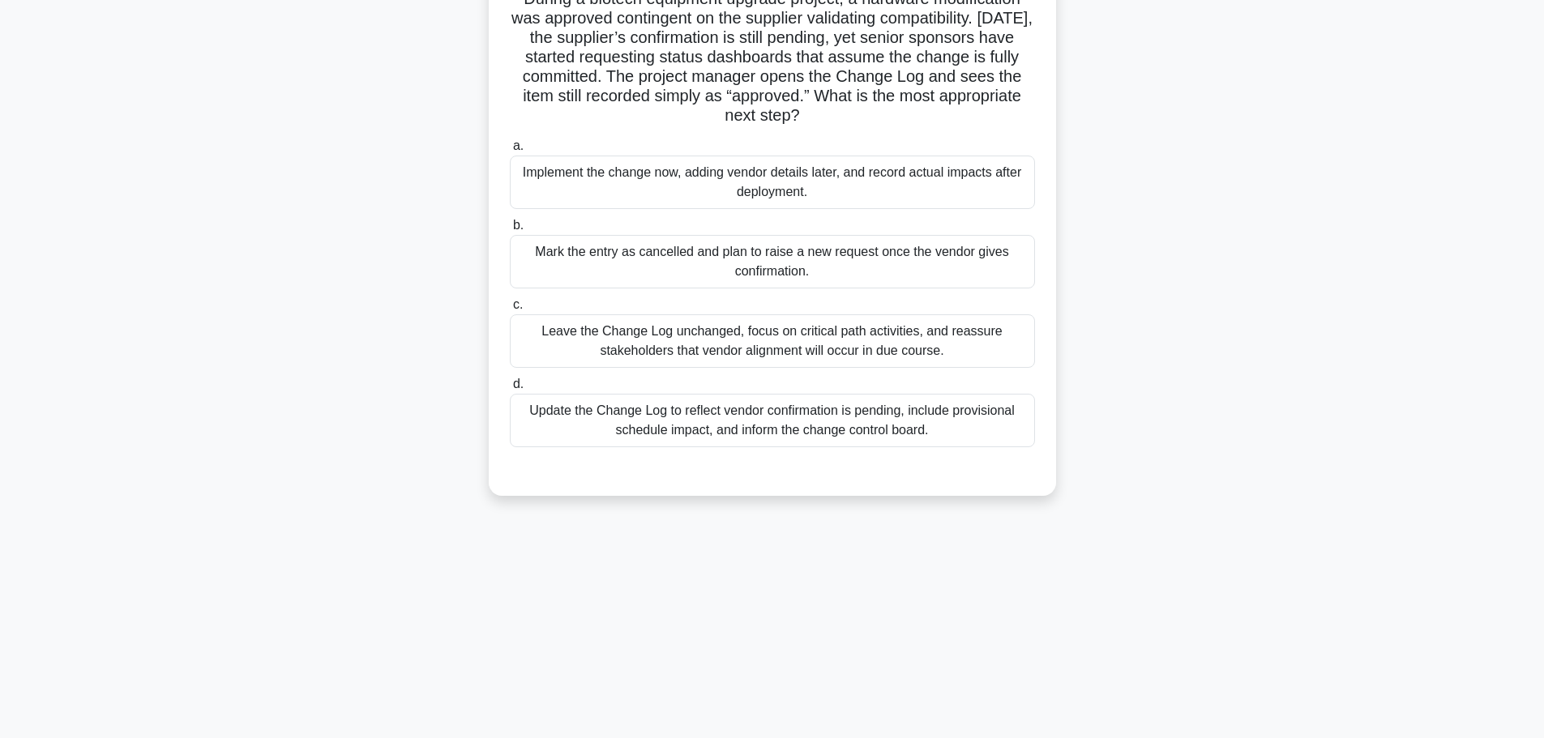
scroll to position [0, 0]
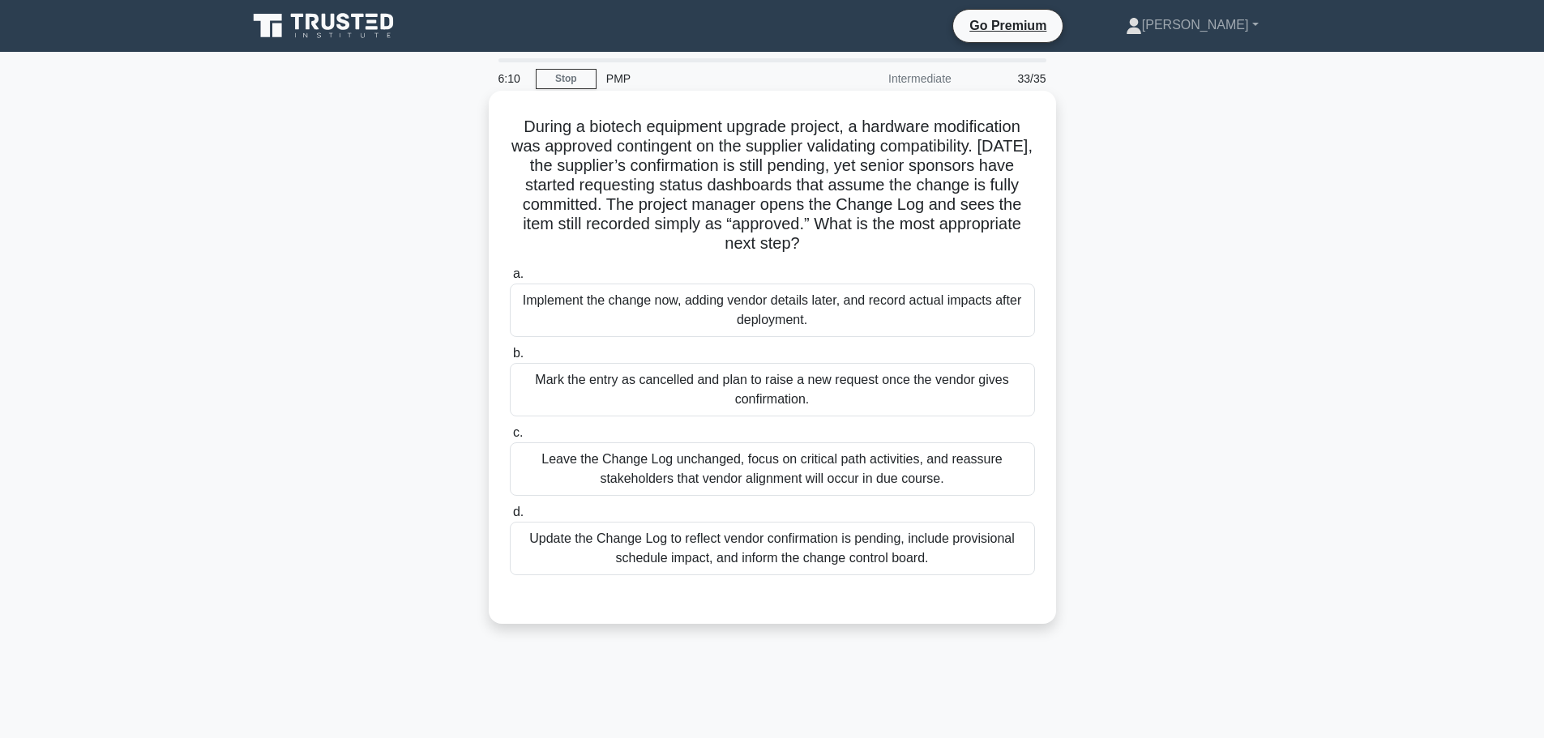
click at [778, 547] on div "Update the Change Log to reflect vendor confirmation is pending, include provis…" at bounding box center [772, 549] width 525 height 54
click at [510, 518] on input "d. Update the Change Log to reflect vendor confirmation is pending, include pro…" at bounding box center [510, 512] width 0 height 11
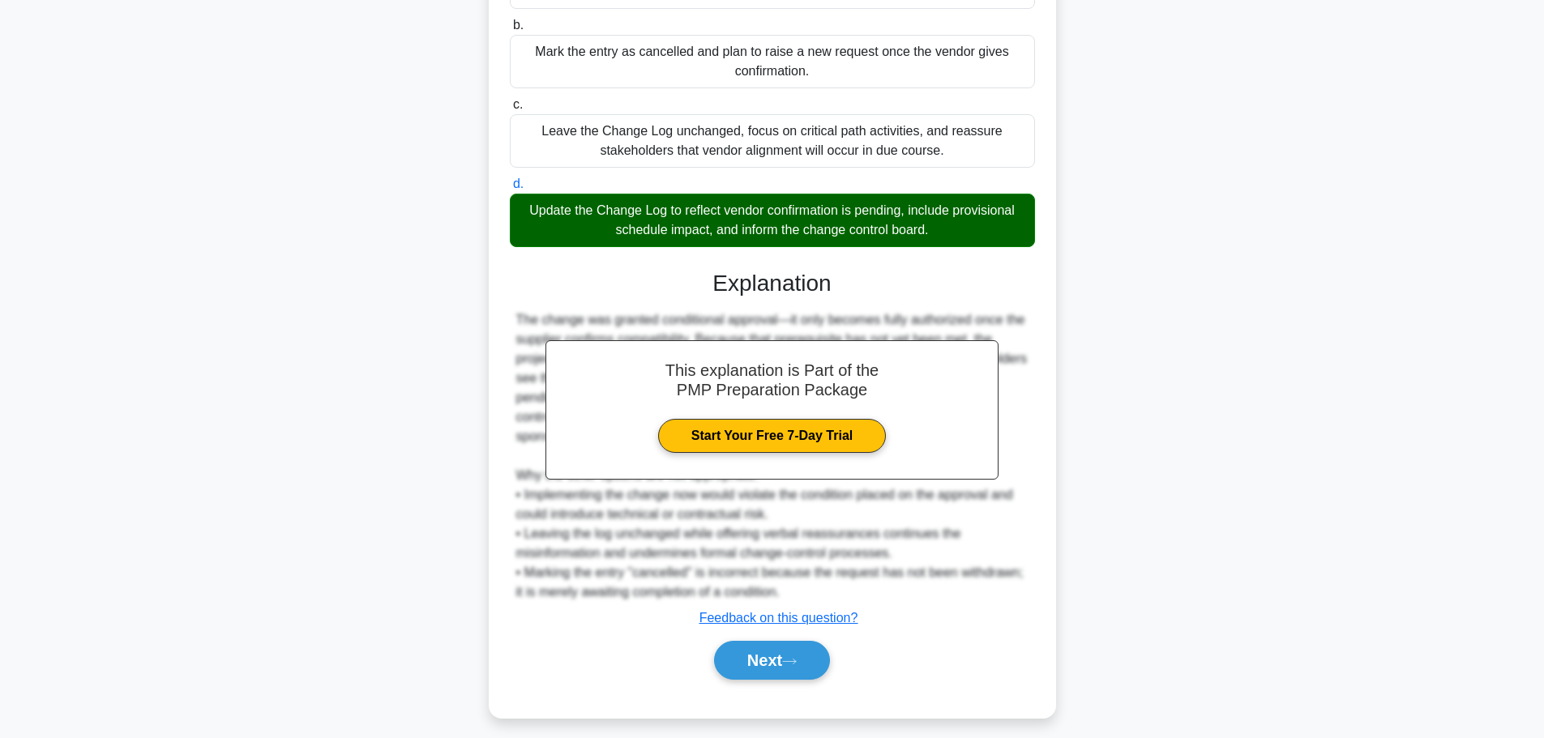
scroll to position [340, 0]
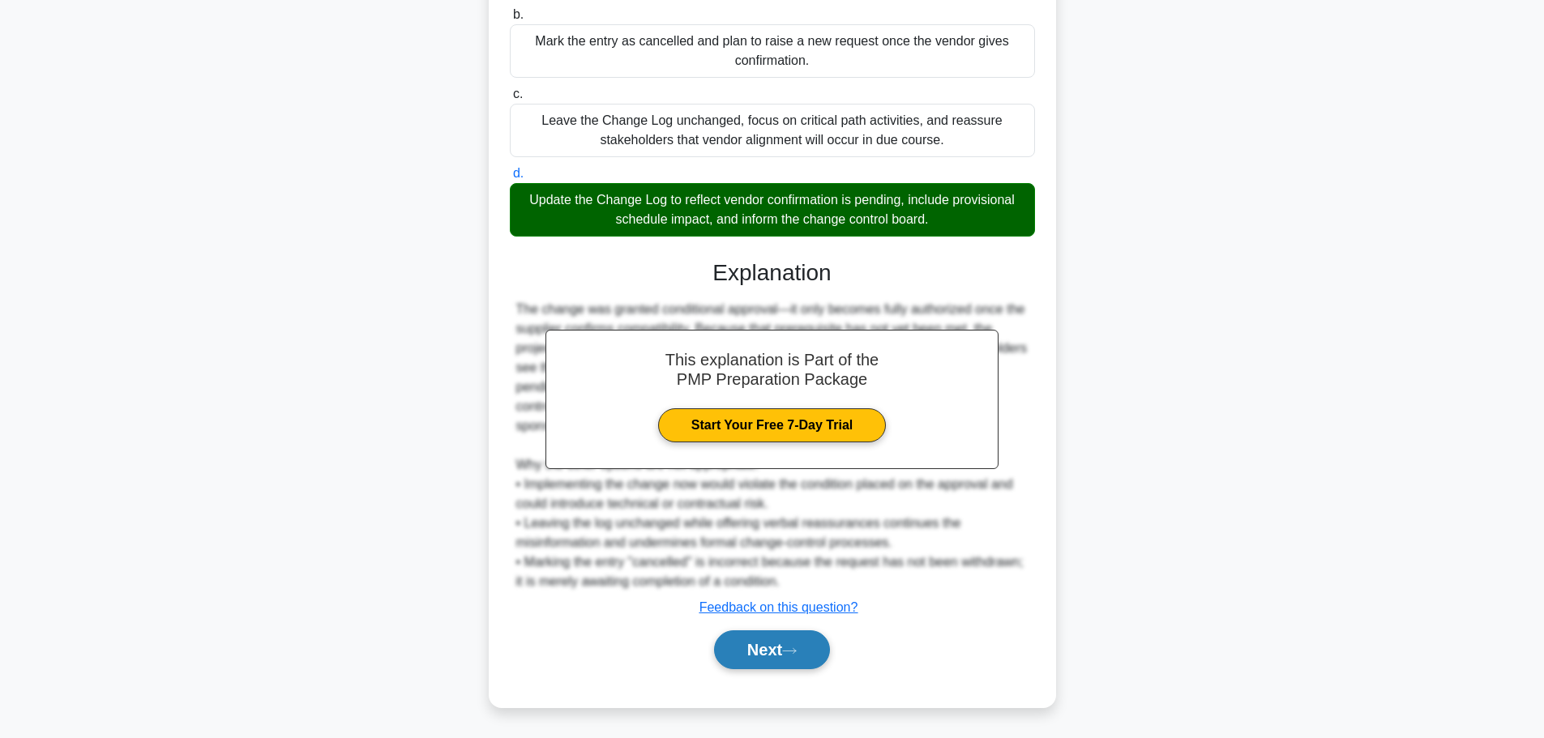
click at [796, 657] on button "Next" at bounding box center [772, 650] width 116 height 39
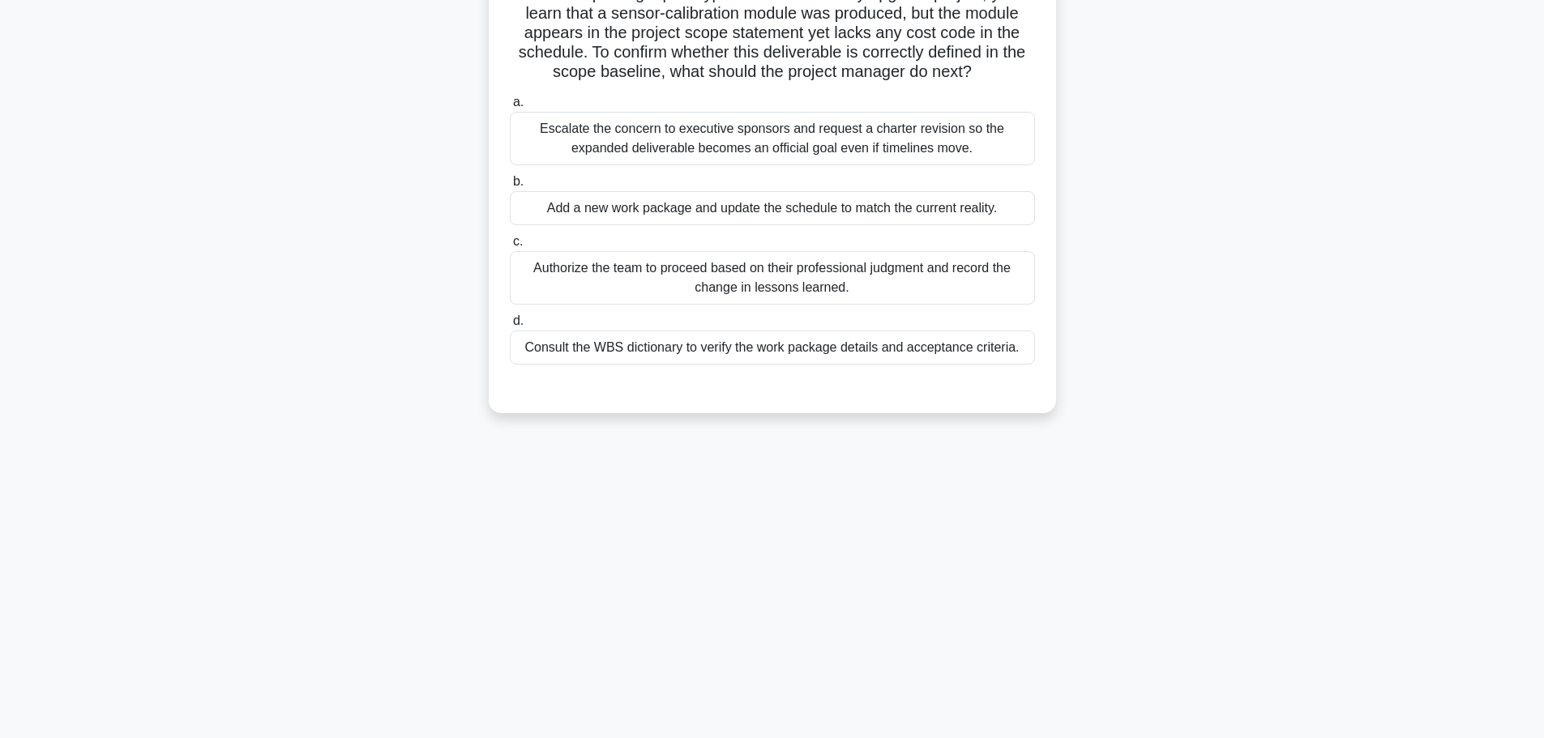
scroll to position [0, 0]
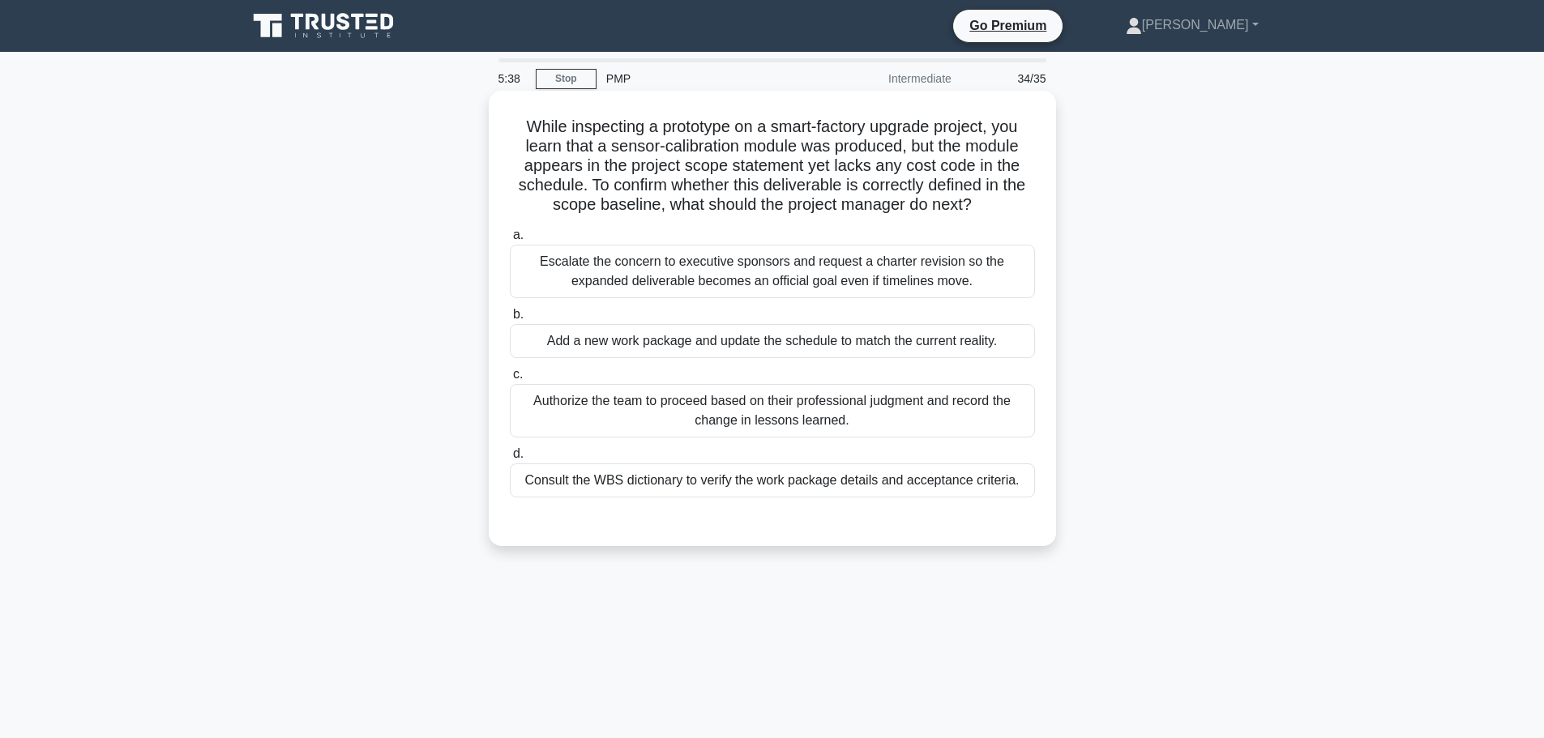
click at [815, 486] on div "Consult the WBS dictionary to verify the work package details and acceptance cr…" at bounding box center [772, 481] width 525 height 34
click at [510, 460] on input "d. Consult the WBS dictionary to verify the work package details and acceptance…" at bounding box center [510, 454] width 0 height 11
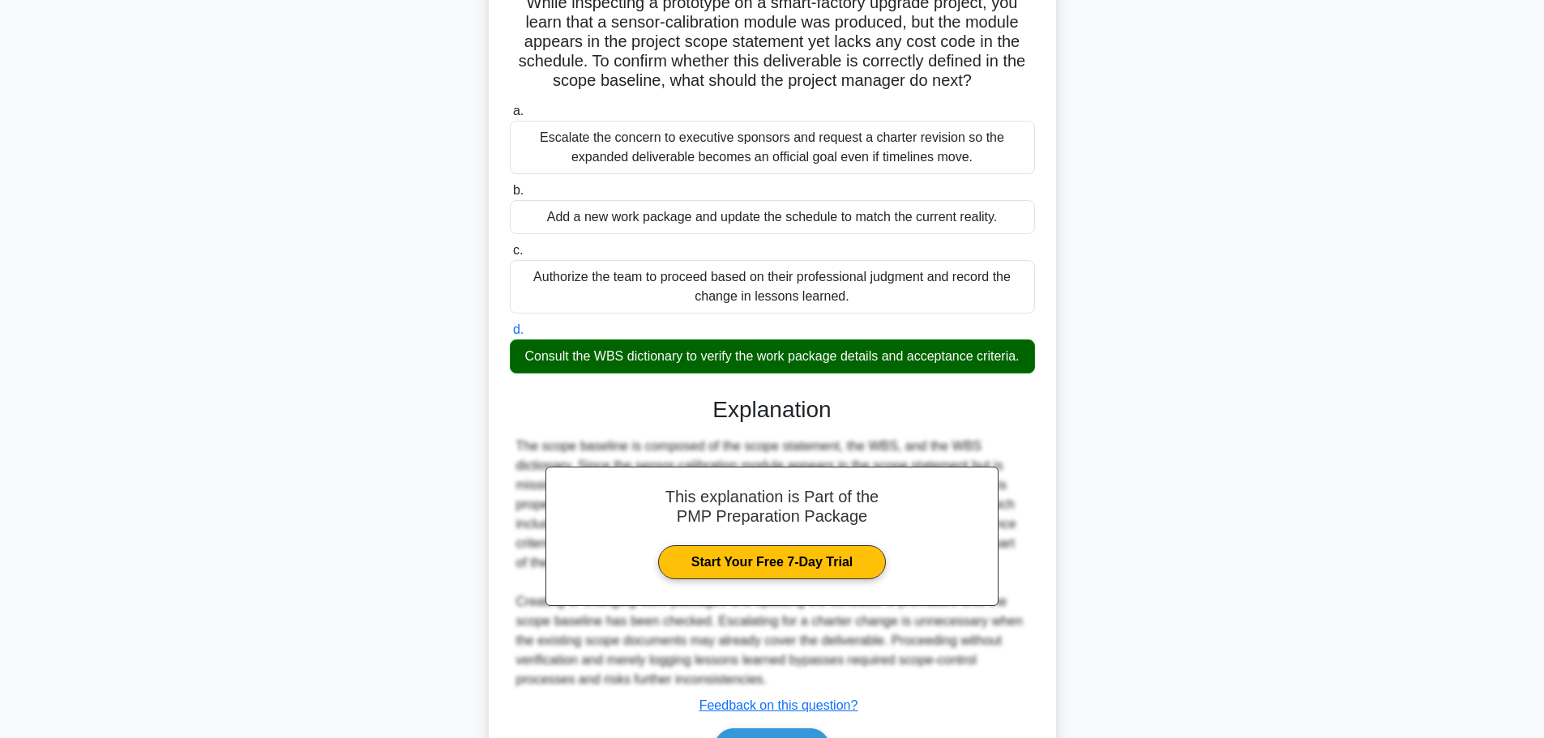
scroll to position [223, 0]
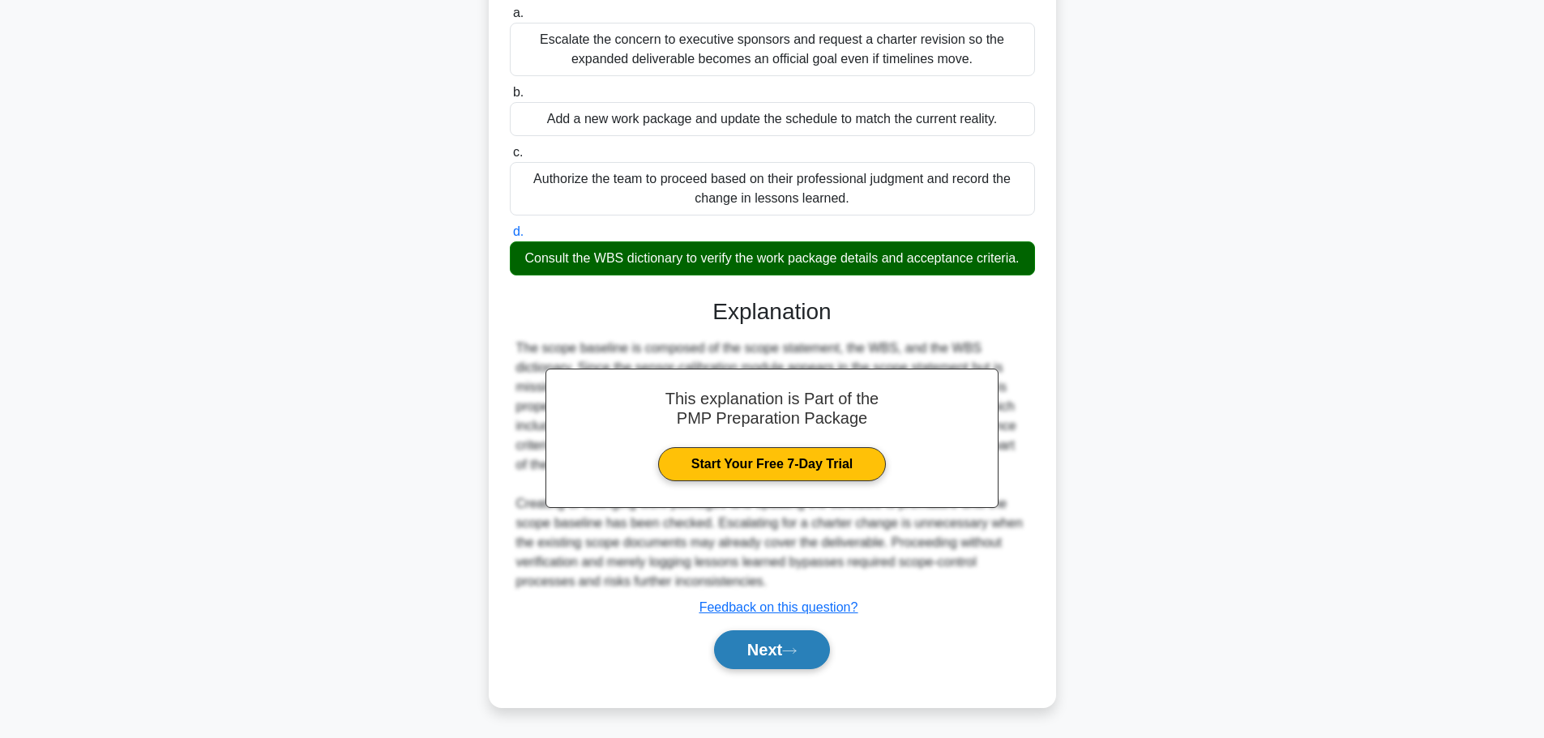
click at [789, 659] on button "Next" at bounding box center [772, 650] width 116 height 39
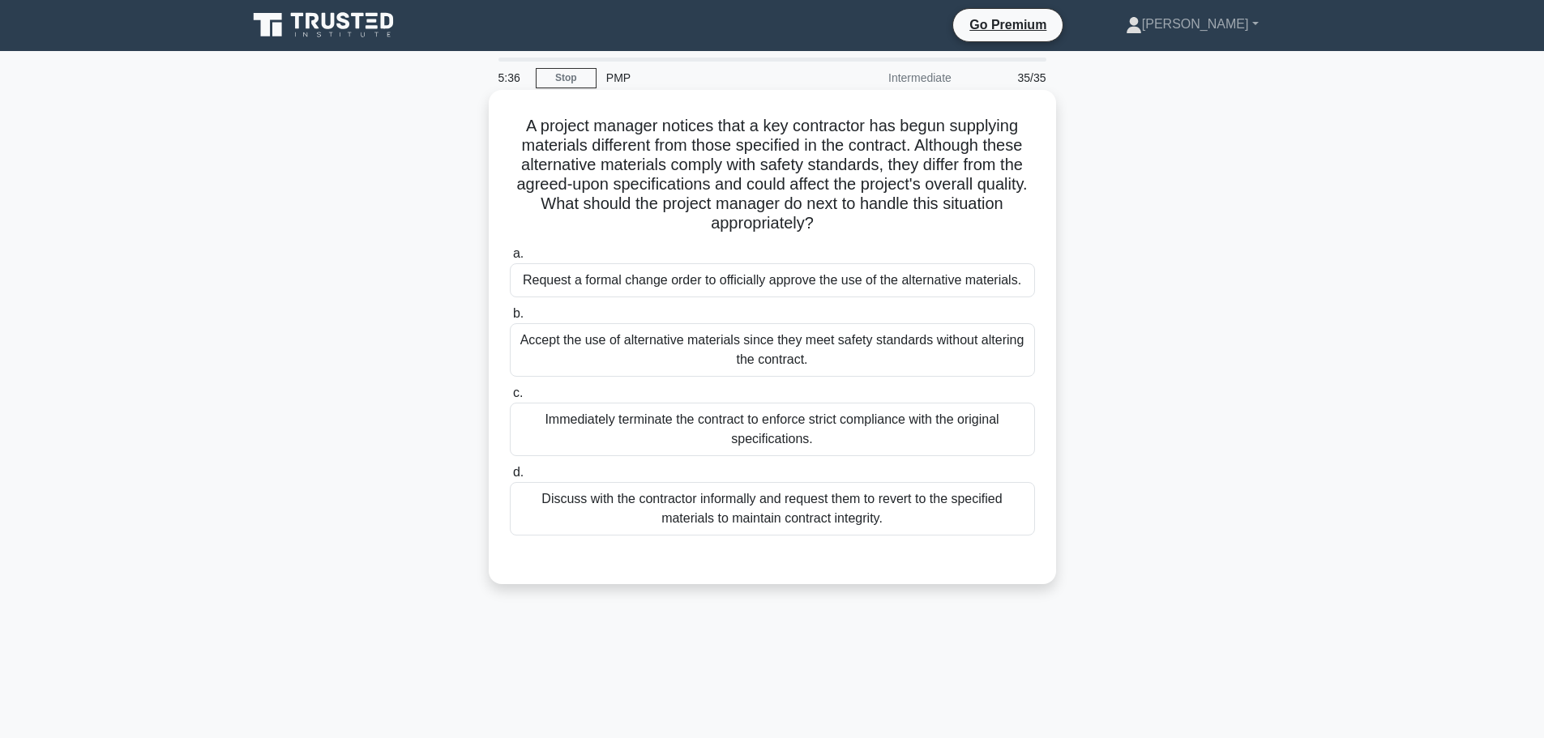
scroll to position [0, 0]
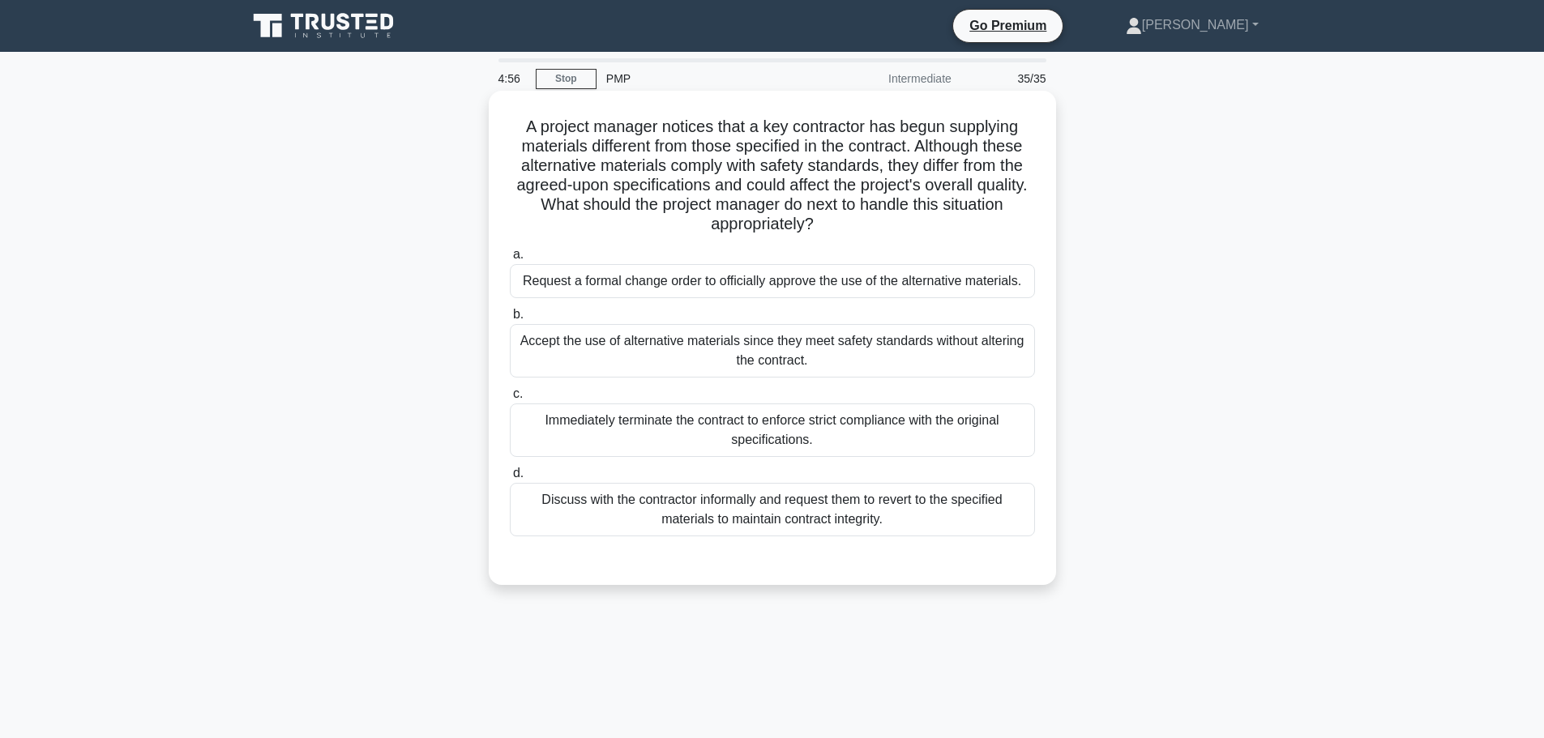
click at [657, 510] on div "Discuss with the contractor informally and request them to revert to the specif…" at bounding box center [772, 510] width 525 height 54
click at [510, 479] on input "d. Discuss with the contractor informally and request them to revert to the spe…" at bounding box center [510, 474] width 0 height 11
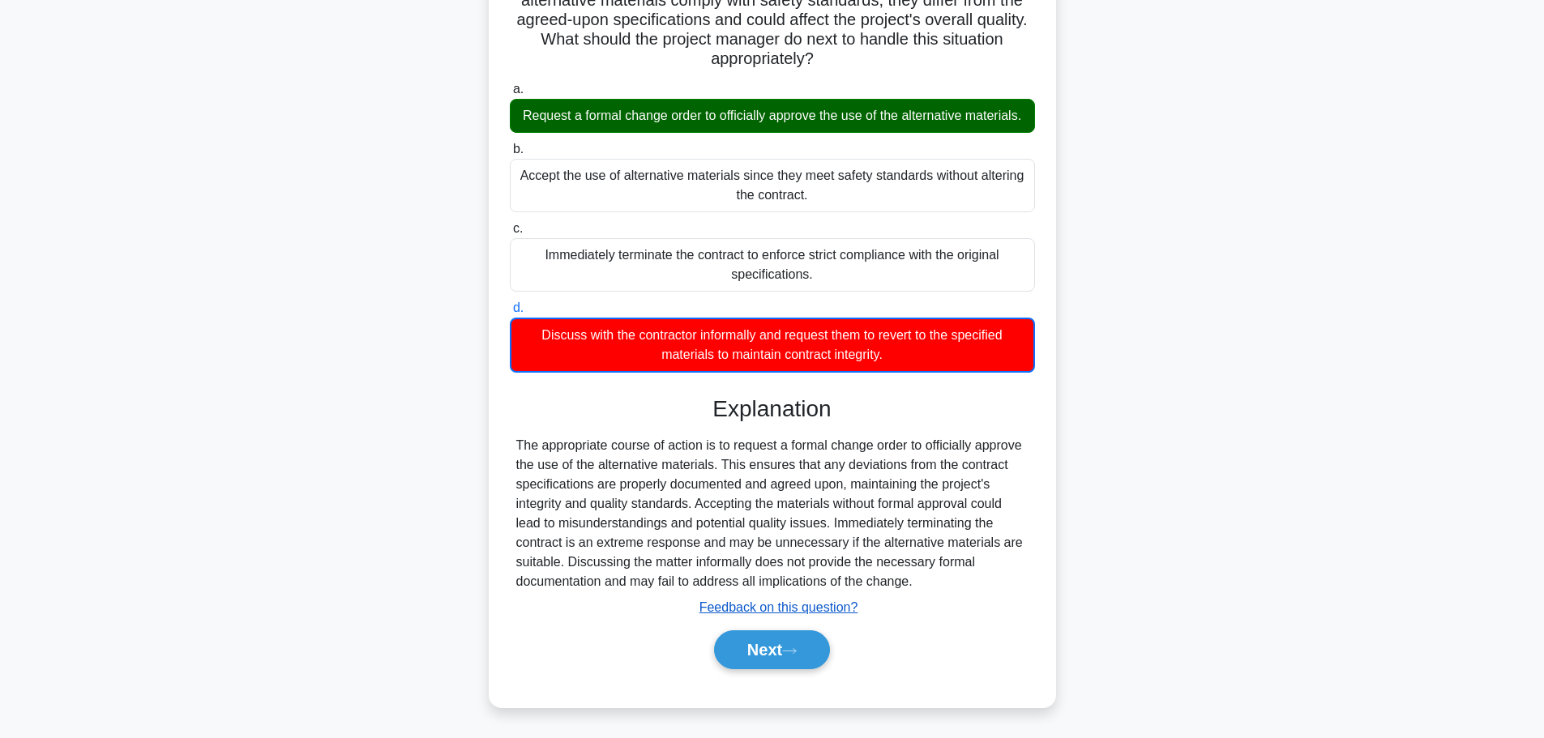
scroll to position [186, 0]
click at [782, 658] on button "Next" at bounding box center [772, 650] width 116 height 39
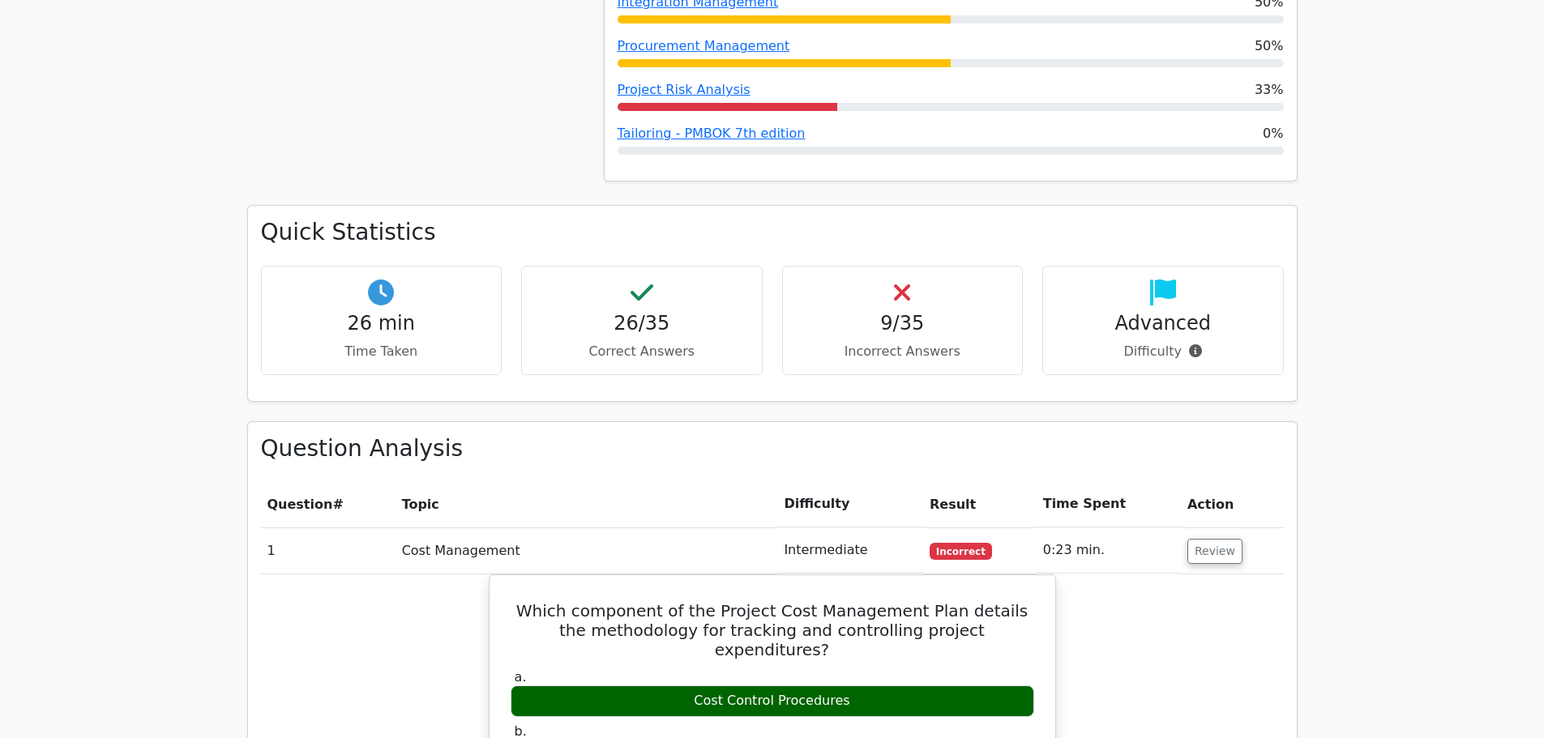
scroll to position [1459, 0]
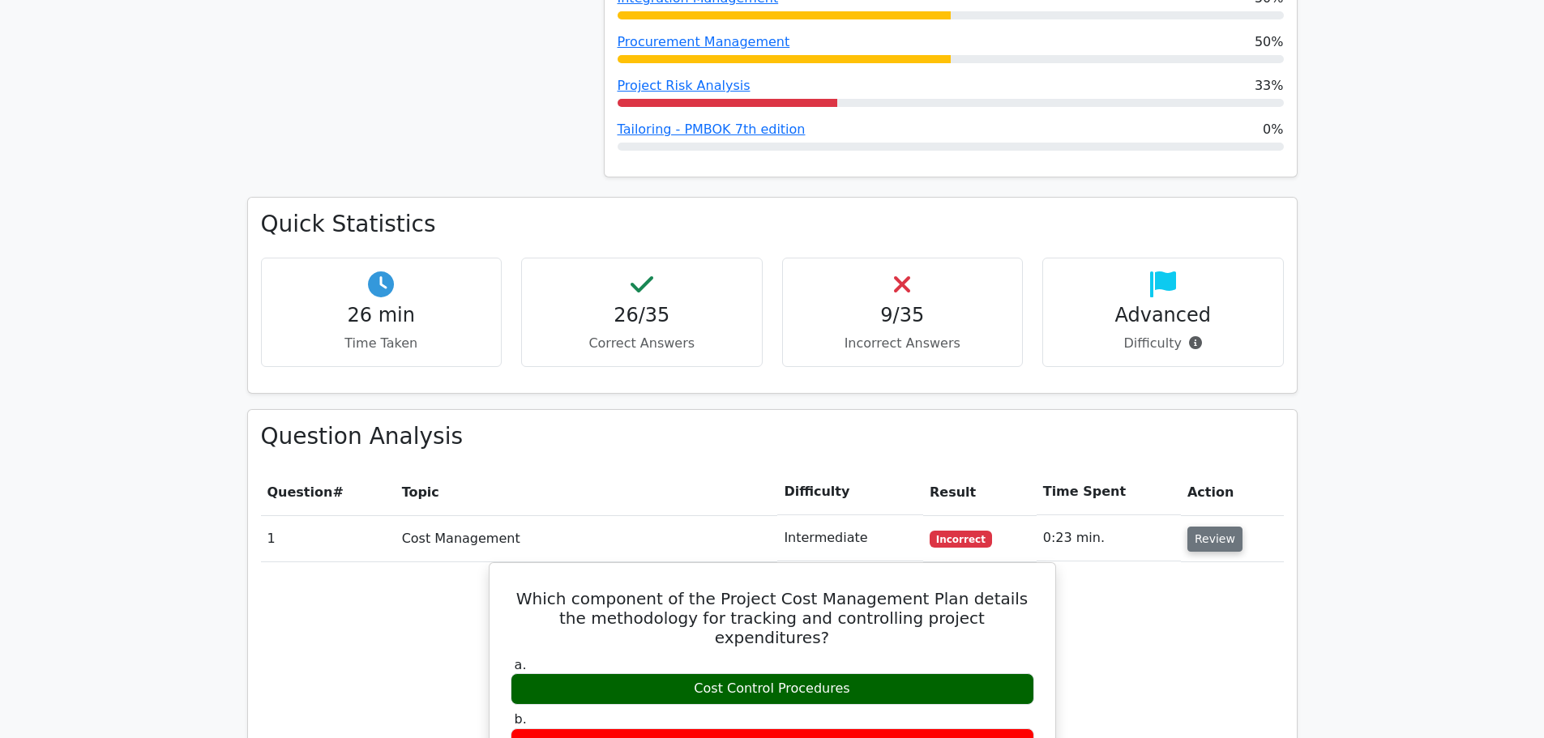
click at [1205, 527] on button "Review" at bounding box center [1215, 539] width 55 height 25
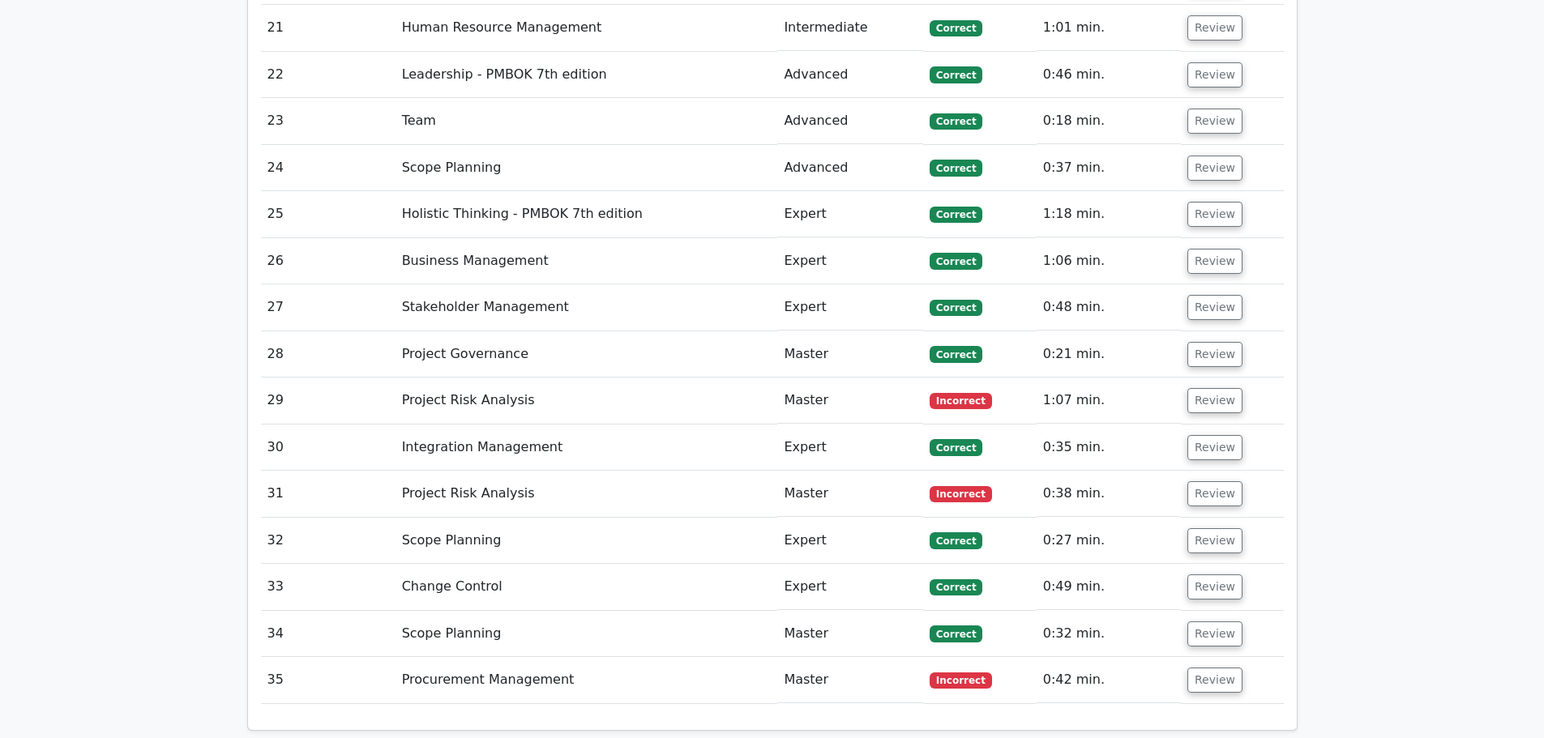
scroll to position [2999, 0]
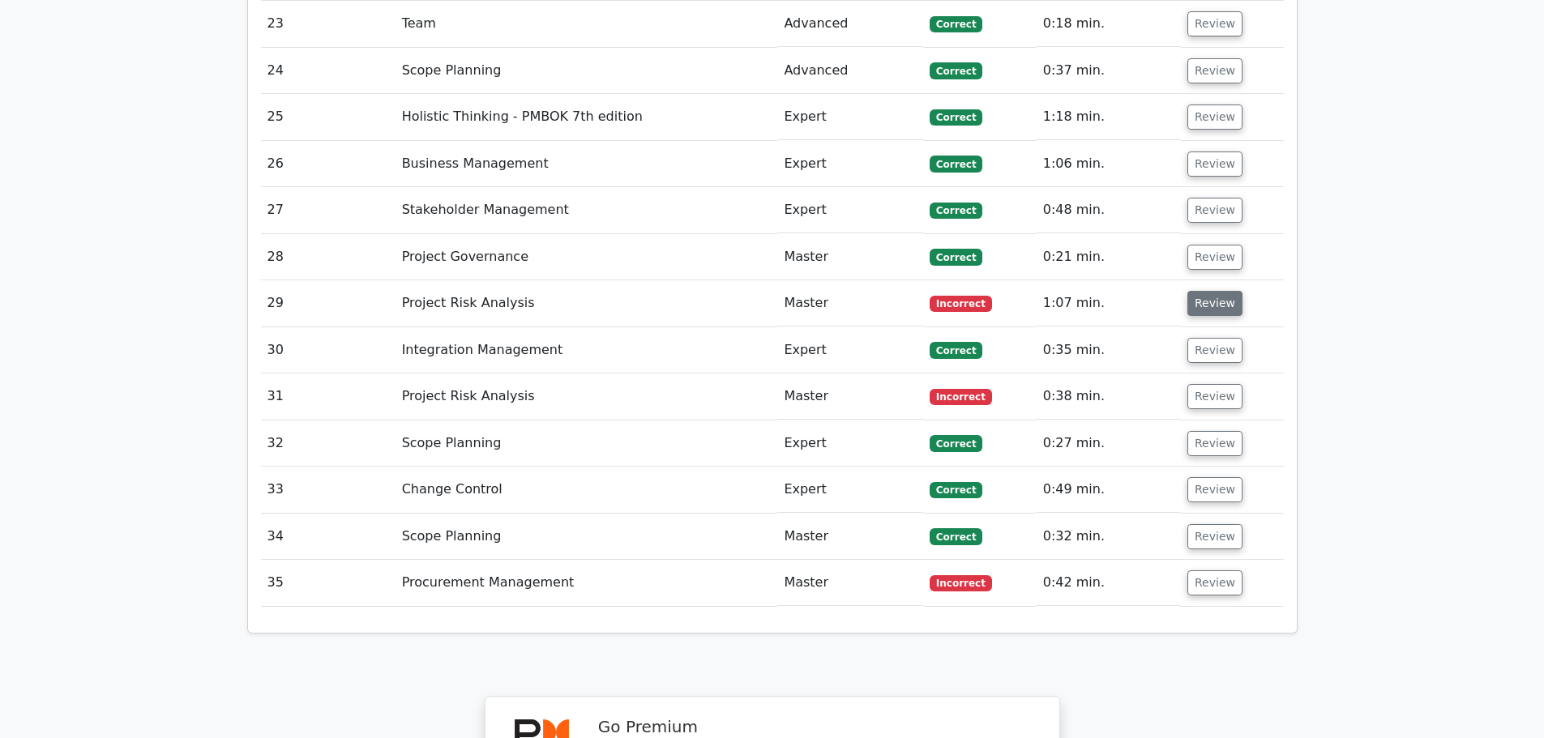
click at [1208, 291] on button "Review" at bounding box center [1215, 303] width 55 height 25
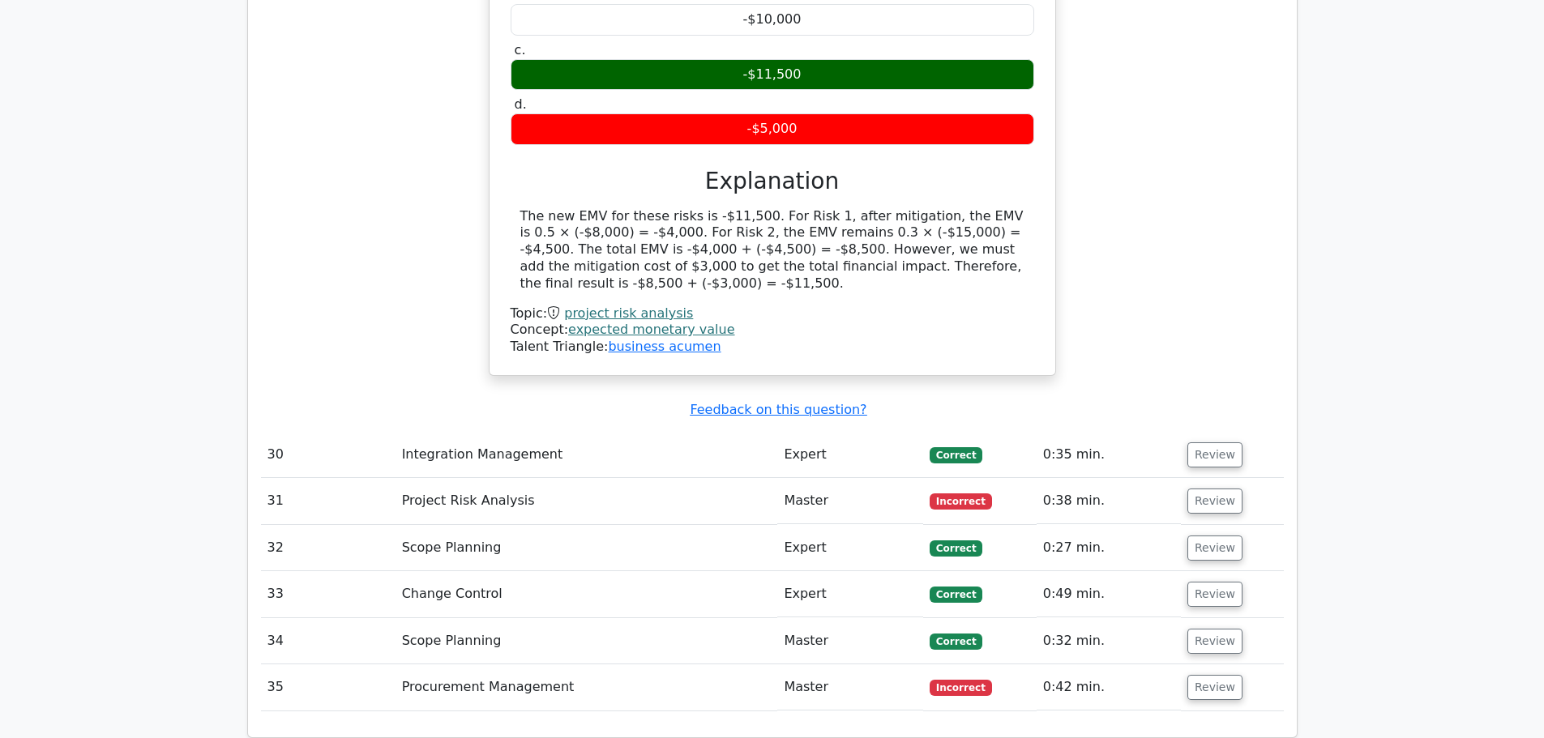
scroll to position [3648, 0]
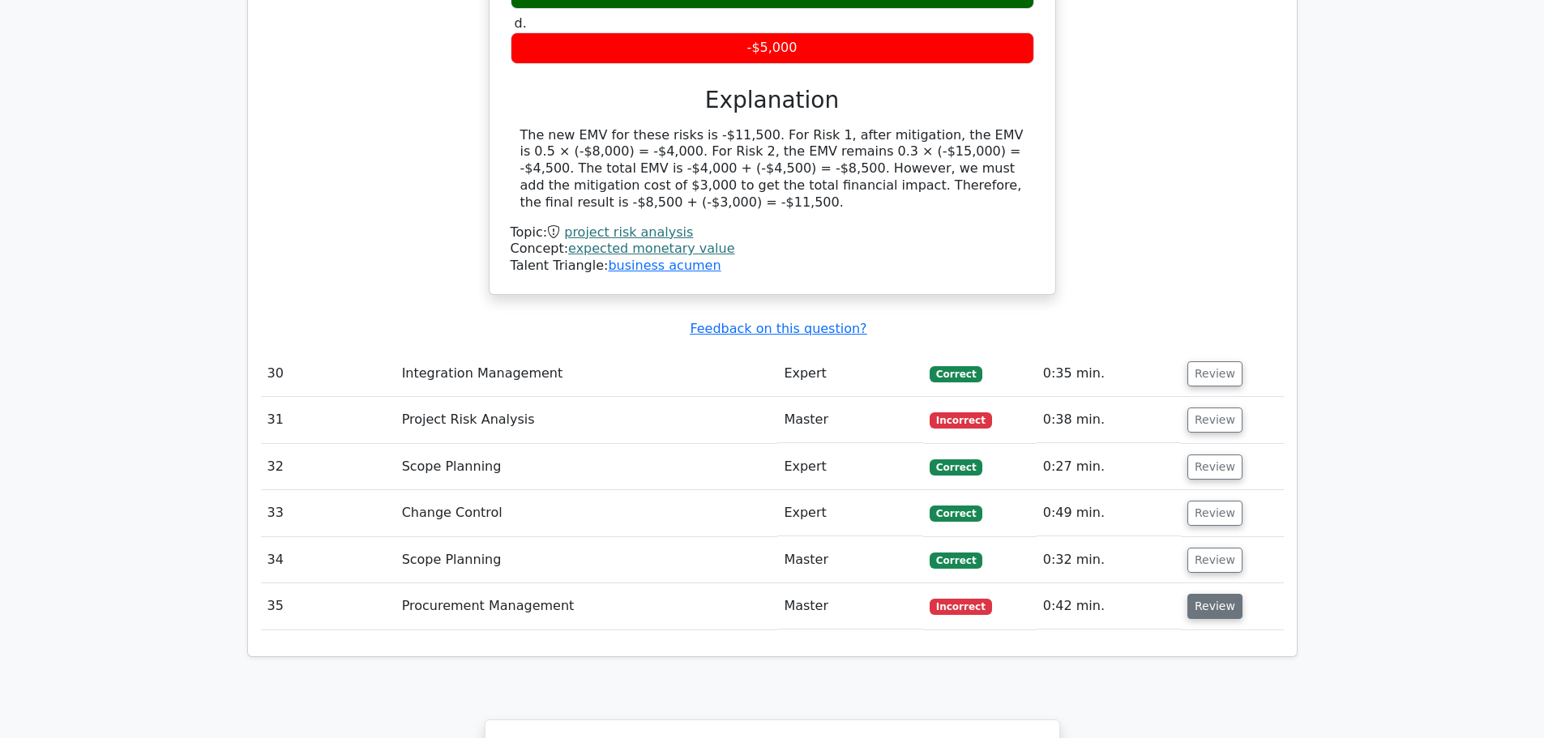
click at [1222, 594] on button "Review" at bounding box center [1215, 606] width 55 height 25
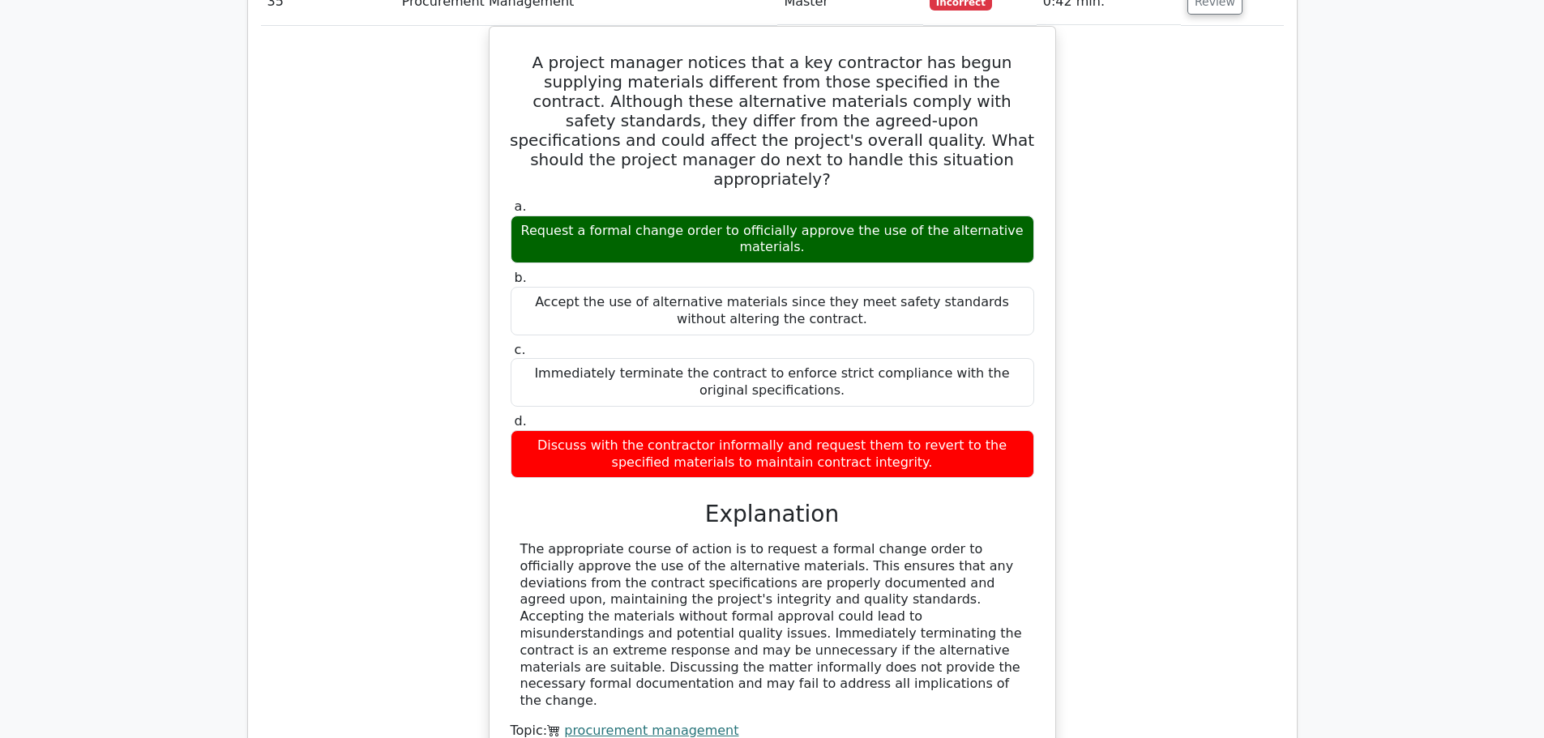
scroll to position [4296, 0]
